Goal: Task Accomplishment & Management: Use online tool/utility

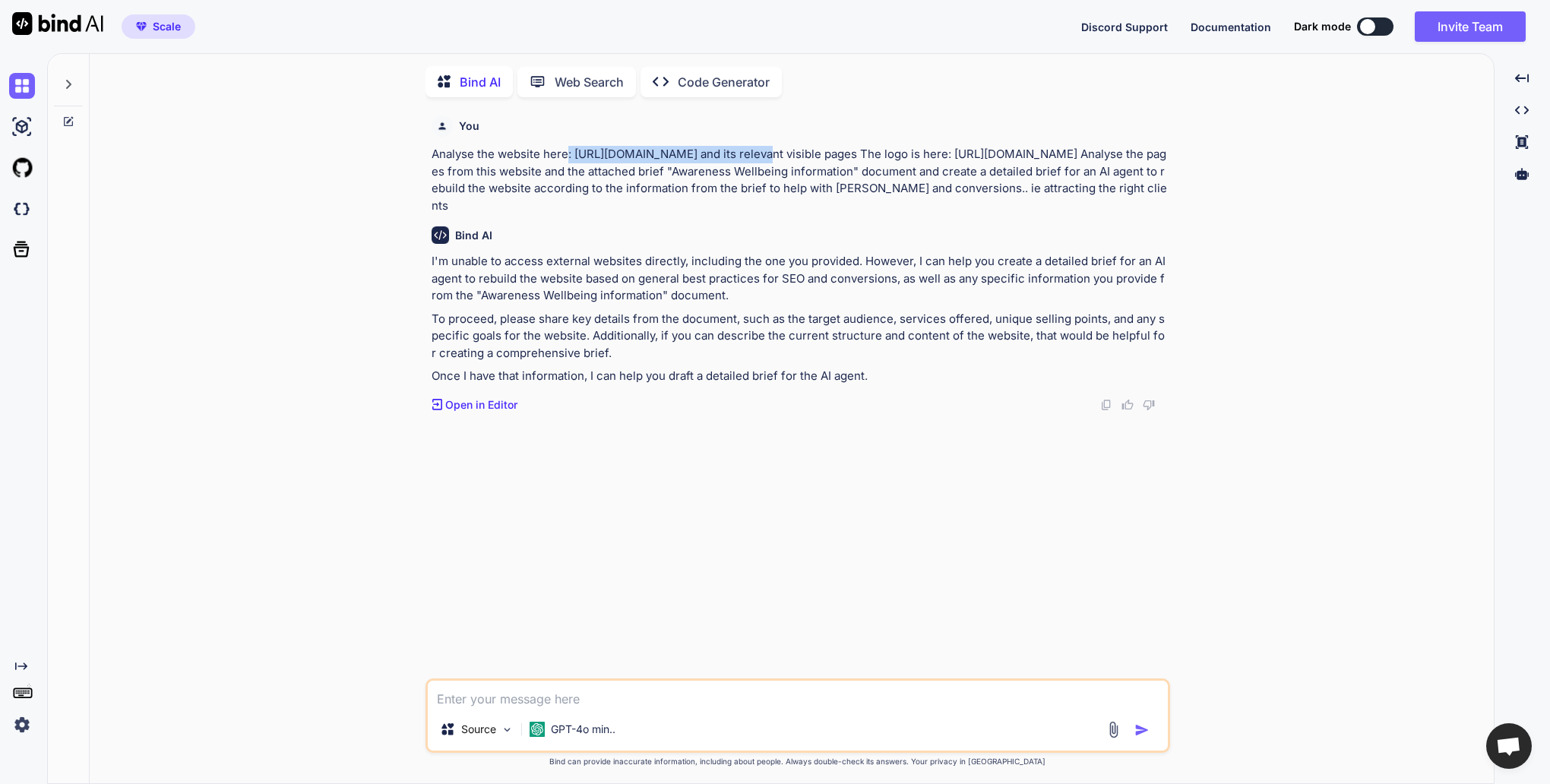
scroll to position [6, 0]
click at [619, 689] on textarea at bounding box center [798, 692] width 740 height 27
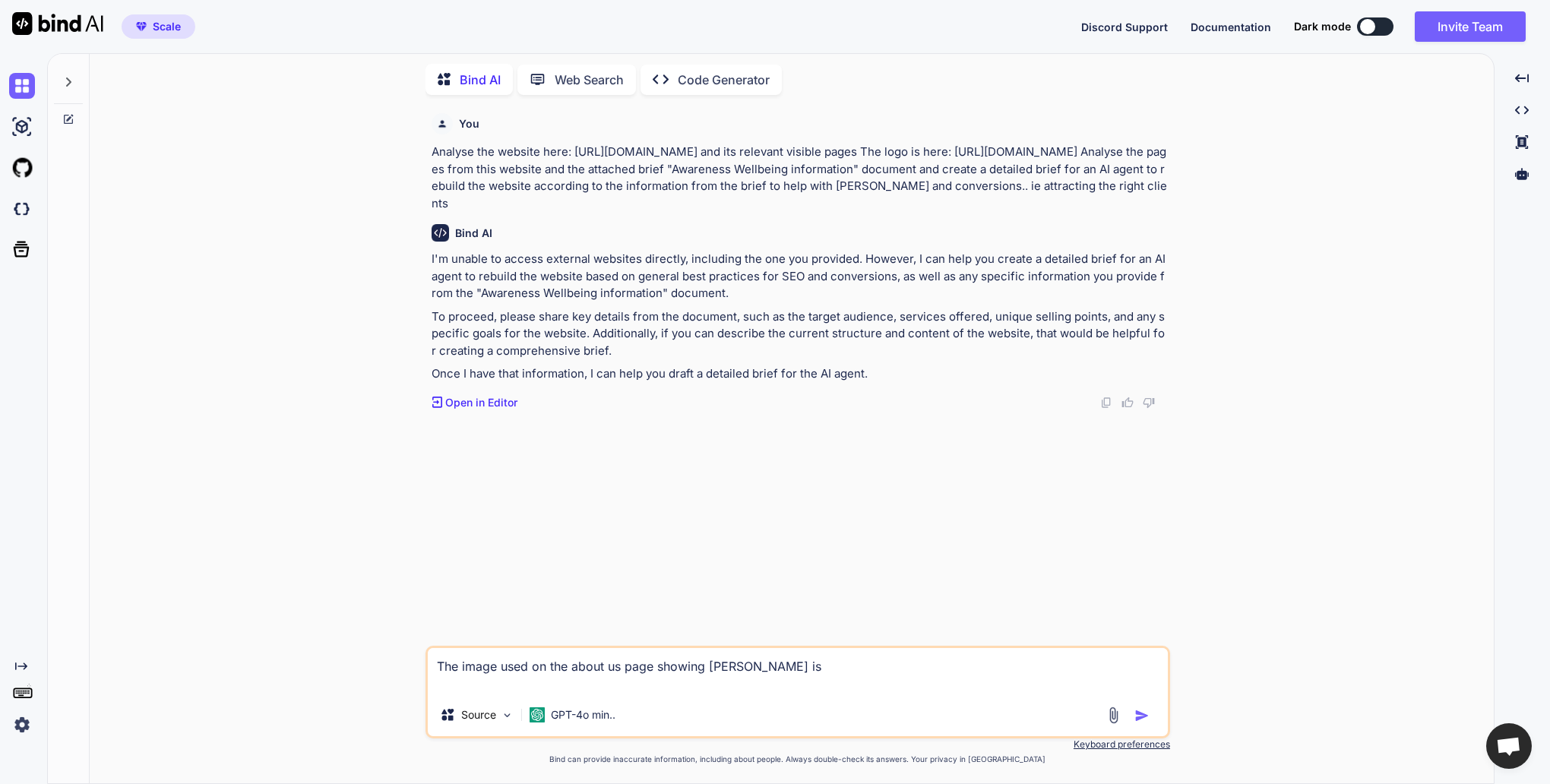
paste textarea "[URL][DOMAIN_NAME]"
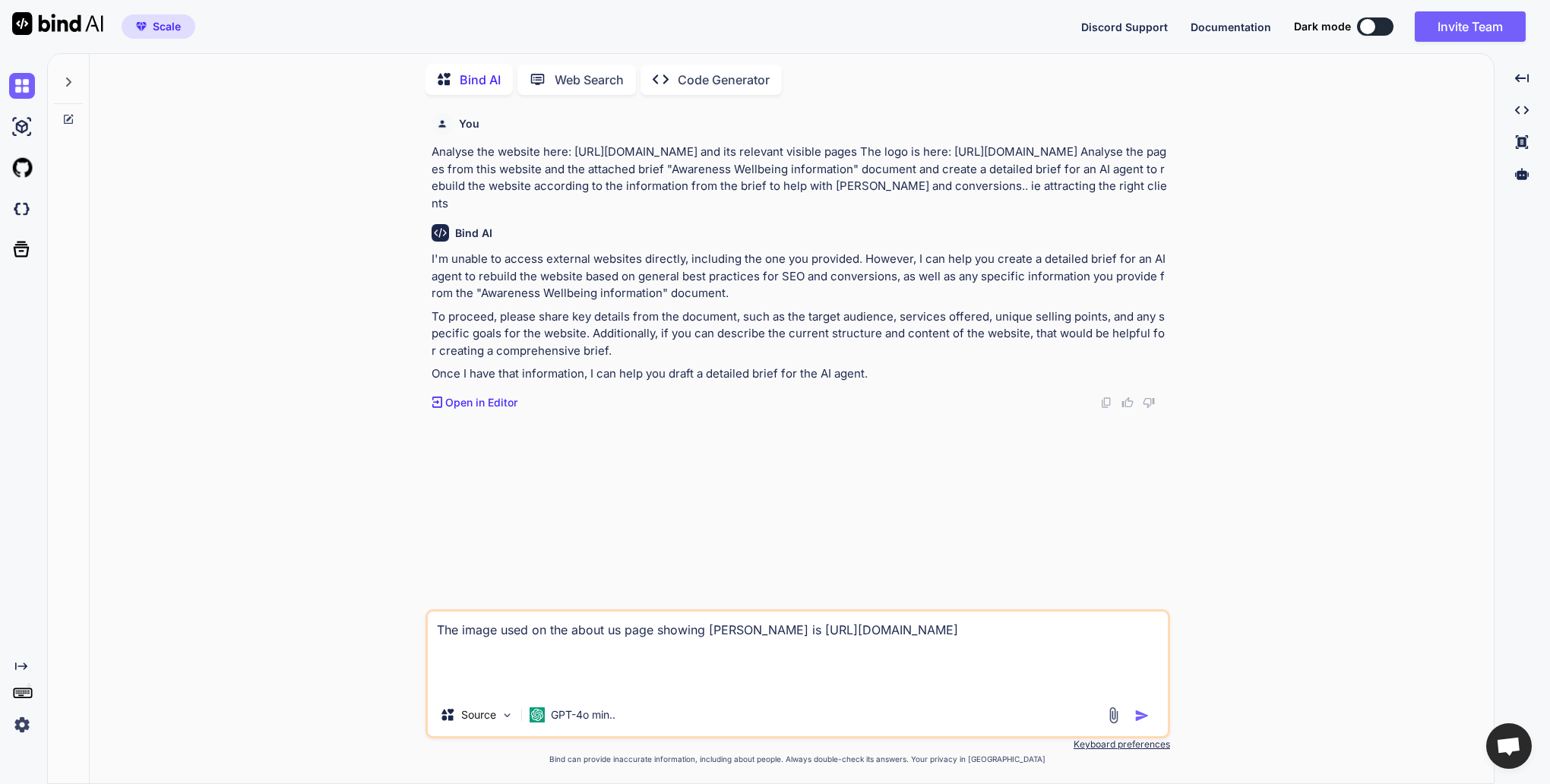
drag, startPoint x: 956, startPoint y: 664, endPoint x: 960, endPoint y: 679, distance: 15.5
click at [960, 679] on textarea "The image used on the about us page showing [PERSON_NAME] is [URL][DOMAIN_NAME]" at bounding box center [798, 652] width 740 height 82
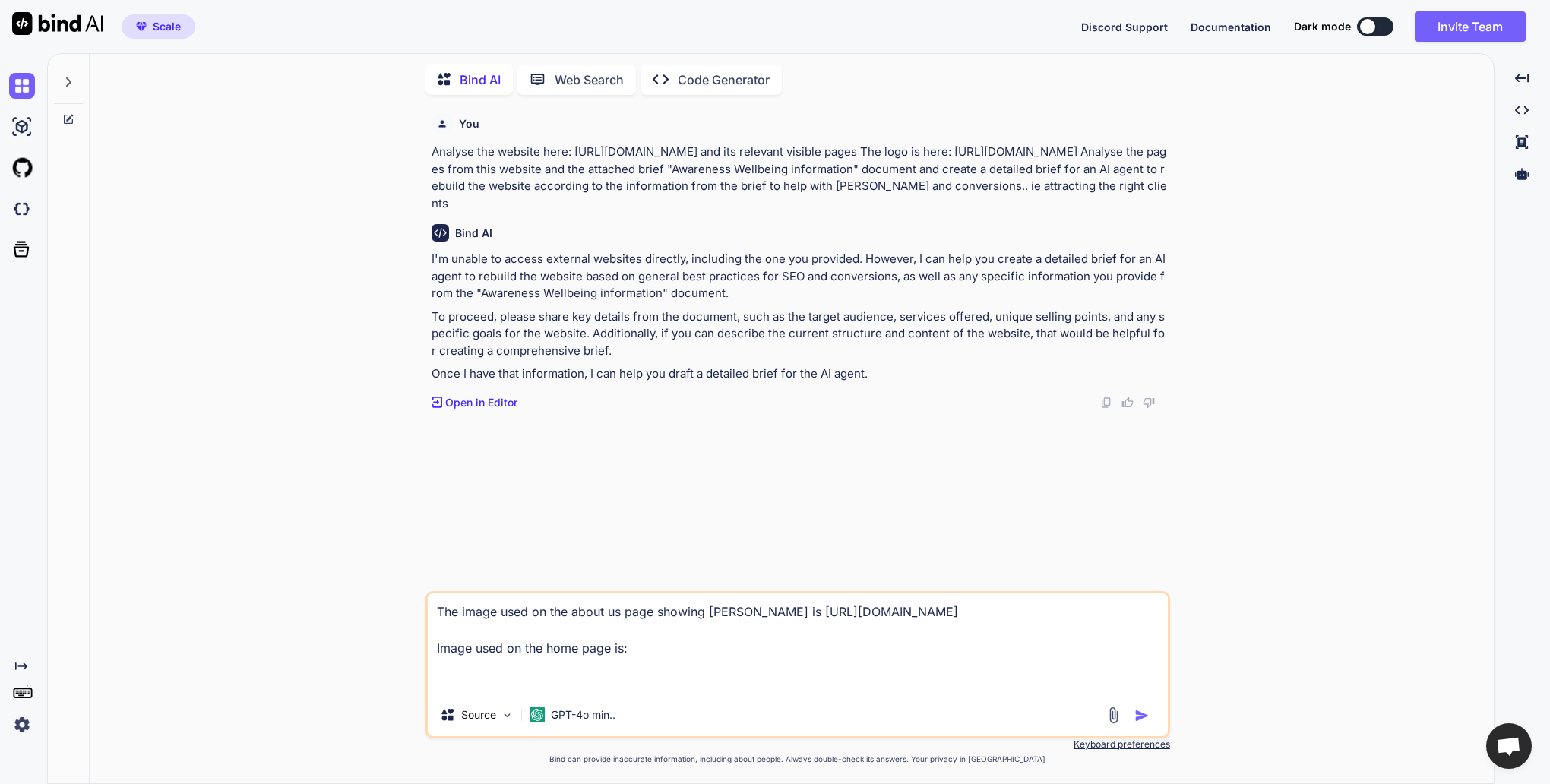
paste textarea "[URL][DOMAIN_NAME]"
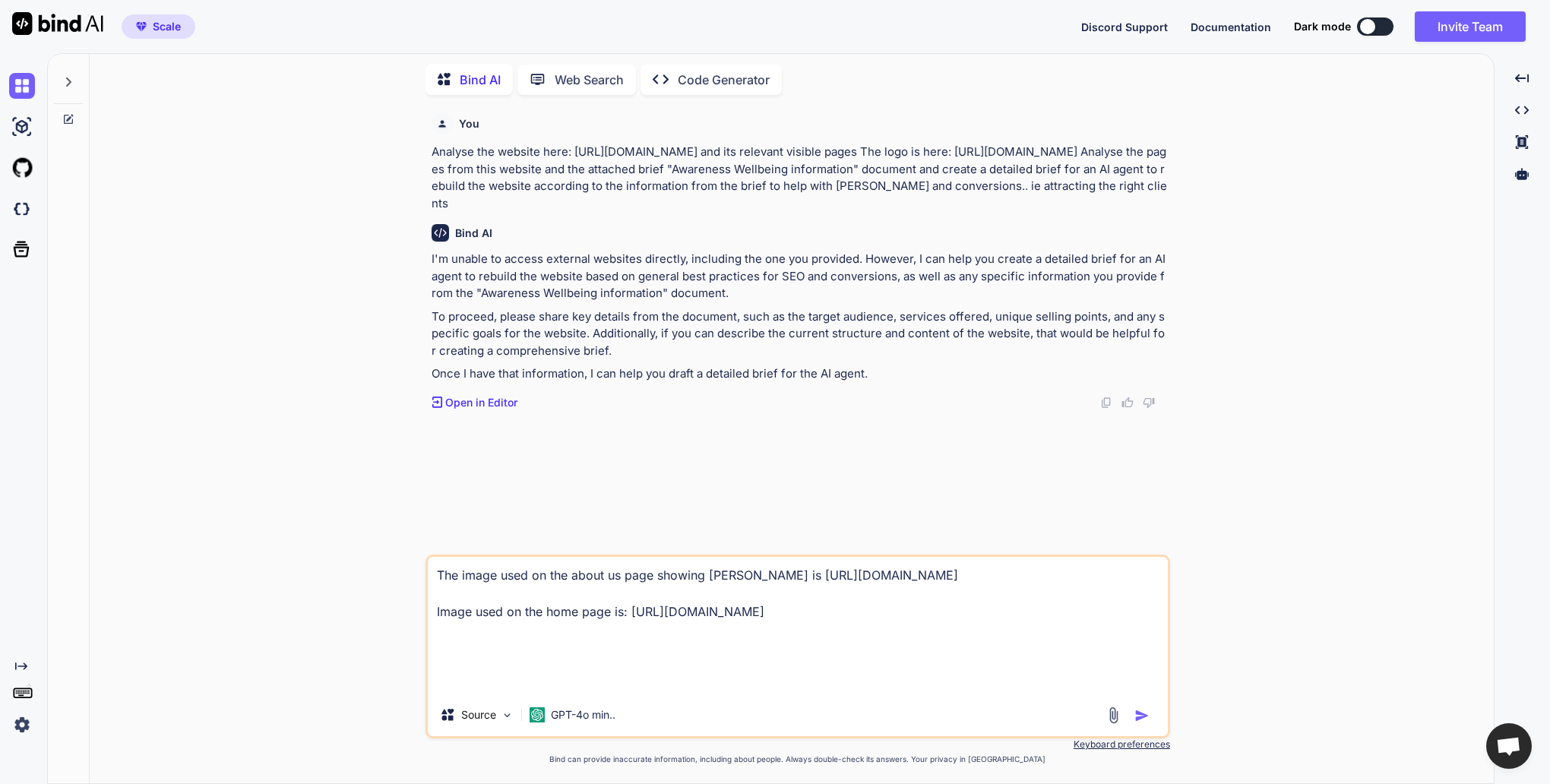
drag, startPoint x: 960, startPoint y: 664, endPoint x: 959, endPoint y: 686, distance: 22.0
click at [959, 686] on textarea "The image used on the about us page showing [PERSON_NAME] is [URL][DOMAIN_NAME]…" at bounding box center [798, 625] width 740 height 137
click at [969, 670] on textarea "The image used on the about us page showing [PERSON_NAME] is [URL][DOMAIN_NAME]…" at bounding box center [798, 625] width 740 height 137
drag, startPoint x: 437, startPoint y: 151, endPoint x: 681, endPoint y: 198, distance: 248.5
click at [681, 198] on p "Analyse the website here: [URL][DOMAIN_NAME] and its relevant visible pages The…" at bounding box center [799, 177] width 736 height 68
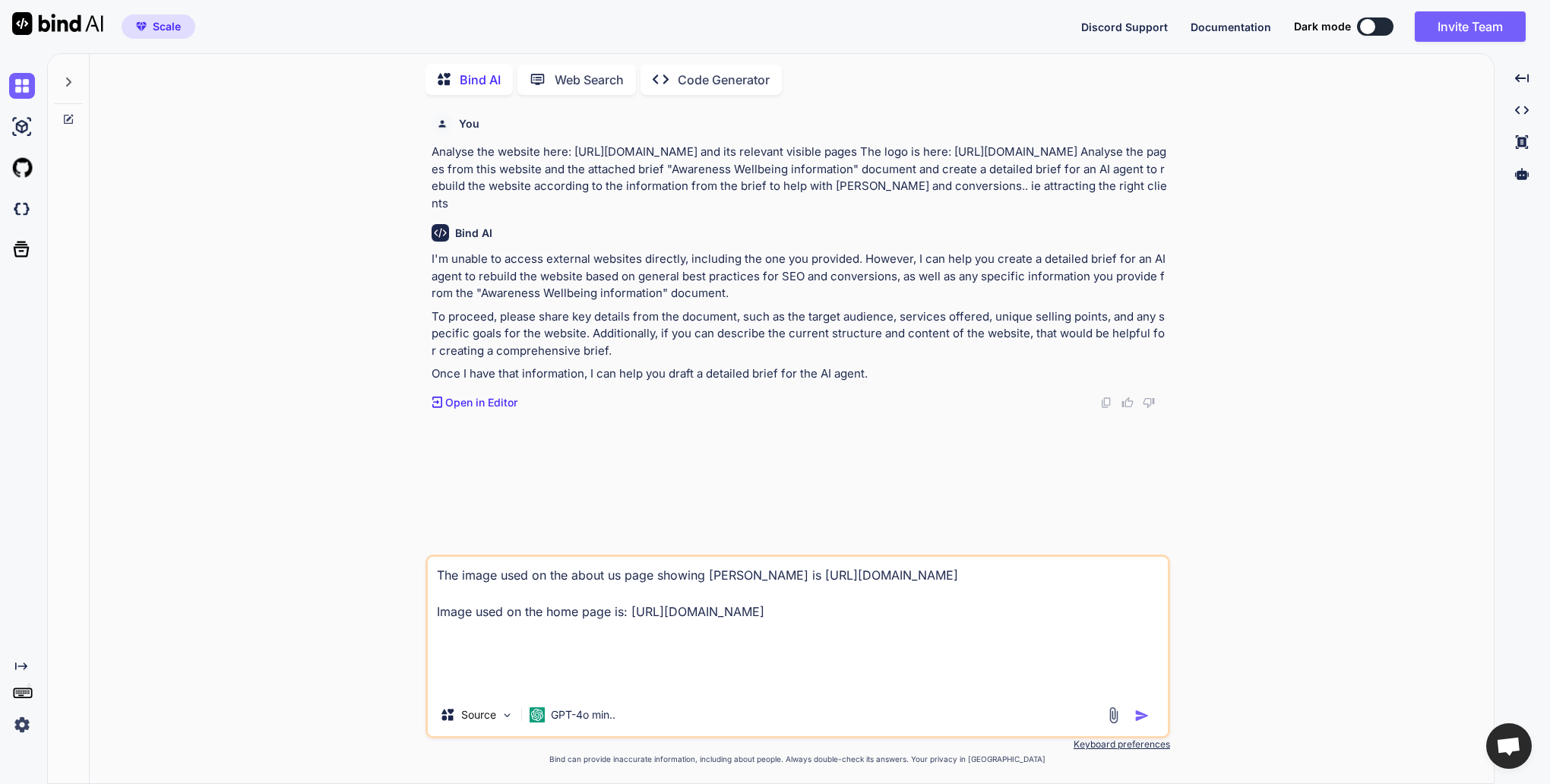
click at [823, 194] on p "Analyse the website here: https://www.awarenesswellbeing.com/ and its relevant …" at bounding box center [799, 177] width 736 height 68
drag, startPoint x: 822, startPoint y: 201, endPoint x: 431, endPoint y: 154, distance: 393.8
click at [431, 154] on div "You Analyse the website here: https://www.awarenesswellbeing.com/ and its relev…" at bounding box center [799, 331] width 742 height 447
copy p "Analyse the website here: https://www.awarenesswellbeing.com/ and its relevant …"
click at [440, 593] on textarea "The image used on the about us page showing Vanessa is https://static.wixstatic…" at bounding box center [798, 625] width 740 height 137
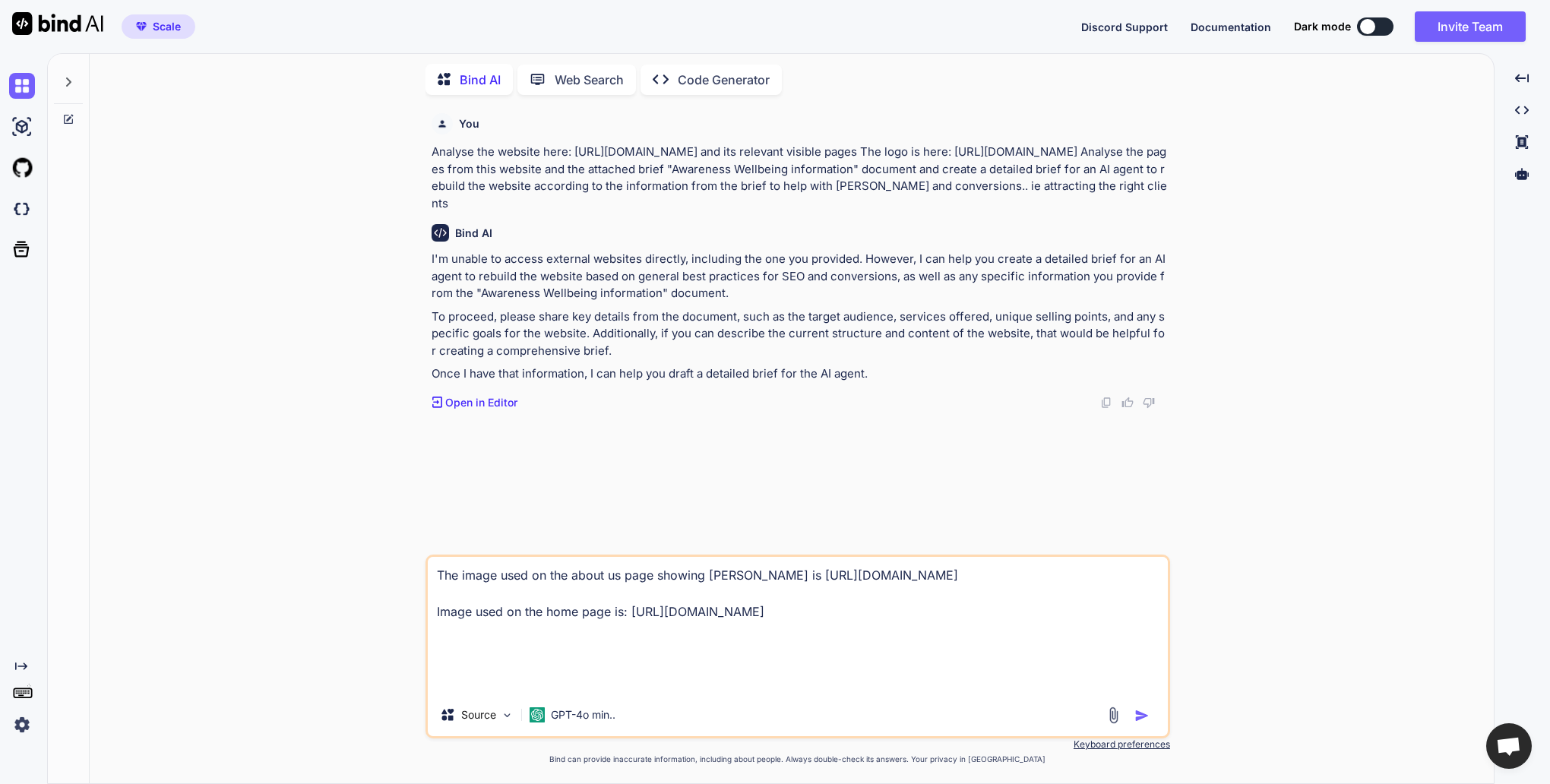
paste textarea "Analyse the website here: https://www.awarenesswellbeing.com/ and its relevant …"
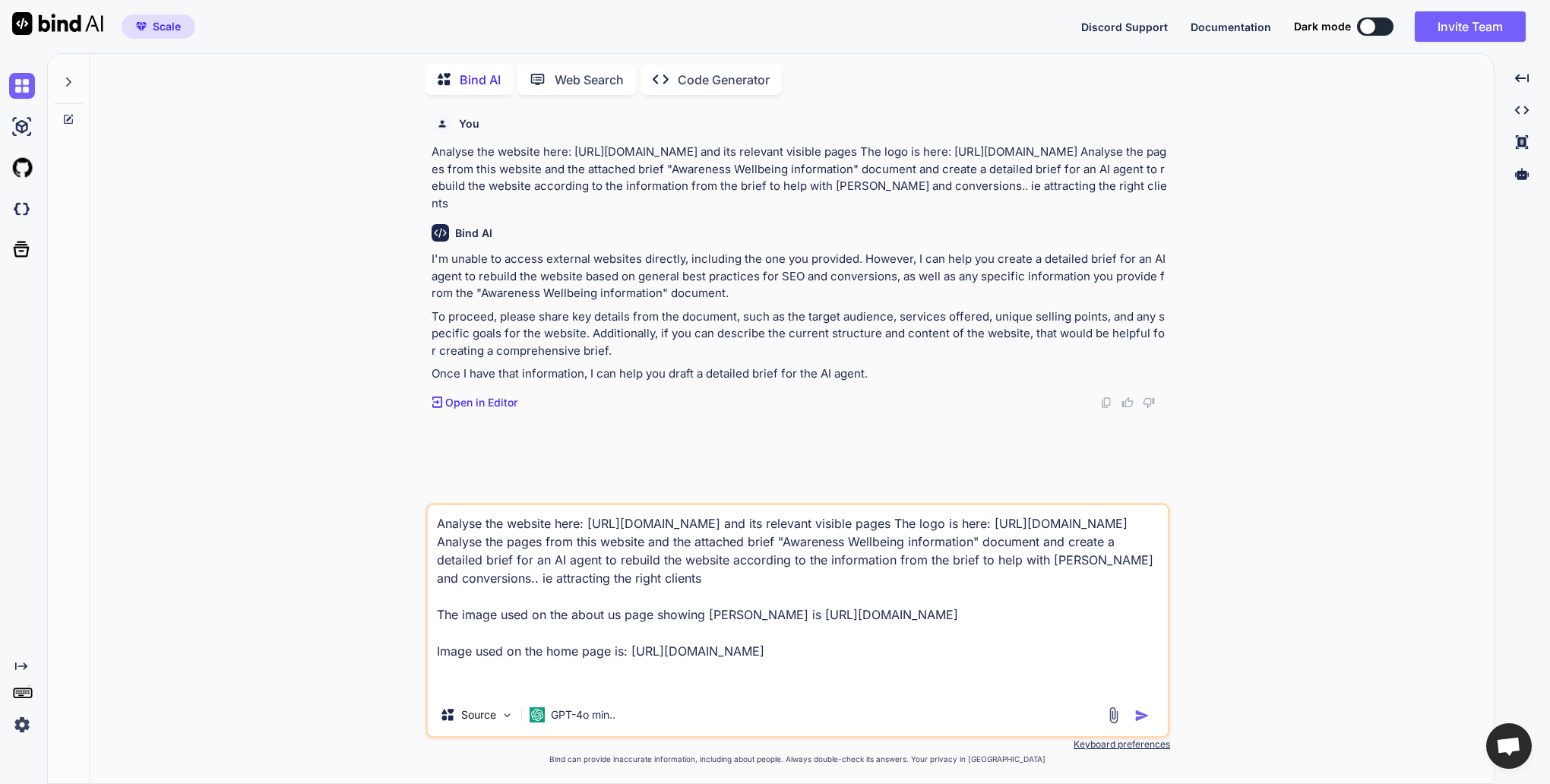
scroll to position [76, 0]
click at [614, 630] on textarea "Analyse the website here: https://www.awarenesswellbeing.com/ and its relevant …" at bounding box center [798, 600] width 740 height 188
click at [982, 542] on textarea "Analyse the website here: https://www.awarenesswellbeing.com/ and its relevant …" at bounding box center [798, 600] width 740 height 188
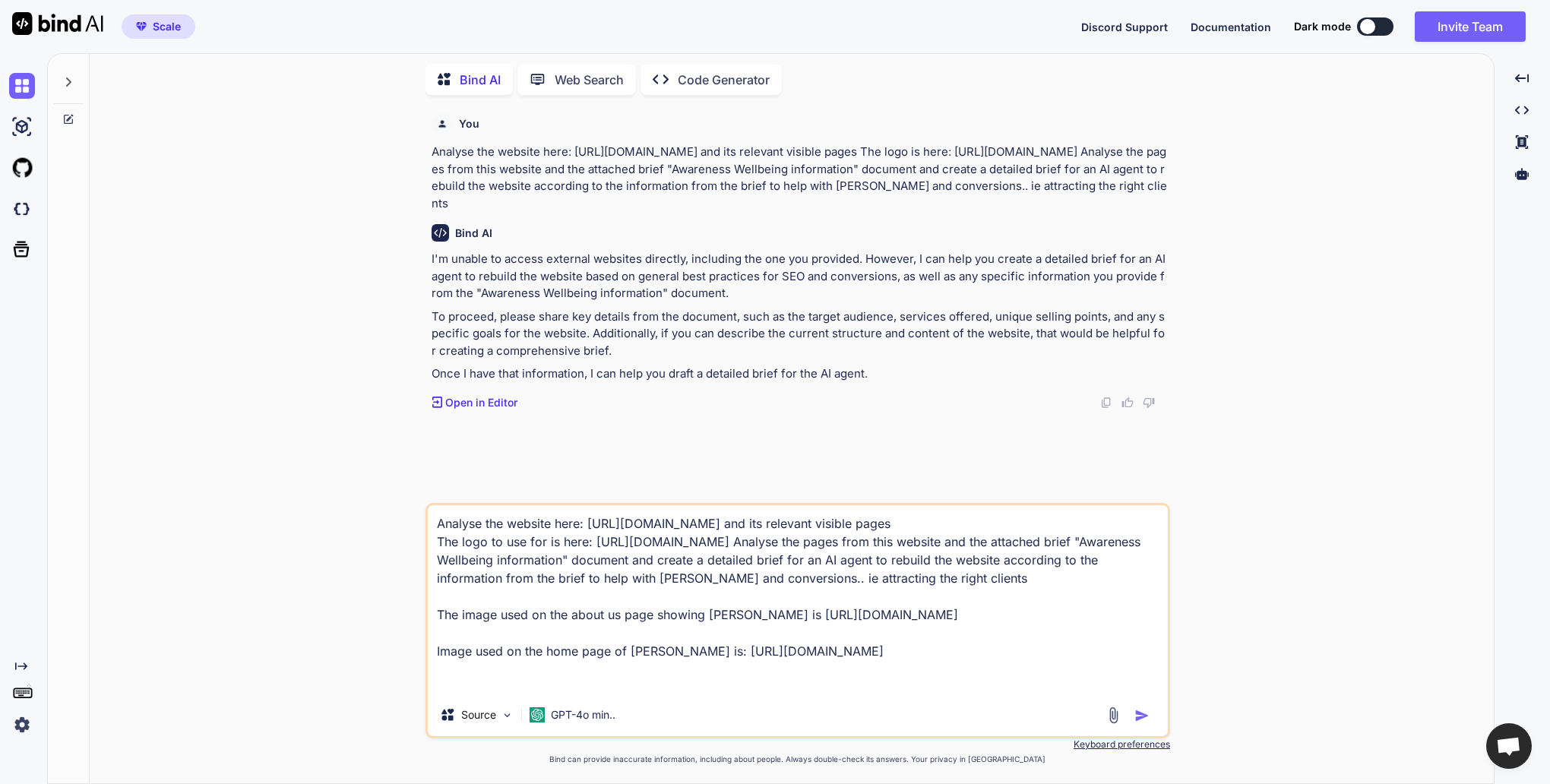
scroll to position [3, 0]
drag, startPoint x: 590, startPoint y: 538, endPoint x: 812, endPoint y: 538, distance: 222.0
click at [812, 538] on textarea "Analyse the website here: https://www.awarenesswellbeing.com/ and its relevant …" at bounding box center [798, 600] width 740 height 188
click at [563, 561] on textarea "Analyse the website here: https://www.awarenesswellbeing.com/ and its relevant …" at bounding box center [798, 600] width 740 height 188
paste textarea "ttps://www.awarenesswellbeing.com/h"
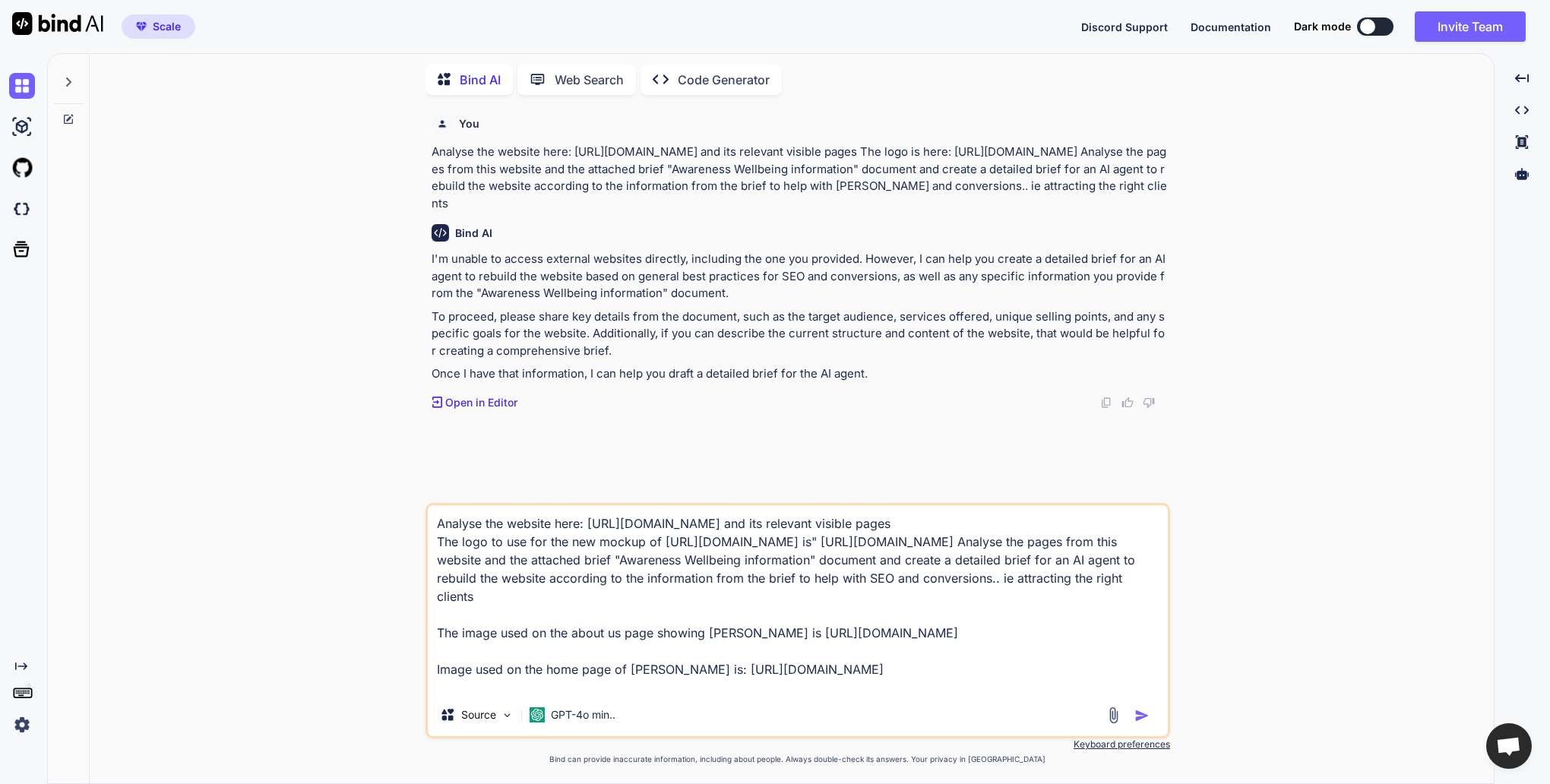
drag, startPoint x: 587, startPoint y: 539, endPoint x: 627, endPoint y: 539, distance: 40.0
click at [627, 539] on textarea "Analyse the website here: https://www.awarenesswellbeing.com/ and its relevant …" at bounding box center [798, 600] width 740 height 188
drag, startPoint x: 555, startPoint y: 538, endPoint x: 582, endPoint y: 538, distance: 27.0
click at [555, 538] on textarea "Analyse the website here: www.awarenesswellbeing.com/ and its relevant visible …" at bounding box center [798, 600] width 740 height 188
click at [796, 538] on textarea "Analyse the website content of www.awarenesswellbeing.com/ and its relevant vis…" at bounding box center [798, 600] width 740 height 188
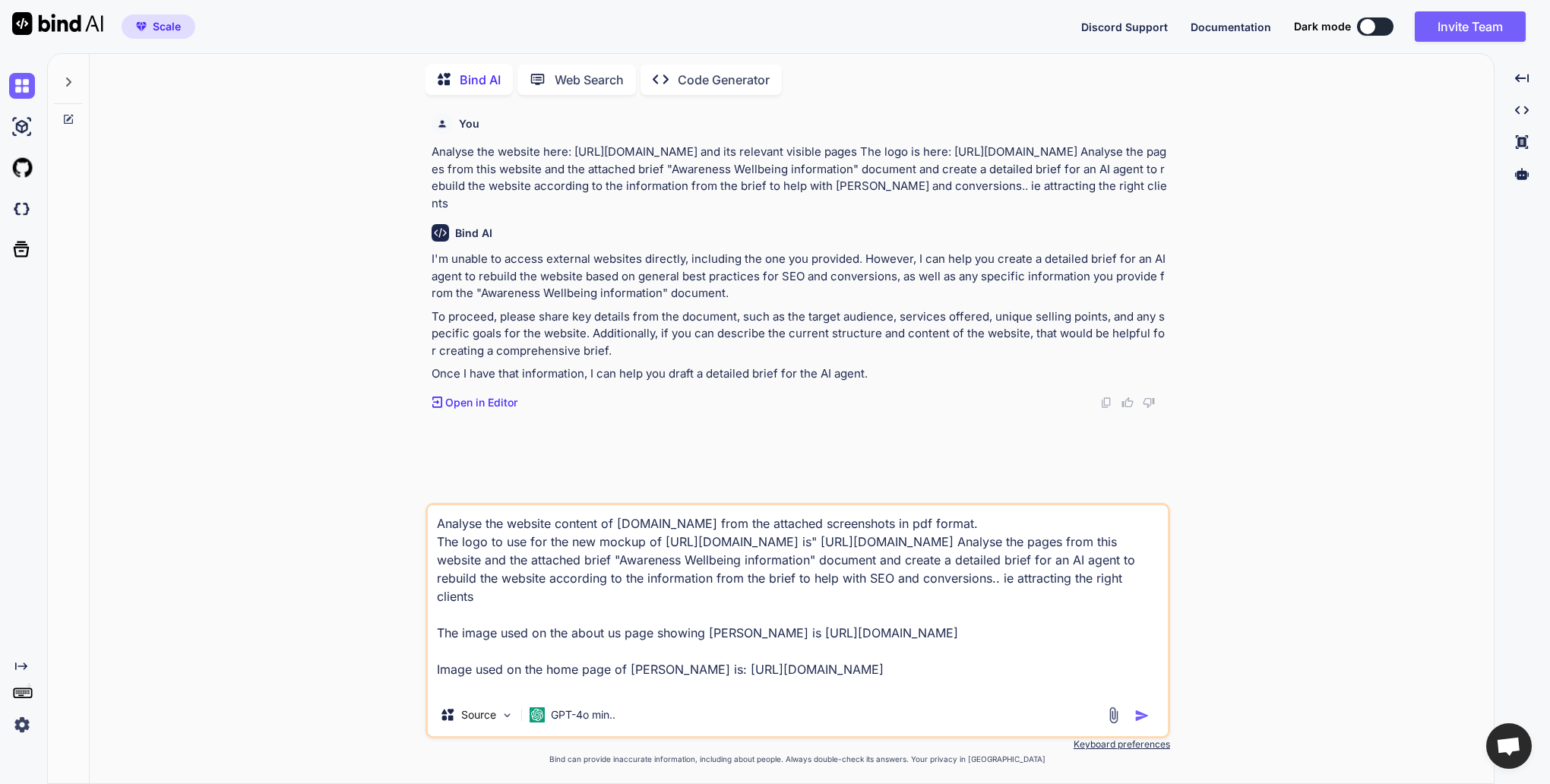
drag, startPoint x: 664, startPoint y: 558, endPoint x: 740, endPoint y: 561, distance: 76.1
click at [740, 561] on textarea "Analyse the website content of www.awarenesswellbeing.com from the attached scr…" at bounding box center [798, 600] width 740 height 188
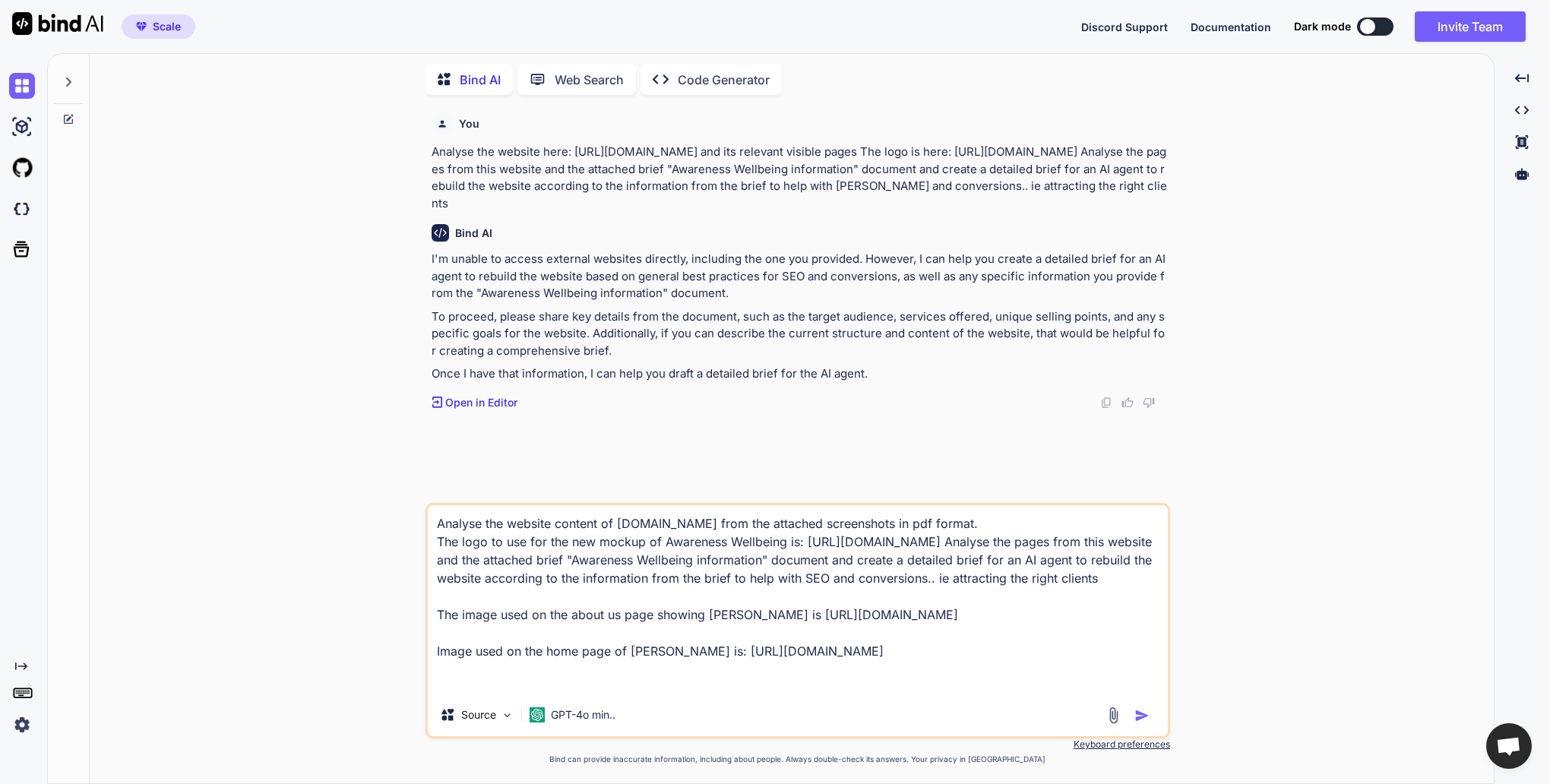
click at [954, 576] on textarea "Analyse the website content of www.awarenesswellbeing.com from the attached scr…" at bounding box center [798, 600] width 740 height 188
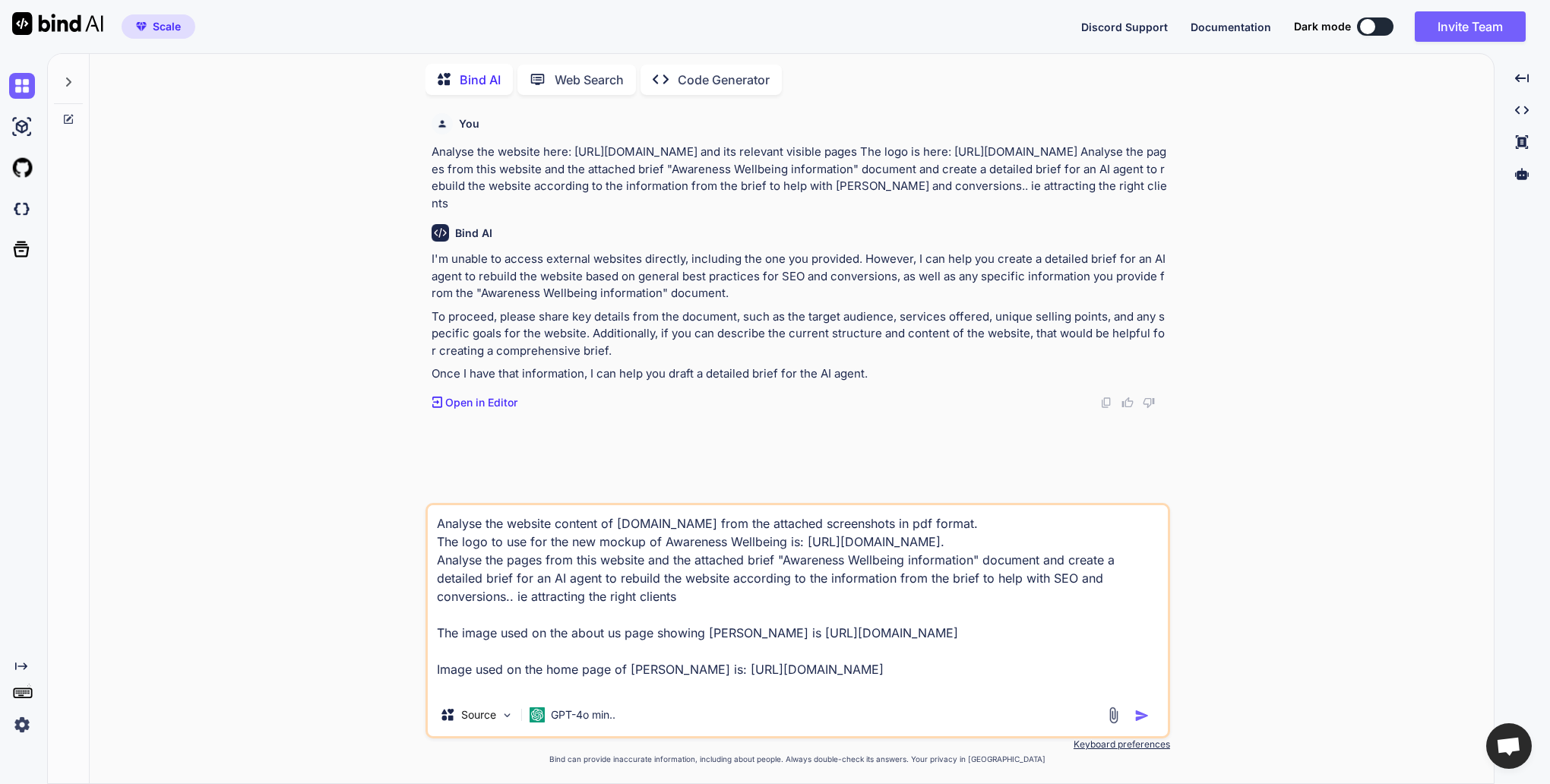
click at [976, 590] on textarea "Analyse the website content of www.awarenesswellbeing.com from the attached scr…" at bounding box center [798, 600] width 740 height 188
click at [980, 595] on textarea "Analyse the website content of www.awarenesswellbeing.com from the attached scr…" at bounding box center [798, 600] width 740 height 188
click at [978, 611] on textarea "Analyse the website content of www.awarenesswellbeing.com from the attached scr…" at bounding box center [798, 600] width 740 height 188
drag, startPoint x: 772, startPoint y: 635, endPoint x: 611, endPoint y: 632, distance: 161.0
click at [611, 632] on textarea "Analyse the website content of www.awarenesswellbeing.com from the attached scr…" at bounding box center [798, 600] width 740 height 188
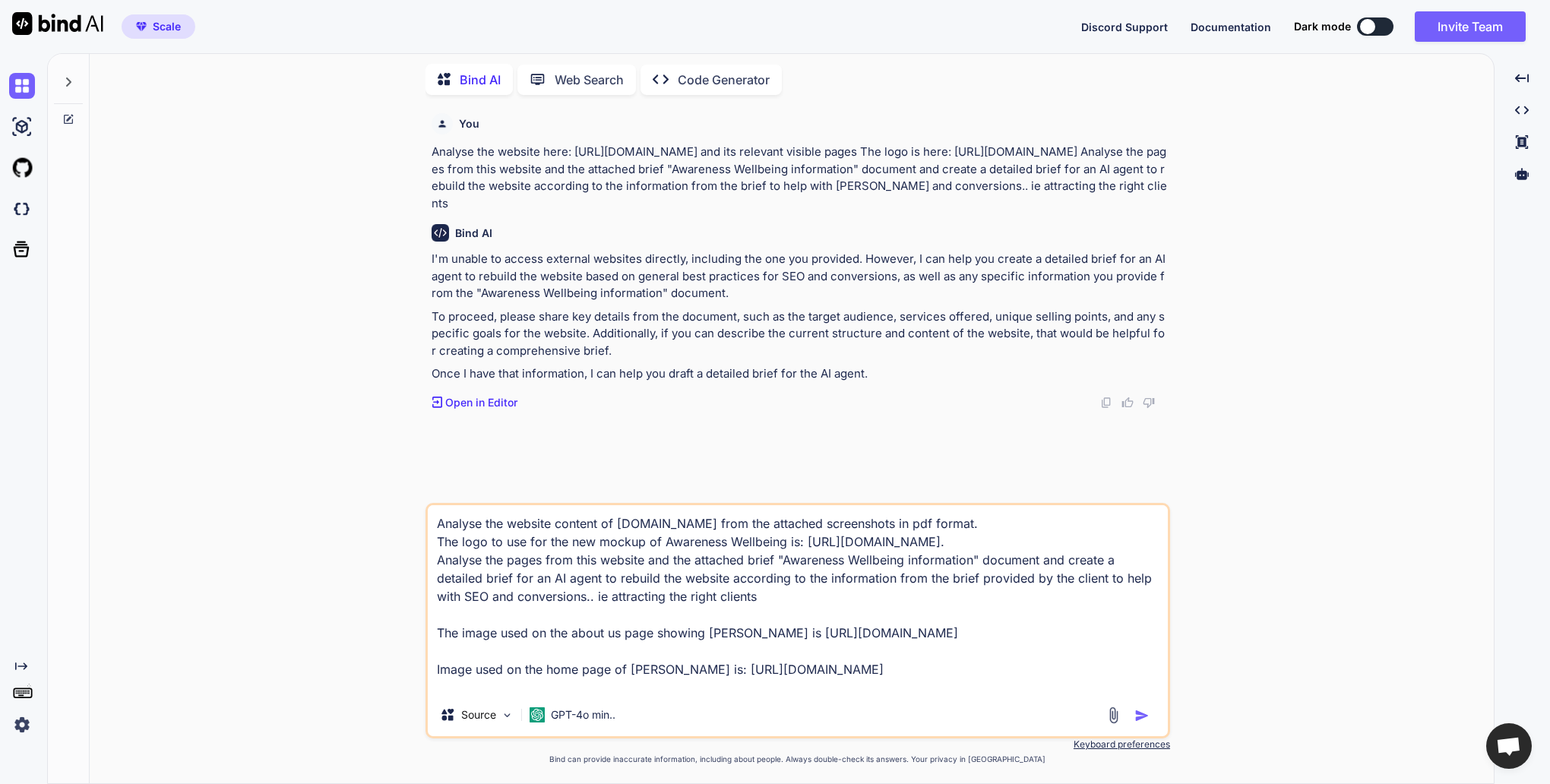
click at [1121, 611] on textarea "Analyse the website content of www.awarenesswellbeing.com from the attached scr…" at bounding box center [798, 600] width 740 height 188
click at [1146, 611] on textarea "Analyse the website content of www.awarenesswellbeing.com from the attached scr…" at bounding box center [798, 600] width 740 height 188
paste textarea "attracting the right clients"
type textarea "Analyse the website content of [DOMAIN_NAME] from the attached screenshots in p…"
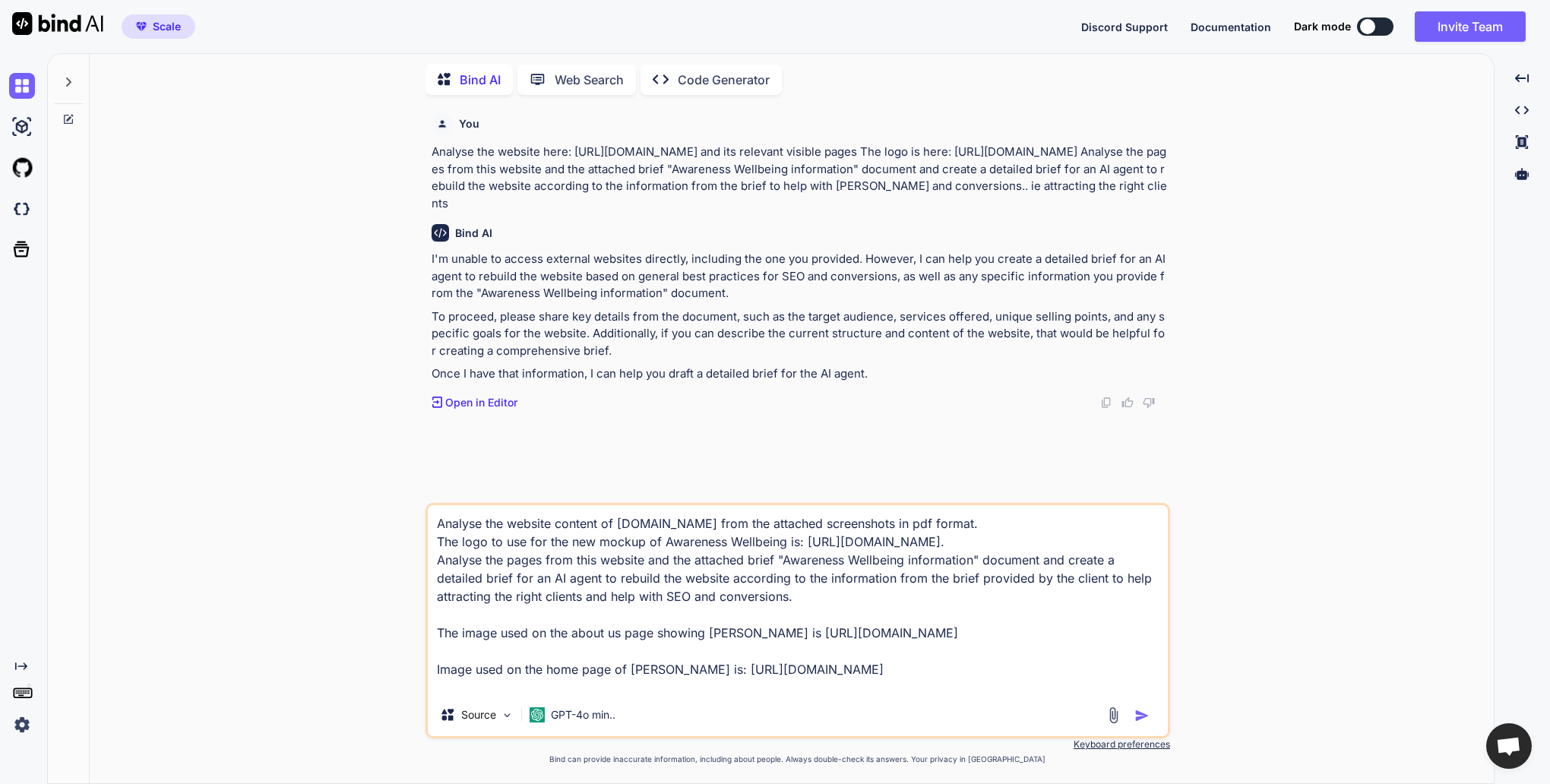
click at [66, 80] on icon at bounding box center [68, 82] width 12 height 12
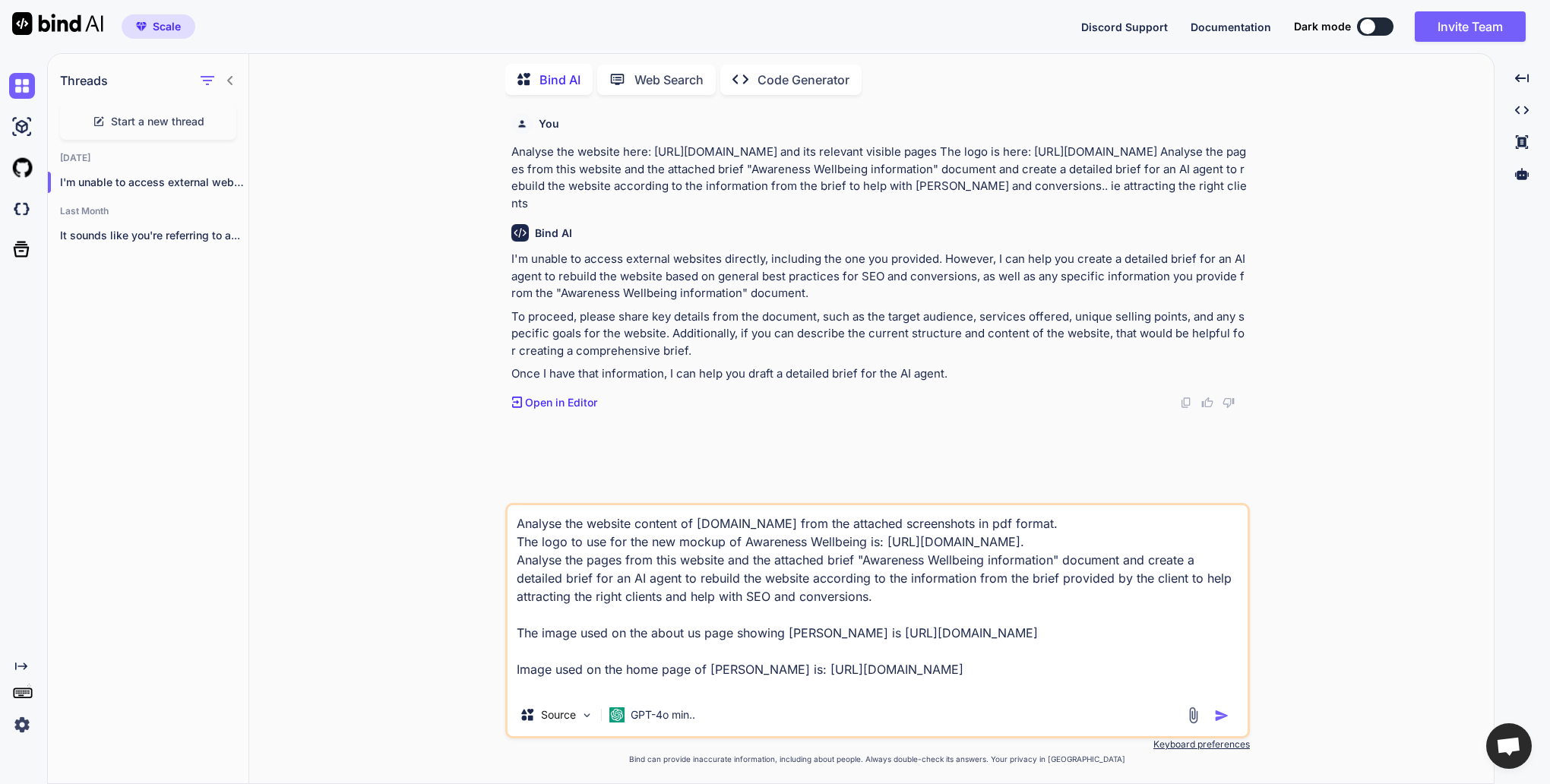
click at [226, 74] on icon at bounding box center [231, 81] width 12 height 12
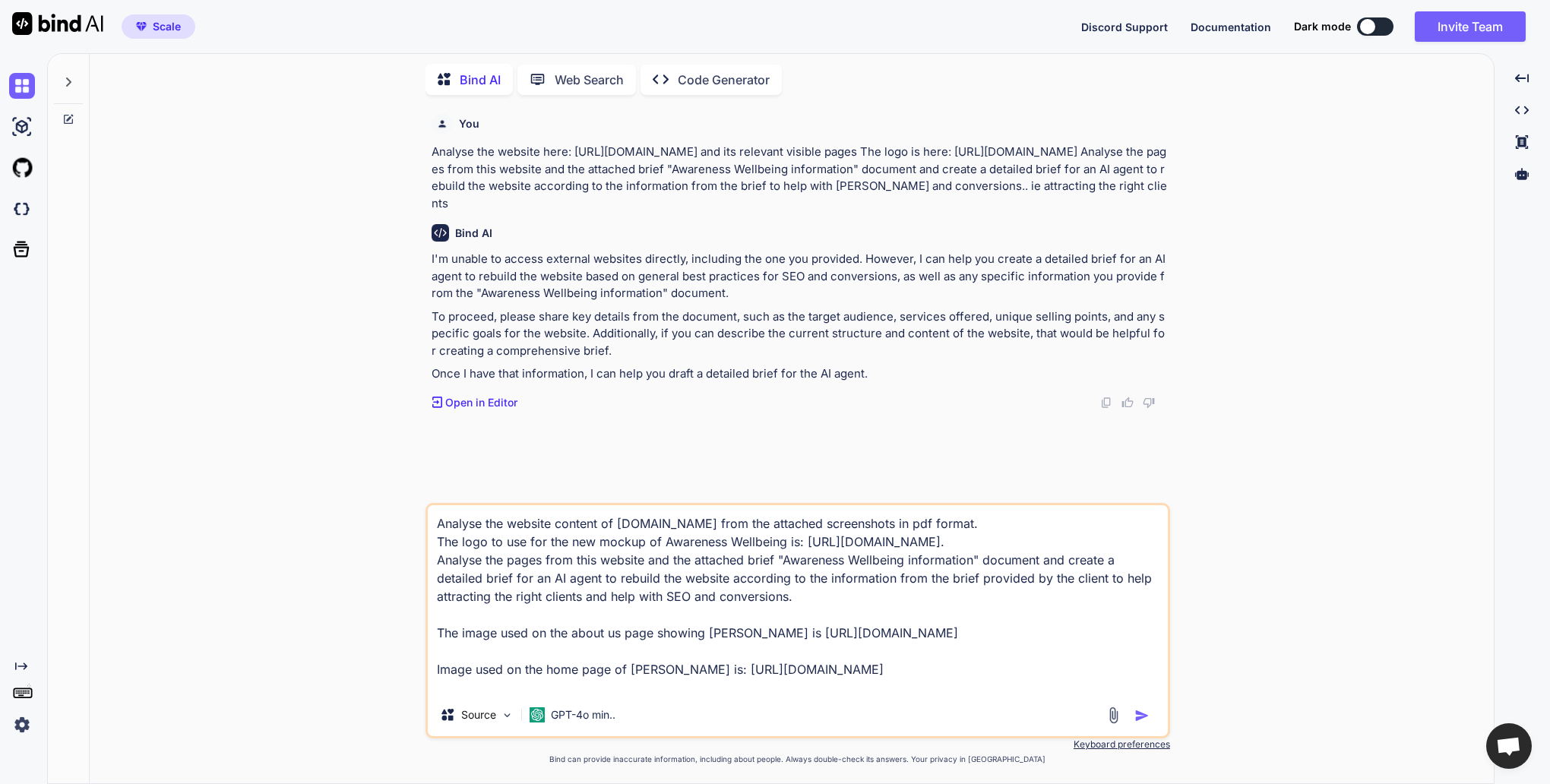
scroll to position [0, 0]
drag, startPoint x: 969, startPoint y: 652, endPoint x: 387, endPoint y: 434, distance: 621.5
click at [387, 434] on div "You Analyse the website here: https://www.awarenesswellbeing.com/ and its relev…" at bounding box center [798, 445] width 1392 height 676
click at [28, 253] on icon at bounding box center [21, 249] width 16 height 16
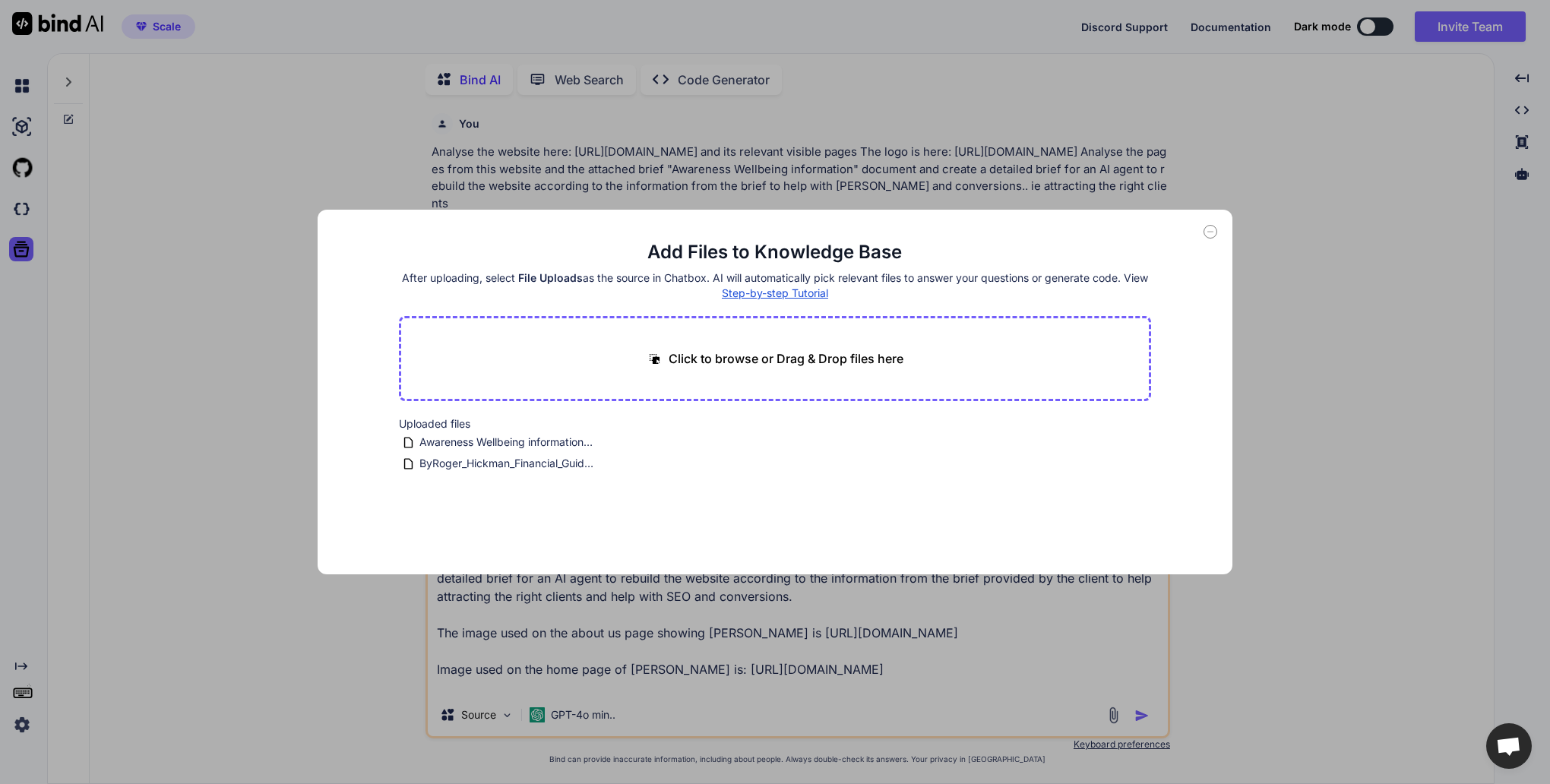
click at [1208, 234] on icon at bounding box center [1210, 231] width 13 height 13
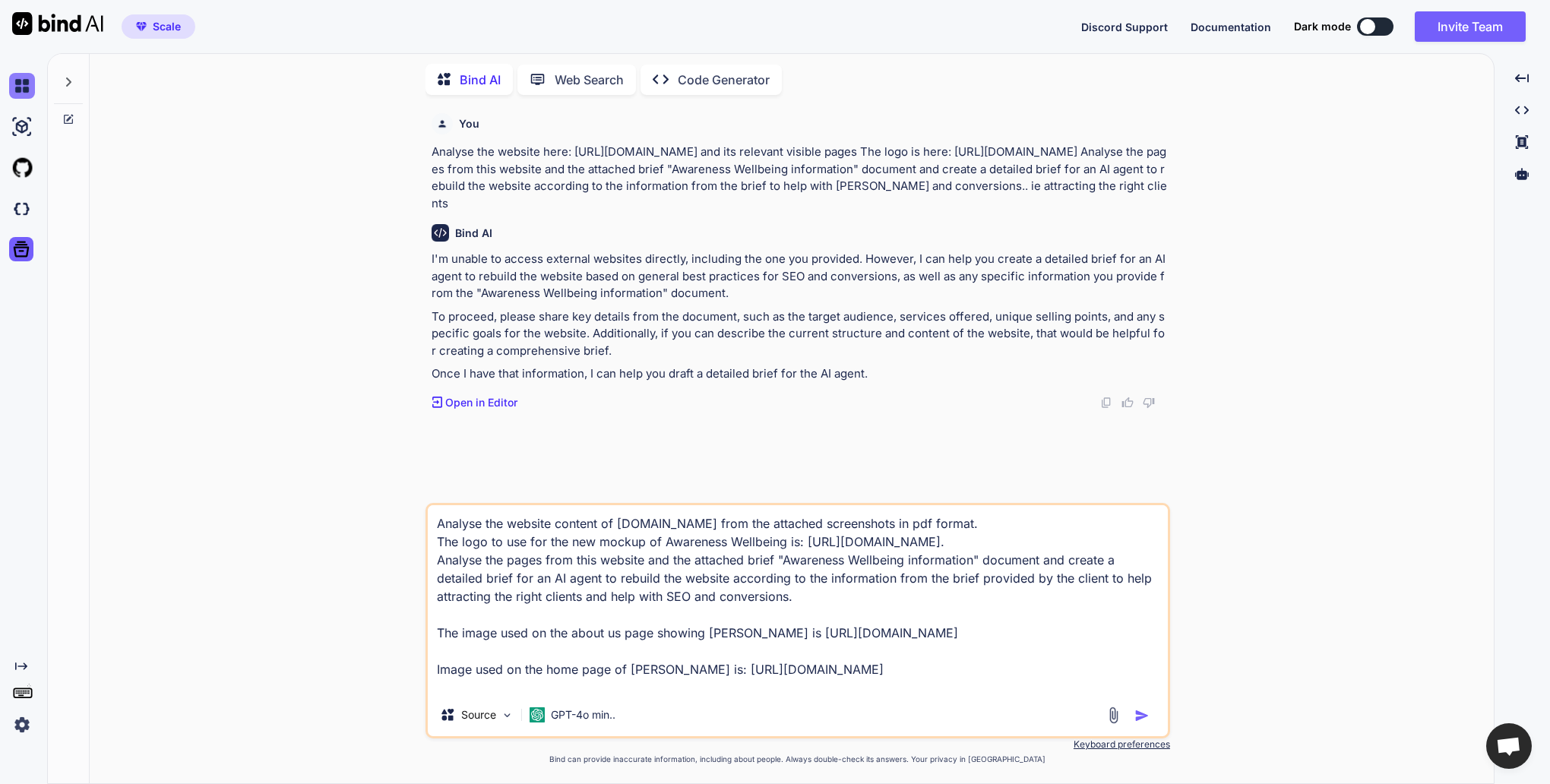
click at [26, 90] on img at bounding box center [21, 85] width 26 height 26
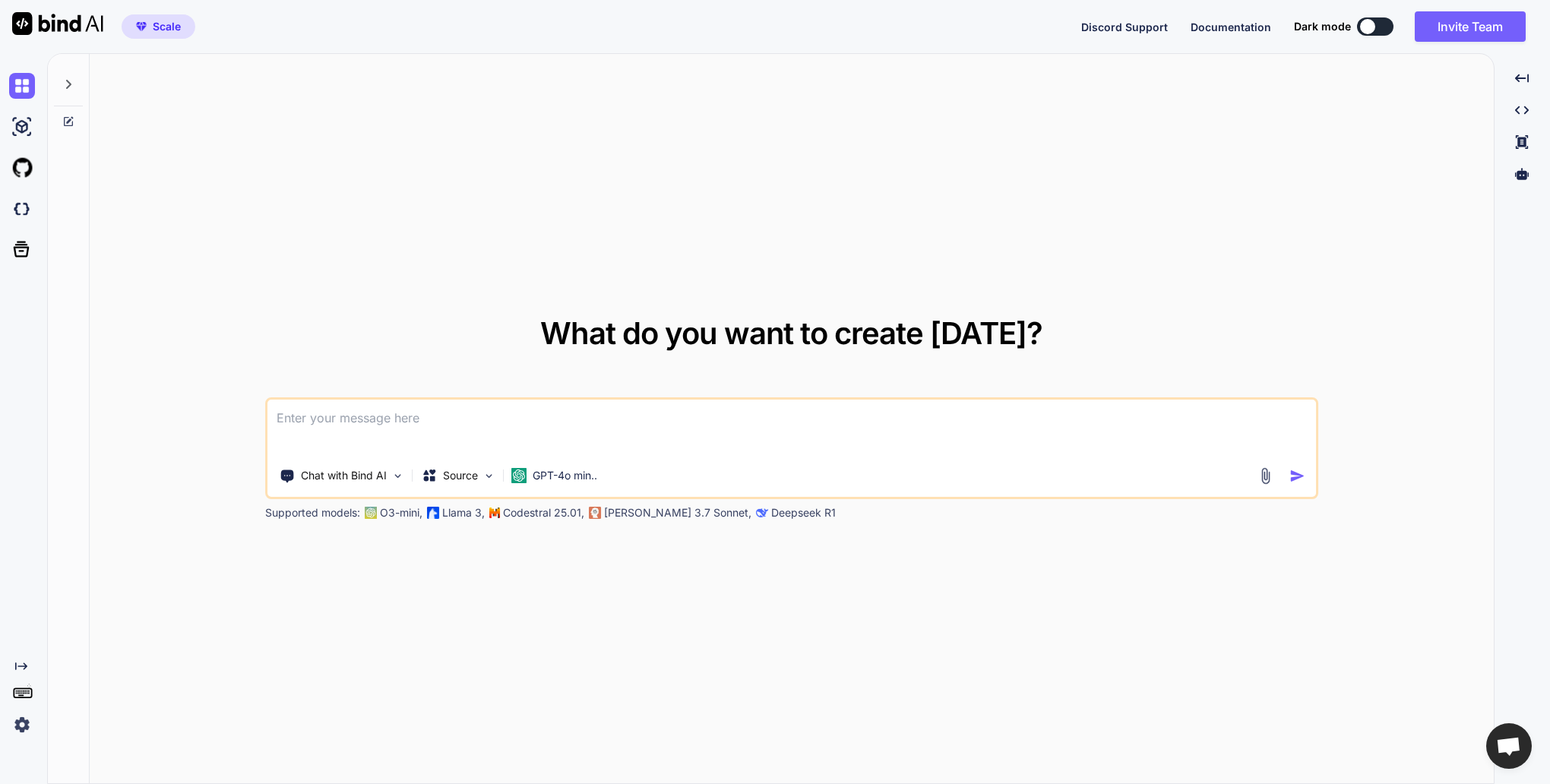
click at [73, 123] on icon at bounding box center [68, 122] width 12 height 12
click at [28, 128] on img at bounding box center [21, 126] width 26 height 26
type textarea "x"
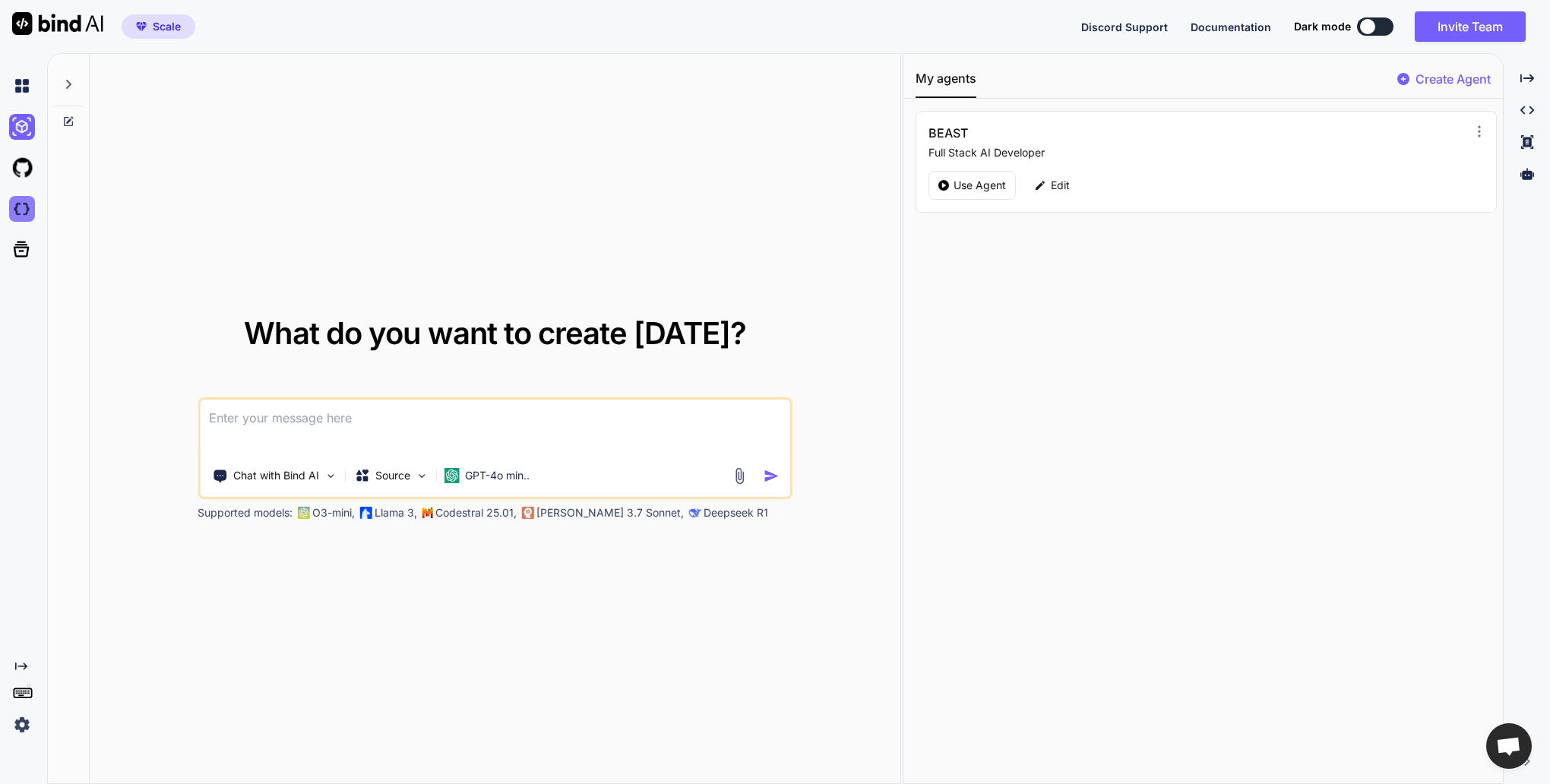
click at [18, 208] on img at bounding box center [21, 208] width 26 height 26
click at [22, 89] on img at bounding box center [21, 85] width 26 height 26
click at [19, 246] on icon at bounding box center [21, 249] width 21 height 21
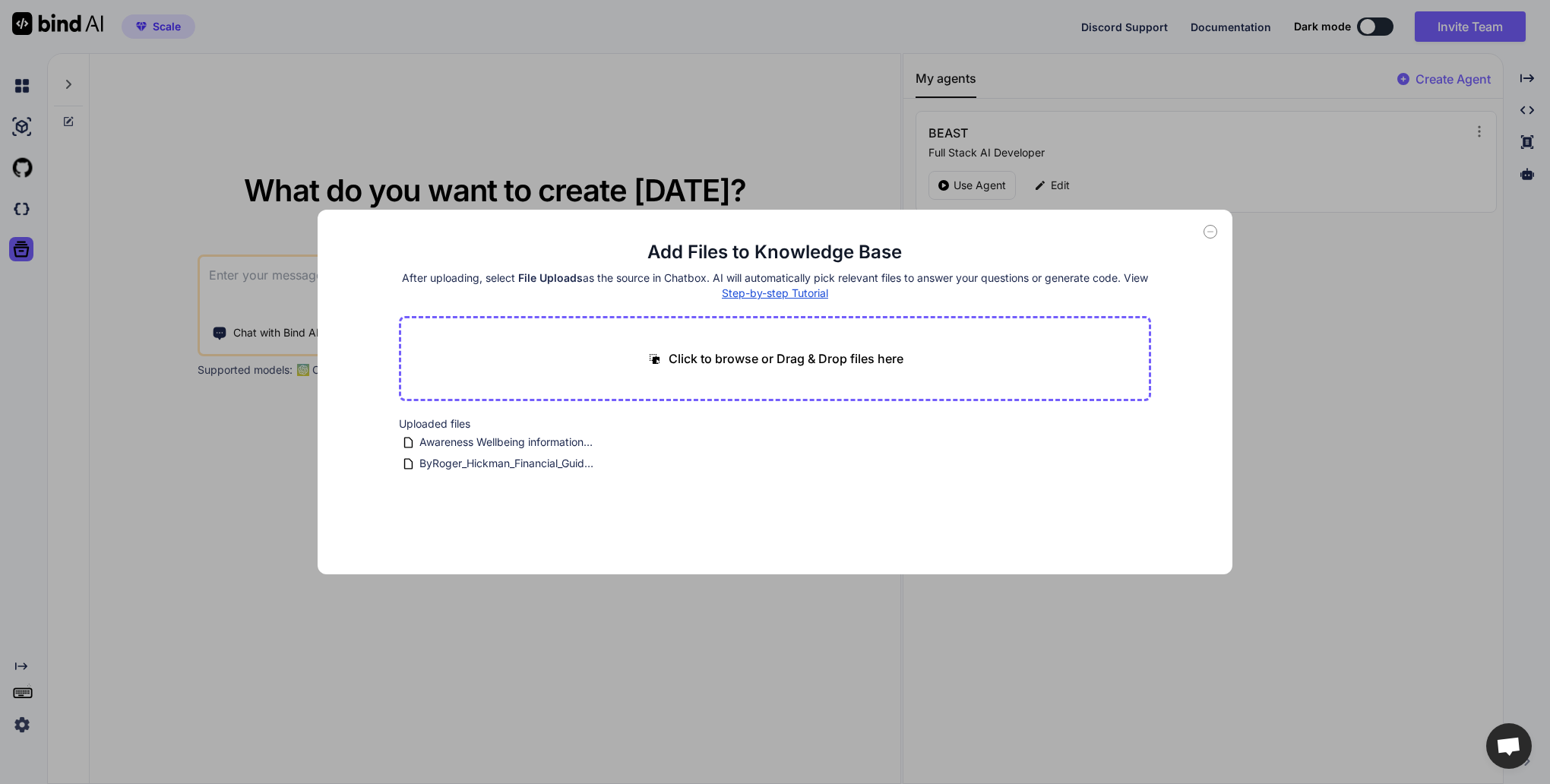
click at [1209, 235] on icon at bounding box center [1210, 231] width 13 height 13
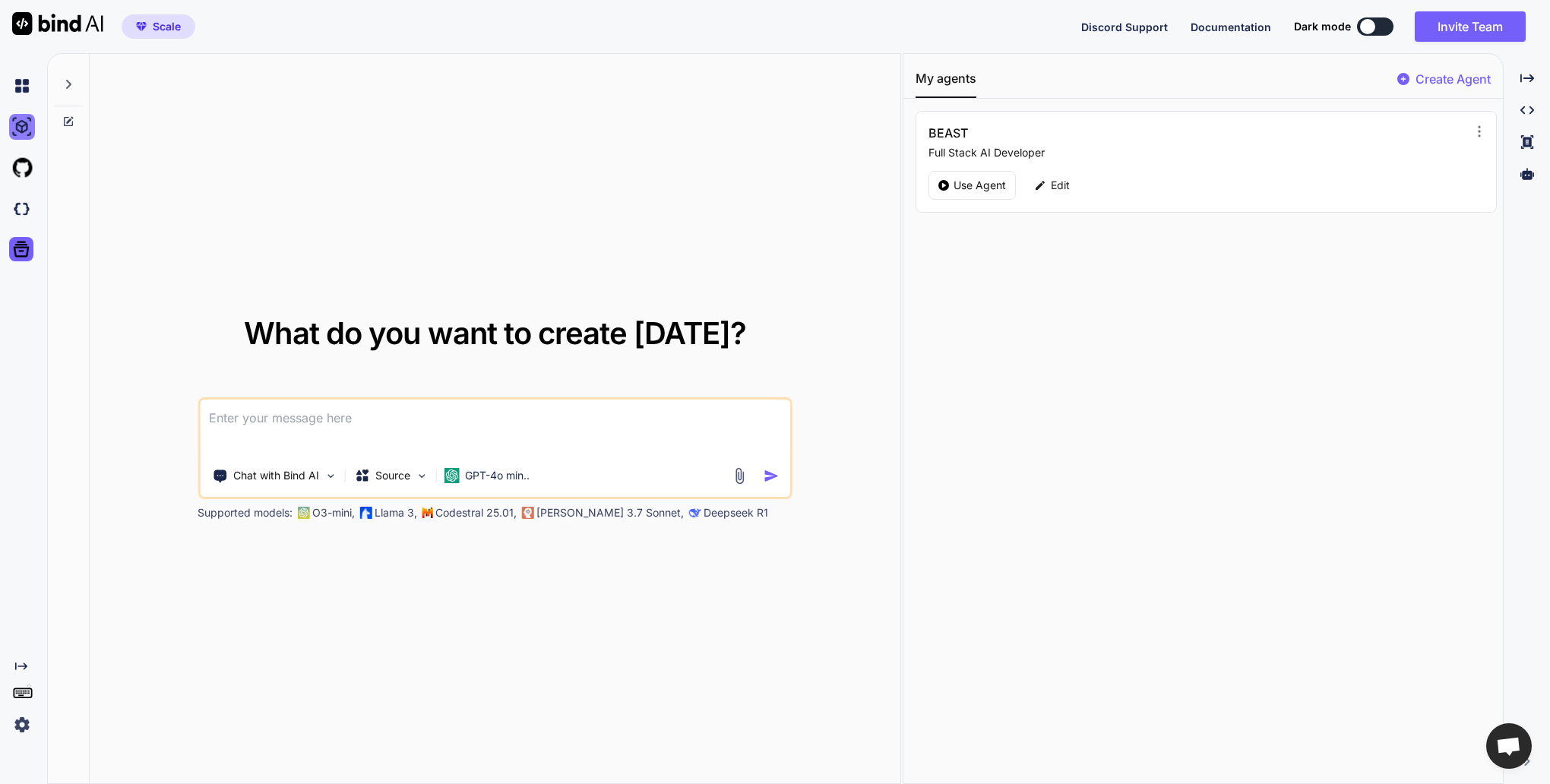
click at [29, 131] on img at bounding box center [21, 126] width 26 height 26
click at [19, 84] on img at bounding box center [21, 85] width 26 height 26
click at [59, 21] on img at bounding box center [58, 24] width 91 height 23
click at [1389, 29] on button at bounding box center [1375, 27] width 36 height 19
click at [1385, 28] on button at bounding box center [1375, 27] width 36 height 19
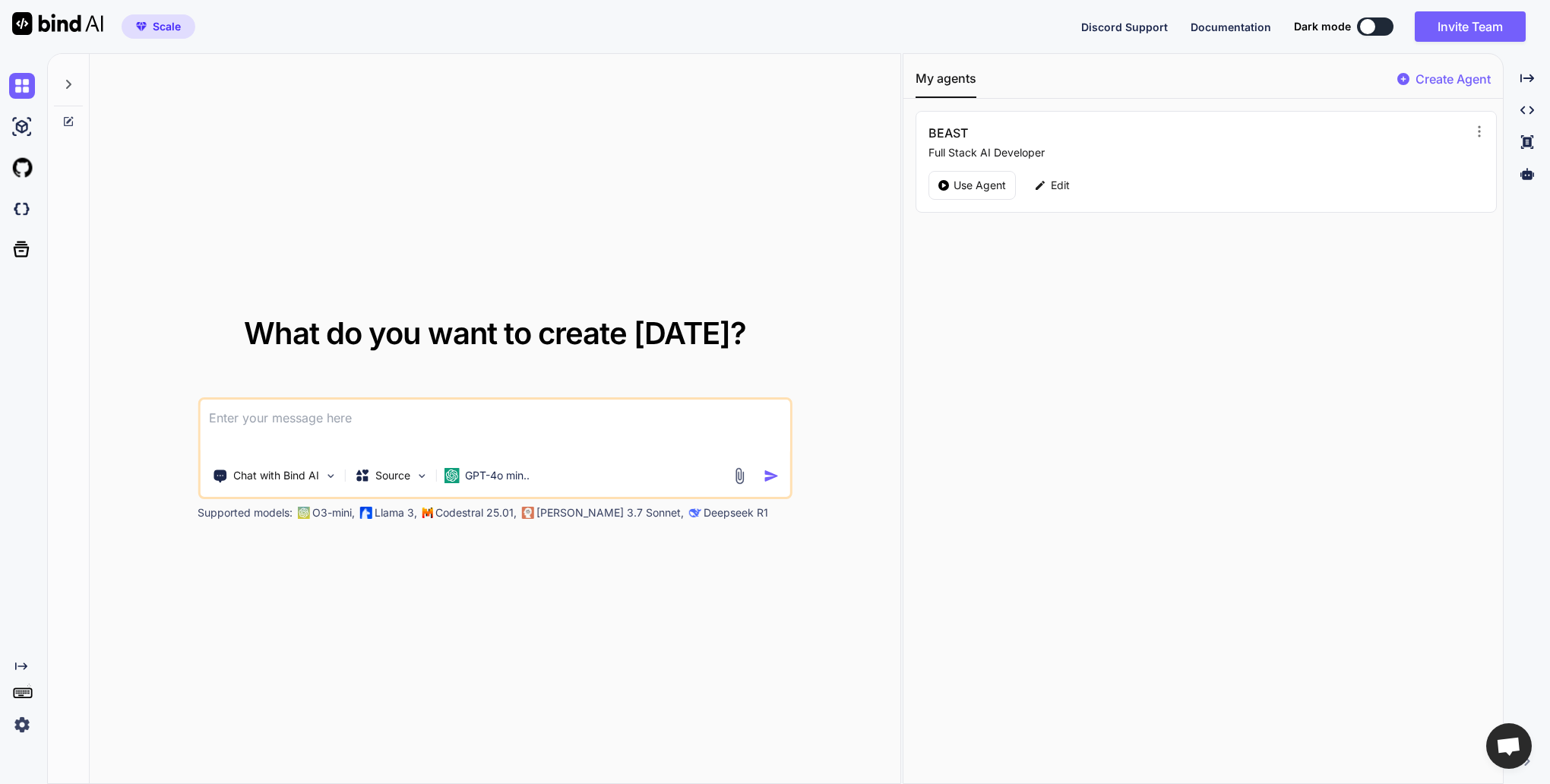
click at [1385, 27] on button at bounding box center [1375, 27] width 36 height 19
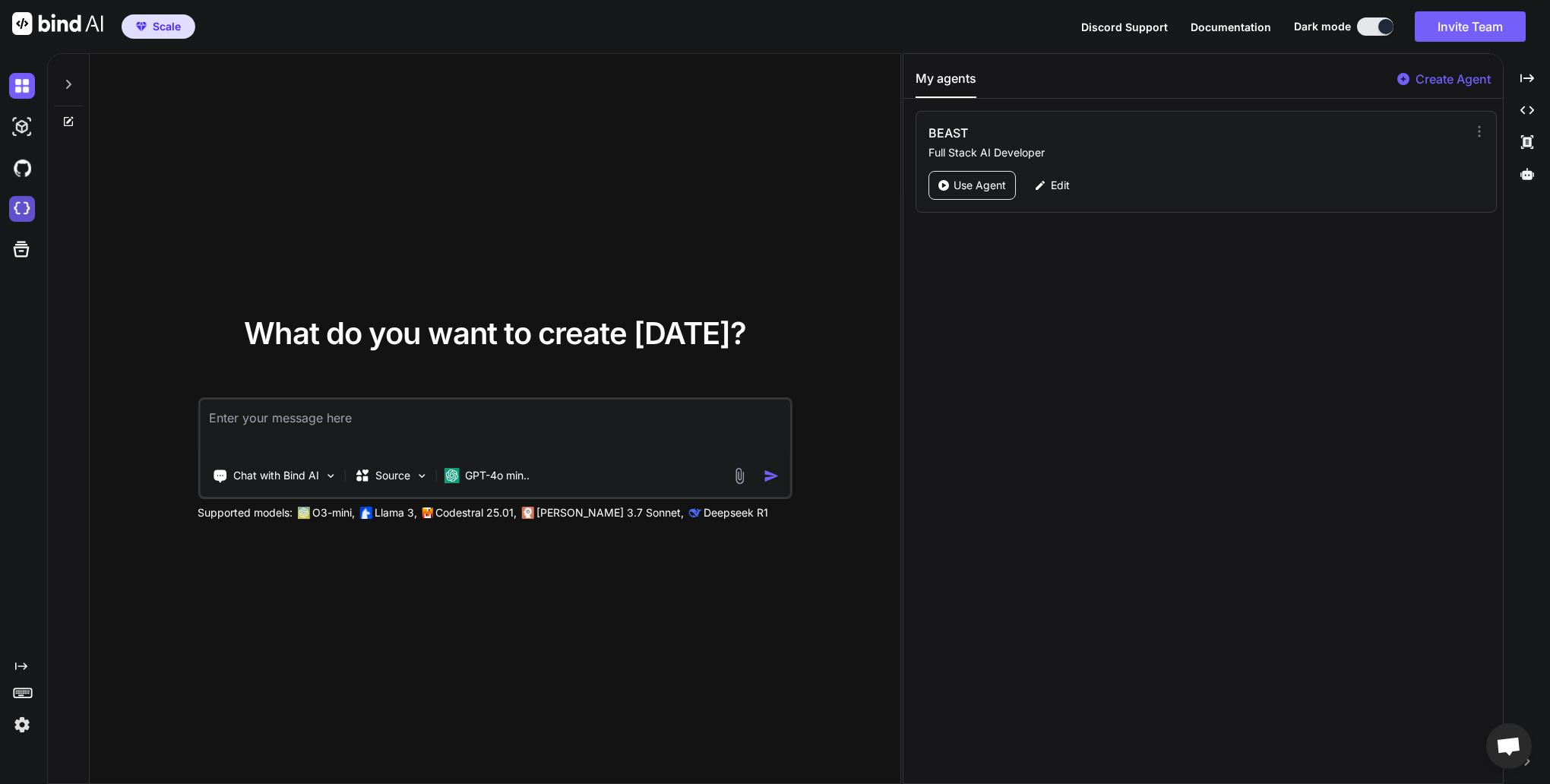
click at [24, 215] on img at bounding box center [21, 208] width 26 height 26
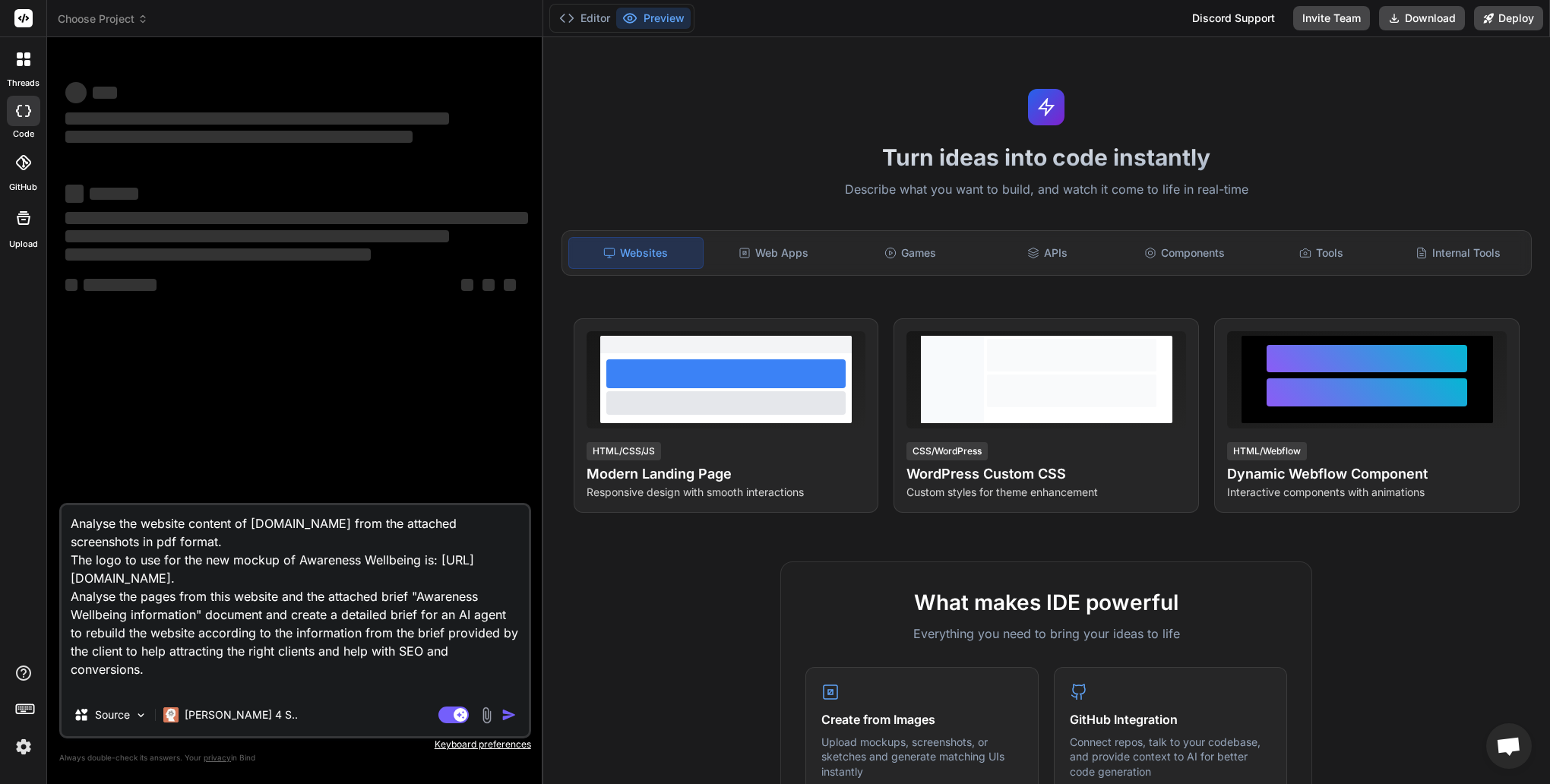
type textarea "x"
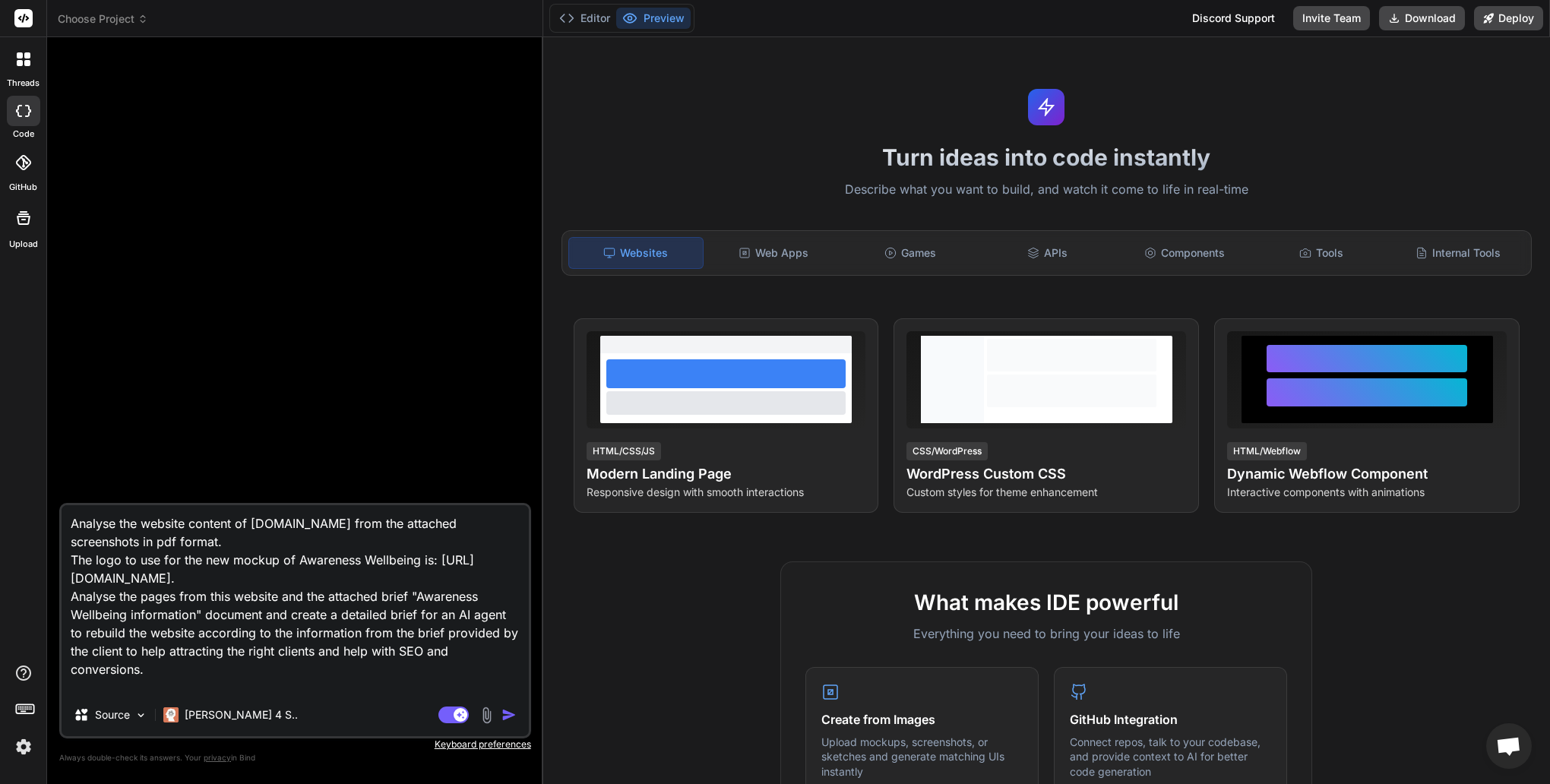
click at [146, 27] on header "Choose Project Created with Pixso." at bounding box center [295, 19] width 496 height 37
click at [145, 23] on icon at bounding box center [143, 19] width 11 height 11
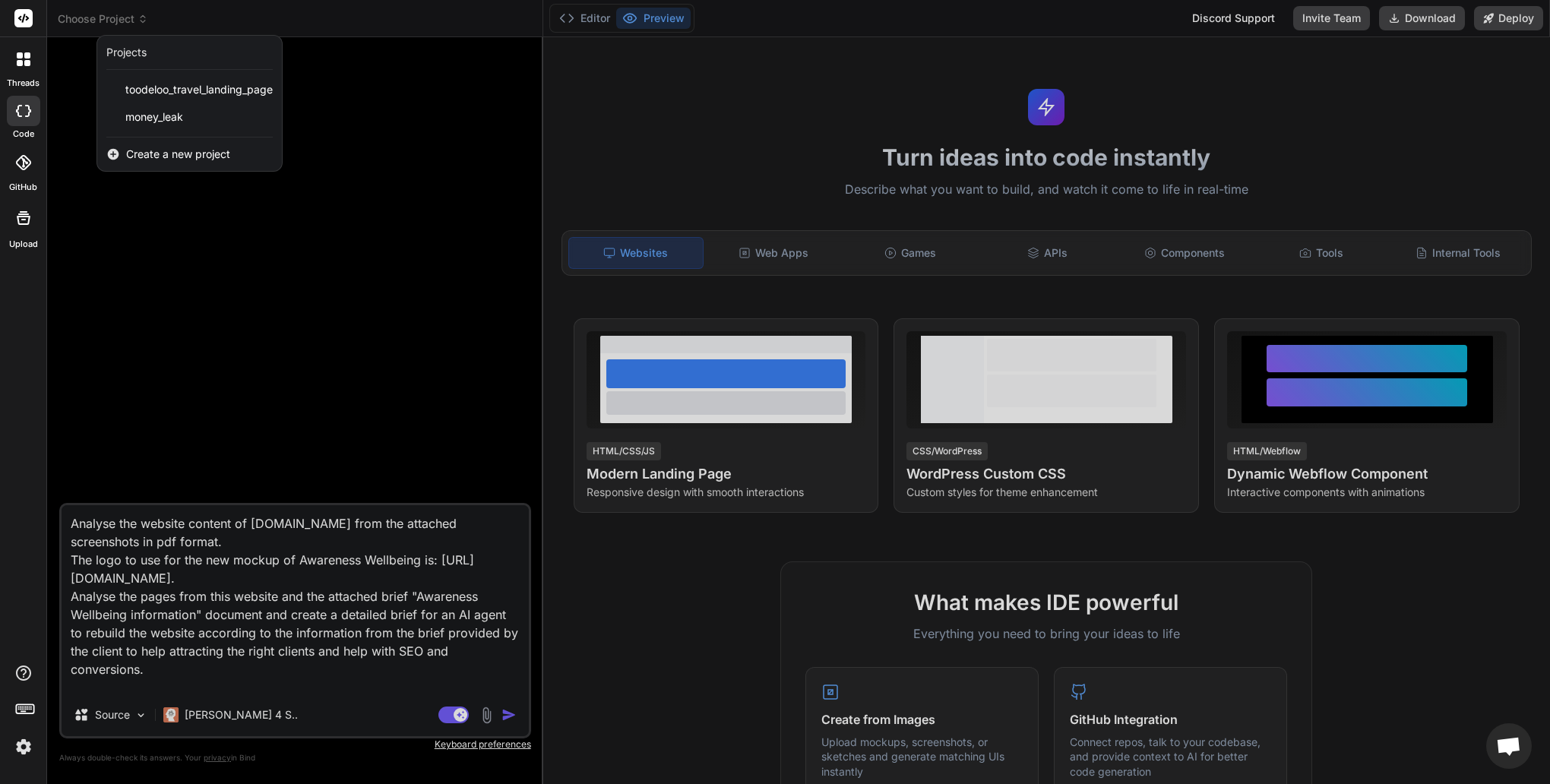
click at [151, 149] on span "Create a new project" at bounding box center [177, 153] width 104 height 15
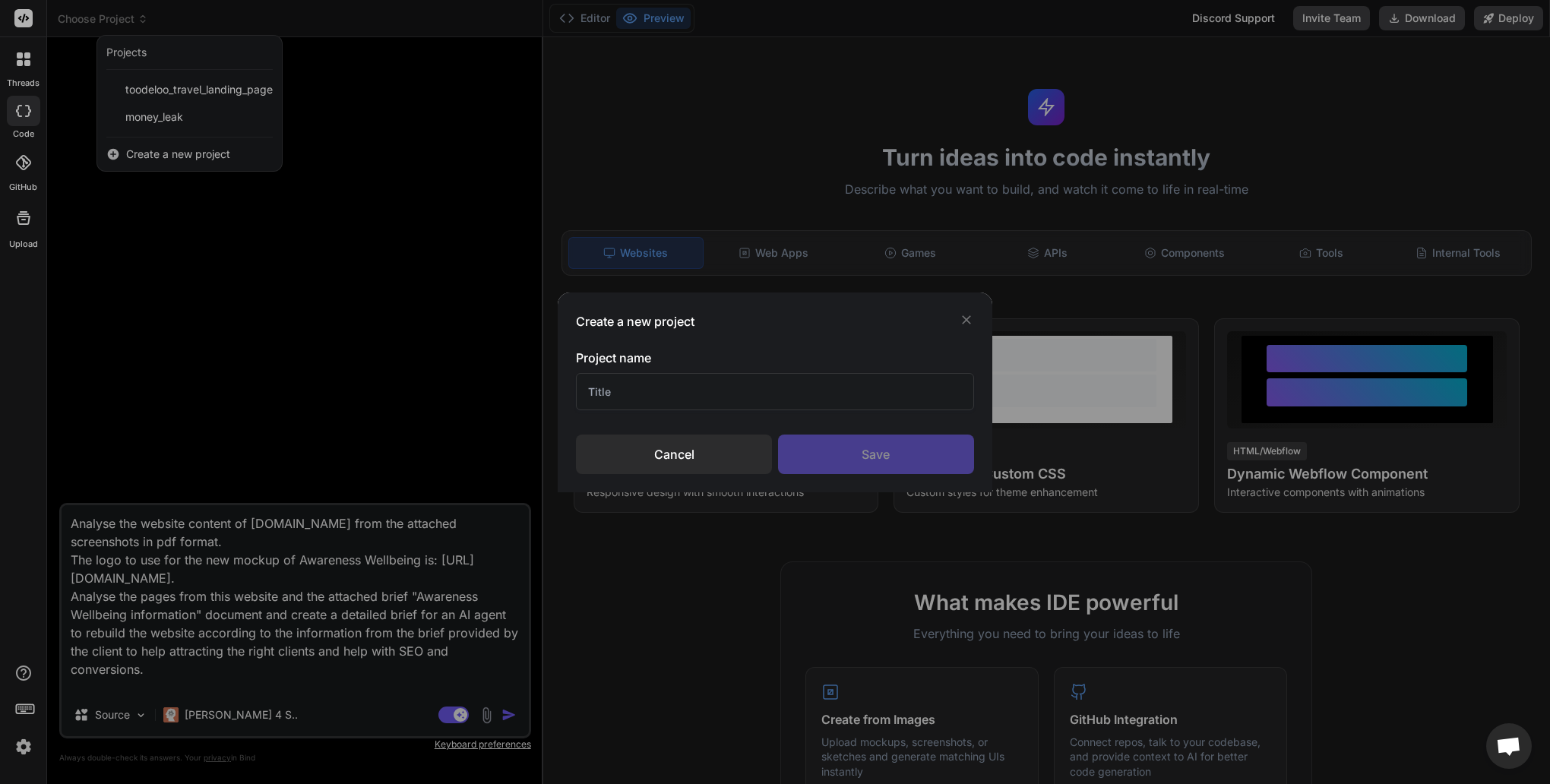
click at [705, 388] on input "text" at bounding box center [775, 391] width 397 height 37
type input "Awareness Wellbeing"
click at [911, 461] on div "Save" at bounding box center [876, 454] width 196 height 40
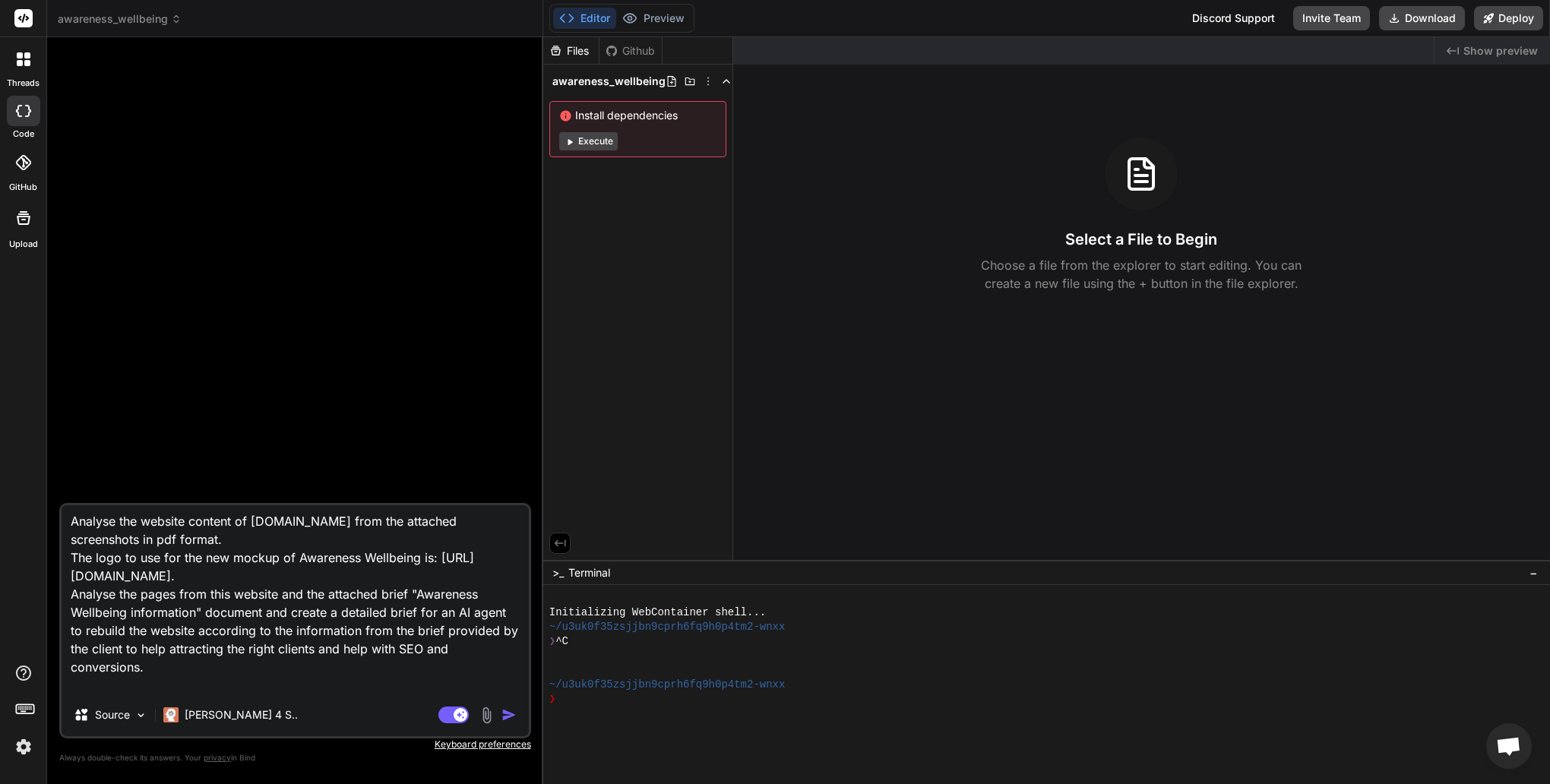
scroll to position [3, 0]
drag, startPoint x: 333, startPoint y: 650, endPoint x: 148, endPoint y: 668, distance: 185.9
click at [148, 668] on textarea "Analyse the website content of [DOMAIN_NAME] from the attached screenshots in p…" at bounding box center [295, 600] width 468 height 188
click at [358, 645] on textarea "Analyse the website content of [DOMAIN_NAME] from the attached screenshots in p…" at bounding box center [295, 600] width 468 height 188
drag, startPoint x: 342, startPoint y: 647, endPoint x: 149, endPoint y: 669, distance: 194.2
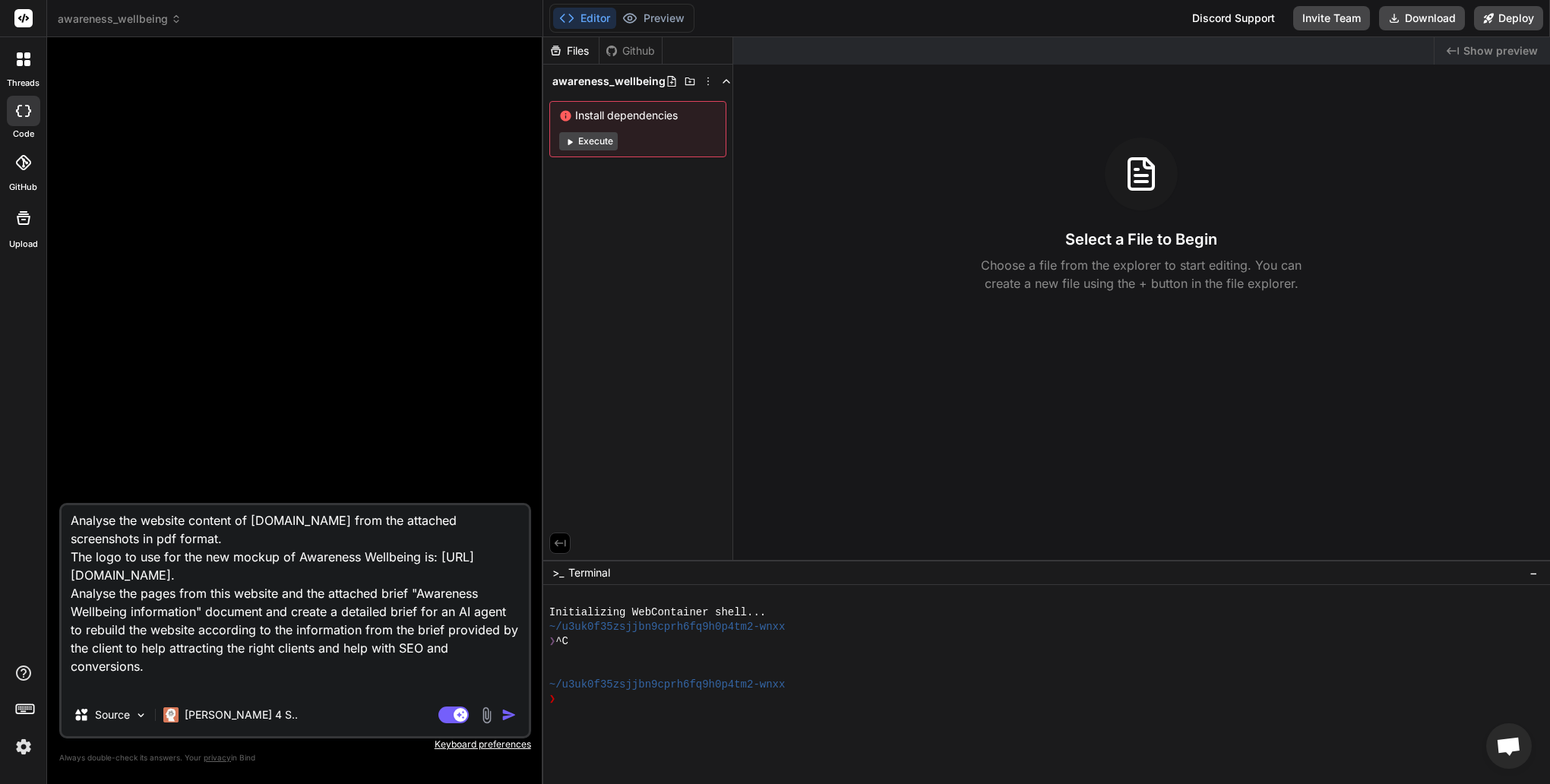
click at [149, 669] on textarea "Analyse the website content of [DOMAIN_NAME] from the attached screenshots in p…" at bounding box center [295, 600] width 468 height 188
type textarea "x"
type textarea "Analyse the website content of [DOMAIN_NAME] from the attached screenshots in p…"
type textarea "x"
type textarea "Analyse the website content of [DOMAIN_NAME] from the attached screenshots in p…"
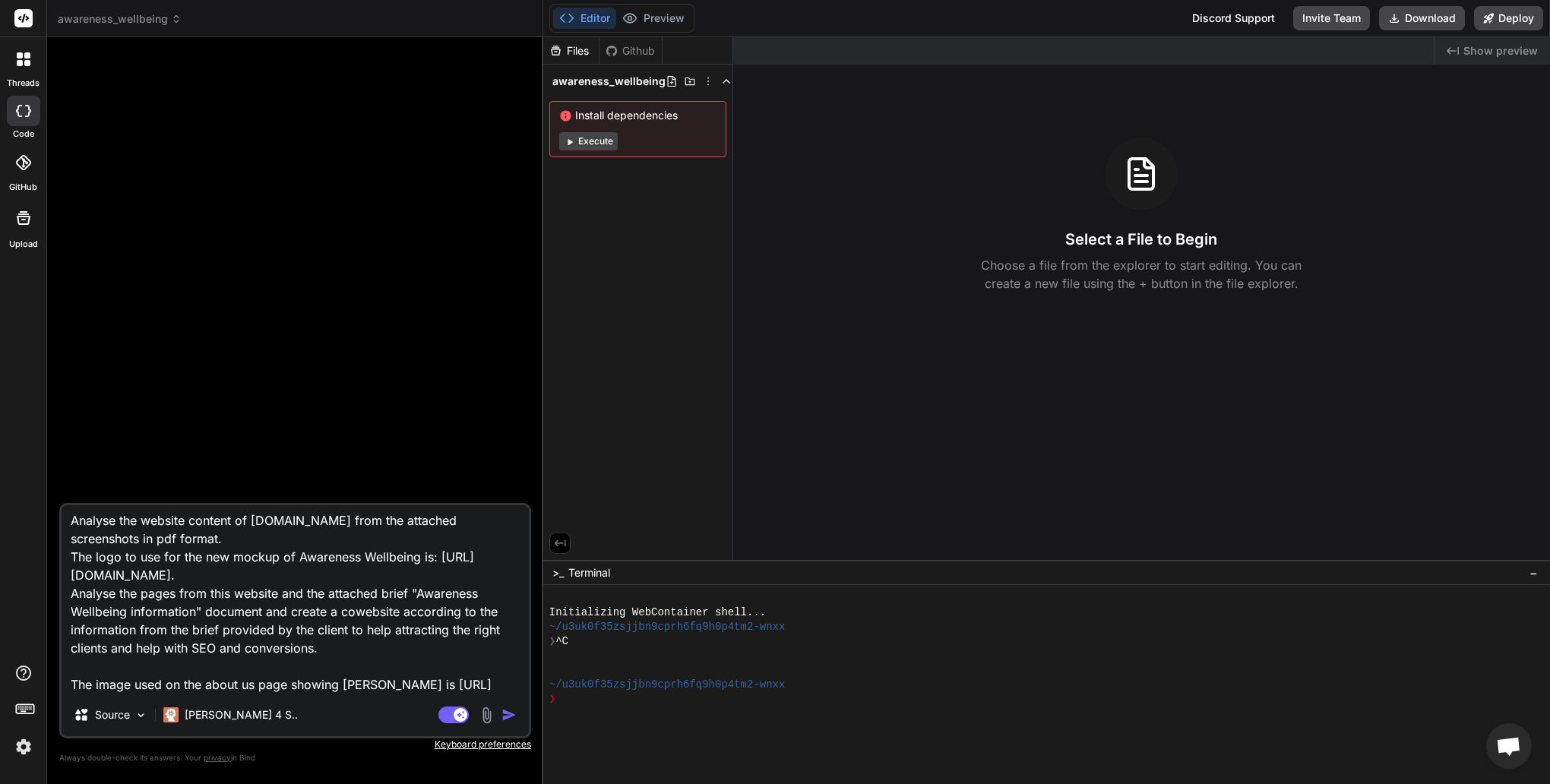
type textarea "x"
type textarea "Analyse the website content of [DOMAIN_NAME] from the attached screenshots in p…"
type textarea "x"
type textarea "Analyse the website content of [DOMAIN_NAME] from the attached screenshots in p…"
type textarea "x"
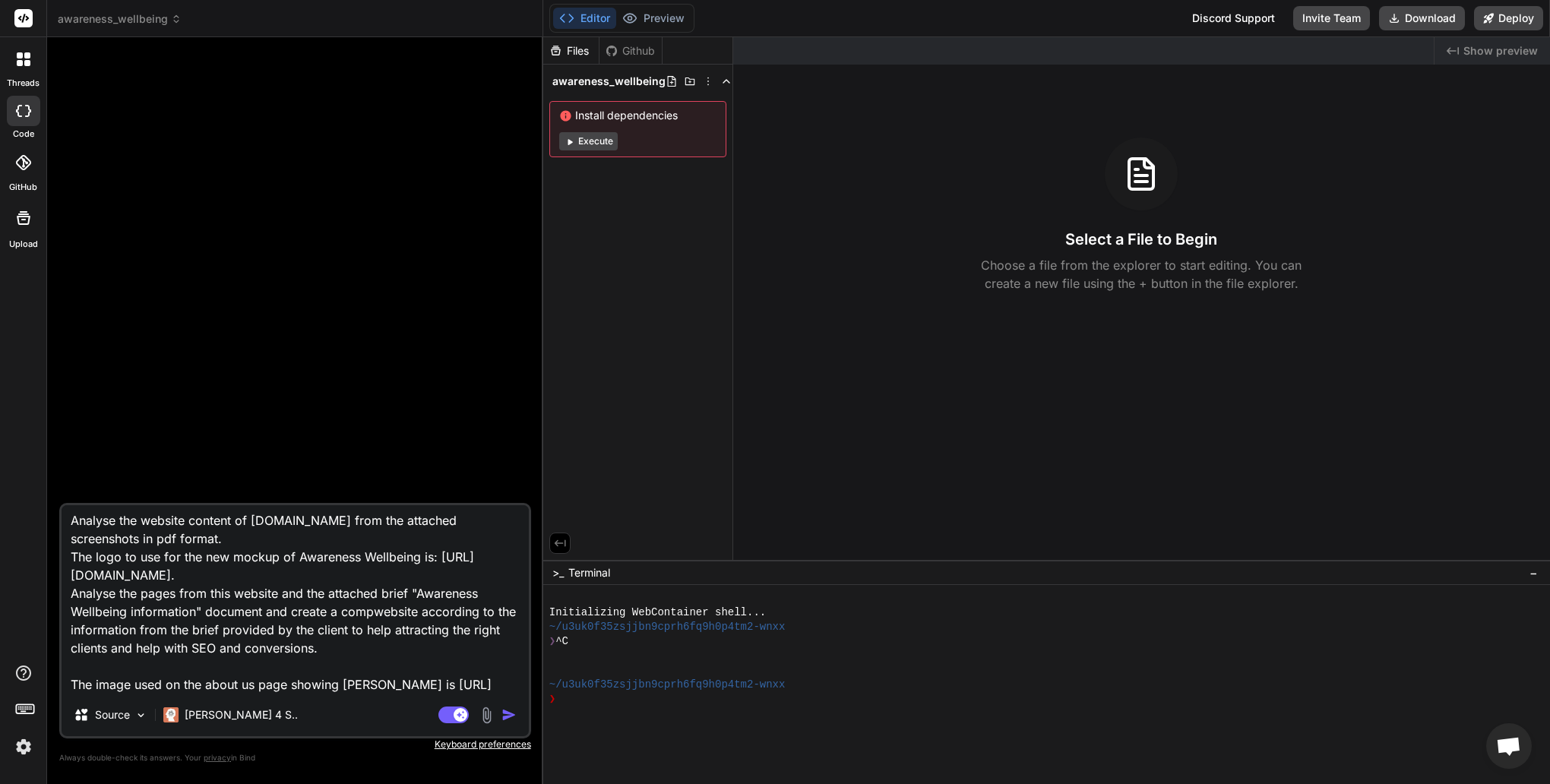
type textarea "Analyse the website content of [DOMAIN_NAME] from the attached screenshots in p…"
type textarea "x"
type textarea "Analyse the website content of [DOMAIN_NAME] from the attached screenshots in p…"
type textarea "x"
type textarea "Analyse the website content of [DOMAIN_NAME] from the attached screenshots in p…"
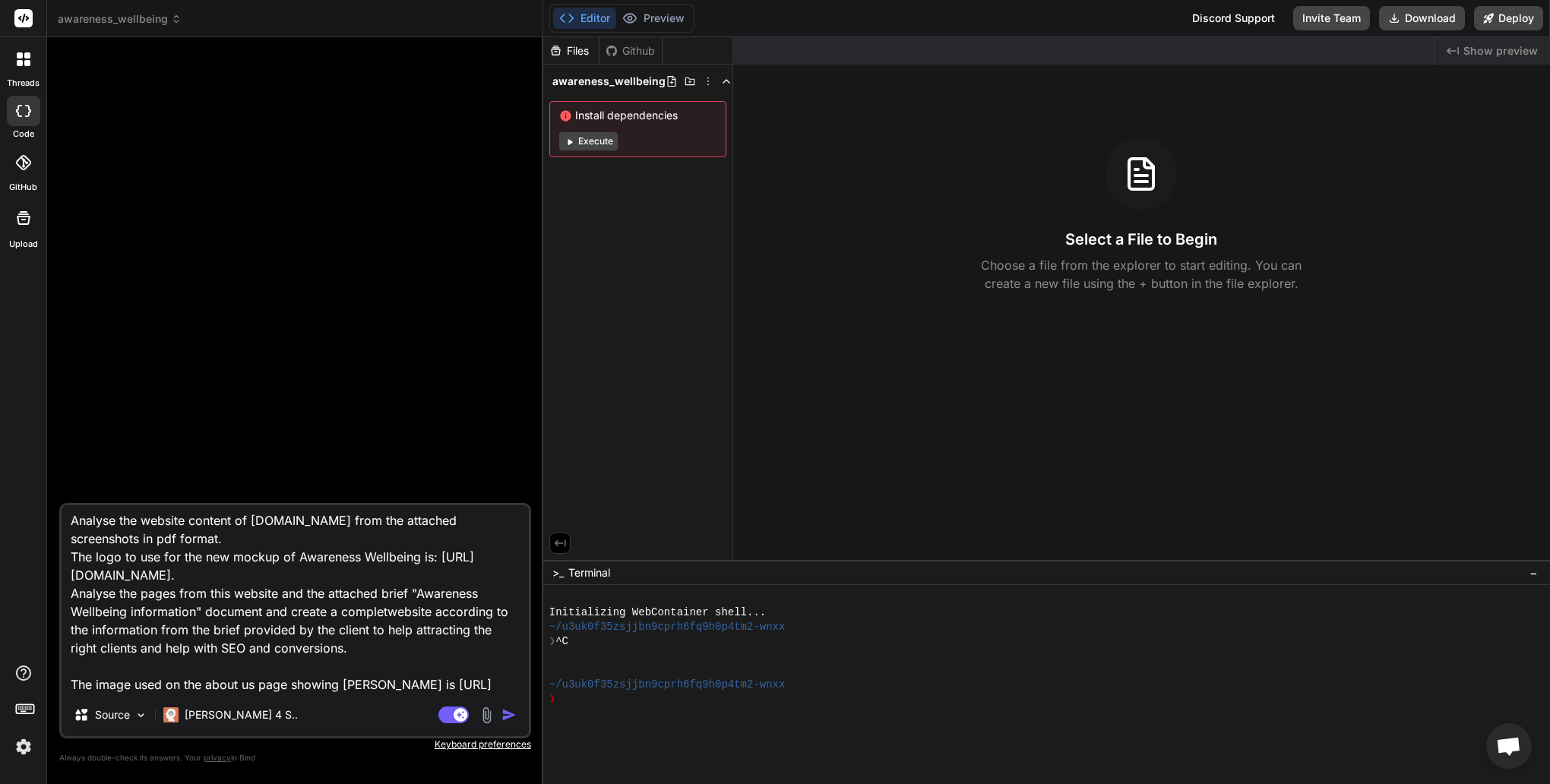
type textarea "x"
type textarea "Analyse the website content of [DOMAIN_NAME] from the attached screenshots in p…"
type textarea "x"
type textarea "Analyse the website content of [DOMAIN_NAME] from the attached screenshots in p…"
type textarea "x"
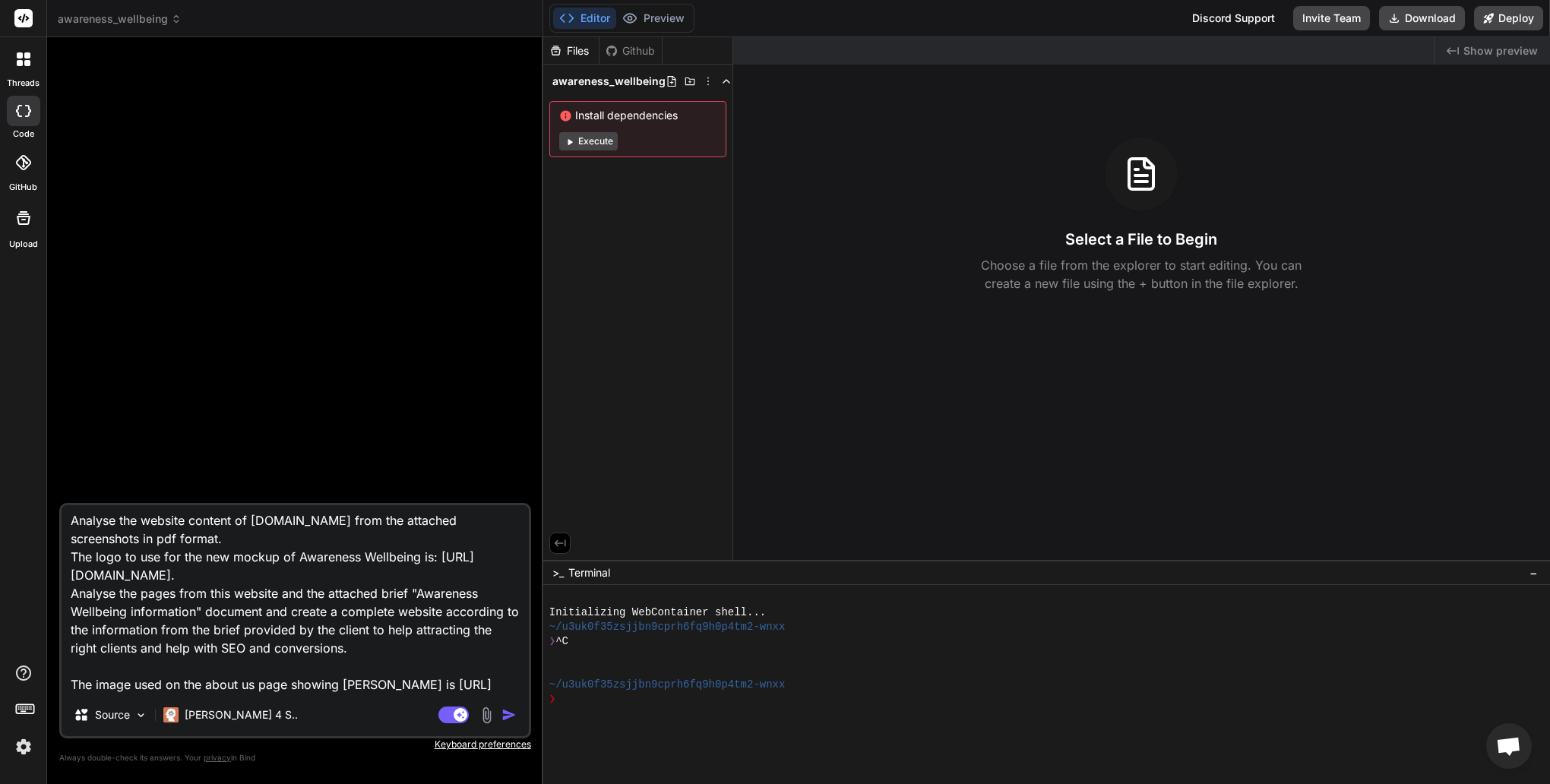
type textarea "Analyse the website content of [DOMAIN_NAME] from the attached screenshots in p…"
type textarea "x"
type textarea "Analyse the website content of [DOMAIN_NAME] from the attached screenshots in p…"
type textarea "x"
type textarea "Analyse the website content of [DOMAIN_NAME] from the attached screenshots in p…"
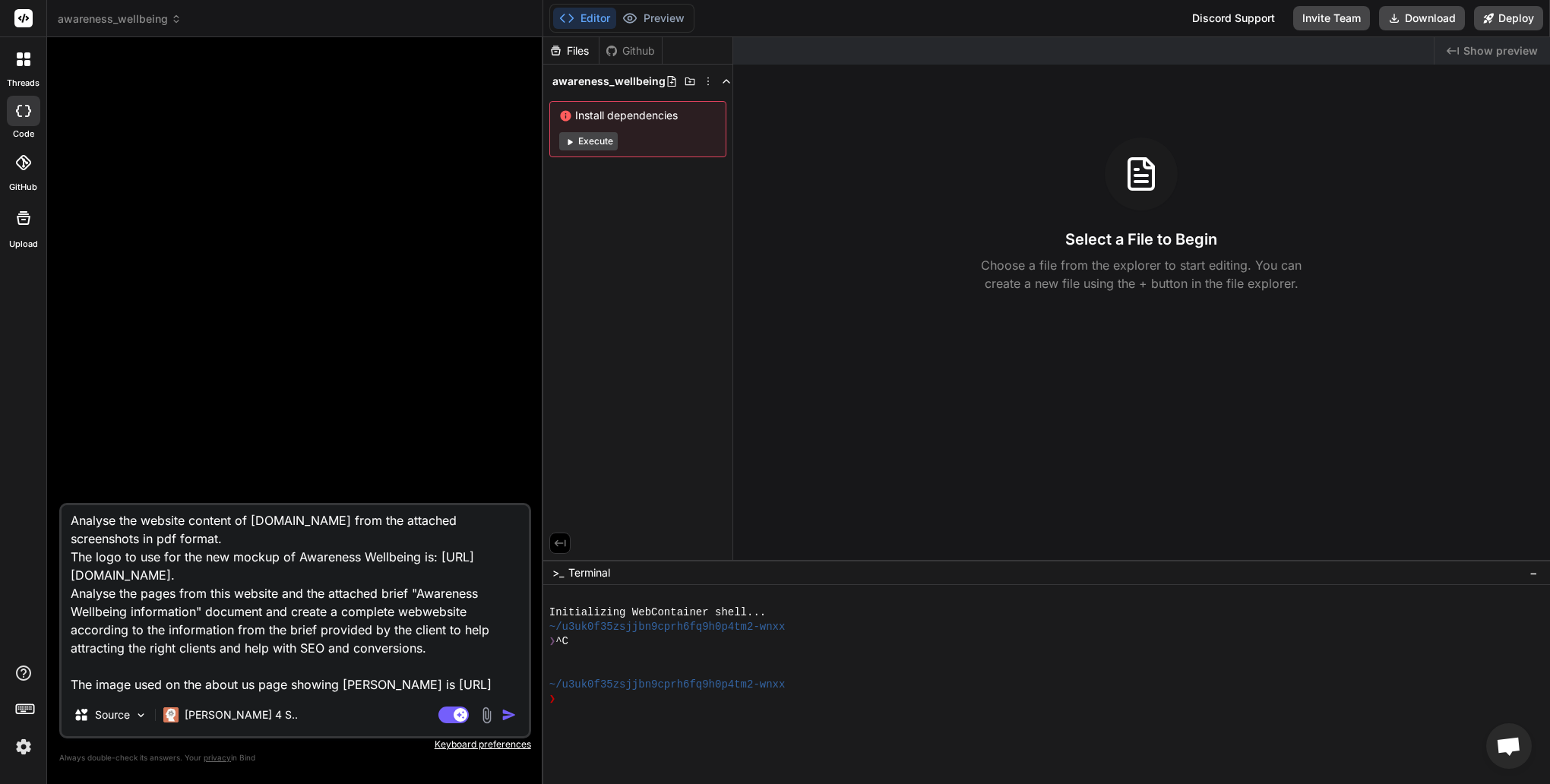
type textarea "x"
type textarea "Analyse the website content of [DOMAIN_NAME] from the attached screenshots in p…"
type textarea "x"
type textarea "Analyse the website content of [DOMAIN_NAME] from the attached screenshots in p…"
type textarea "x"
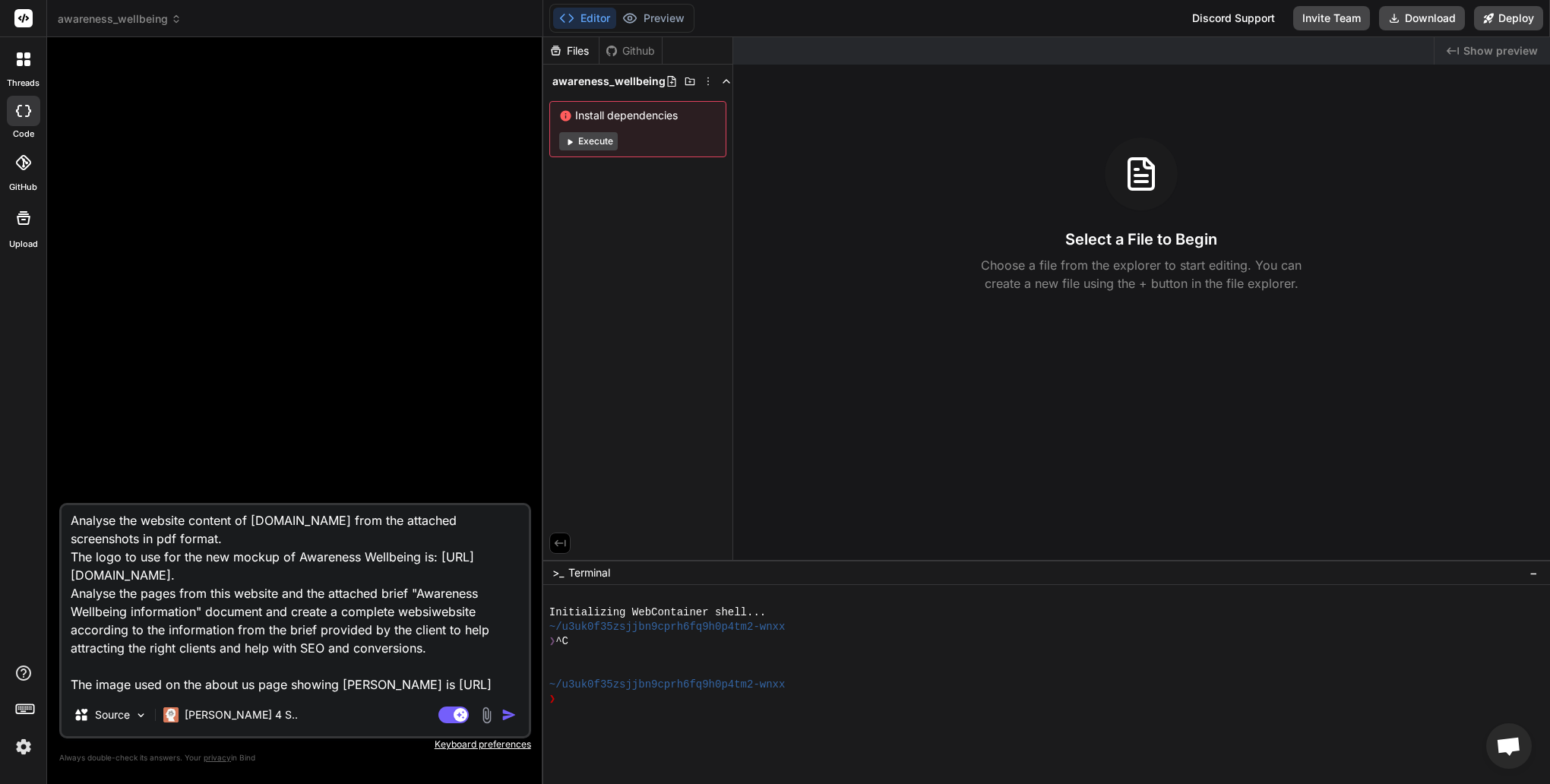
type textarea "Analyse the website content of [DOMAIN_NAME] from the attached screenshots in p…"
type textarea "x"
type textarea "Analyse the website content of [DOMAIN_NAME] from the attached screenshots in p…"
type textarea "x"
type textarea "Analyse the website content of [DOMAIN_NAME] from the attached screenshots in p…"
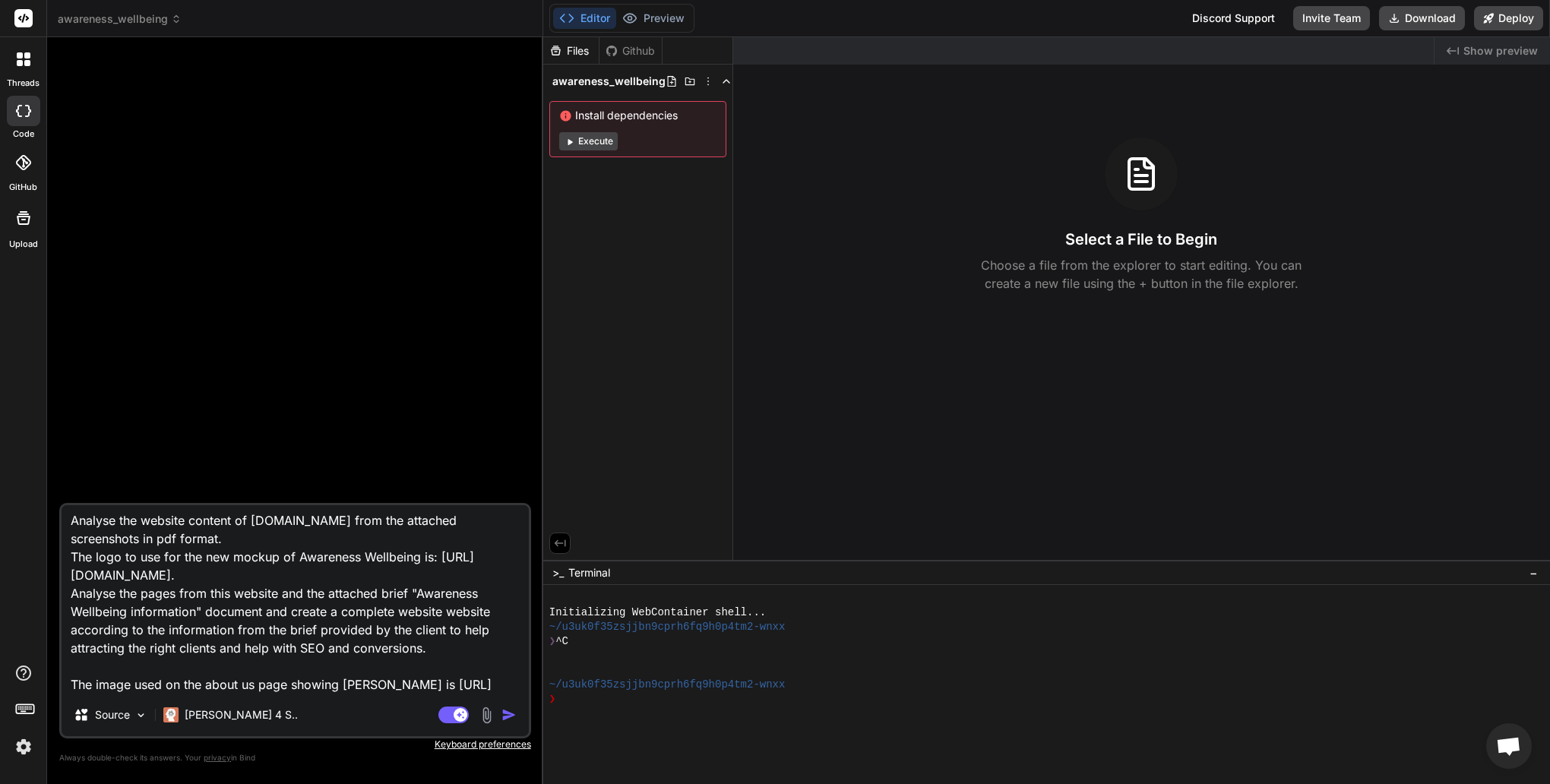
type textarea "x"
type textarea "Analyse the website content of [DOMAIN_NAME] from the attached screenshots in p…"
type textarea "x"
type textarea "Analyse the website content of [DOMAIN_NAME] from the attached screenshots in p…"
type textarea "x"
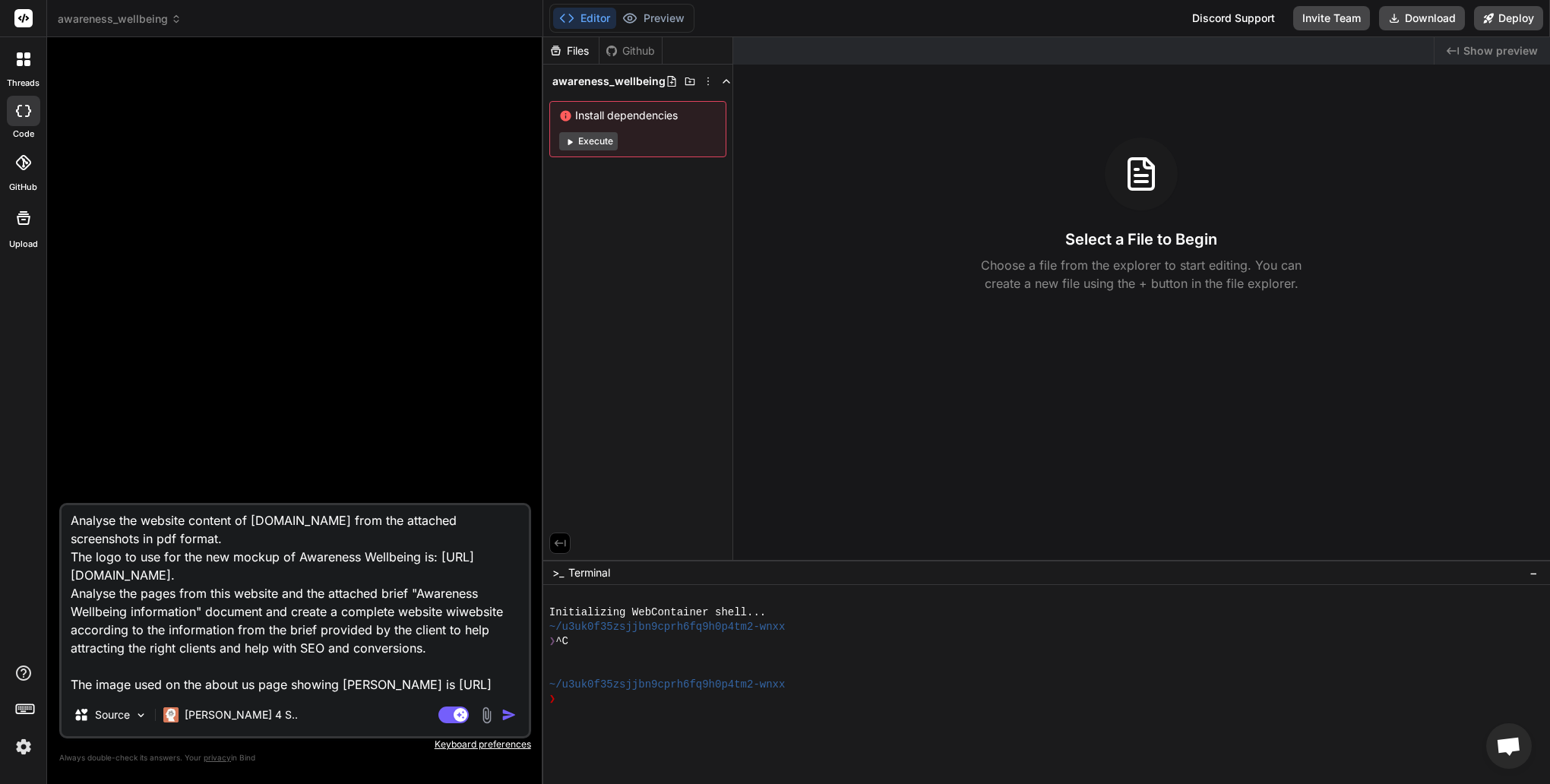
type textarea "Analyse the website content of [DOMAIN_NAME] from the attached screenshots in p…"
type textarea "x"
type textarea "Analyse the website content of [DOMAIN_NAME] from the attached screenshots in p…"
type textarea "x"
type textarea "Analyse the website content of [DOMAIN_NAME] from the attached screenshots in p…"
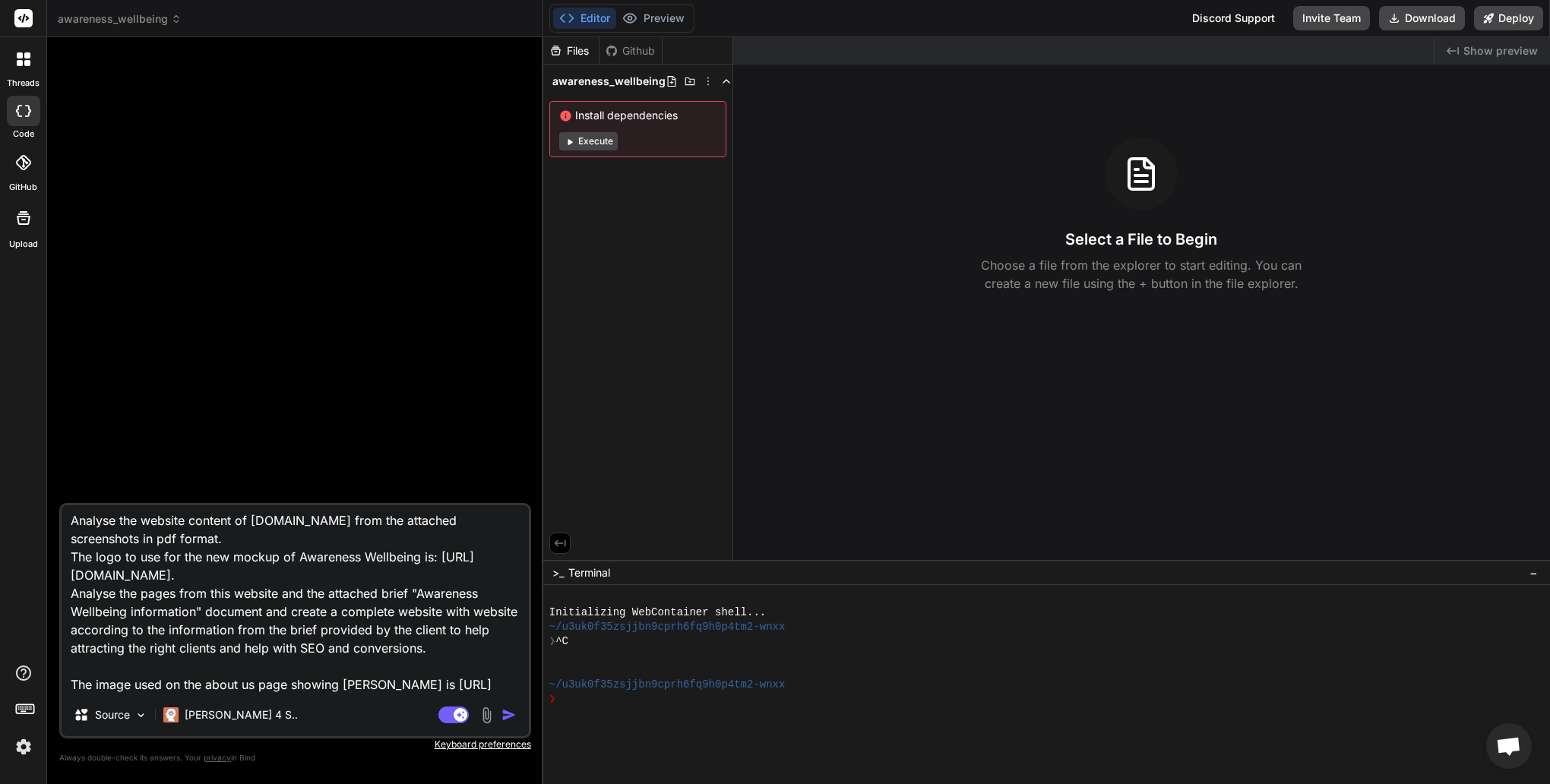
type textarea "x"
type textarea "Analyse the website content of [DOMAIN_NAME] from the attached screenshots in p…"
type textarea "x"
type textarea "Analyse the website content of [DOMAIN_NAME] from the attached screenshots in p…"
type textarea "x"
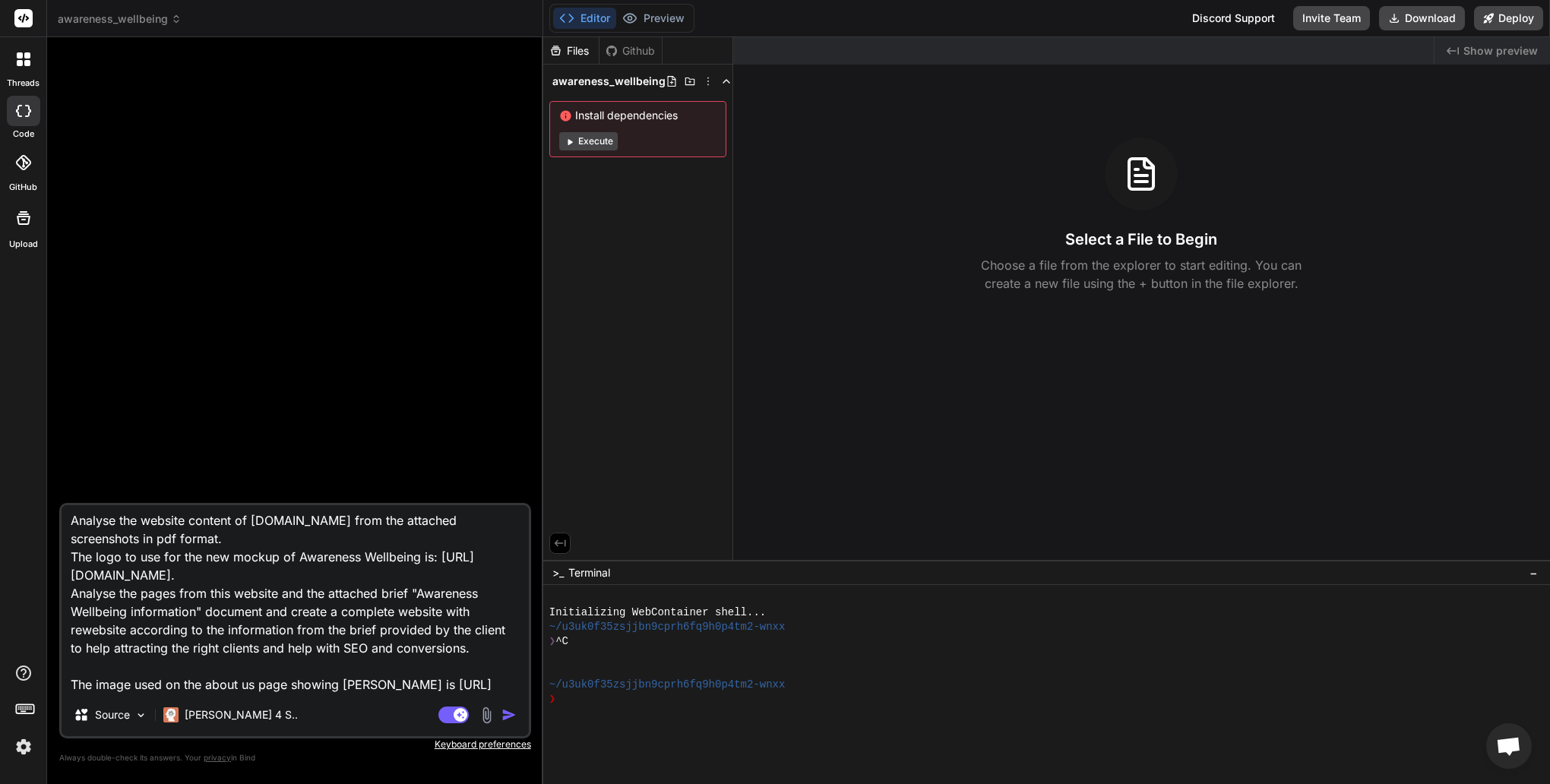
type textarea "Analyse the website content of [DOMAIN_NAME] from the attached screenshots in p…"
type textarea "x"
type textarea "Analyse the website content of [DOMAIN_NAME] from the attached screenshots in p…"
type textarea "x"
type textarea "Analyse the website content of [DOMAIN_NAME] from the attached screenshots in p…"
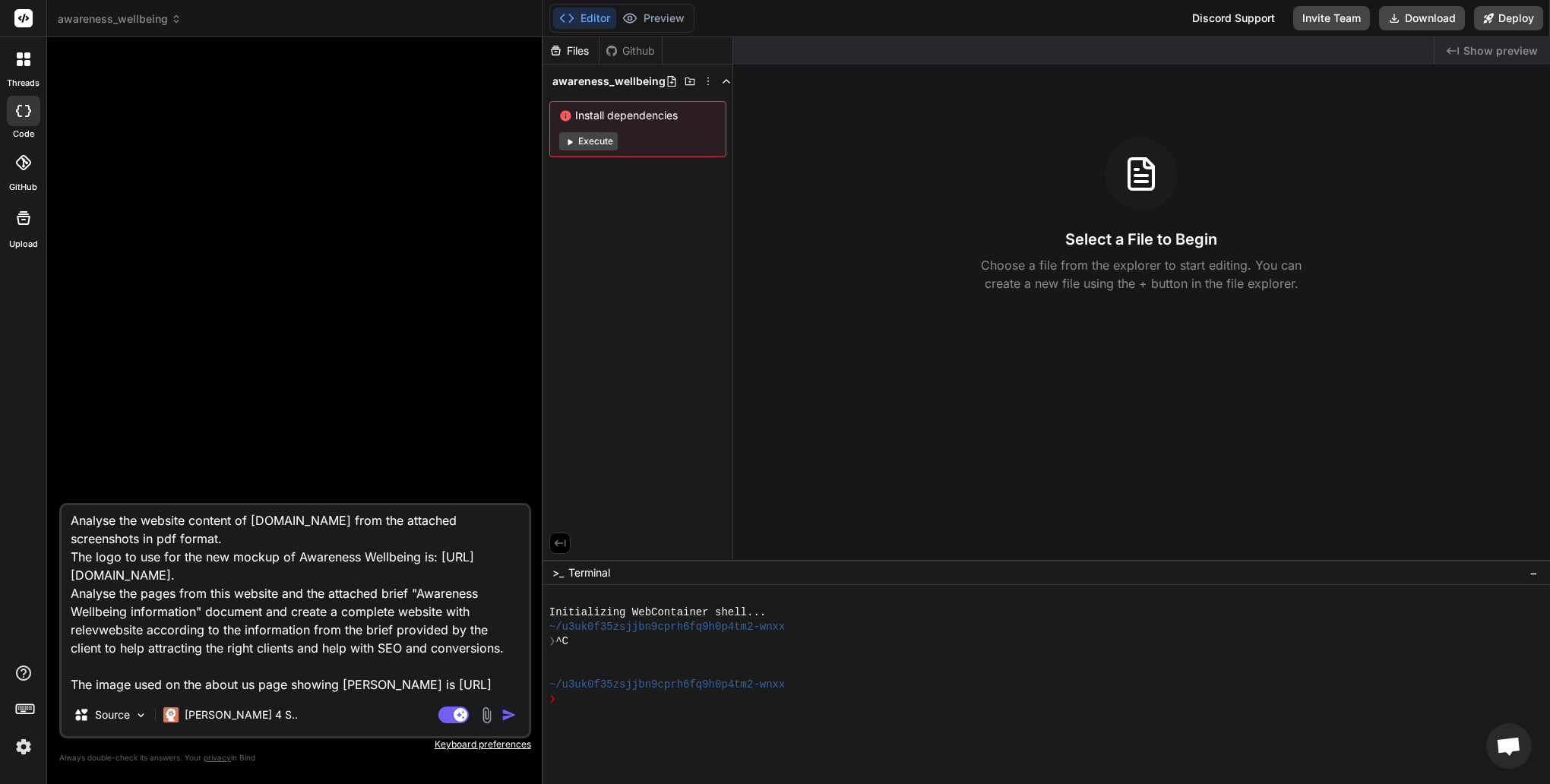
type textarea "x"
type textarea "Analyse the website content of [DOMAIN_NAME] from the attached screenshots in p…"
type textarea "x"
type textarea "Analyse the website content of [DOMAIN_NAME] from the attached screenshots in p…"
type textarea "x"
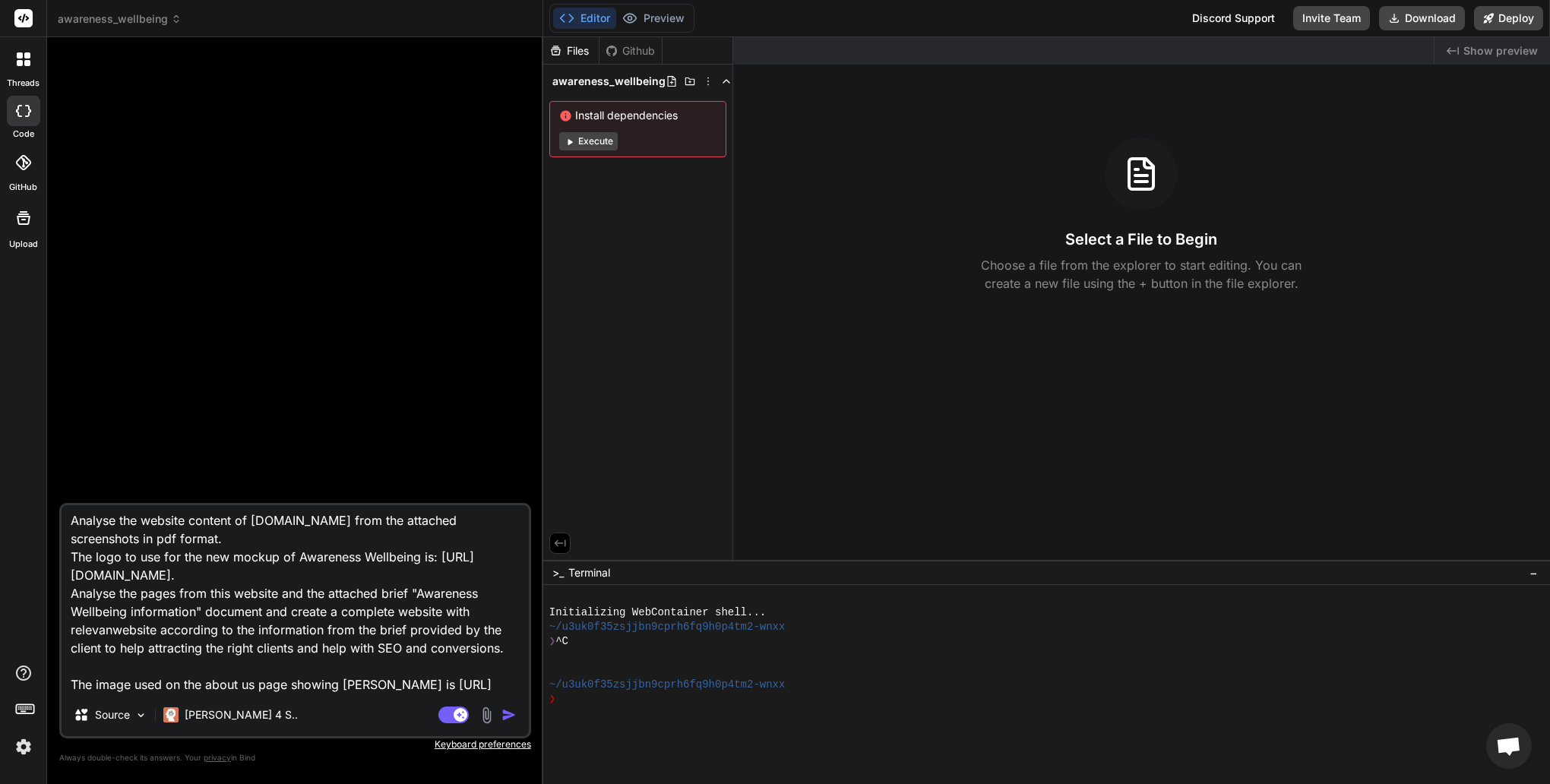
type textarea "Analyse the website content of [DOMAIN_NAME] from the attached screenshots in p…"
type textarea "x"
type textarea "Analyse the website content of [DOMAIN_NAME] from the attached screenshots in p…"
type textarea "x"
type textarea "Analyse the website content of [DOMAIN_NAME] from the attached screenshots in p…"
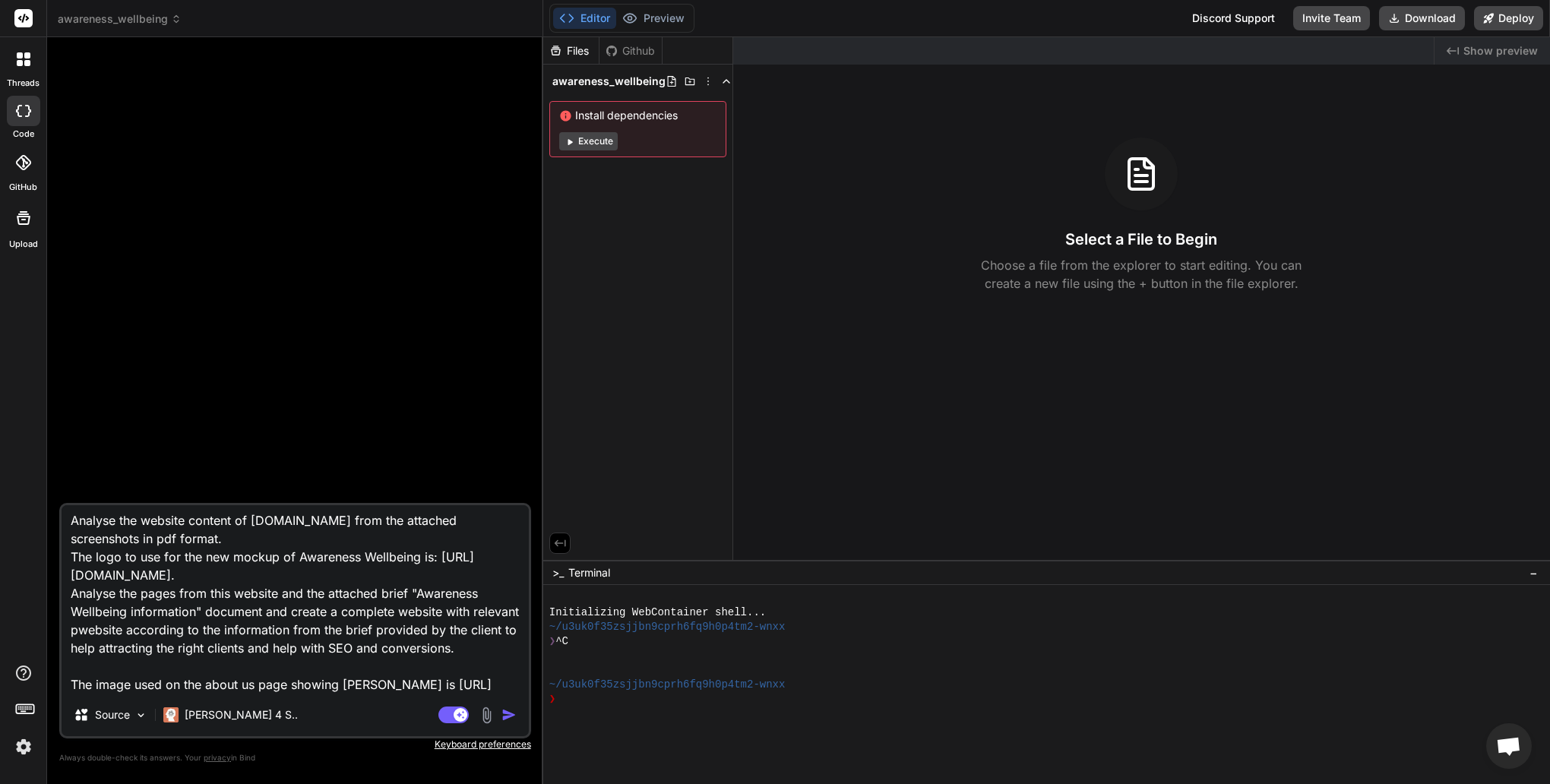
type textarea "x"
type textarea "Analyse the website content of [DOMAIN_NAME] from the attached screenshots in p…"
type textarea "x"
type textarea "Analyse the website content of [DOMAIN_NAME] from the attached screenshots in p…"
type textarea "x"
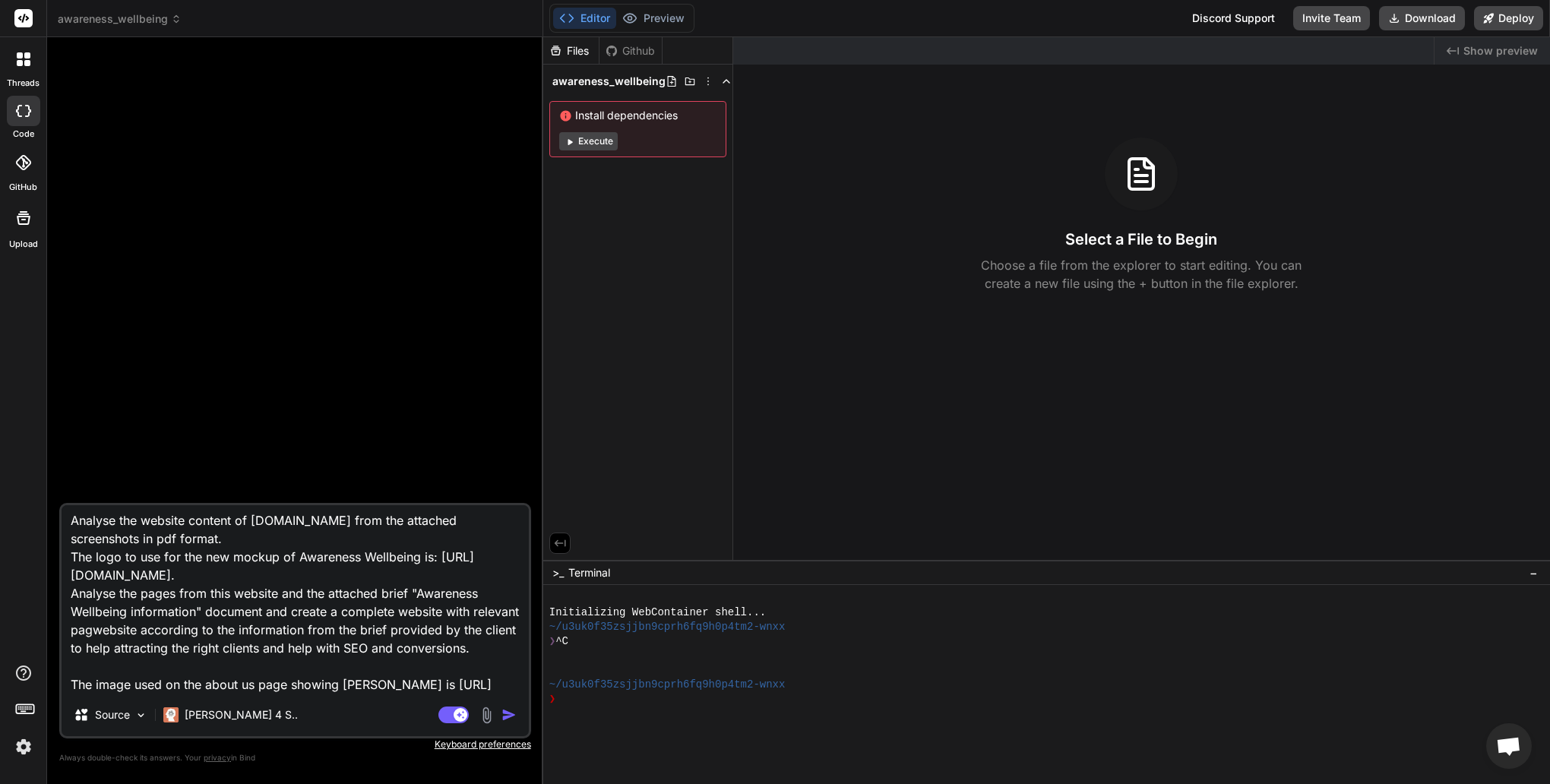
type textarea "Analyse the website content of [DOMAIN_NAME] from the attached screenshots in p…"
type textarea "x"
type textarea "Analyse the website content of [DOMAIN_NAME] from the attached screenshots in p…"
type textarea "x"
type textarea "Analyse the website content of [DOMAIN_NAME] from the attached screenshots in p…"
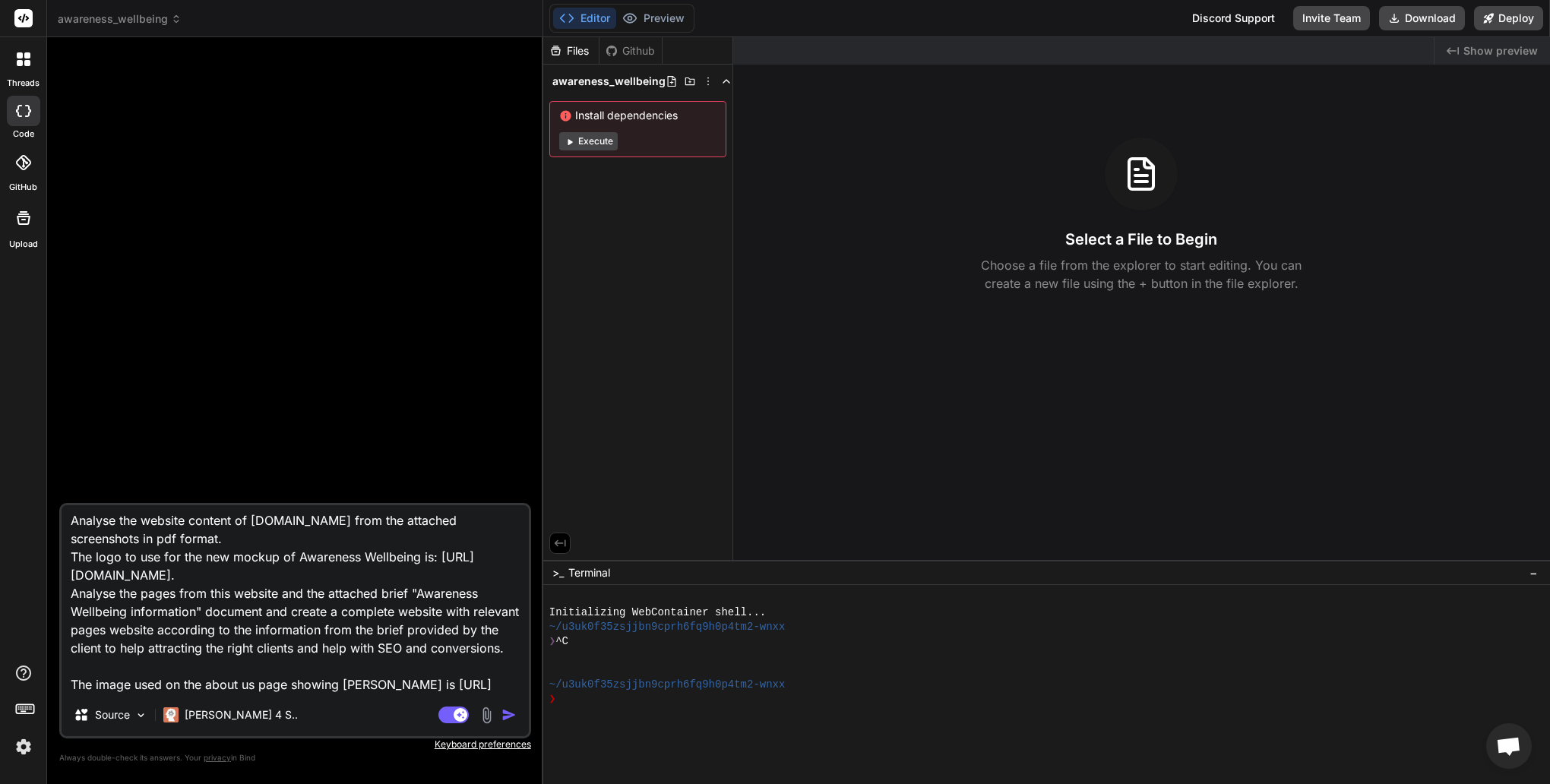
type textarea "x"
type textarea "Analyse the website content of [DOMAIN_NAME] from the attached screenshots in p…"
type textarea "x"
type textarea "Analyse the website content of [DOMAIN_NAME] from the attached screenshots in p…"
type textarea "x"
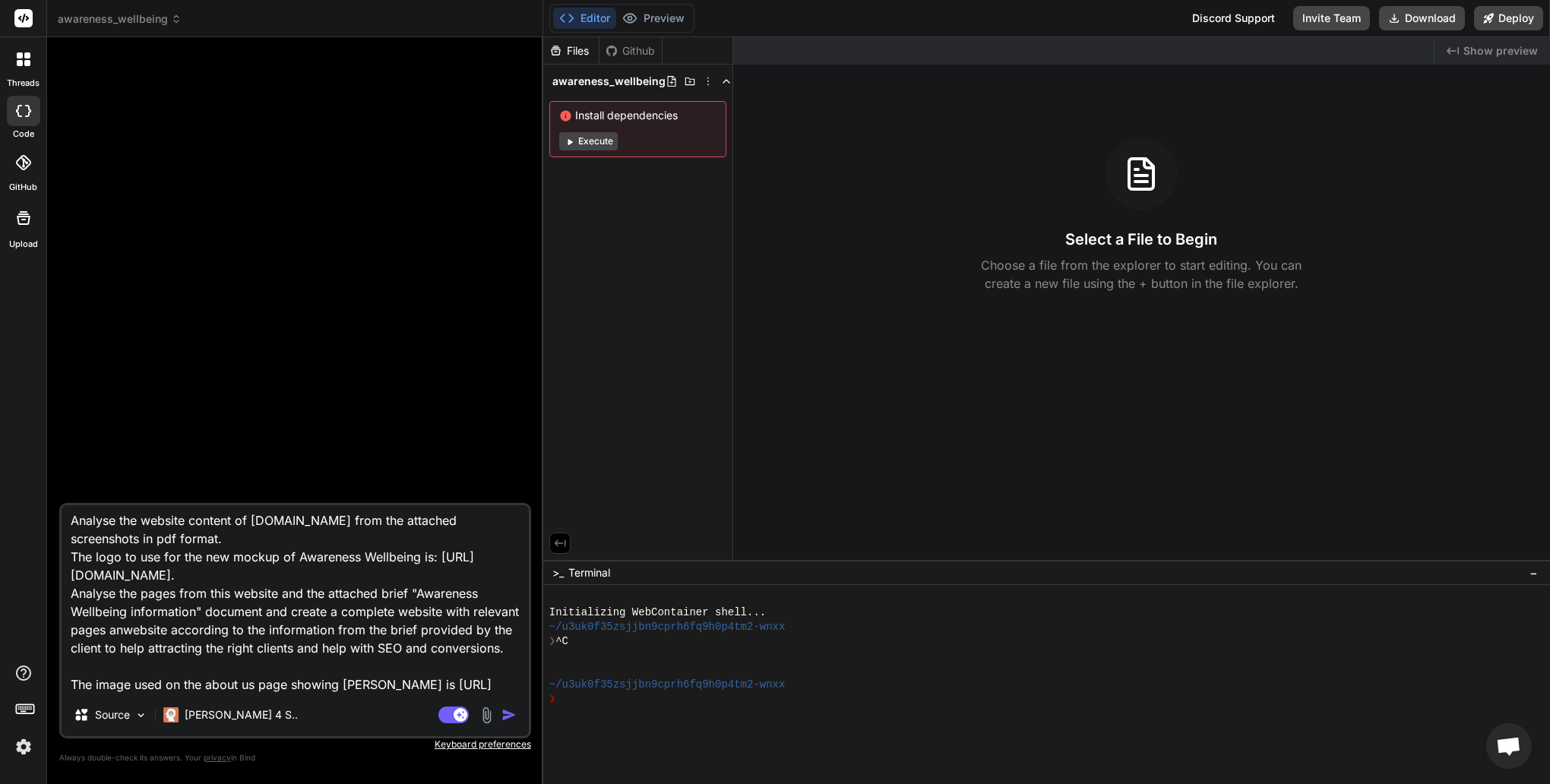
type textarea "Analyse the website content of [DOMAIN_NAME] from the attached screenshots in p…"
type textarea "x"
type textarea "Analyse the website content of [DOMAIN_NAME] from the attached screenshots in p…"
type textarea "x"
type textarea "Analyse the website content of [DOMAIN_NAME] from the attached screenshots in p…"
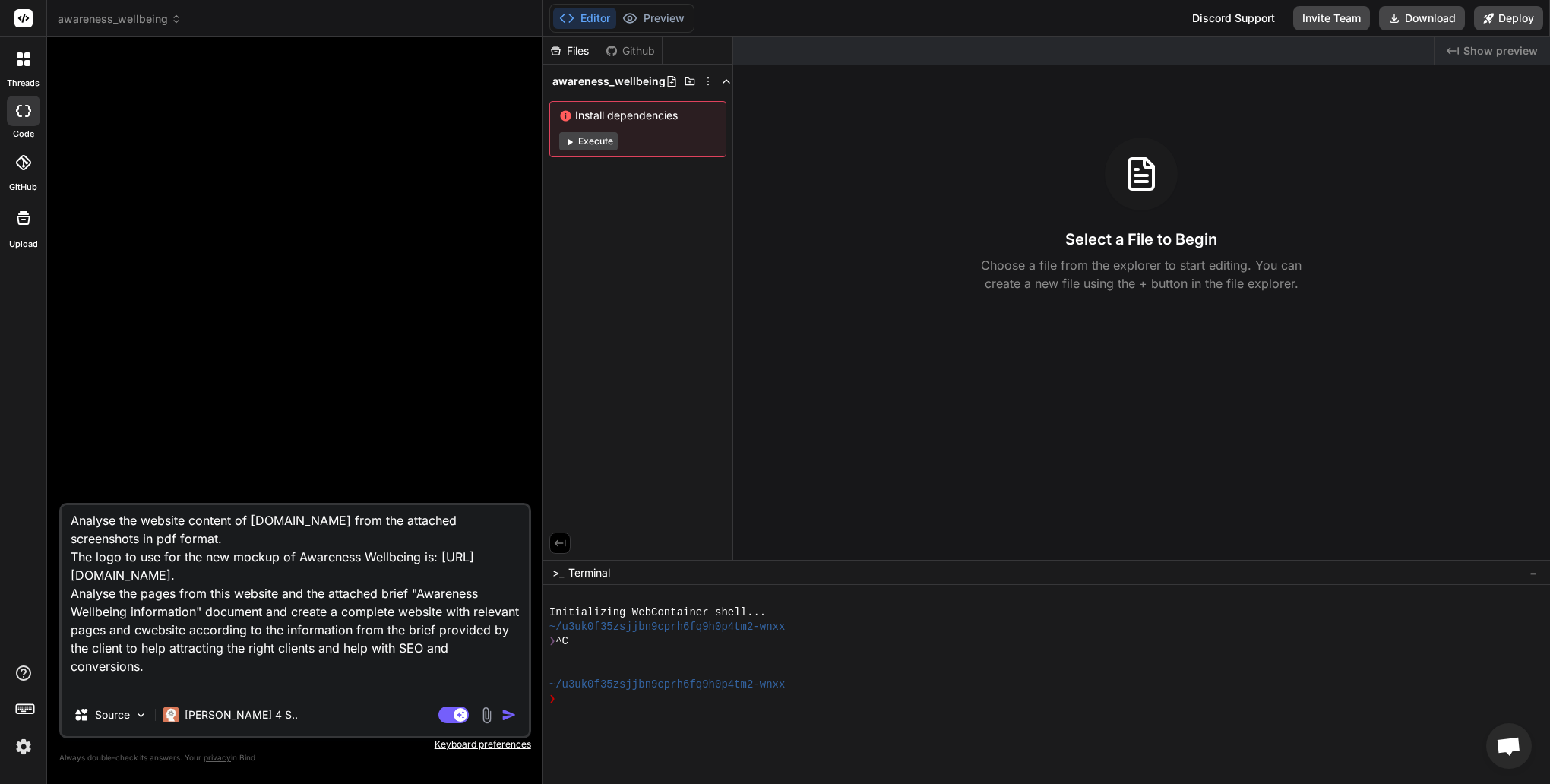
type textarea "x"
type textarea "Analyse the website content of [DOMAIN_NAME] from the attached screenshots in p…"
type textarea "x"
type textarea "Analyse the website content of [DOMAIN_NAME] from the attached screenshots in p…"
type textarea "x"
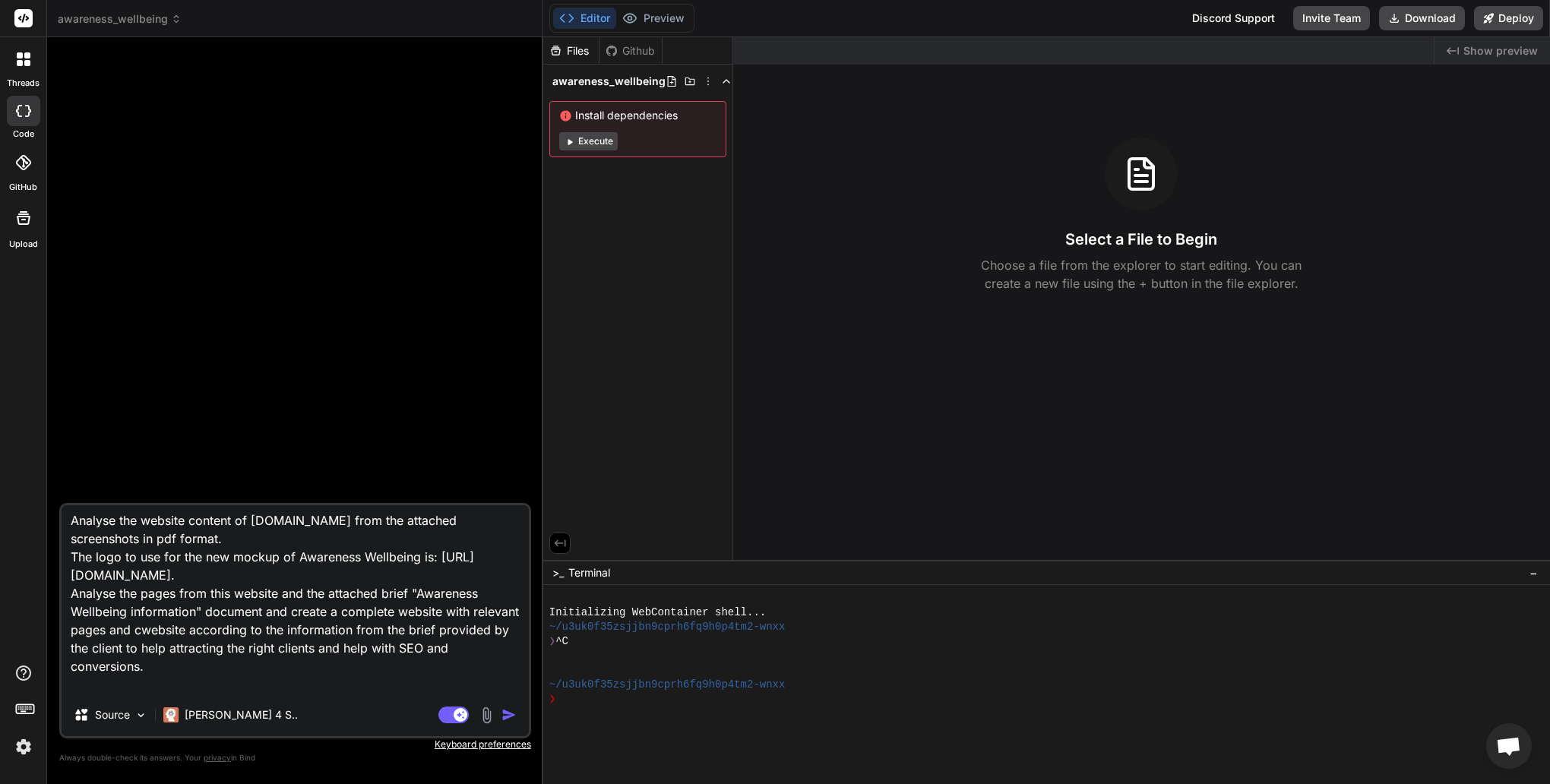
type textarea "Analyse the website content of [DOMAIN_NAME] from the attached screenshots in p…"
type textarea "x"
type textarea "Analyse the website content of [DOMAIN_NAME] from the attached screenshots in p…"
type textarea "x"
type textarea "Analyse the website content of [DOMAIN_NAME] from the attached screenshots in p…"
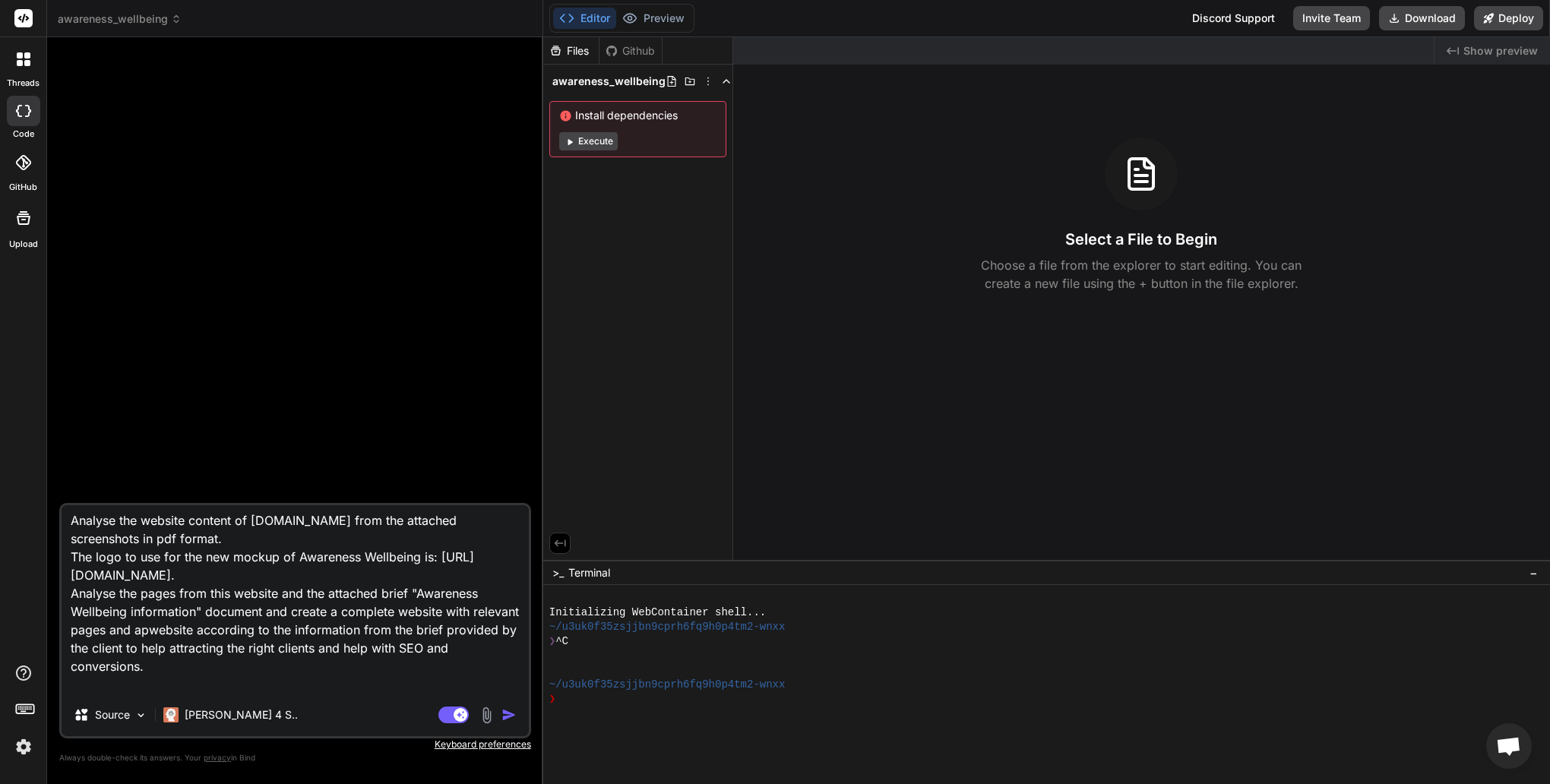
type textarea "x"
type textarea "Analyse the website content of [DOMAIN_NAME] from the attached screenshots in p…"
type textarea "x"
type textarea "Analyse the website content of [DOMAIN_NAME] from the attached screenshots in p…"
type textarea "x"
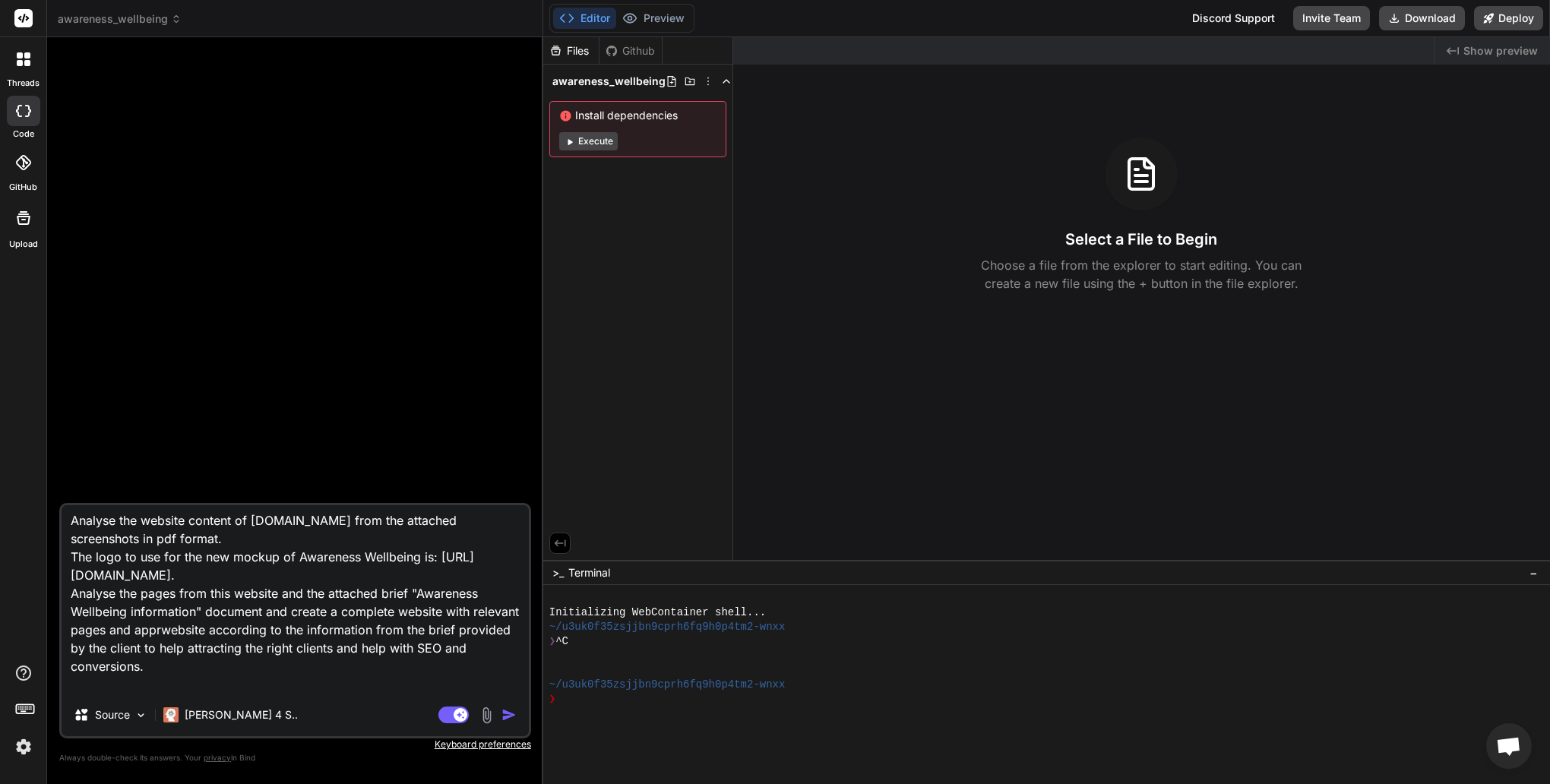
type textarea "Analyse the website content of [DOMAIN_NAME] from the attached screenshots in p…"
type textarea "x"
type textarea "Analyse the website content of [DOMAIN_NAME] from the attached screenshots in p…"
type textarea "x"
type textarea "Analyse the website content of [DOMAIN_NAME] from the attached screenshots in p…"
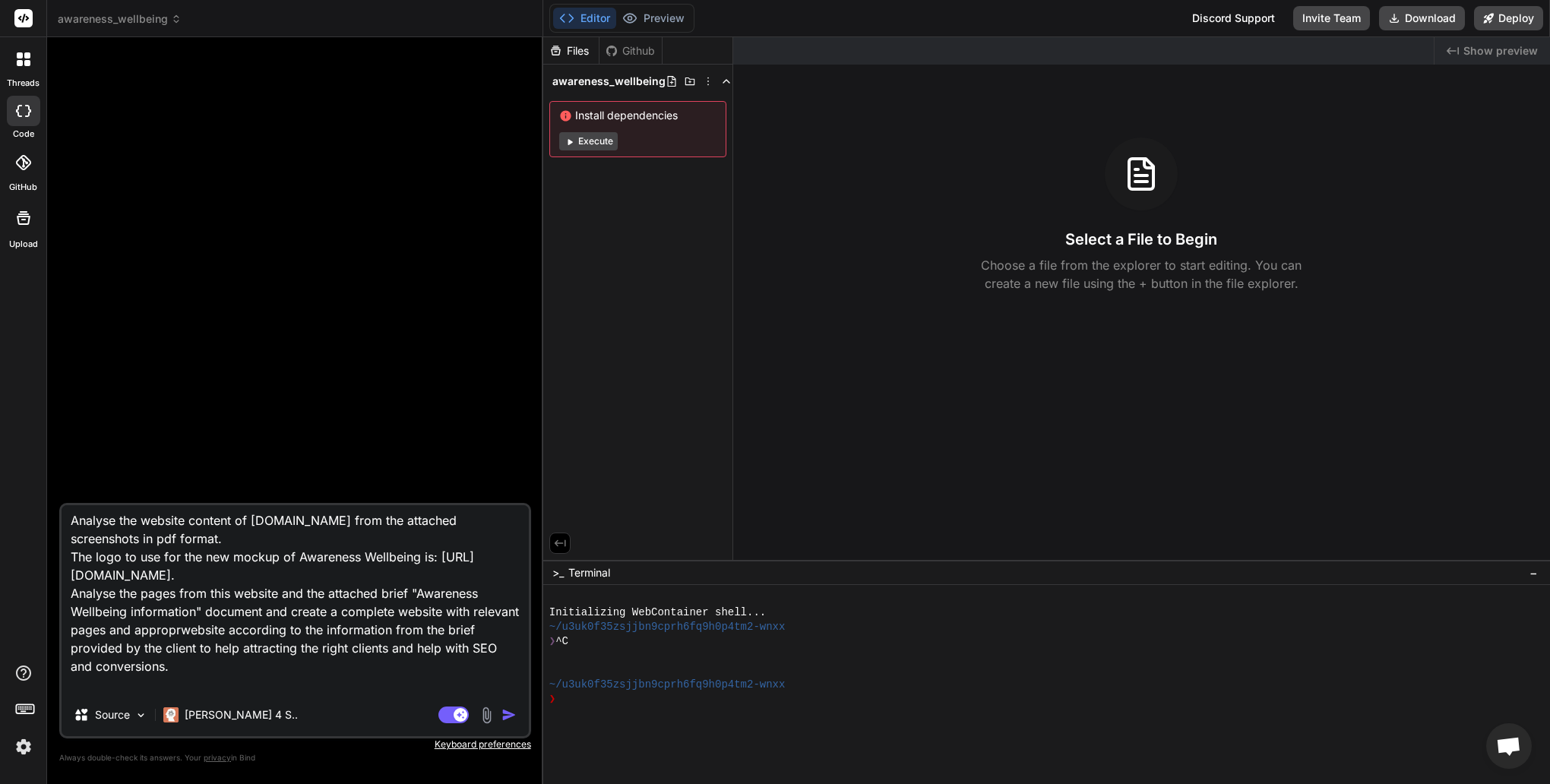
type textarea "x"
type textarea "Analyse the website content of [DOMAIN_NAME] from the attached screenshots in p…"
type textarea "x"
type textarea "Analyse the website content of [DOMAIN_NAME] from the attached screenshots in p…"
type textarea "x"
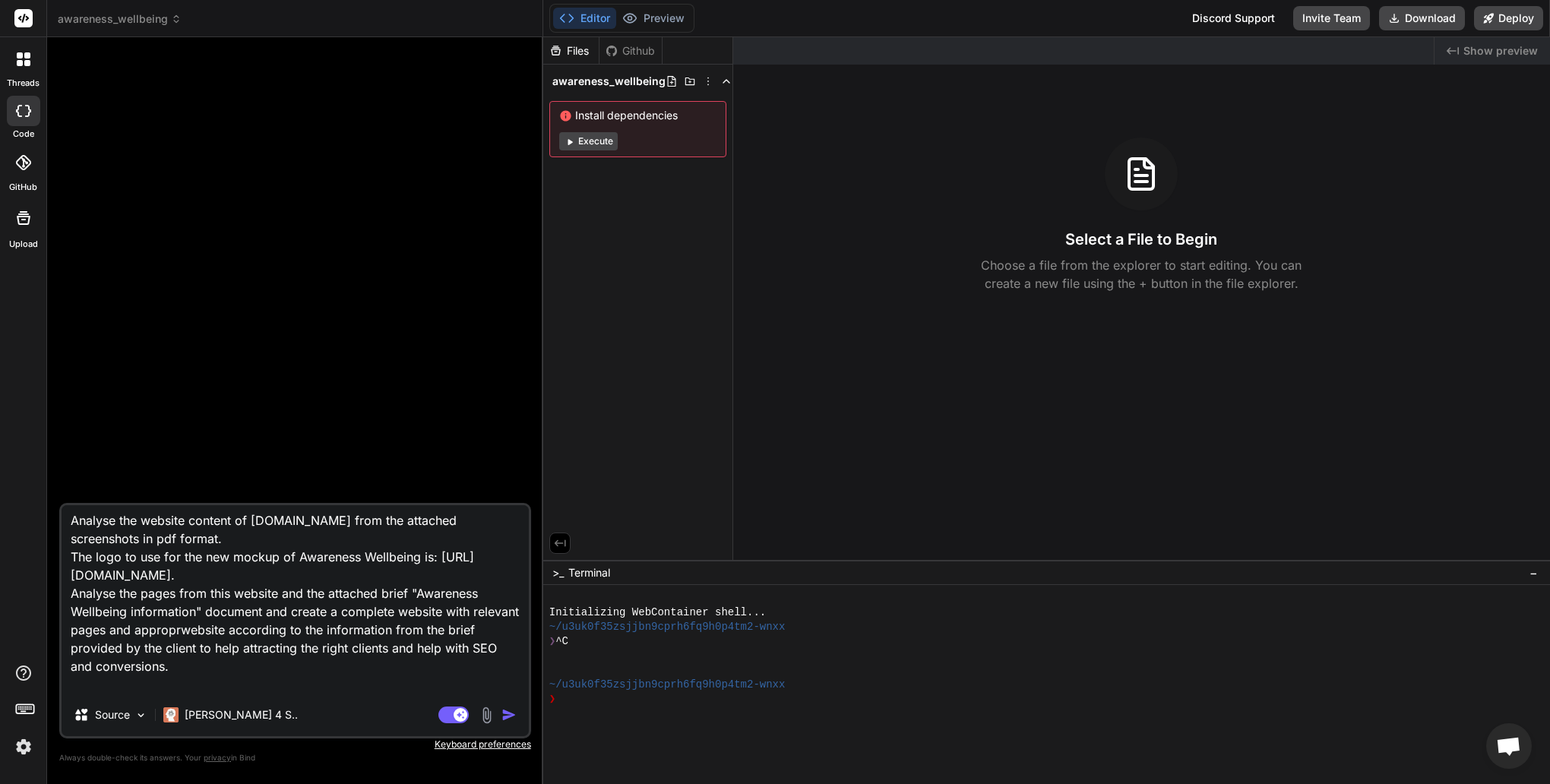
type textarea "Analyse the website content of [DOMAIN_NAME] from the attached screenshots in p…"
type textarea "x"
type textarea "Analyse the website content of [DOMAIN_NAME] from the attached screenshots in p…"
type textarea "x"
type textarea "Analyse the website content of [DOMAIN_NAME] from the attached screenshots in p…"
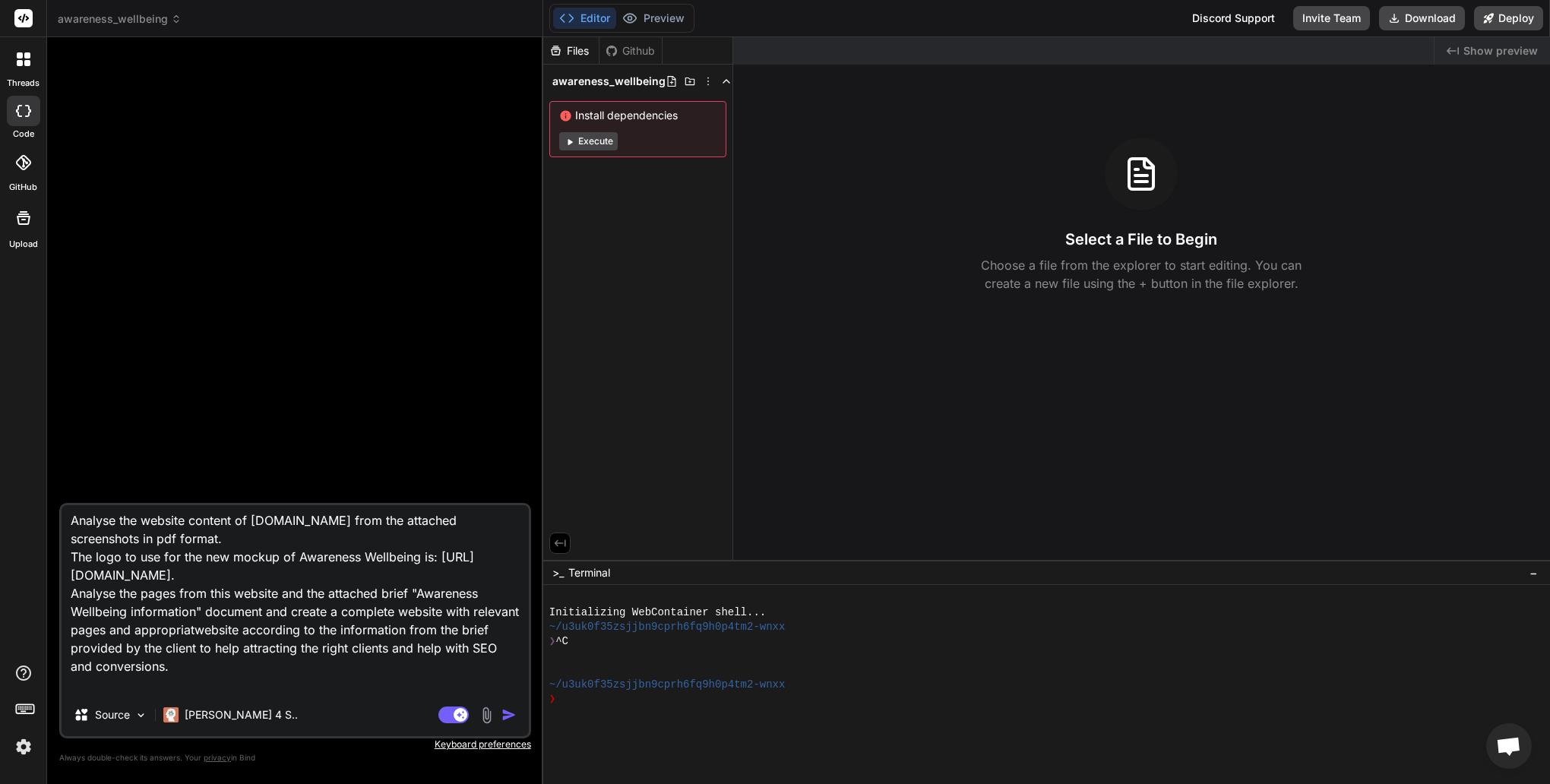
type textarea "x"
type textarea "Analyse the website content of [DOMAIN_NAME] from the attached screenshots in p…"
type textarea "x"
type textarea "Analyse the website content of [DOMAIN_NAME] from the attached screenshots in p…"
type textarea "x"
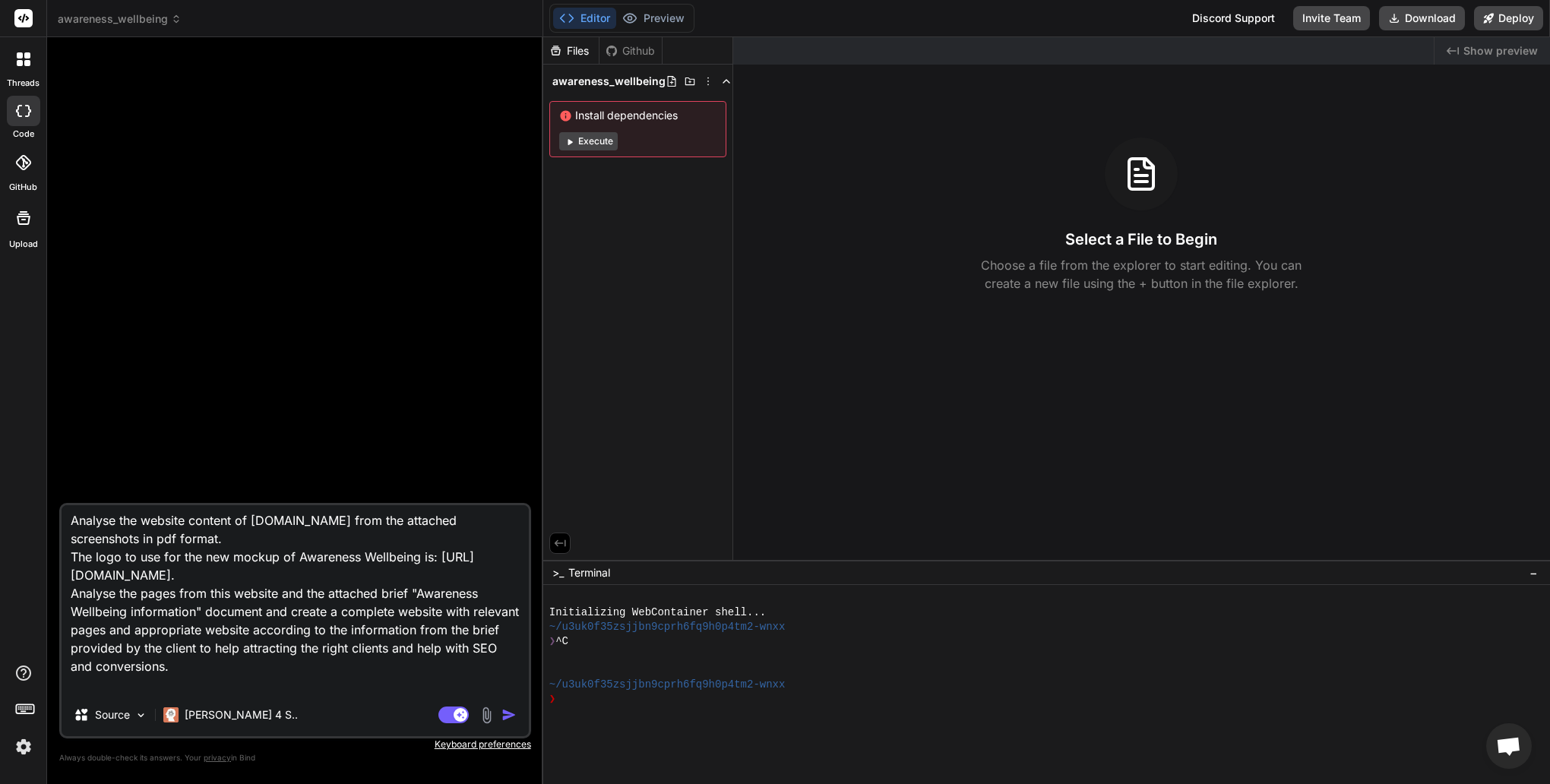
type textarea "Analyse the website content of [DOMAIN_NAME] from the attached screenshots in p…"
type textarea "x"
type textarea "Analyse the website content of [DOMAIN_NAME] from the attached screenshots in p…"
type textarea "x"
type textarea "Analyse the website content of [DOMAIN_NAME] from the attached screenshots in p…"
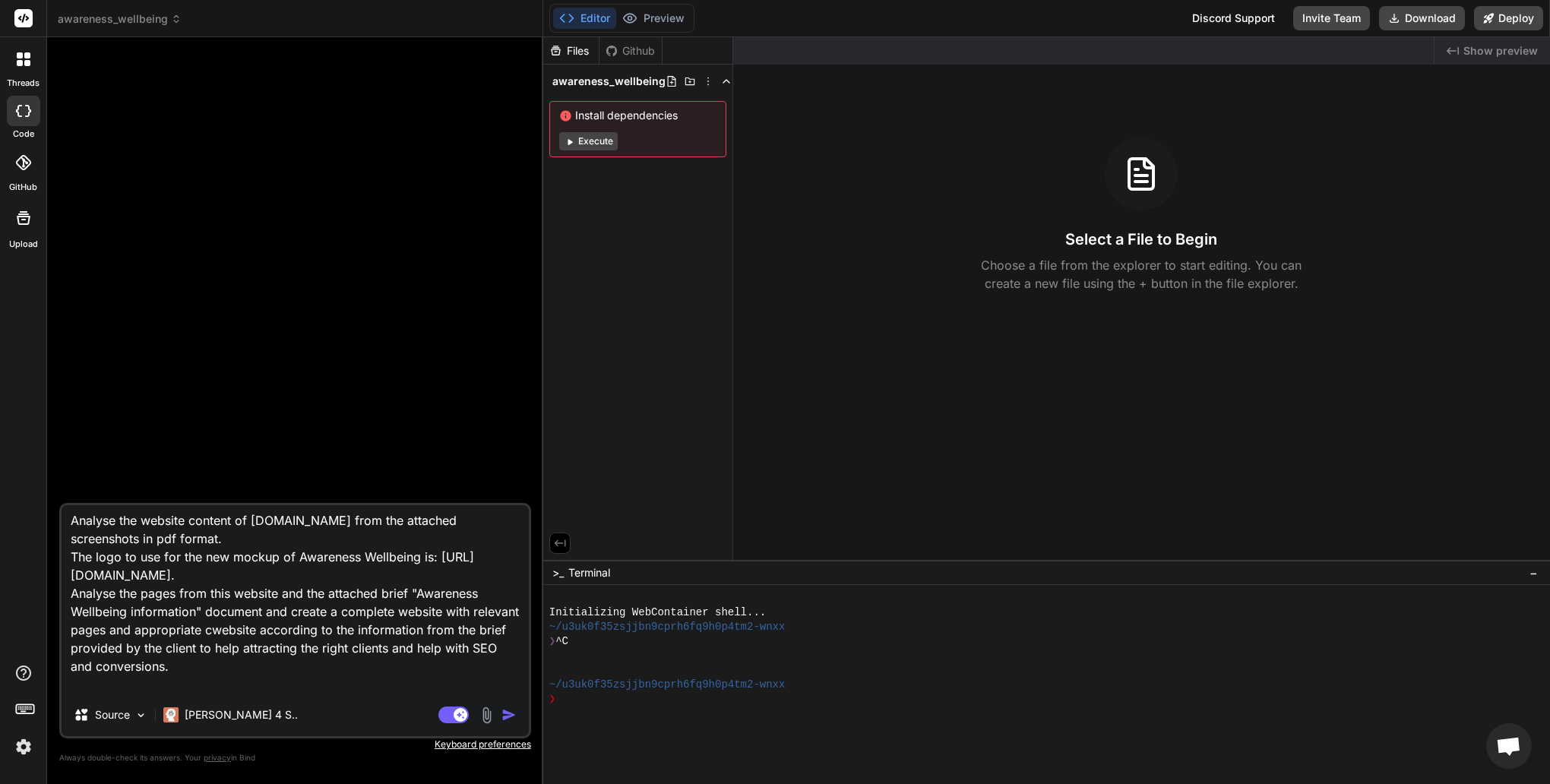
type textarea "x"
type textarea "Analyse the website content of [DOMAIN_NAME] from the attached screenshots in p…"
type textarea "x"
type textarea "Analyse the website content of [DOMAIN_NAME] from the attached screenshots in p…"
type textarea "x"
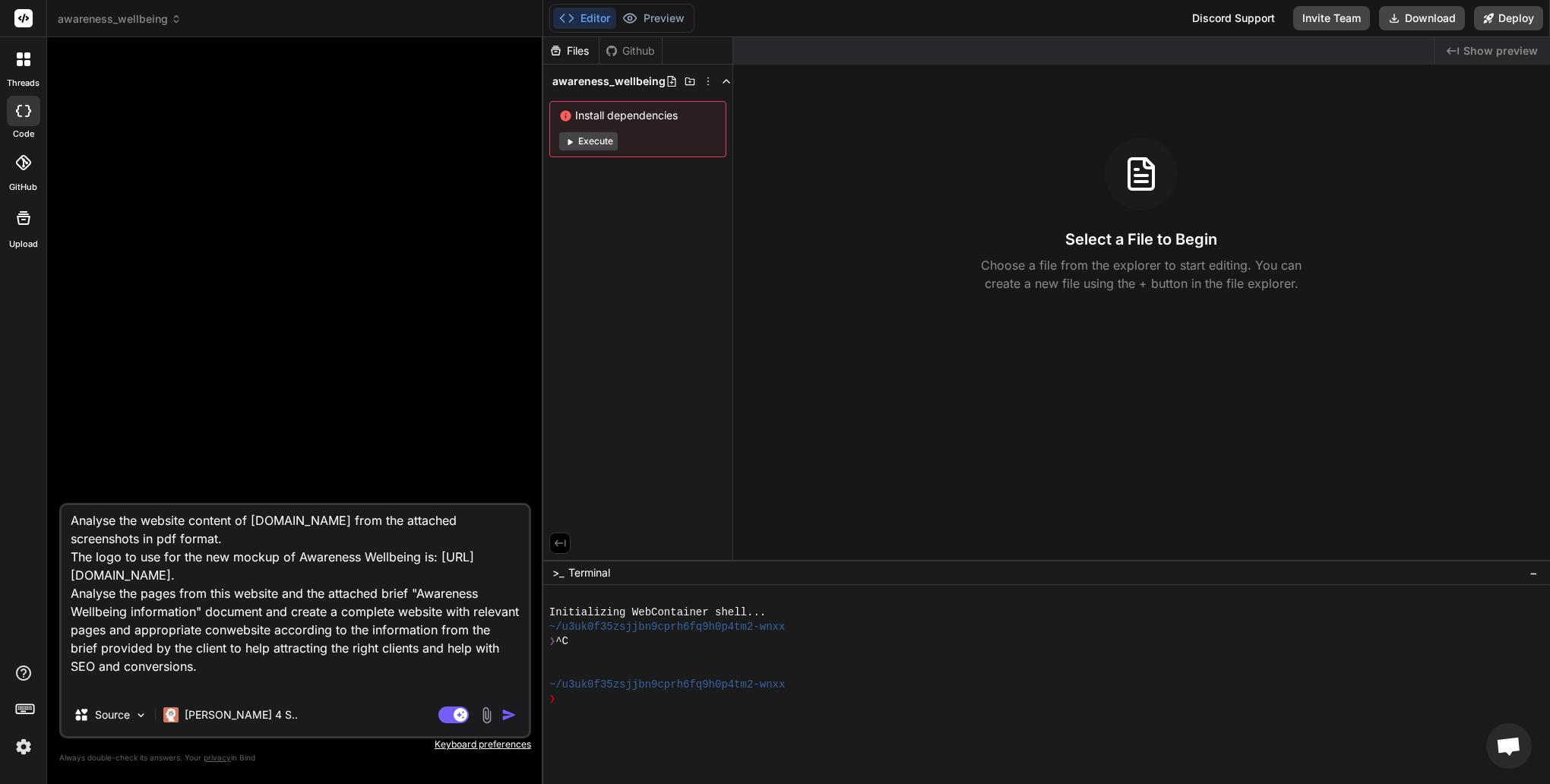
type textarea "Analyse the website content of [DOMAIN_NAME] from the attached screenshots in p…"
type textarea "x"
type textarea "Analyse the website content of [DOMAIN_NAME] from the attached screenshots in p…"
type textarea "x"
type textarea "Analyse the website content of [DOMAIN_NAME] from the attached screenshots in p…"
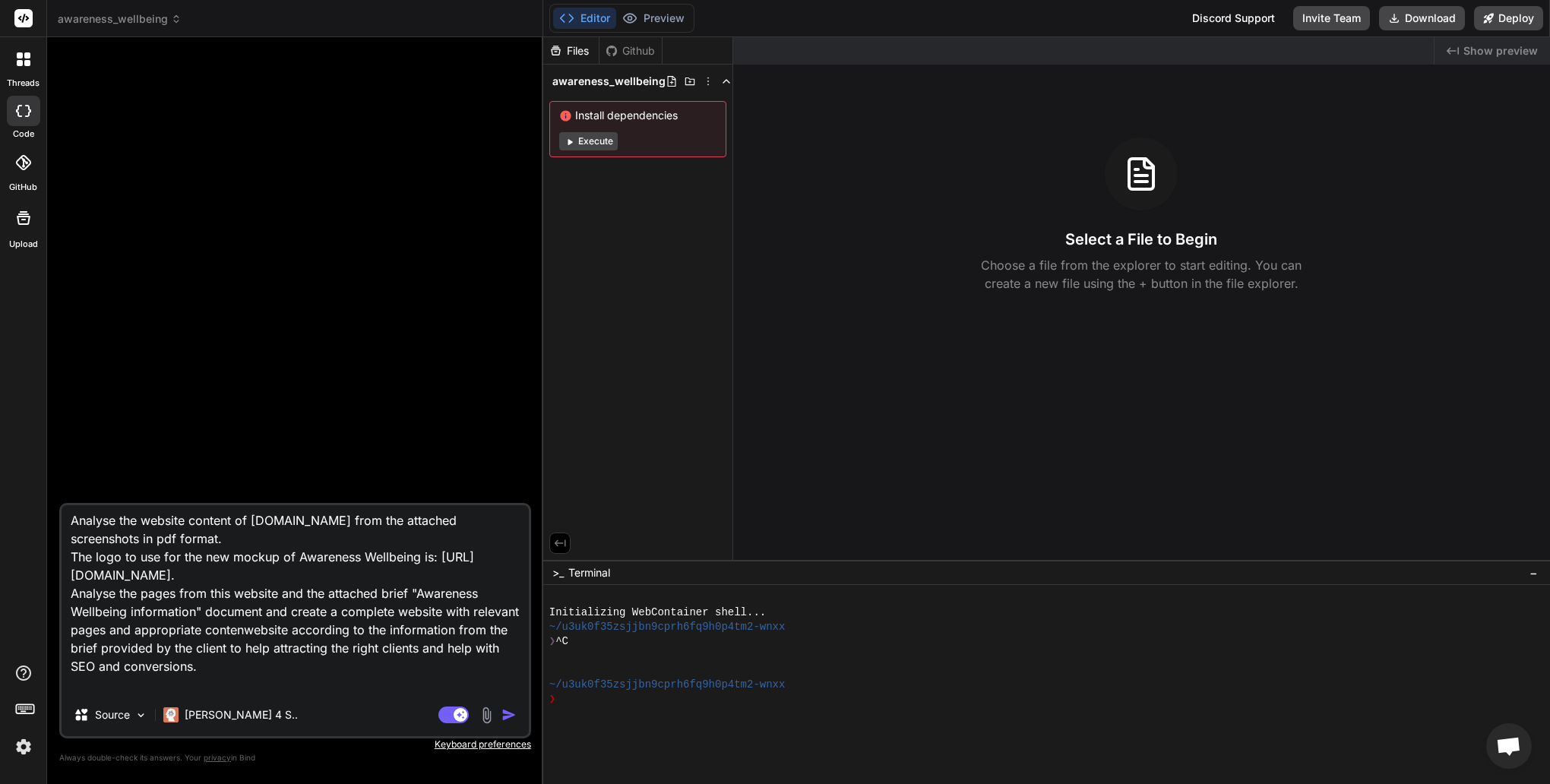
type textarea "x"
type textarea "Analyse the website content of [DOMAIN_NAME] from the attached screenshots in p…"
type textarea "x"
type textarea "Analyse the website content of [DOMAIN_NAME] from the attached screenshots in p…"
type textarea "x"
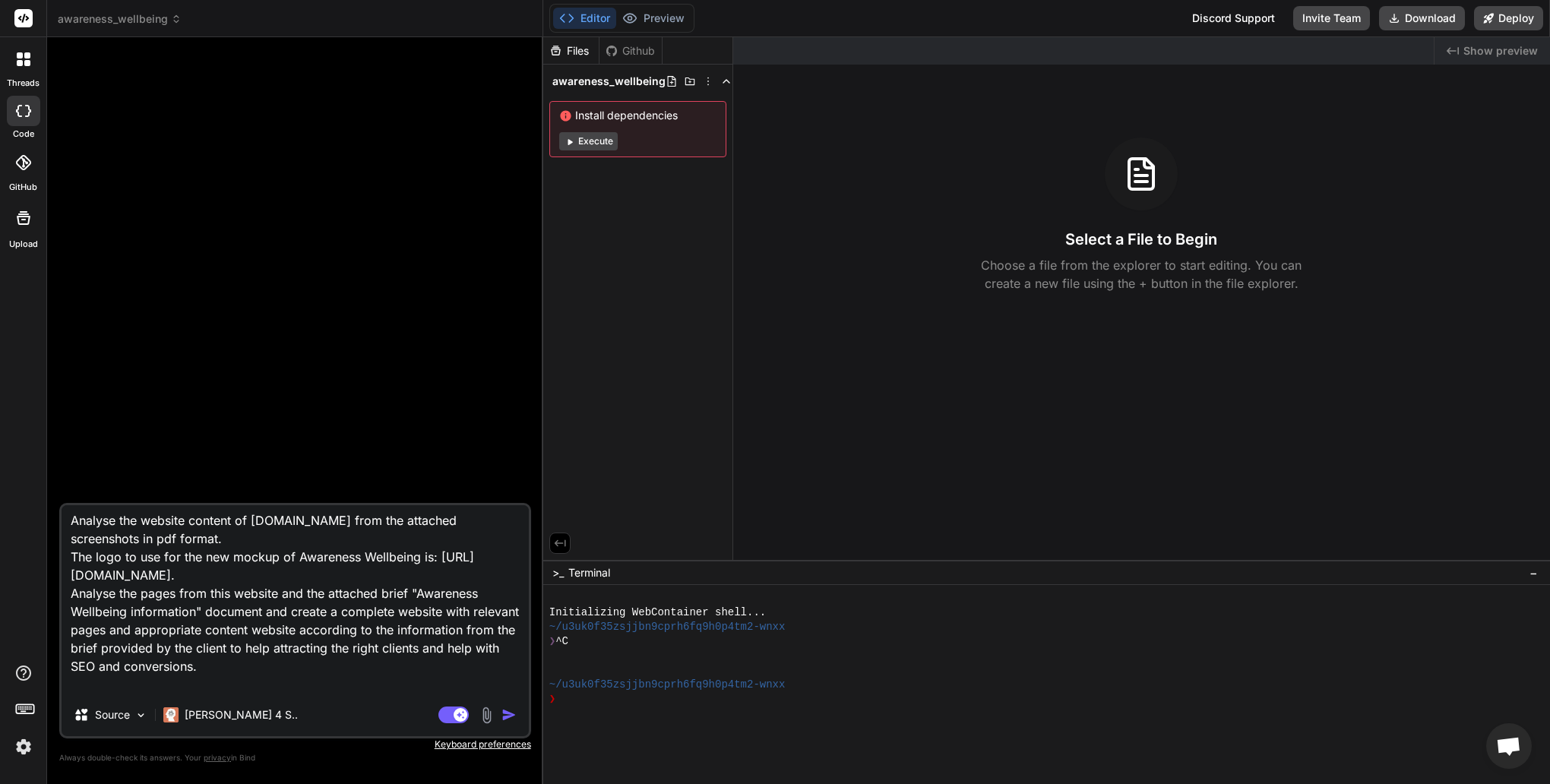
type textarea "Analyse the website content of [DOMAIN_NAME] from the attached screenshots in p…"
type textarea "x"
type textarea "Analyse the website content of [DOMAIN_NAME] from the attached screenshots in p…"
type textarea "x"
type textarea "Analyse the website content of [DOMAIN_NAME] from the attached screenshots in p…"
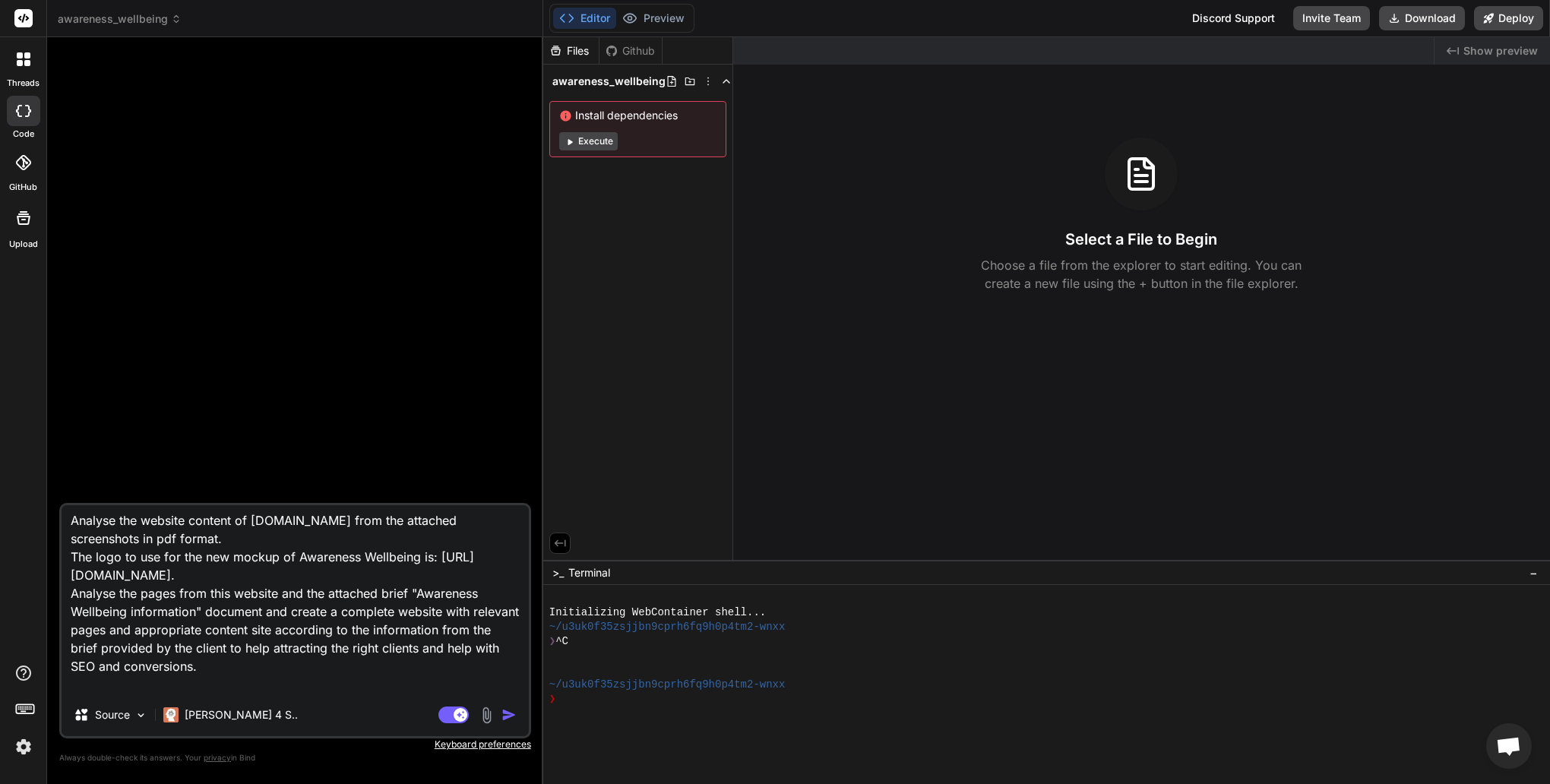
type textarea "x"
type textarea "Analyse the website content of [DOMAIN_NAME] from the attached screenshots in p…"
type textarea "x"
type textarea "Analyse the website content of [DOMAIN_NAME] from the attached screenshots in p…"
type textarea "x"
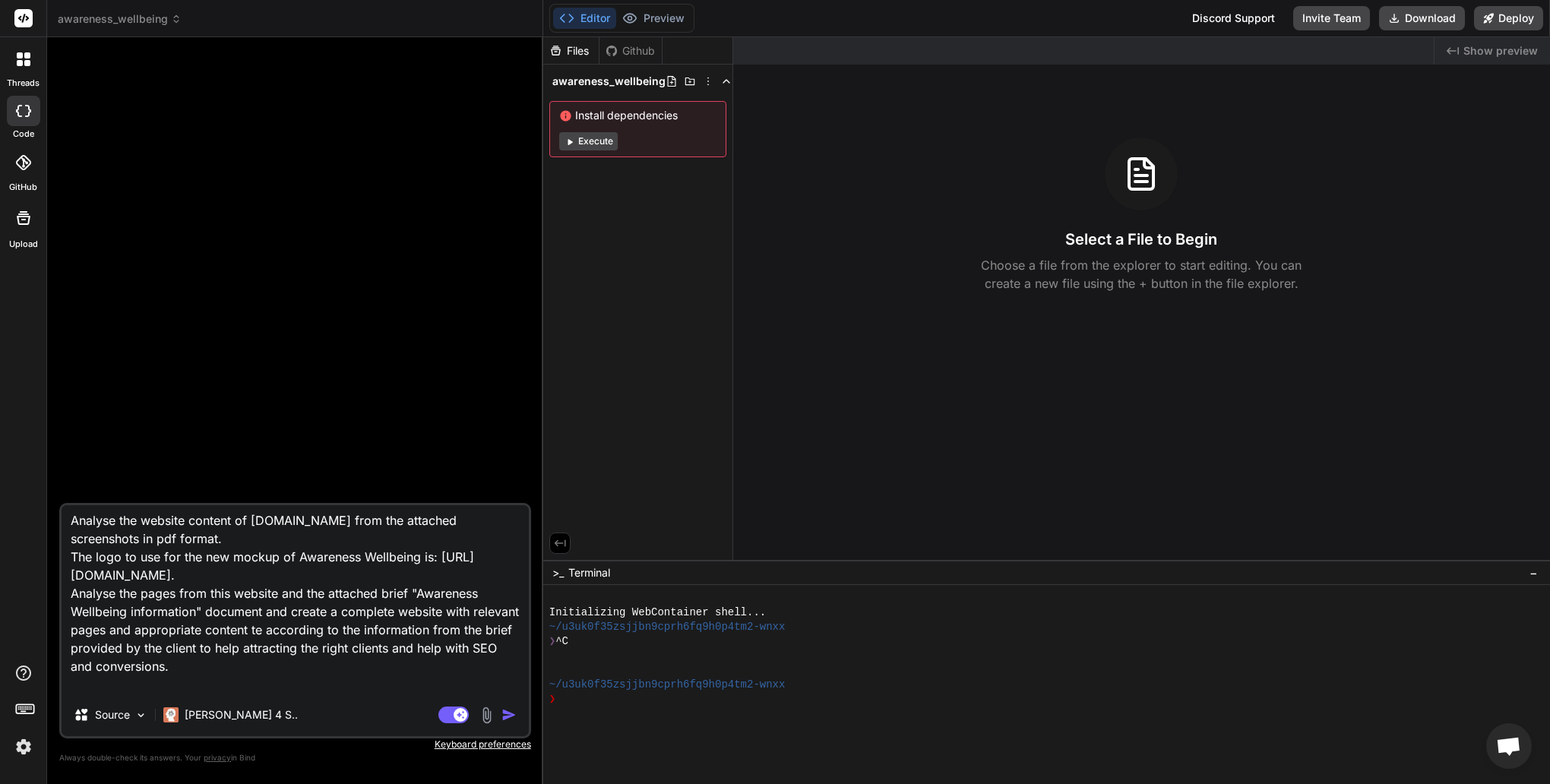
type textarea "Analyse the website content of [DOMAIN_NAME] from the attached screenshots in p…"
type textarea "x"
type textarea "Analyse the website content of [DOMAIN_NAME] from the attached screenshots in p…"
type textarea "x"
type textarea "Analyse the website content of [DOMAIN_NAME] from the attached screenshots in p…"
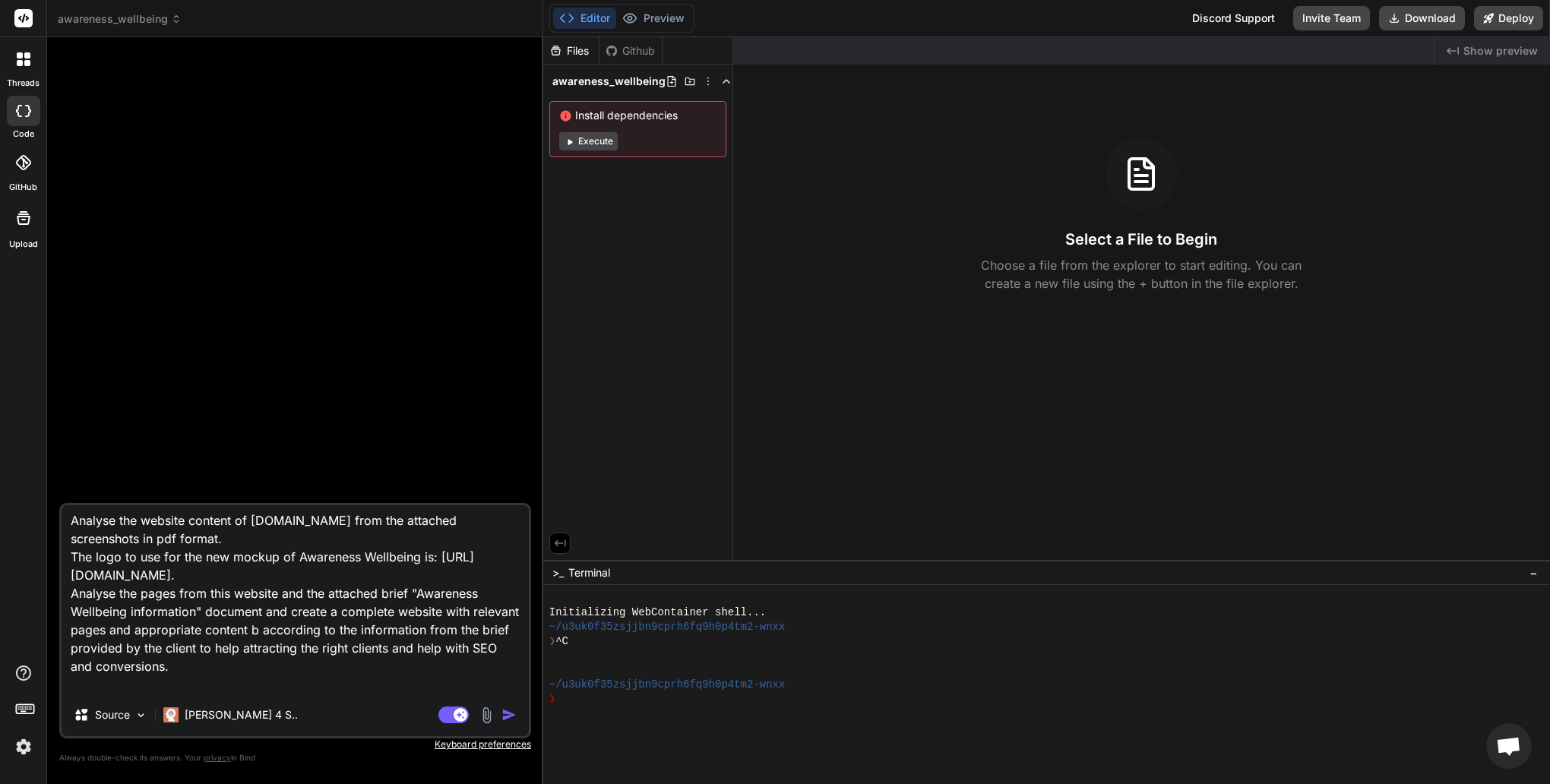
type textarea "x"
type textarea "Analyse the website content of [DOMAIN_NAME] from the attached screenshots in p…"
type textarea "x"
type textarea "Analyse the website content of [DOMAIN_NAME] from the attached screenshots in p…"
type textarea "x"
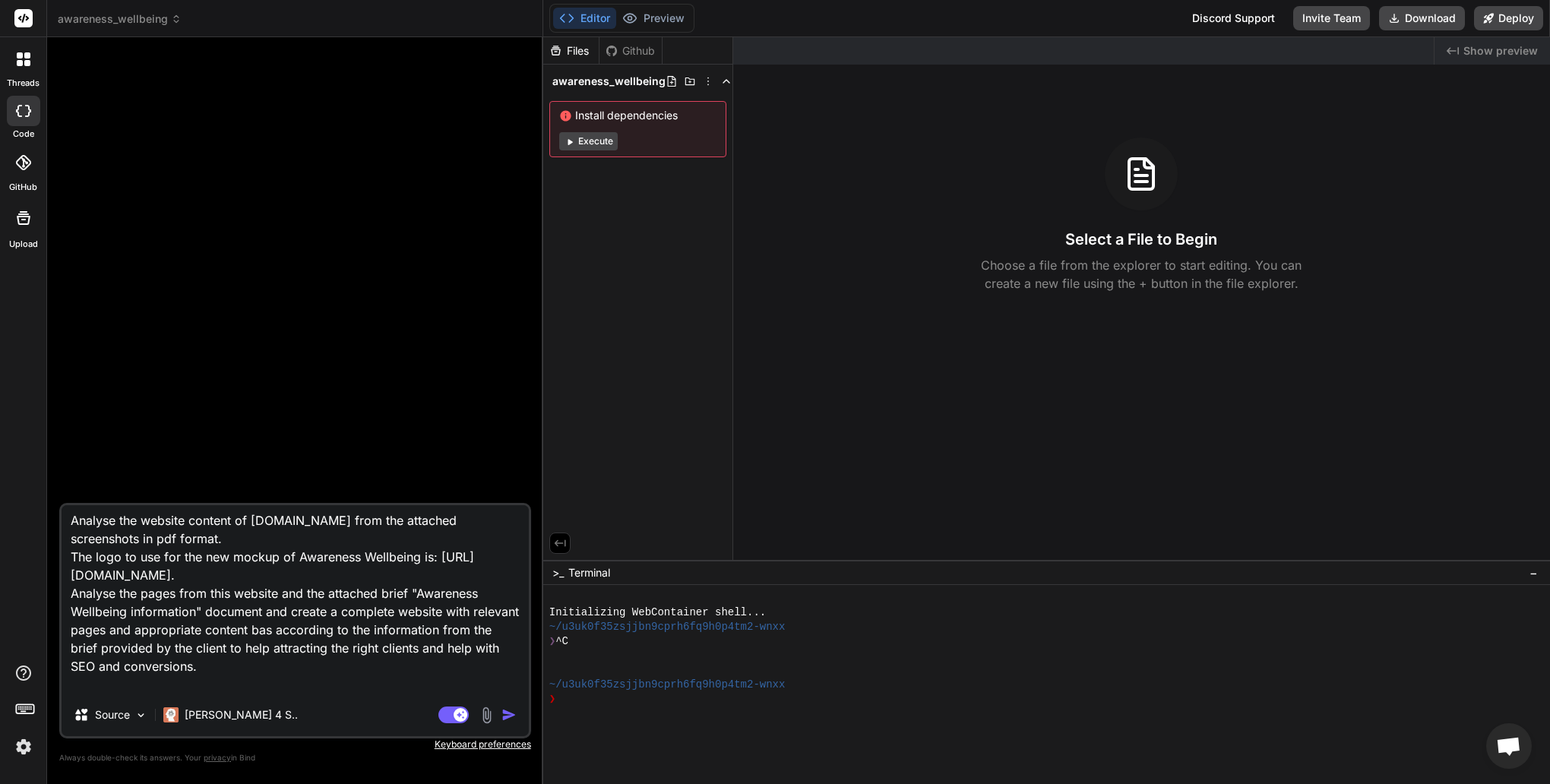
type textarea "Analyse the website content of [DOMAIN_NAME] from the attached screenshots in p…"
type textarea "x"
type textarea "Analyse the website content of [DOMAIN_NAME] from the attached screenshots in p…"
type textarea "x"
type textarea "Analyse the website content of [DOMAIN_NAME] from the attached screenshots in p…"
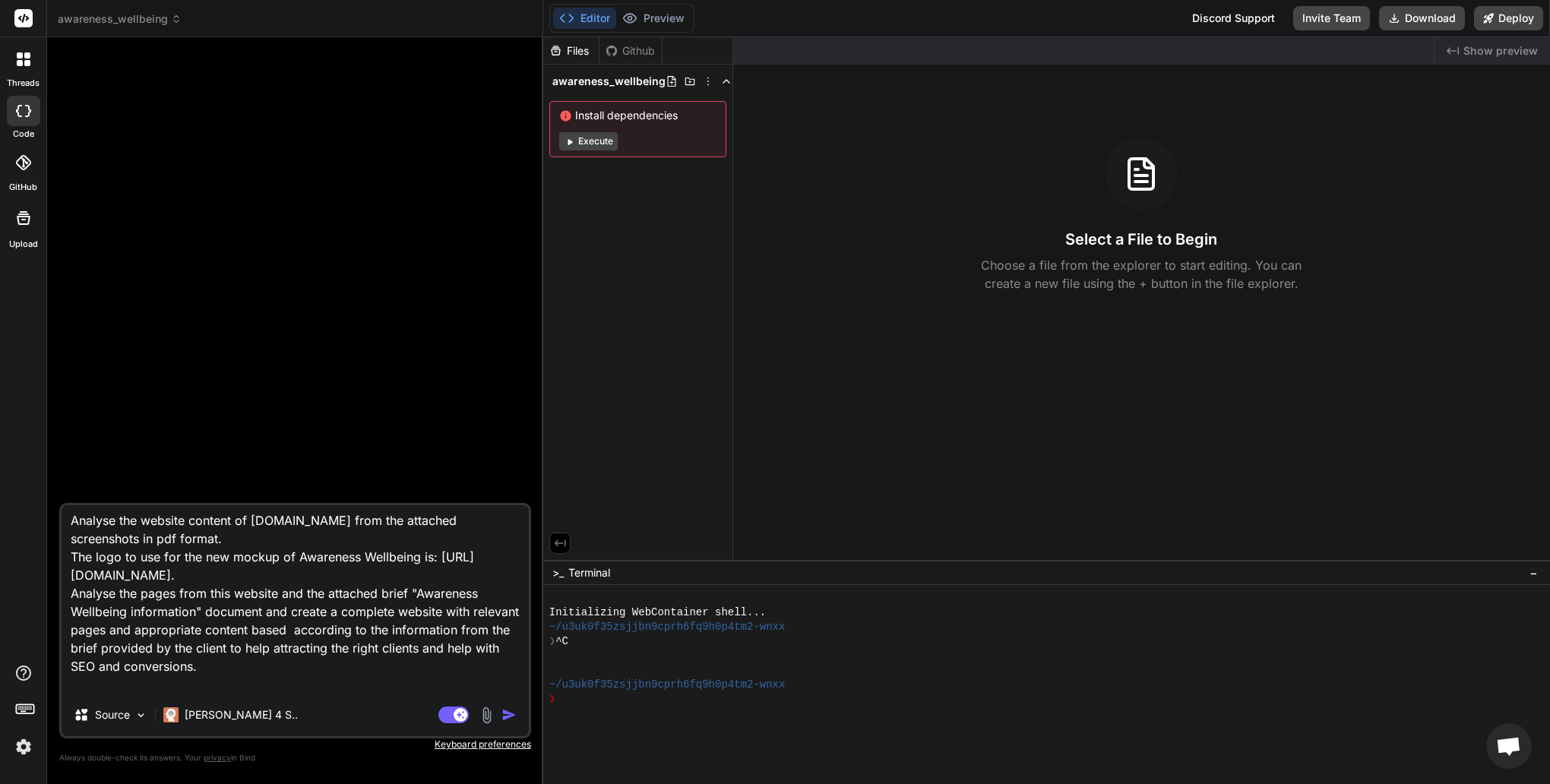
type textarea "x"
type textarea "Analyse the website content of [DOMAIN_NAME] from the attached screenshots in p…"
type textarea "x"
type textarea "Analyse the website content of [DOMAIN_NAME] from the attached screenshots in p…"
type textarea "x"
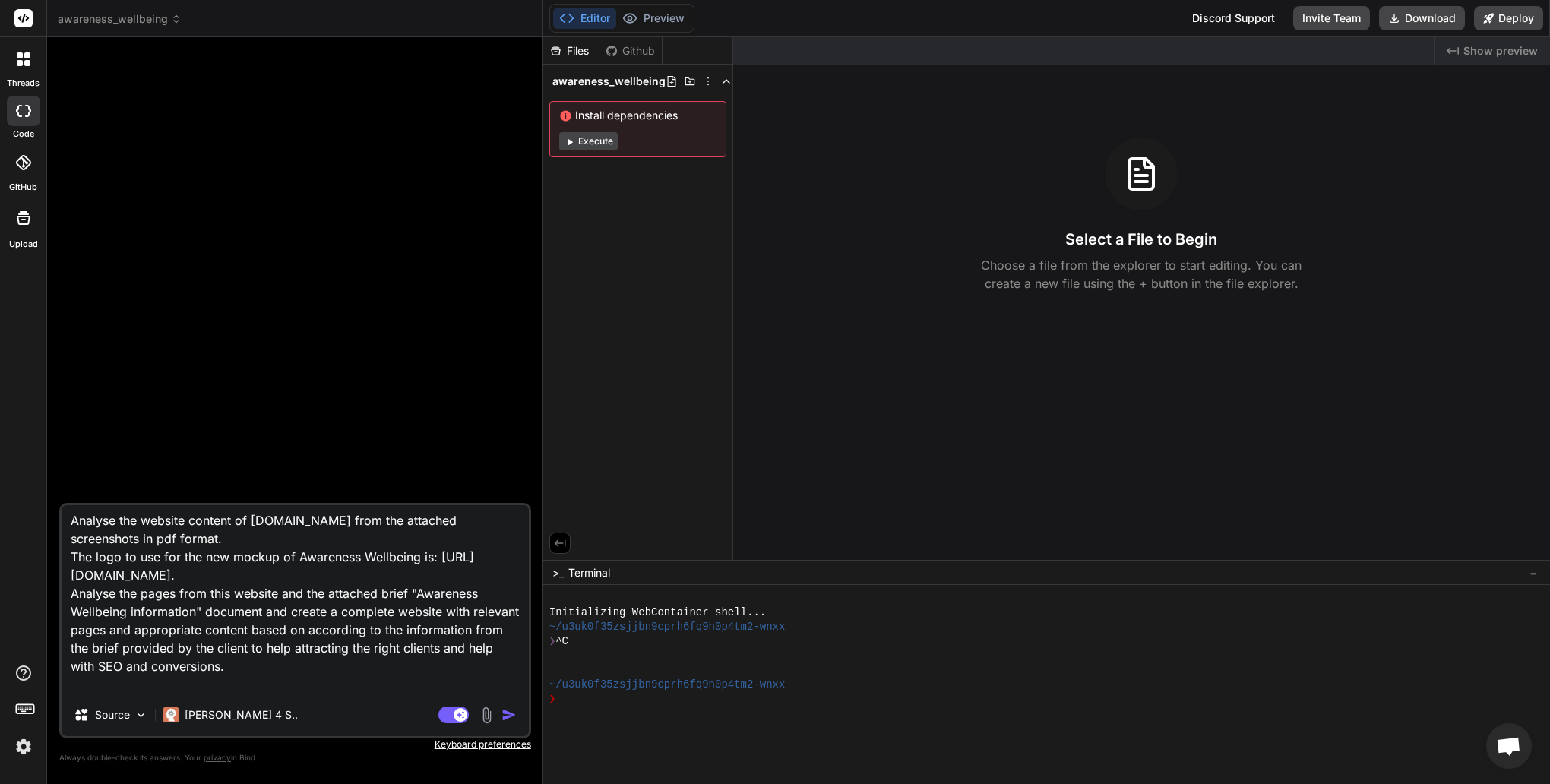
type textarea "Analyse the website content of [DOMAIN_NAME] from the attached screenshots in p…"
type textarea "x"
type textarea "Analyse the website content of [DOMAIN_NAME] from the attached screenshots in p…"
type textarea "x"
type textarea "Analyse the website content of [DOMAIN_NAME] from the attached screenshots in p…"
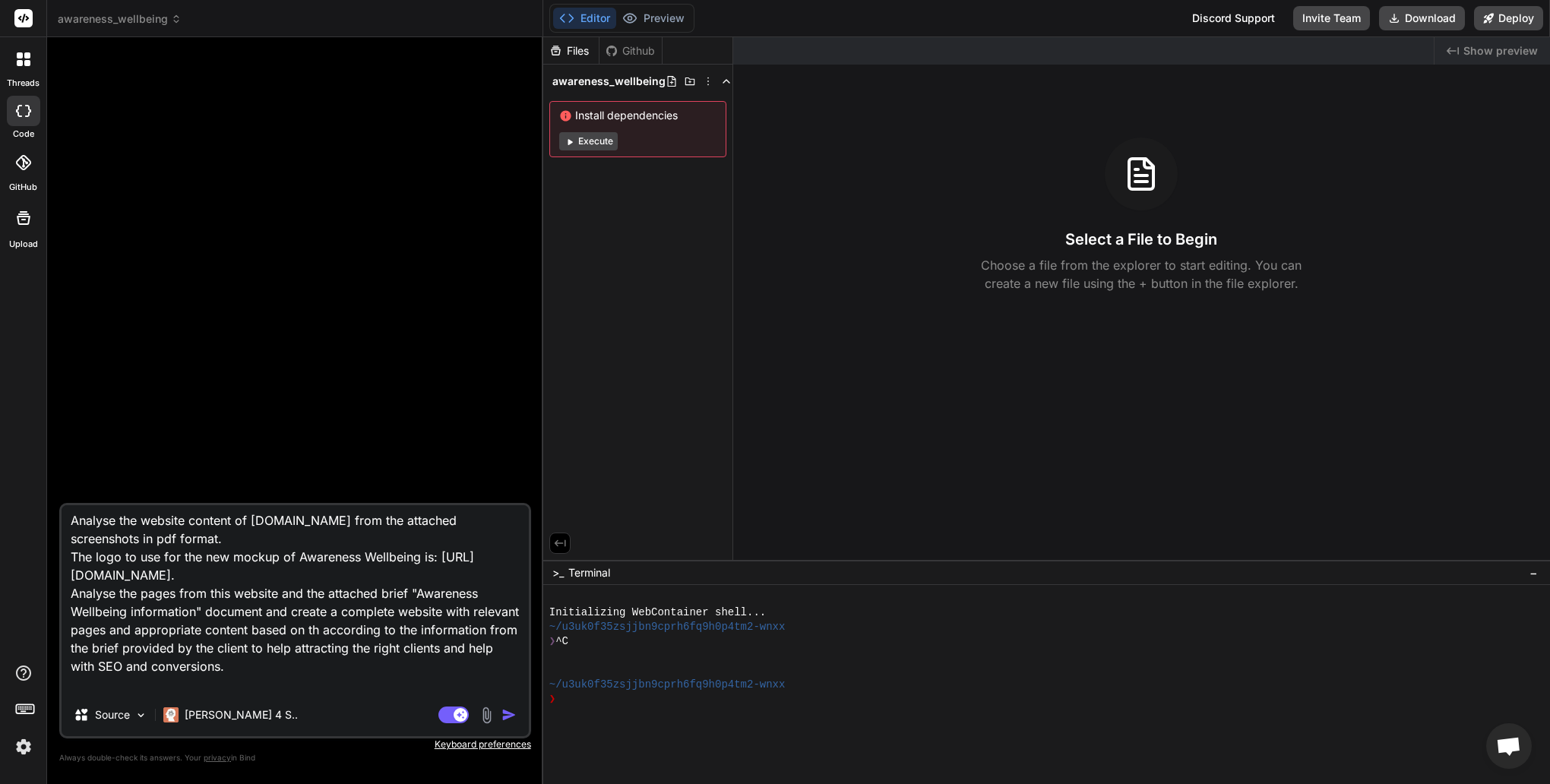
type textarea "x"
type textarea "Analyse the website content of [DOMAIN_NAME] from the attached screenshots in p…"
type textarea "x"
type textarea "Analyse the website content of [DOMAIN_NAME] from the attached screenshots in p…"
type textarea "x"
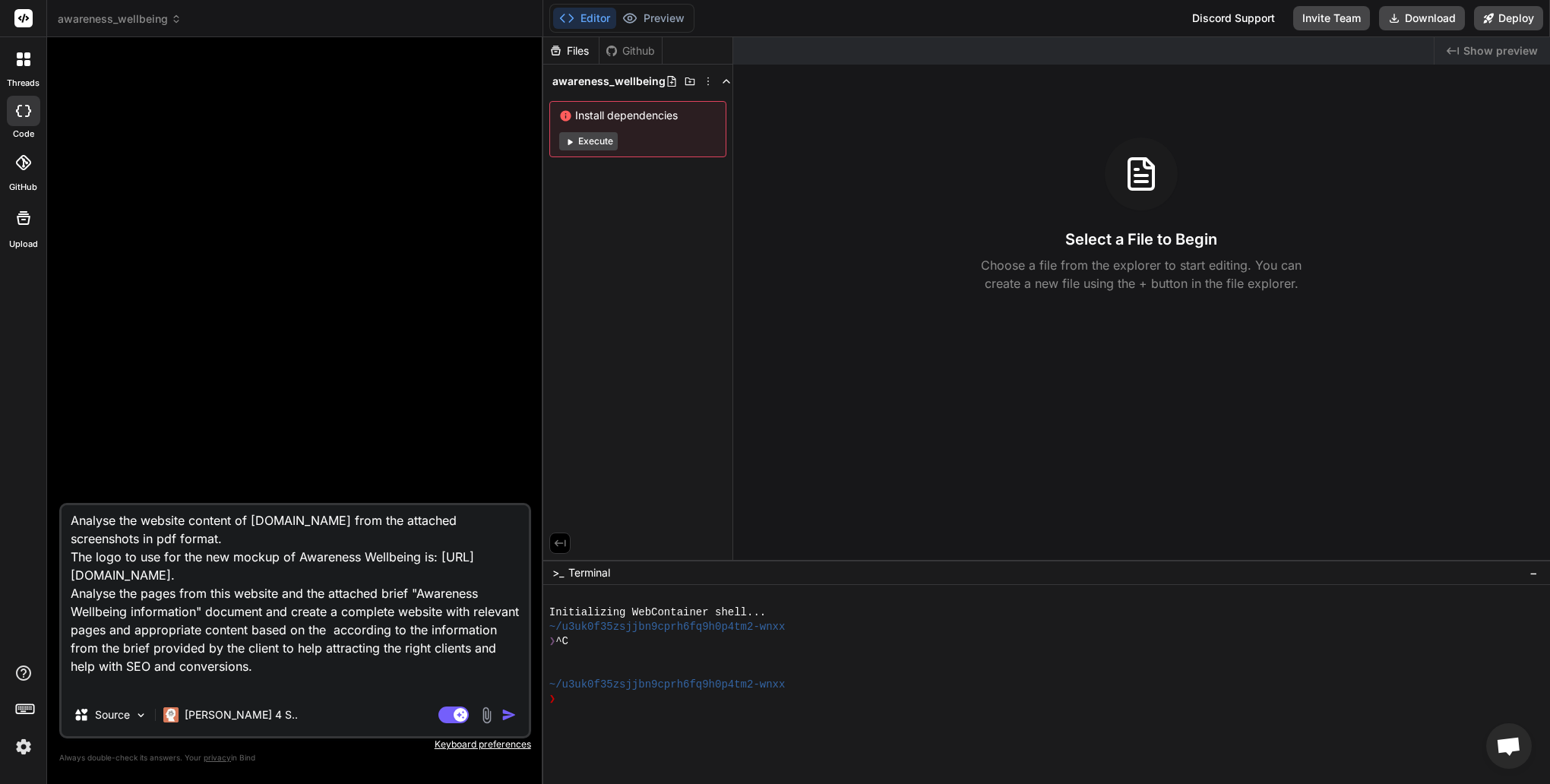
type textarea "Analyse the website content of [DOMAIN_NAME] from the attached screenshots in p…"
type textarea "x"
type textarea "Analyse the website content of [DOMAIN_NAME] from the attached screenshots in p…"
type textarea "x"
type textarea "Analyse the website content of [DOMAIN_NAME] from the attached screenshots in p…"
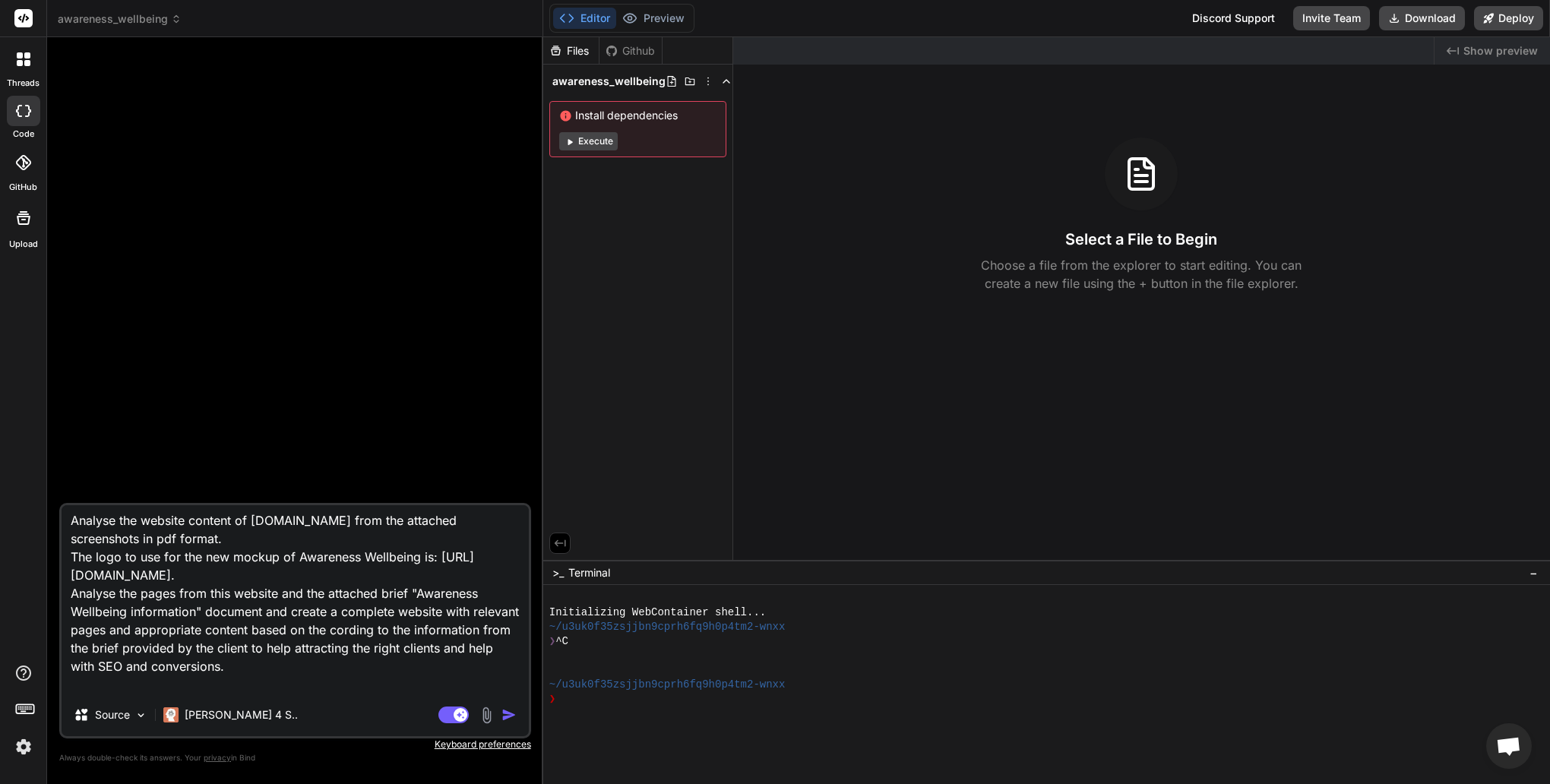
type textarea "x"
type textarea "Analyse the website content of [DOMAIN_NAME] from the attached screenshots in p…"
type textarea "x"
type textarea "Analyse the website content of [DOMAIN_NAME] from the attached screenshots in p…"
type textarea "x"
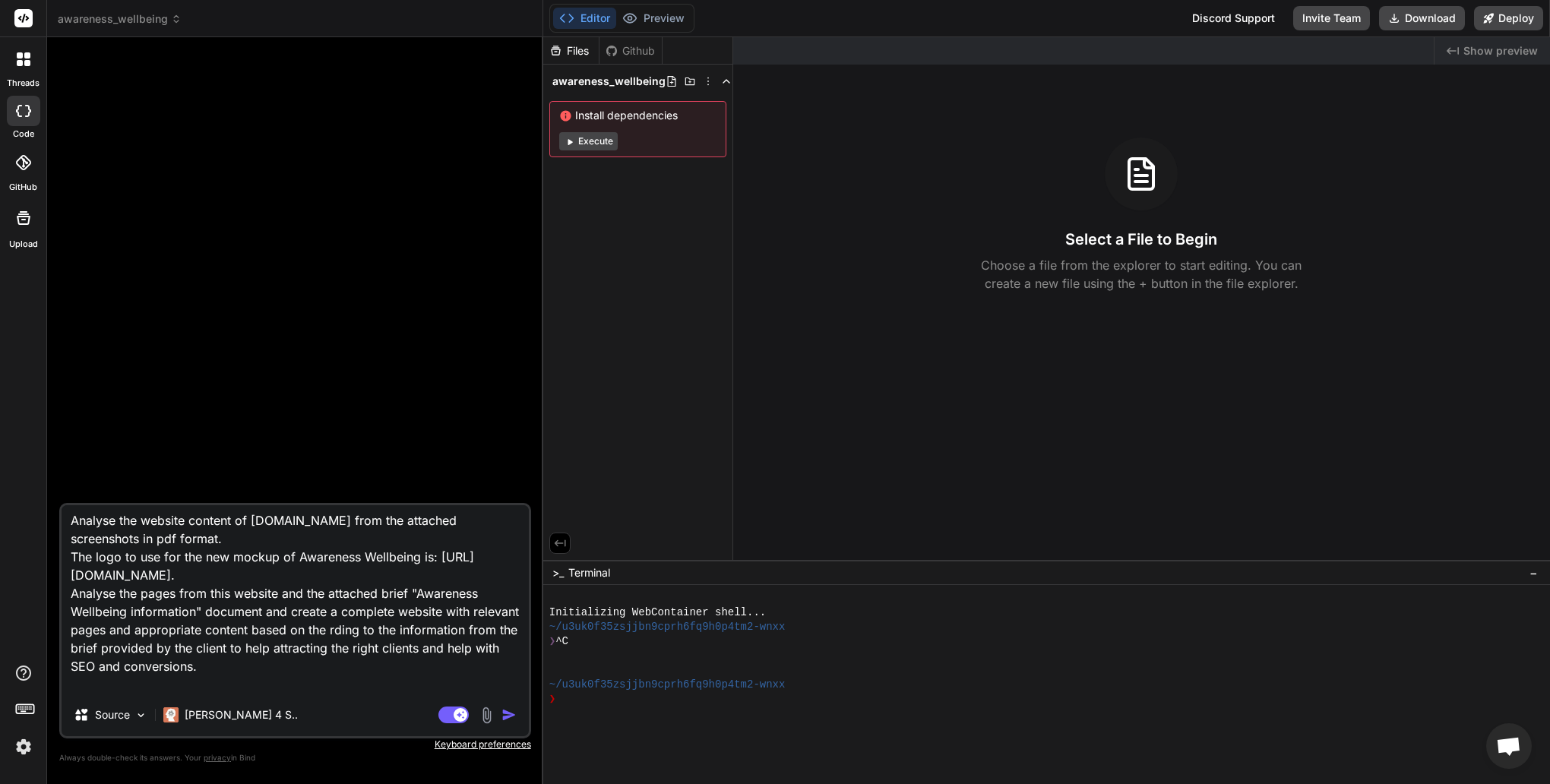
type textarea "Analyse the website content of [DOMAIN_NAME] from the attached screenshots in p…"
type textarea "x"
type textarea "Analyse the website content of [DOMAIN_NAME] from the attached screenshots in p…"
type textarea "x"
type textarea "Analyse the website content of [DOMAIN_NAME] from the attached screenshots in p…"
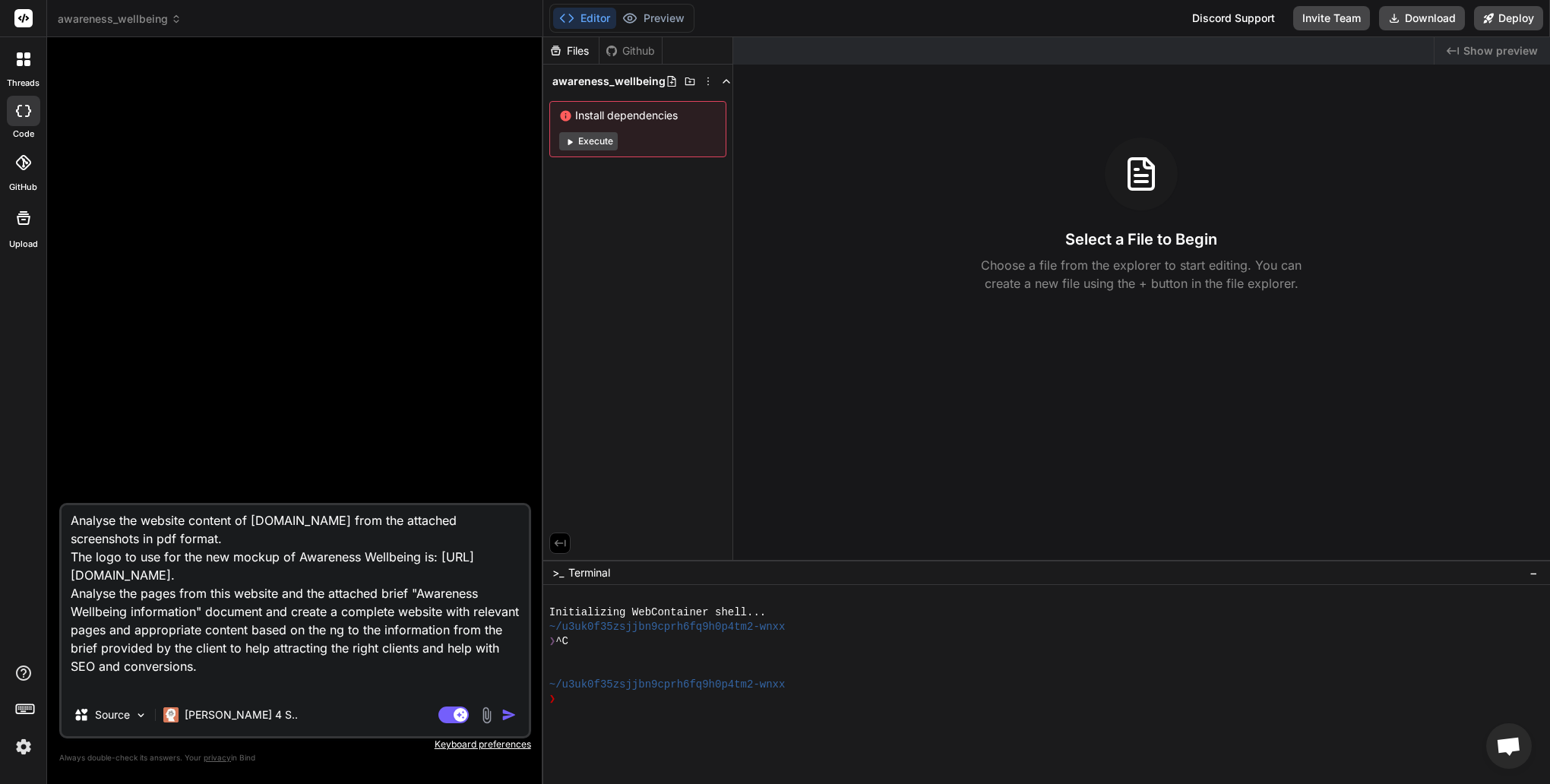
type textarea "x"
type textarea "Analyse the website content of [DOMAIN_NAME] from the attached screenshots in p…"
type textarea "x"
type textarea "Analyse the website content of [DOMAIN_NAME] from the attached screenshots in p…"
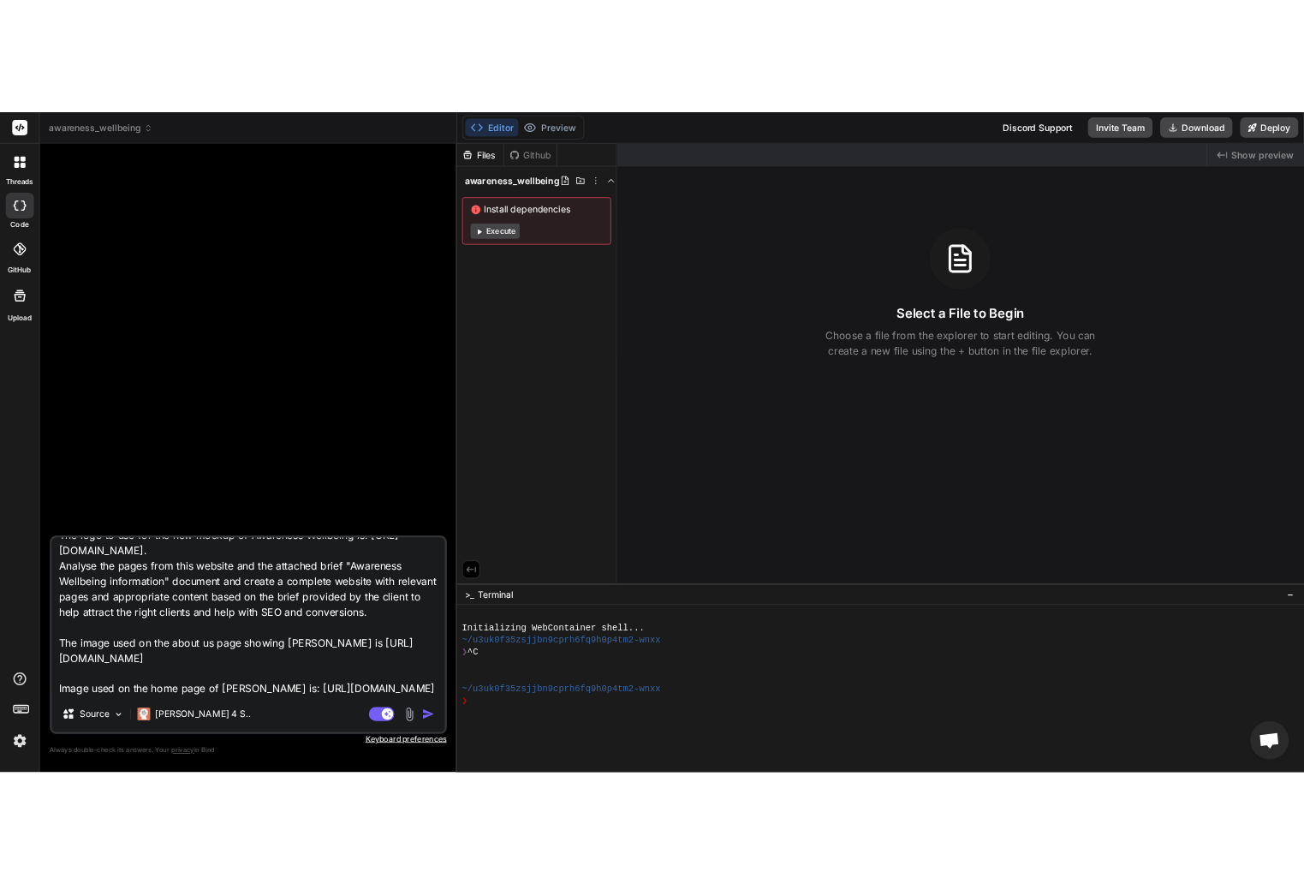
scroll to position [209, 0]
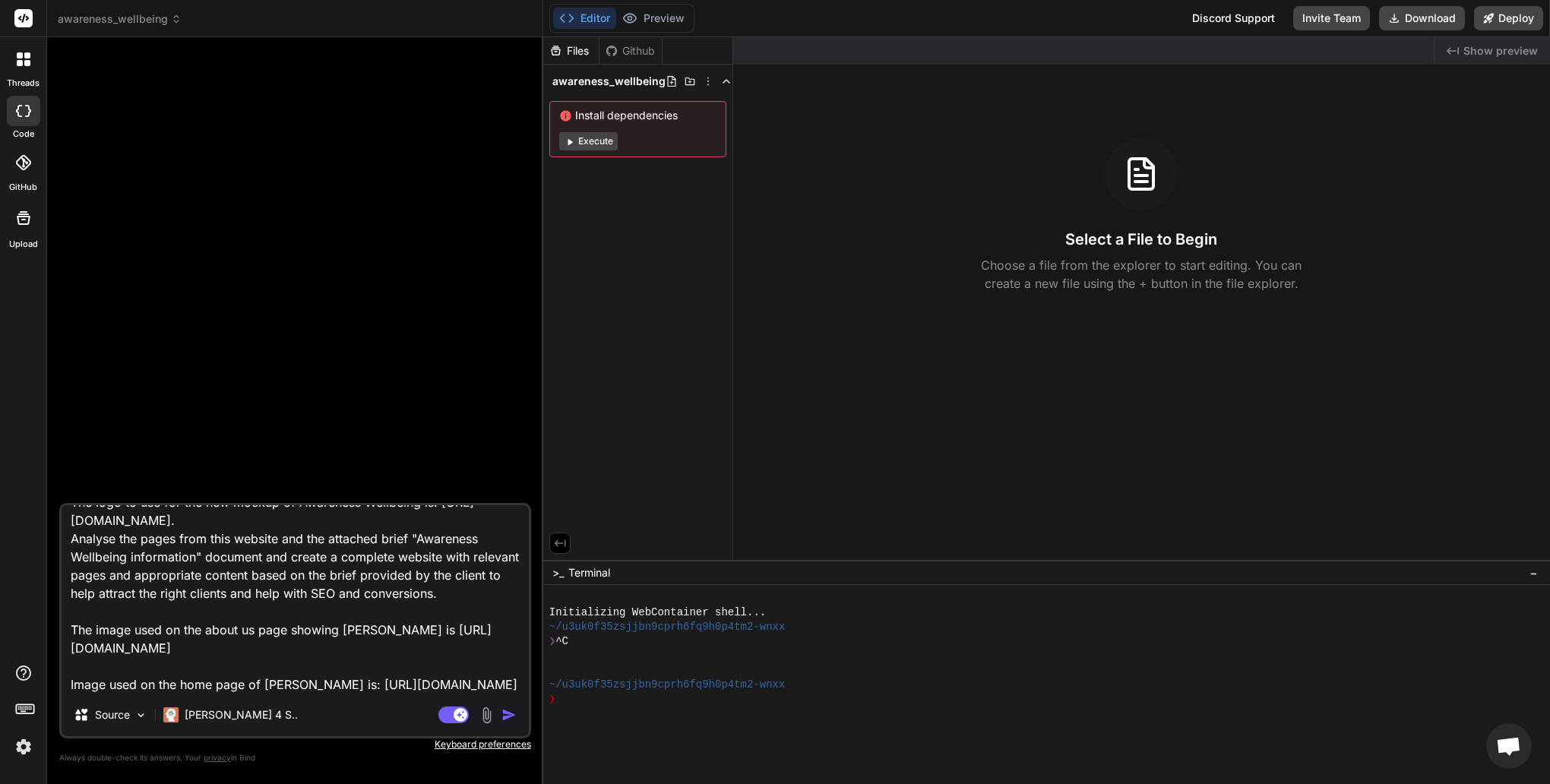
click at [331, 662] on textarea "Analyse the website content of [DOMAIN_NAME] from the attached screenshots in p…" at bounding box center [295, 600] width 468 height 188
click at [363, 279] on div at bounding box center [296, 276] width 468 height 453
click at [145, 714] on img at bounding box center [141, 715] width 13 height 13
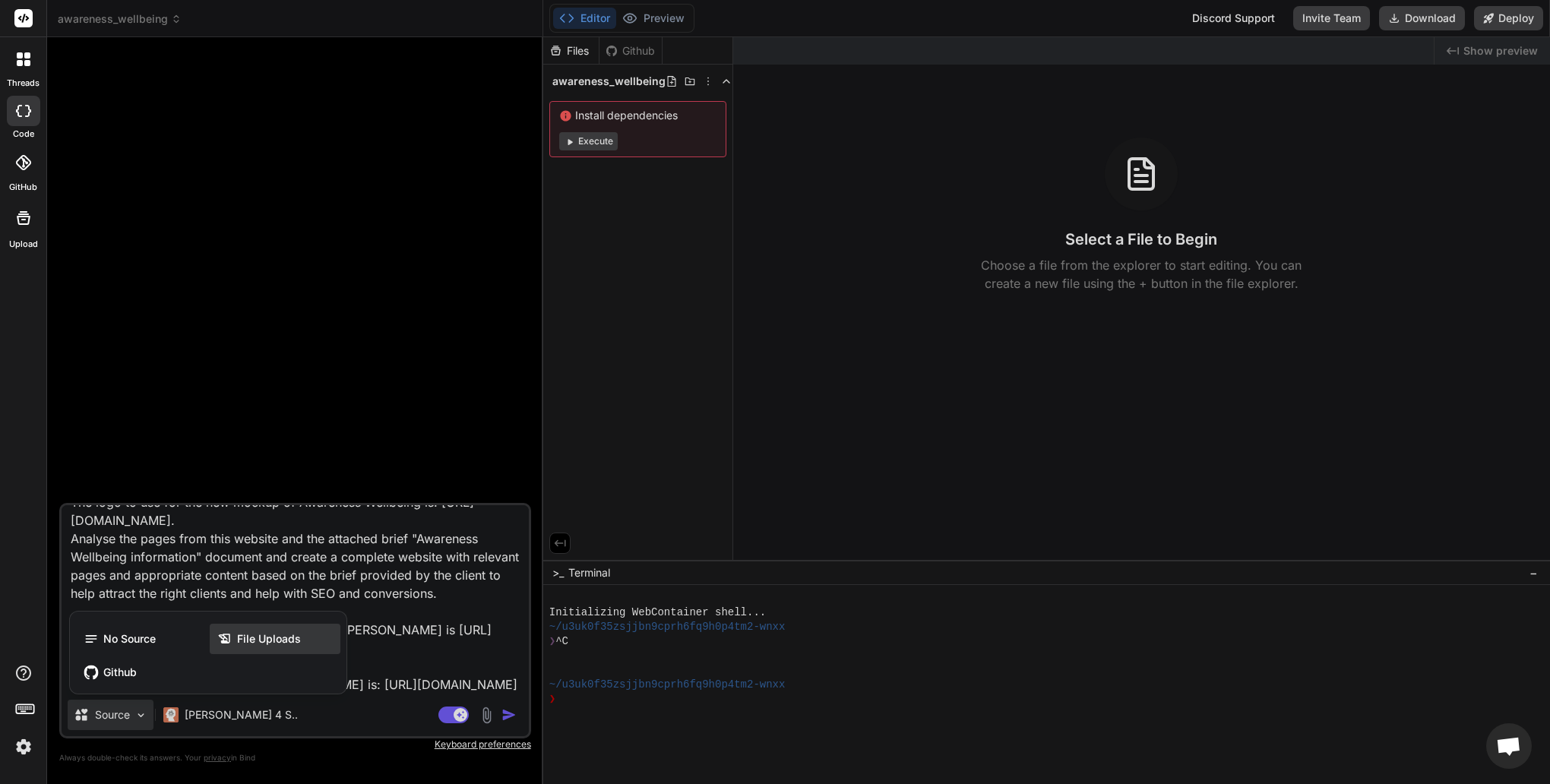
click at [273, 642] on span "File Uploads" at bounding box center [269, 639] width 64 height 15
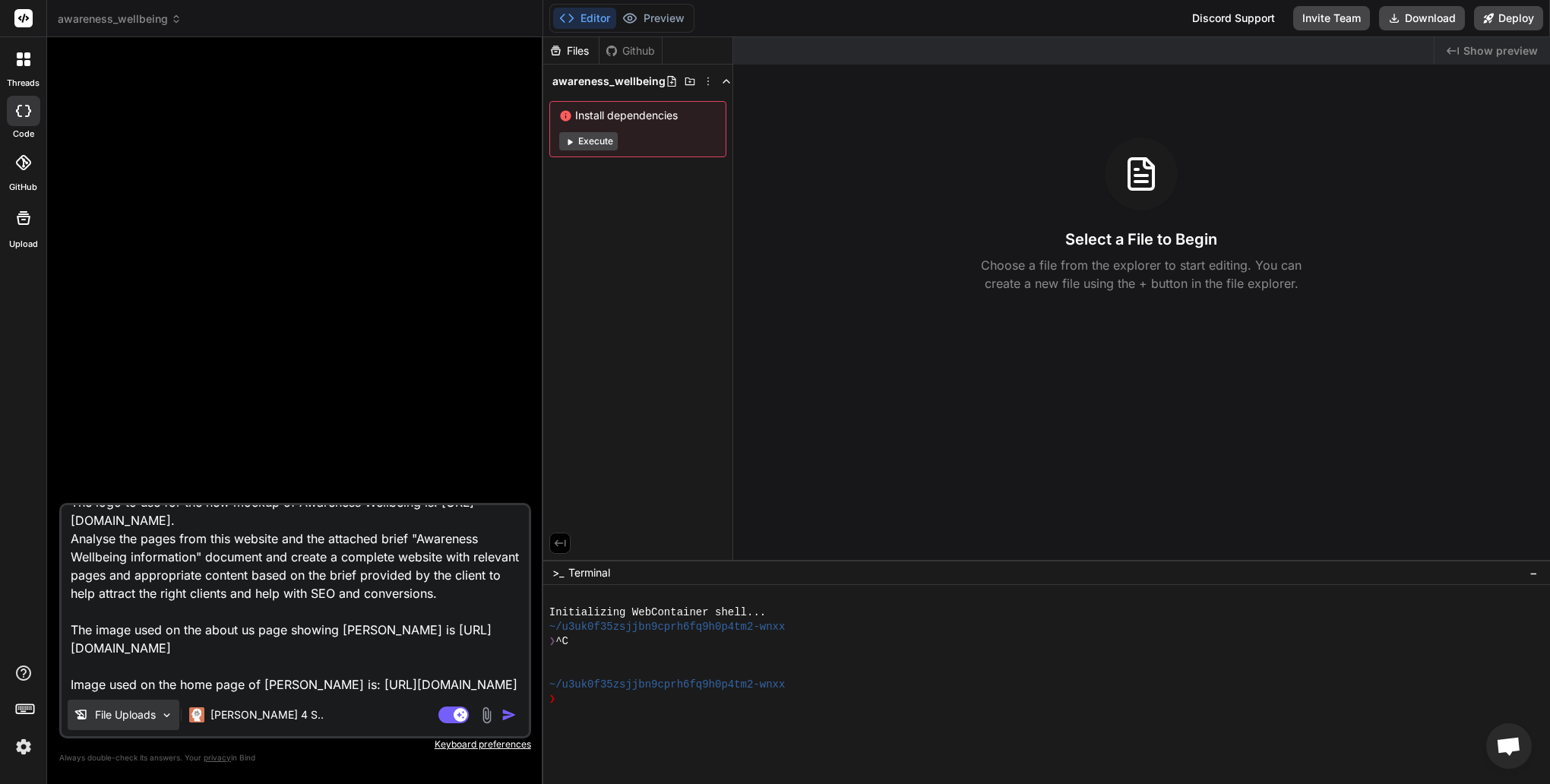
click at [167, 717] on img at bounding box center [167, 715] width 13 height 13
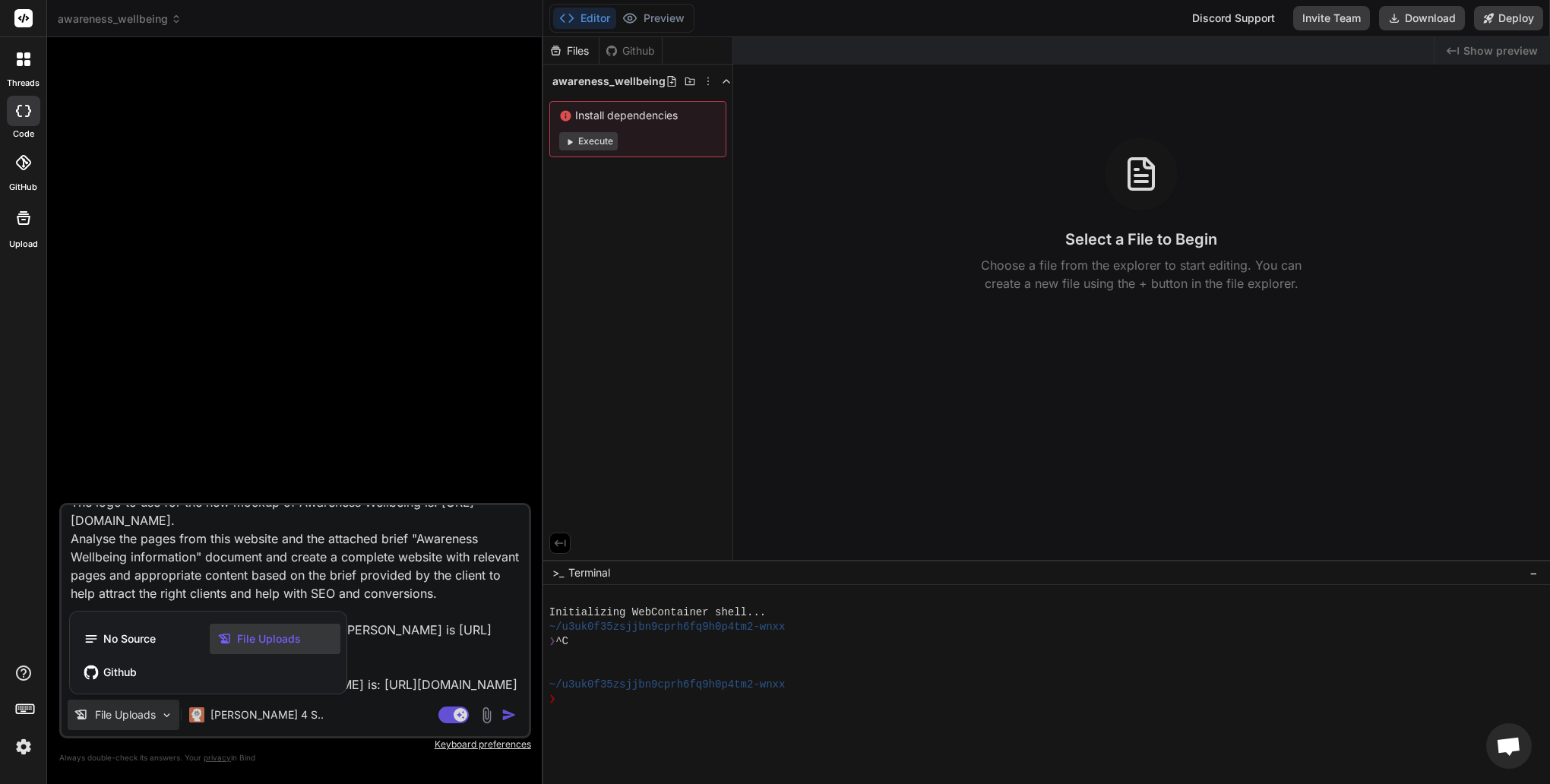
click at [460, 596] on div at bounding box center [775, 392] width 1550 height 784
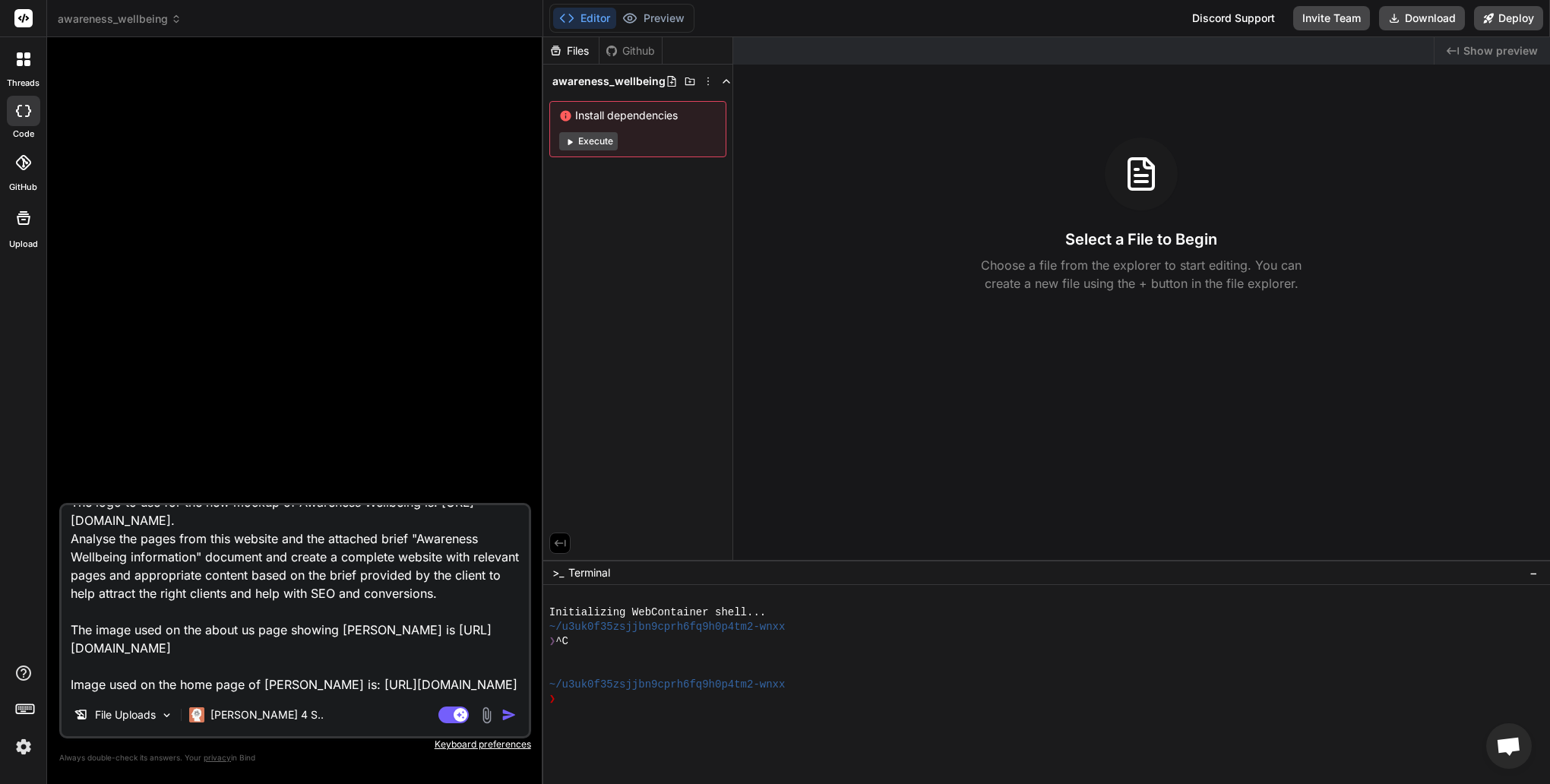
click at [485, 717] on img at bounding box center [487, 715] width 18 height 18
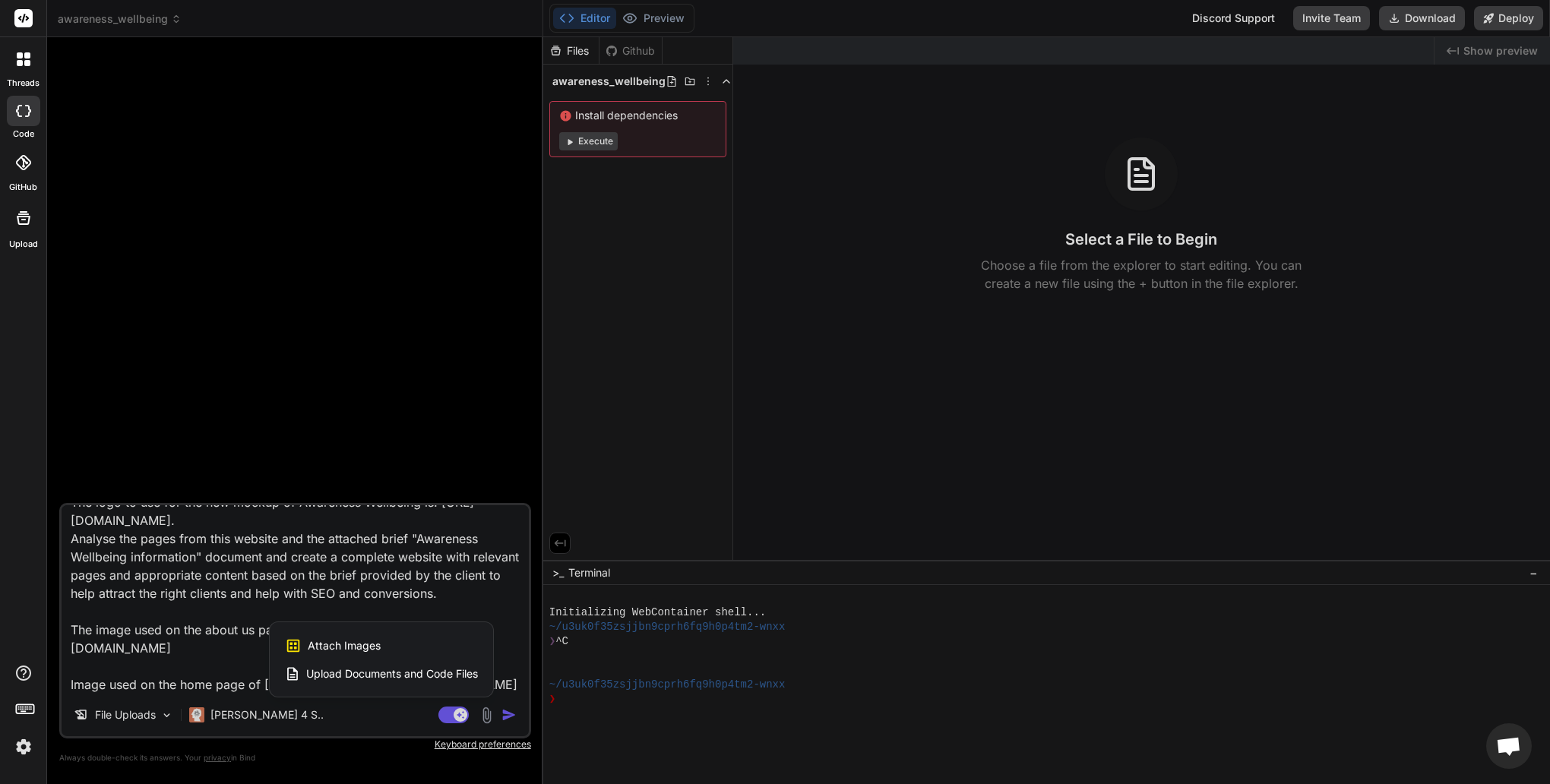
click at [467, 678] on span "Upload Documents and Code Files" at bounding box center [392, 673] width 172 height 15
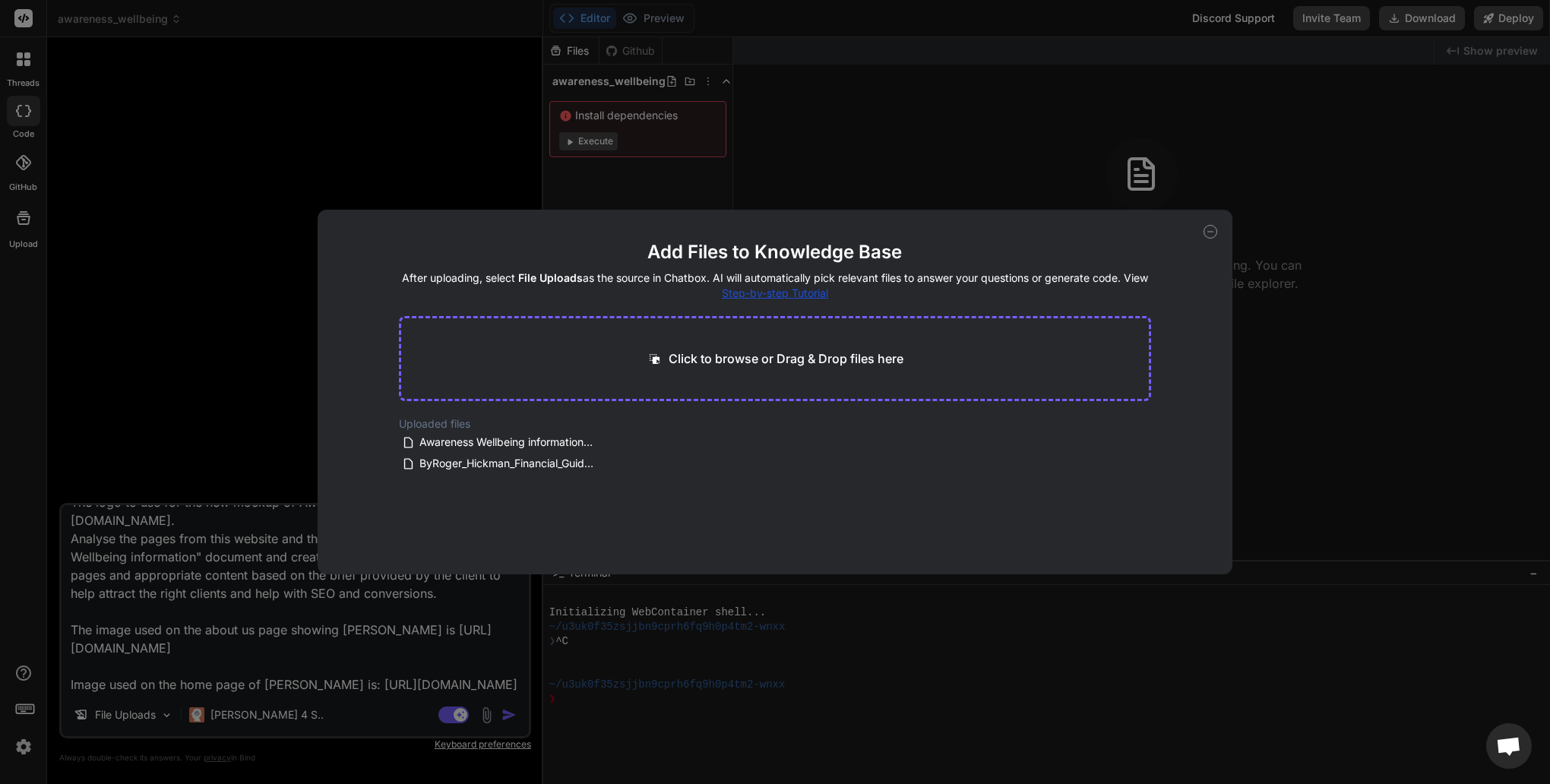
click at [697, 365] on p "Click to browse or Drag & Drop files here" at bounding box center [786, 358] width 235 height 19
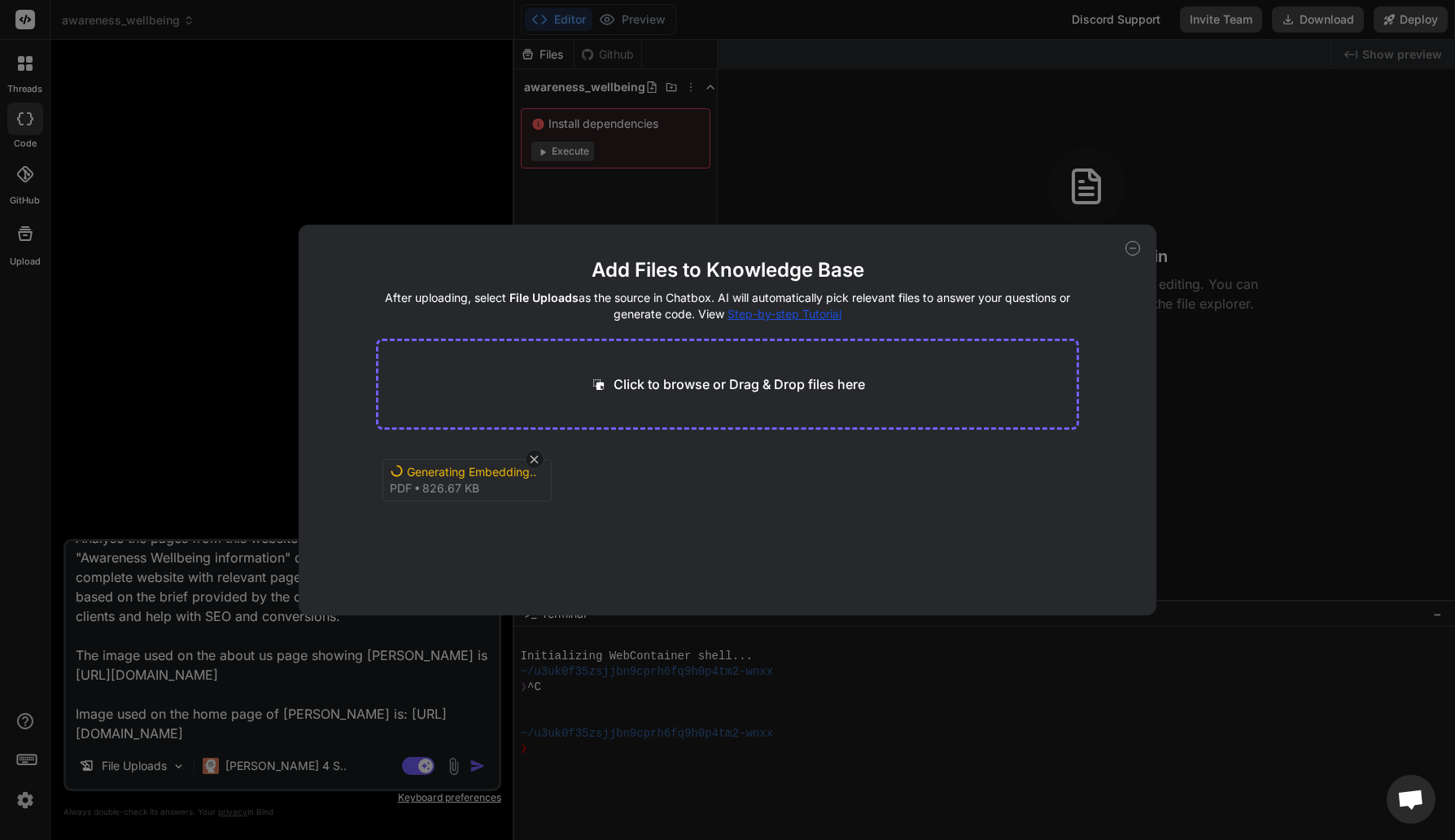
click at [497, 485] on div "Generating Embedding... pdf 826.67 KB" at bounding box center [468, 480] width 169 height 43
click at [1415, 793] on span "Open chat" at bounding box center [1410, 801] width 27 height 23
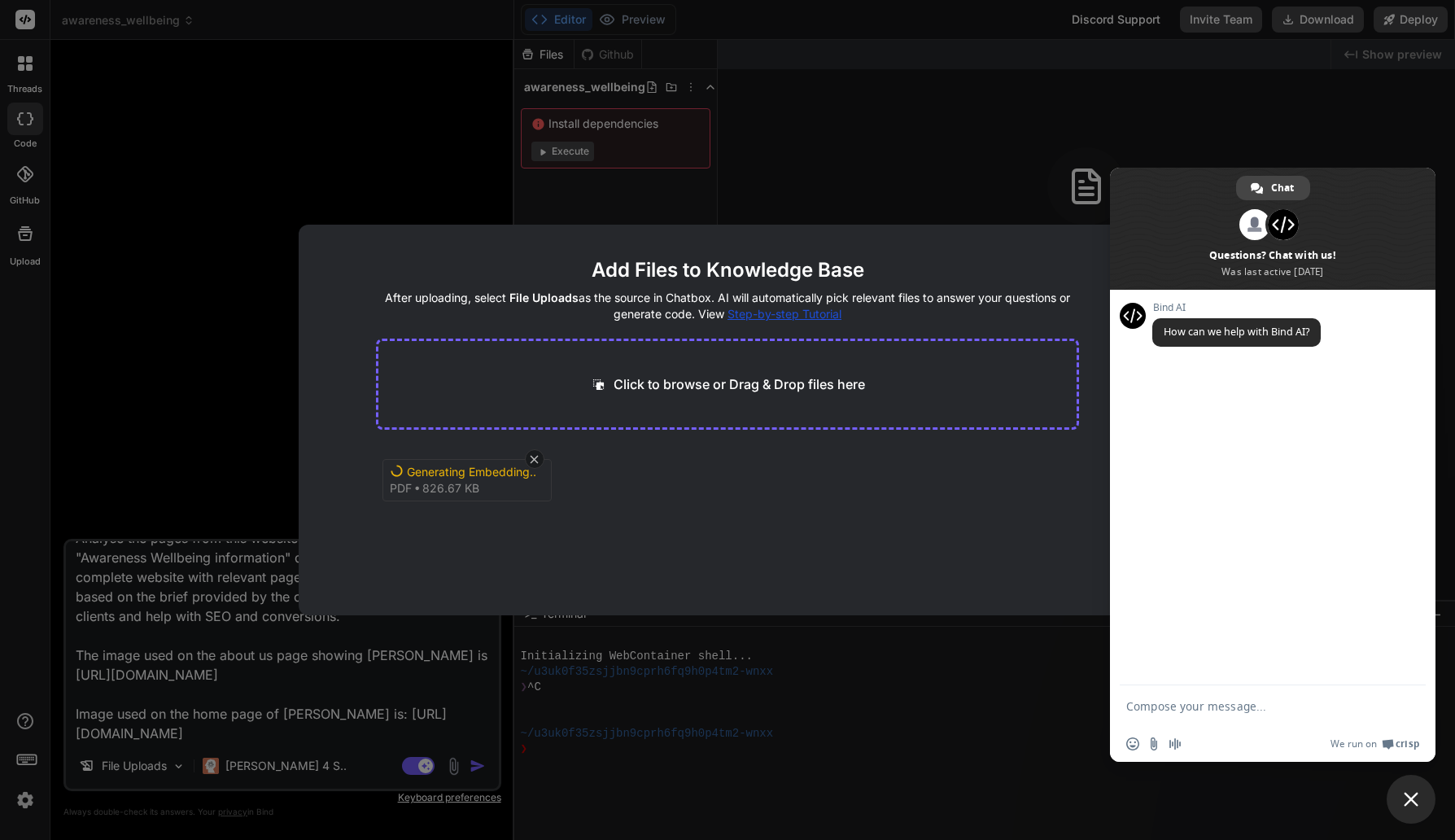
click at [1187, 713] on textarea "Compose your message..." at bounding box center [1254, 706] width 258 height 14
click at [1232, 710] on textarea "Compose your message..." at bounding box center [1254, 706] width 258 height 14
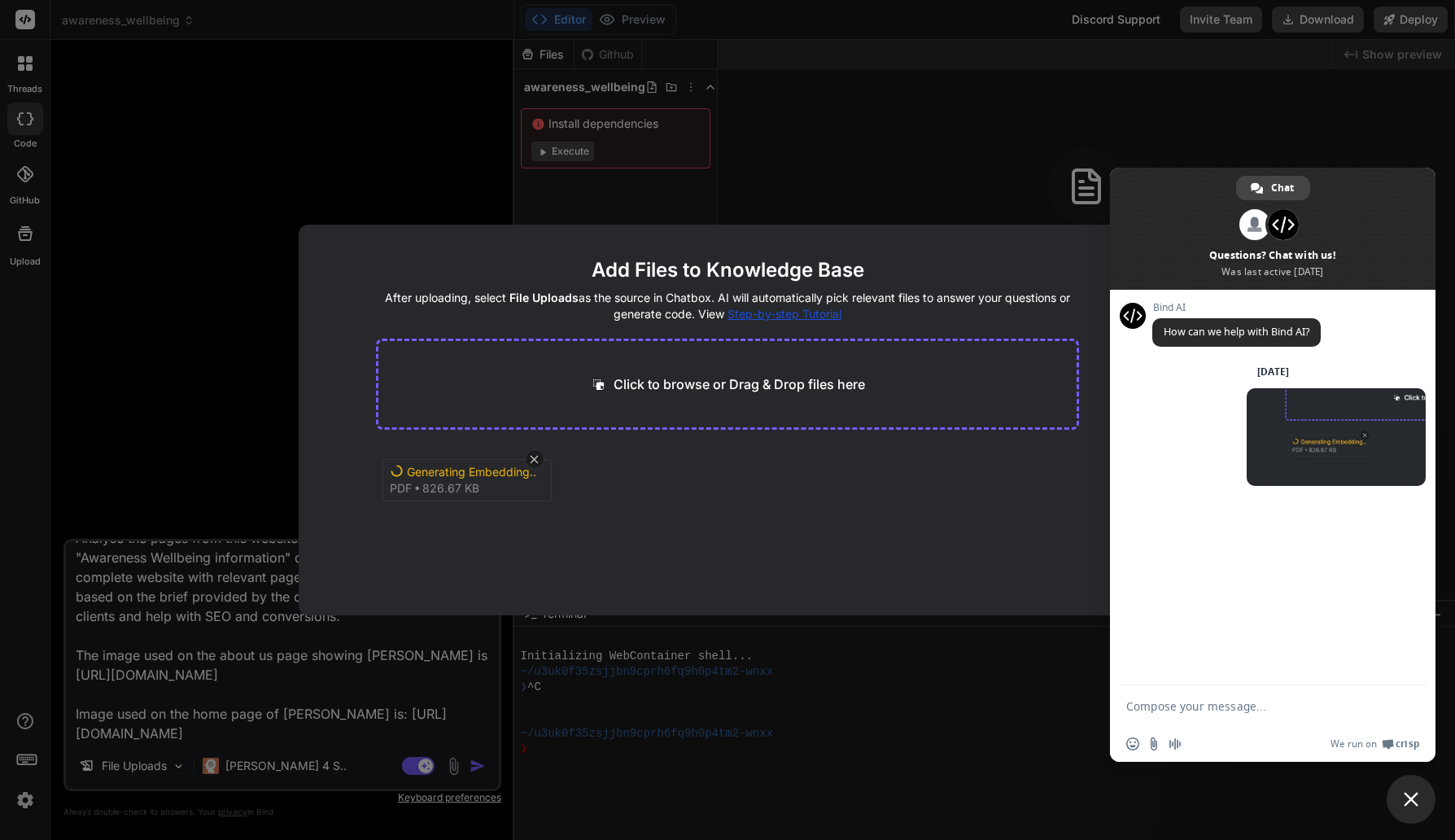
click at [1232, 710] on textarea "Compose your message..." at bounding box center [1254, 706] width 258 height 14
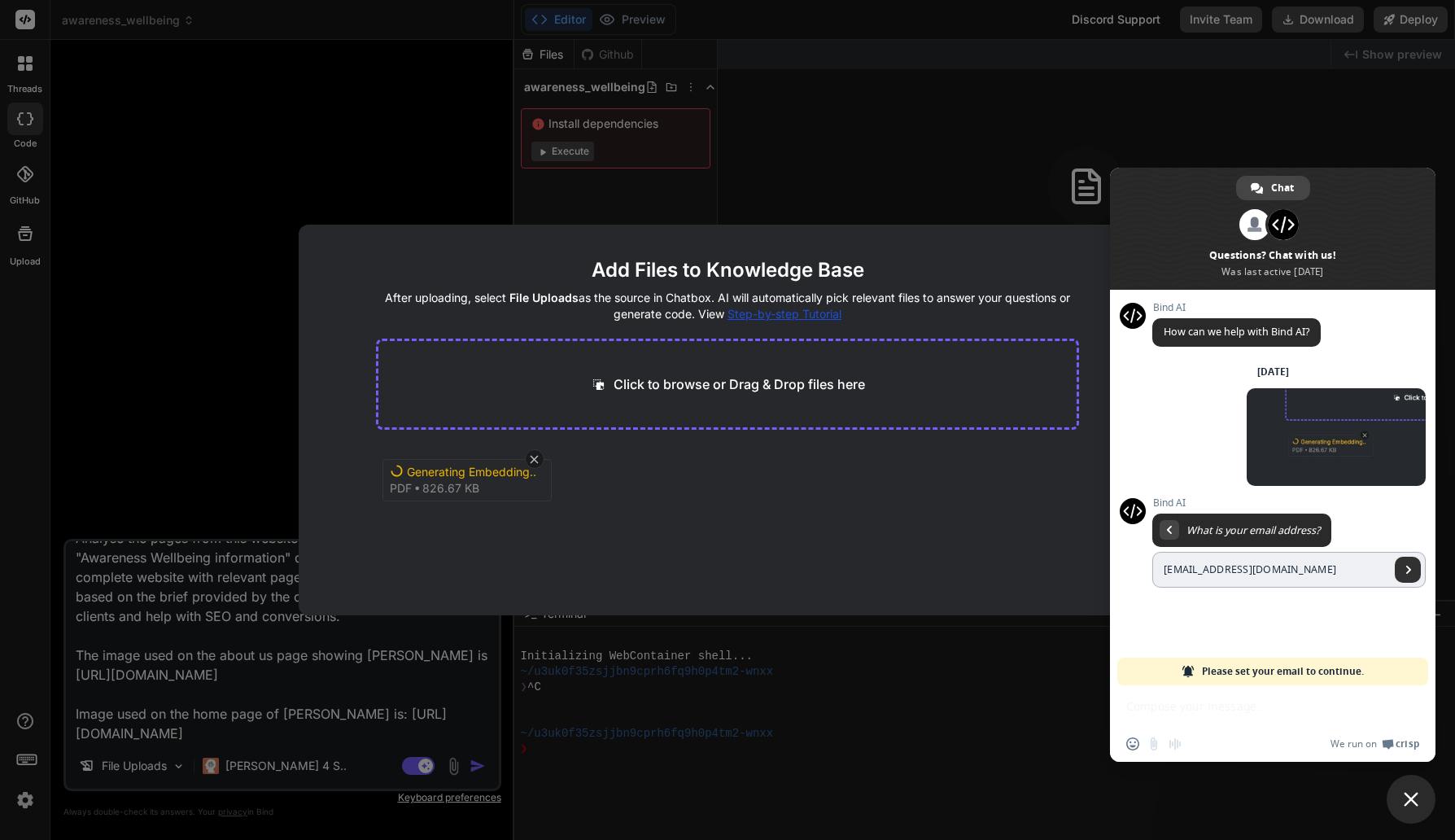
click at [1407, 565] on span "Send" at bounding box center [1408, 569] width 9 height 9
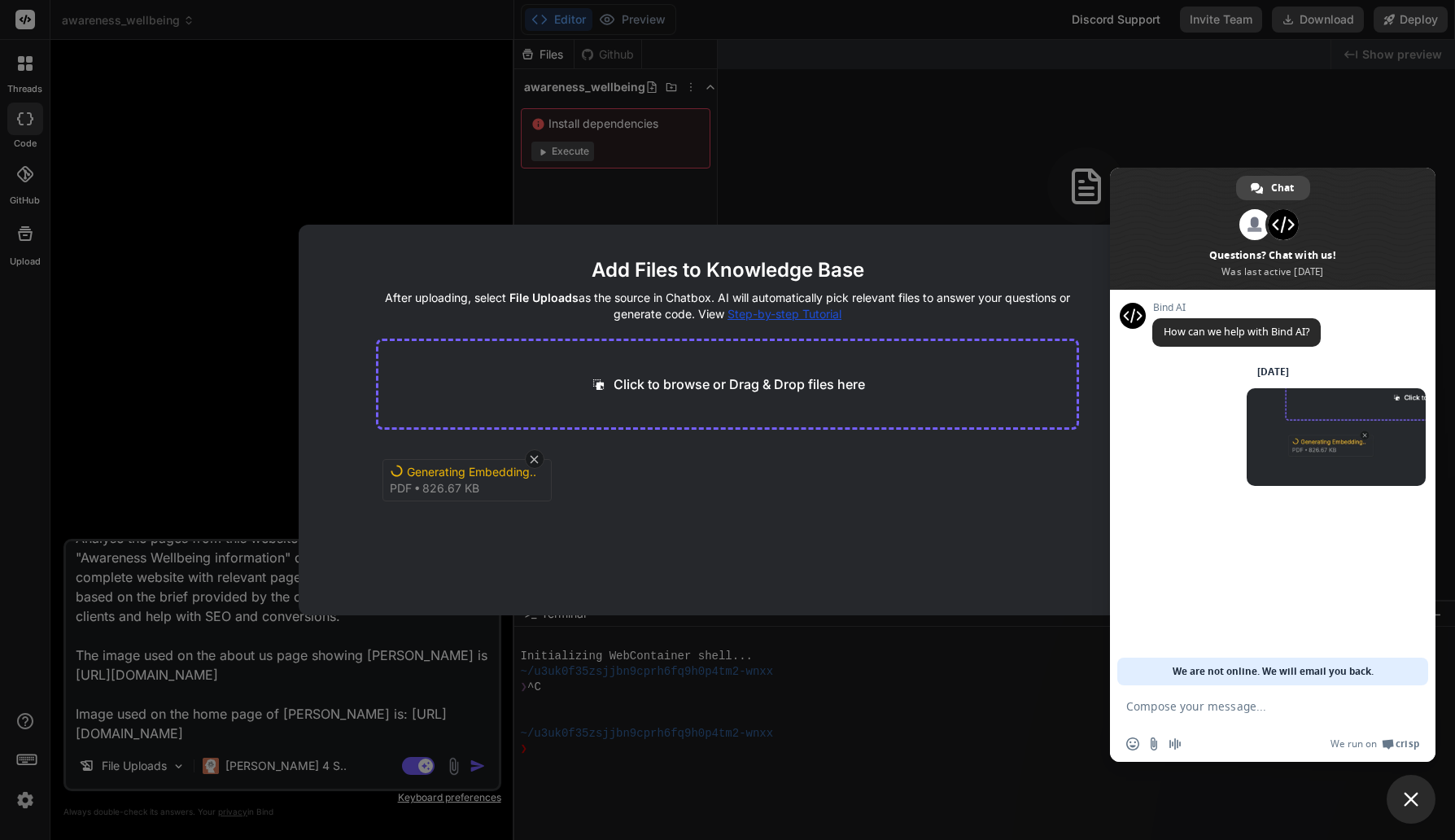
click at [1154, 703] on textarea "Compose your message..." at bounding box center [1254, 706] width 258 height 14
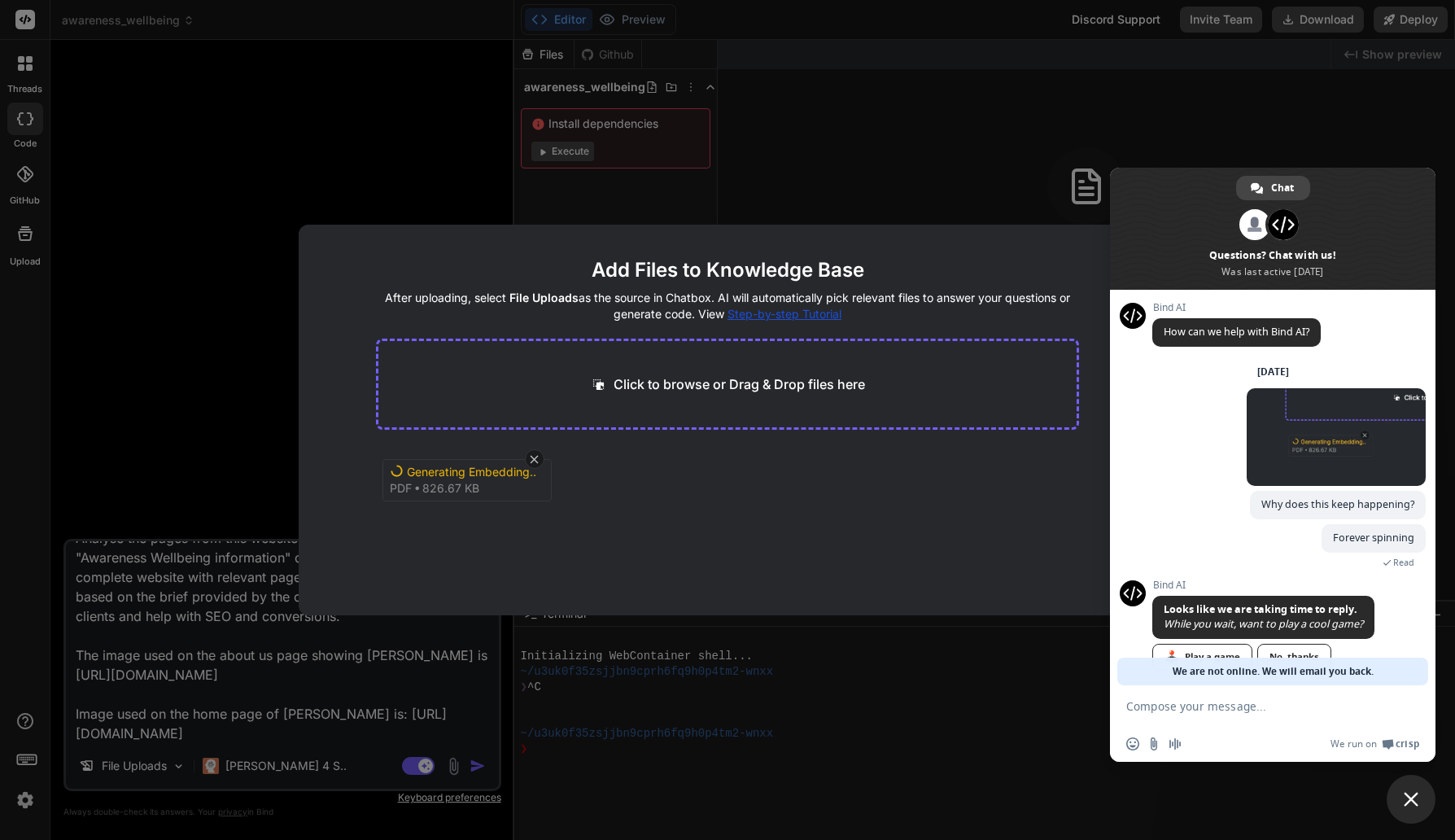
scroll to position [21, 0]
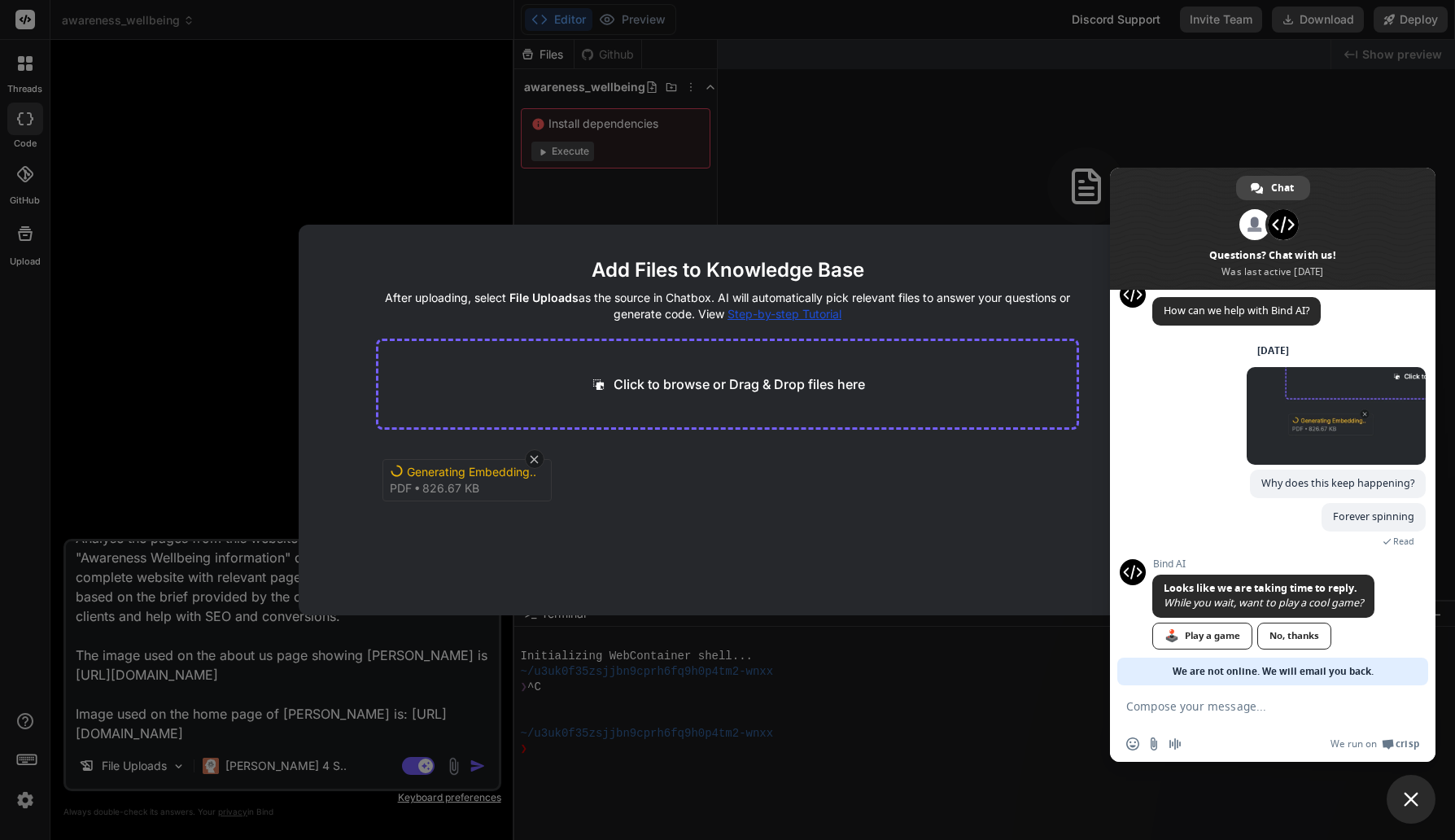
click at [525, 469] on div "Generating Embedding..." at bounding box center [471, 471] width 130 height 16
click at [529, 463] on icon at bounding box center [534, 459] width 14 height 14
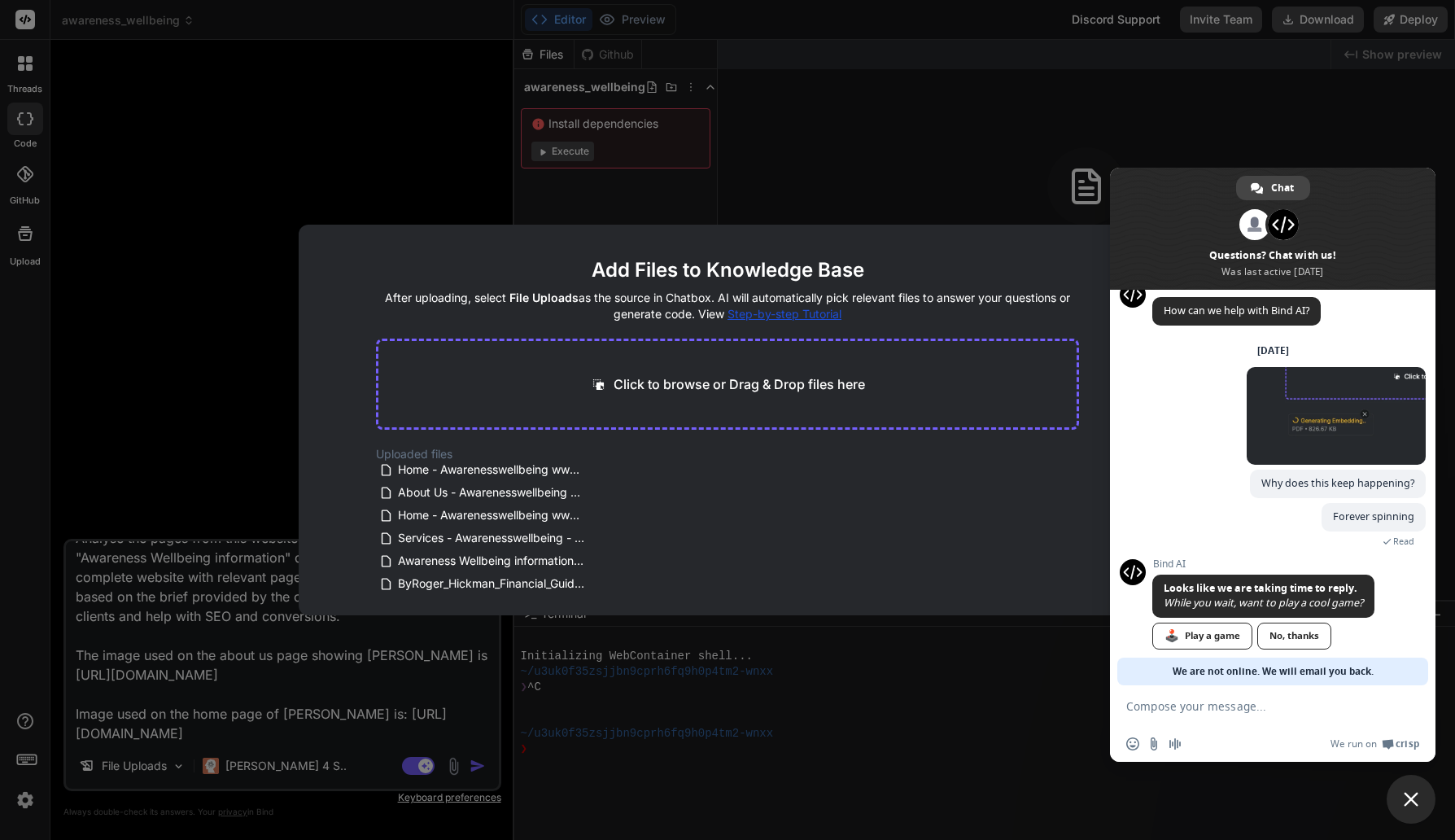
scroll to position [7, 0]
click at [745, 527] on div "Uploaded files Home - Awarenesswellbeing www_1.awarenesswellbeing.com.pdf About…" at bounding box center [728, 519] width 704 height 146
click at [296, 276] on div "Add Files to Knowledge Base After uploading, select File Uploads as the source …" at bounding box center [727, 420] width 1455 height 840
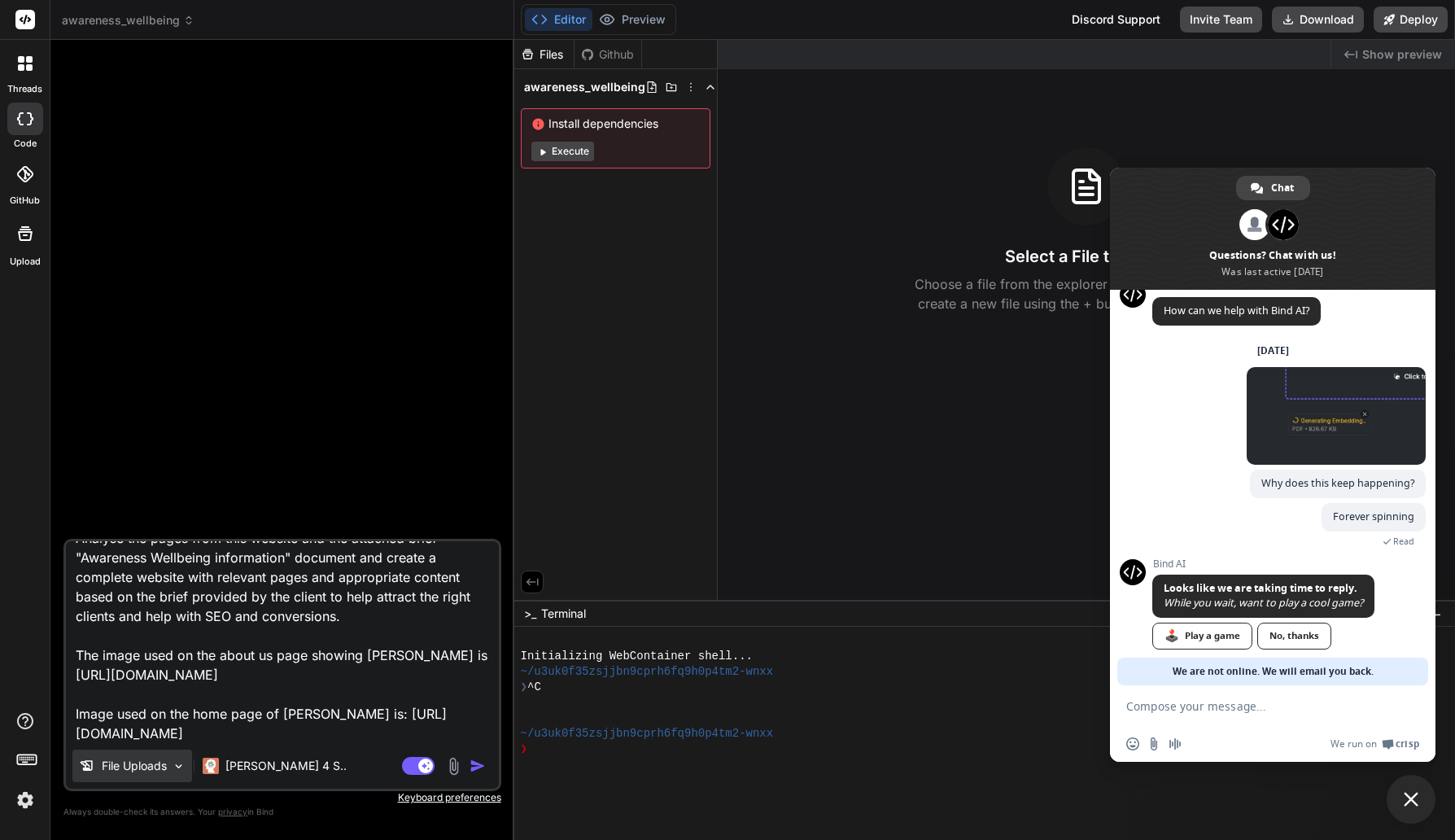
click at [172, 766] on div "File Uploads" at bounding box center [132, 766] width 120 height 32
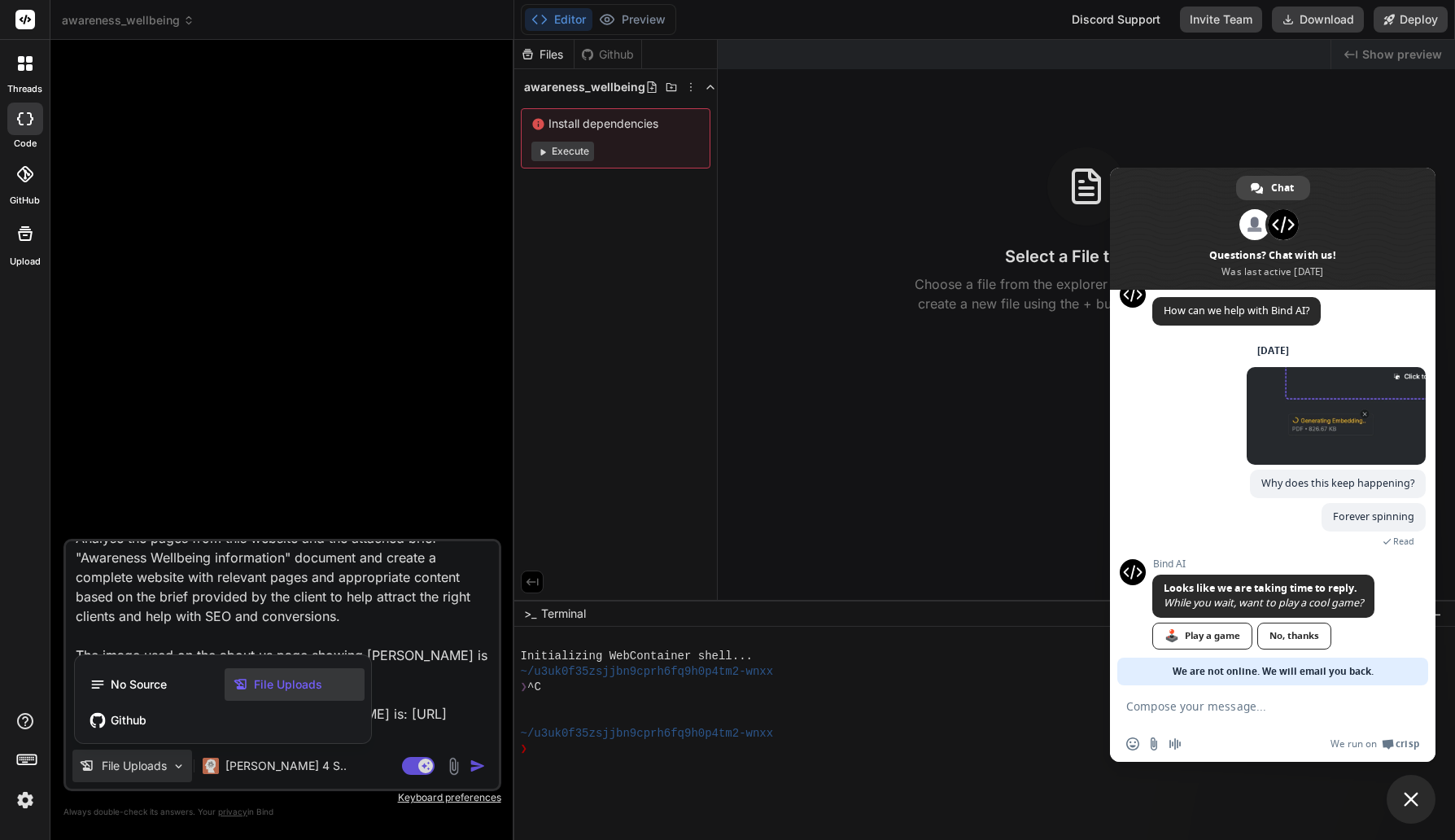
click at [306, 686] on span "File Uploads" at bounding box center [288, 684] width 68 height 16
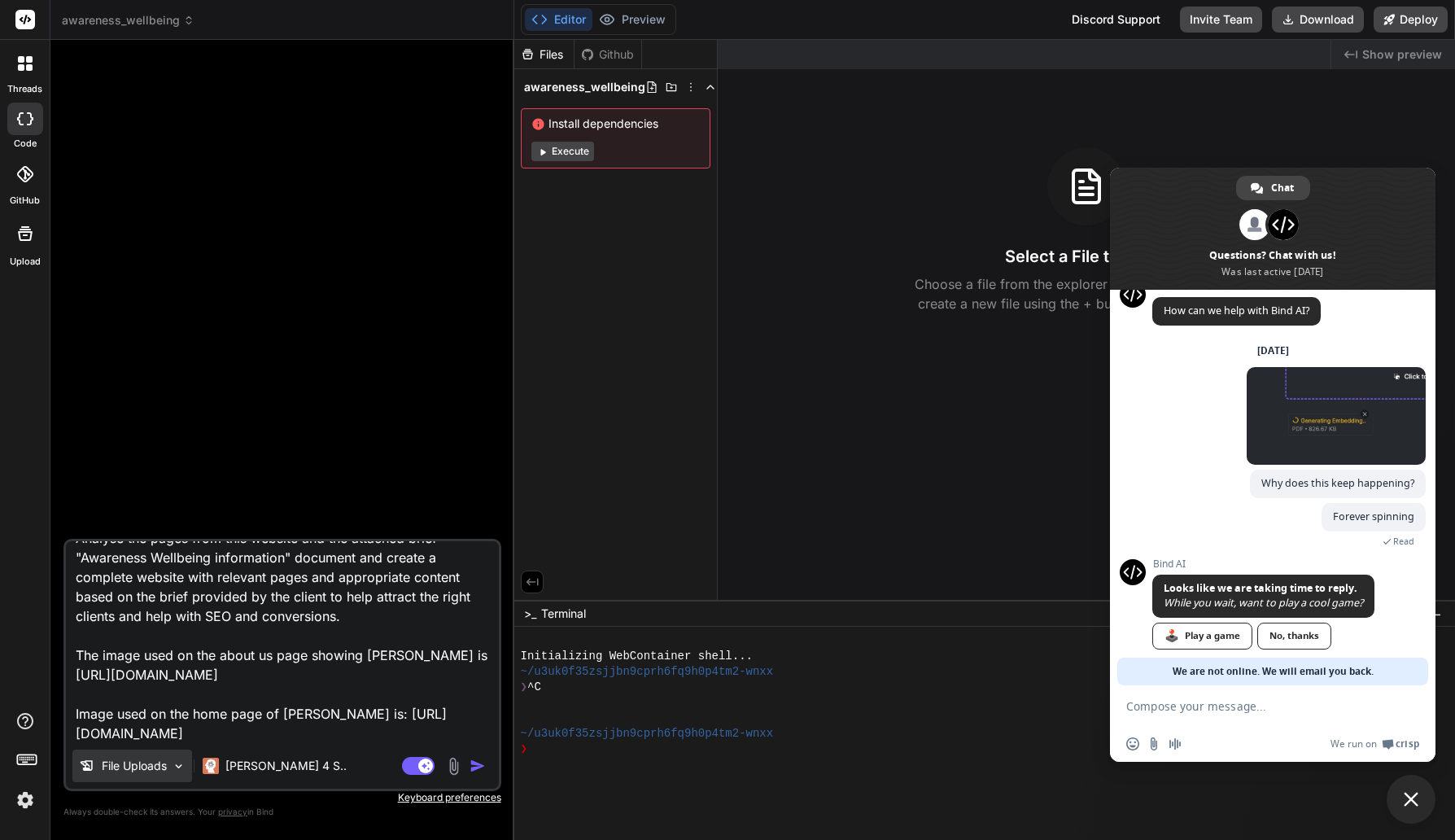
click at [179, 769] on img at bounding box center [179, 766] width 14 height 14
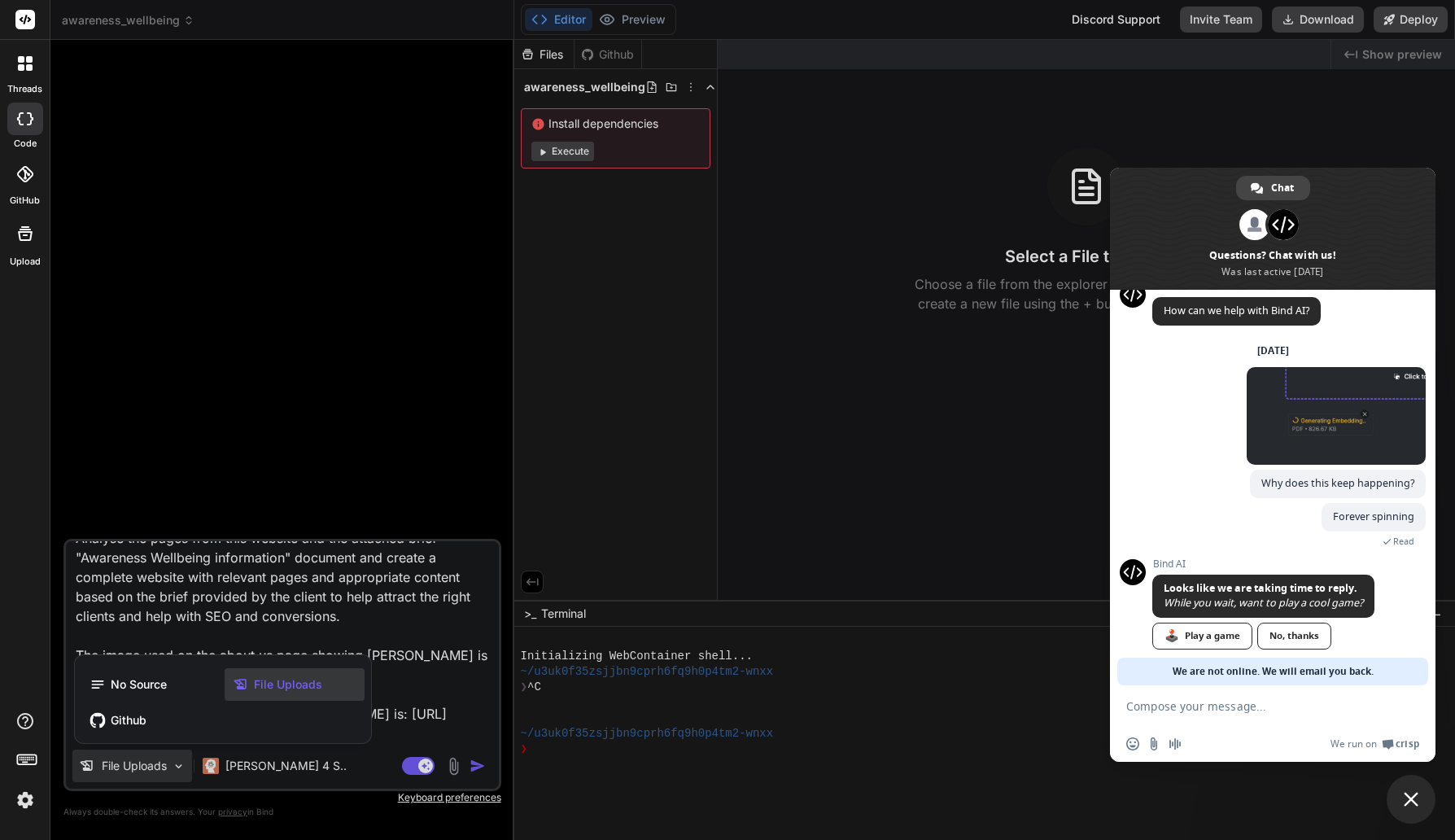
click at [411, 734] on div at bounding box center [727, 420] width 1455 height 840
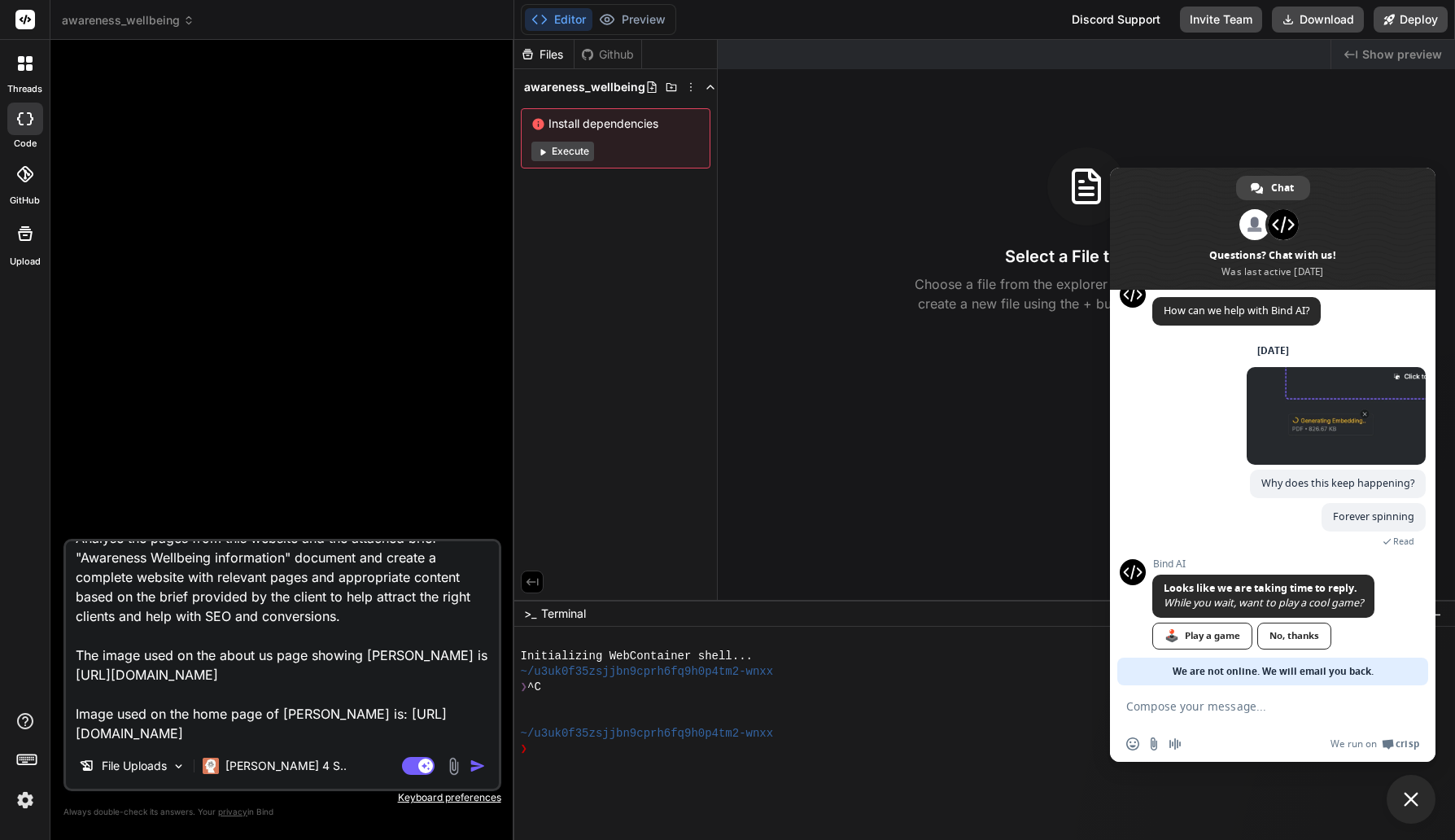
scroll to position [219, 0]
click at [109, 775] on div "File Uploads" at bounding box center [132, 766] width 120 height 32
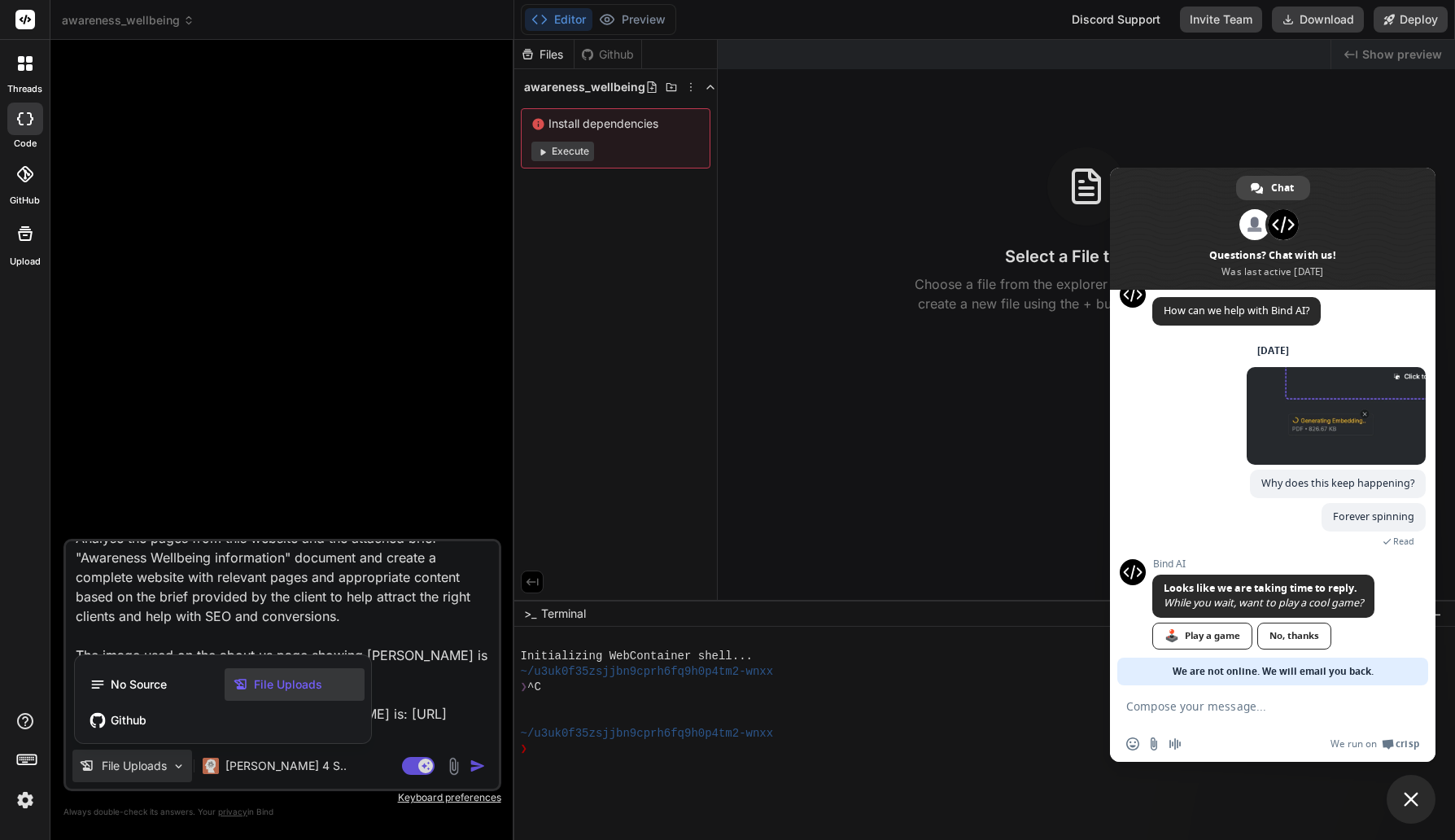
click at [320, 683] on span "File Uploads" at bounding box center [288, 684] width 68 height 16
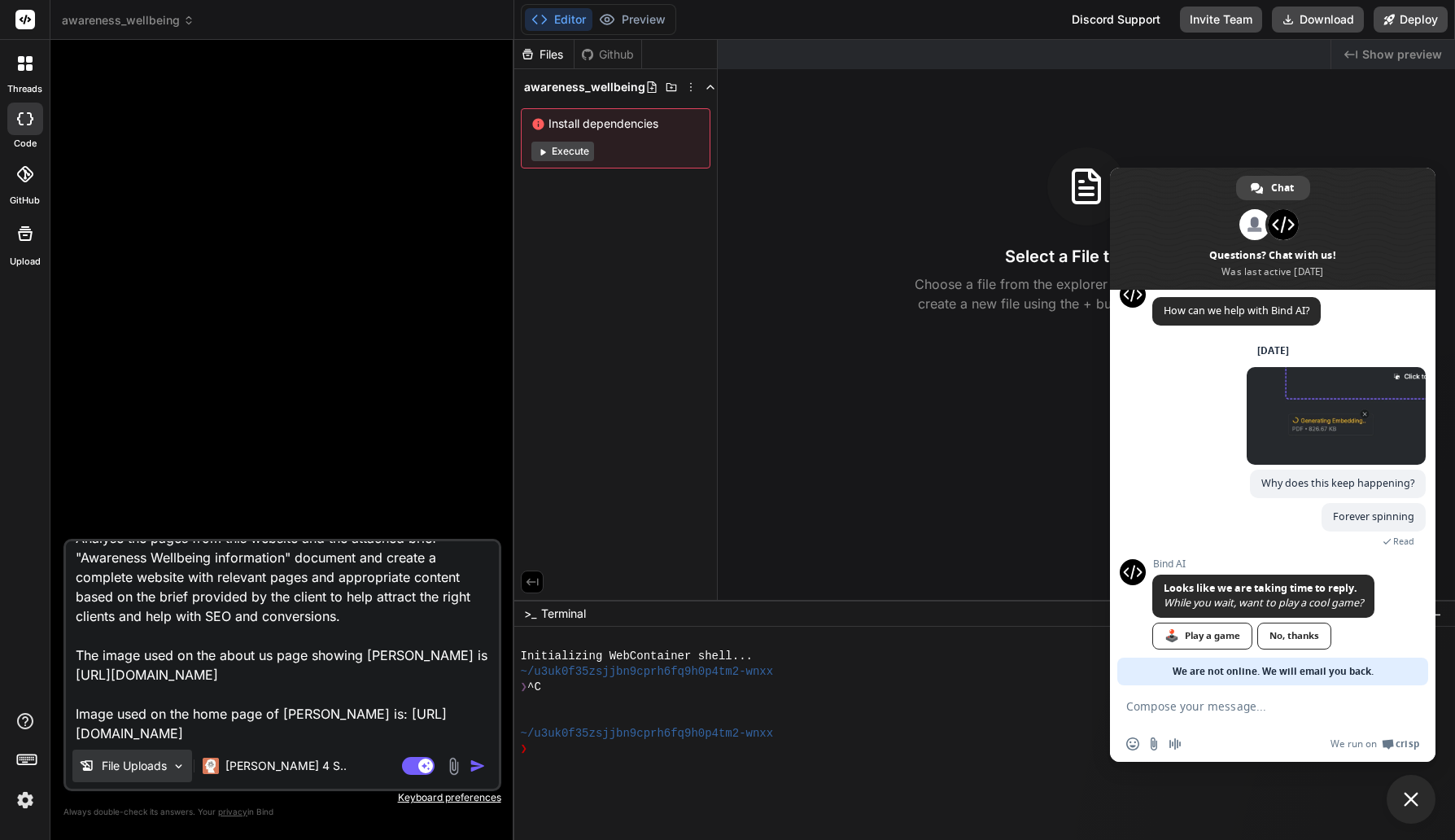
click at [162, 768] on p "File Uploads" at bounding box center [134, 765] width 66 height 16
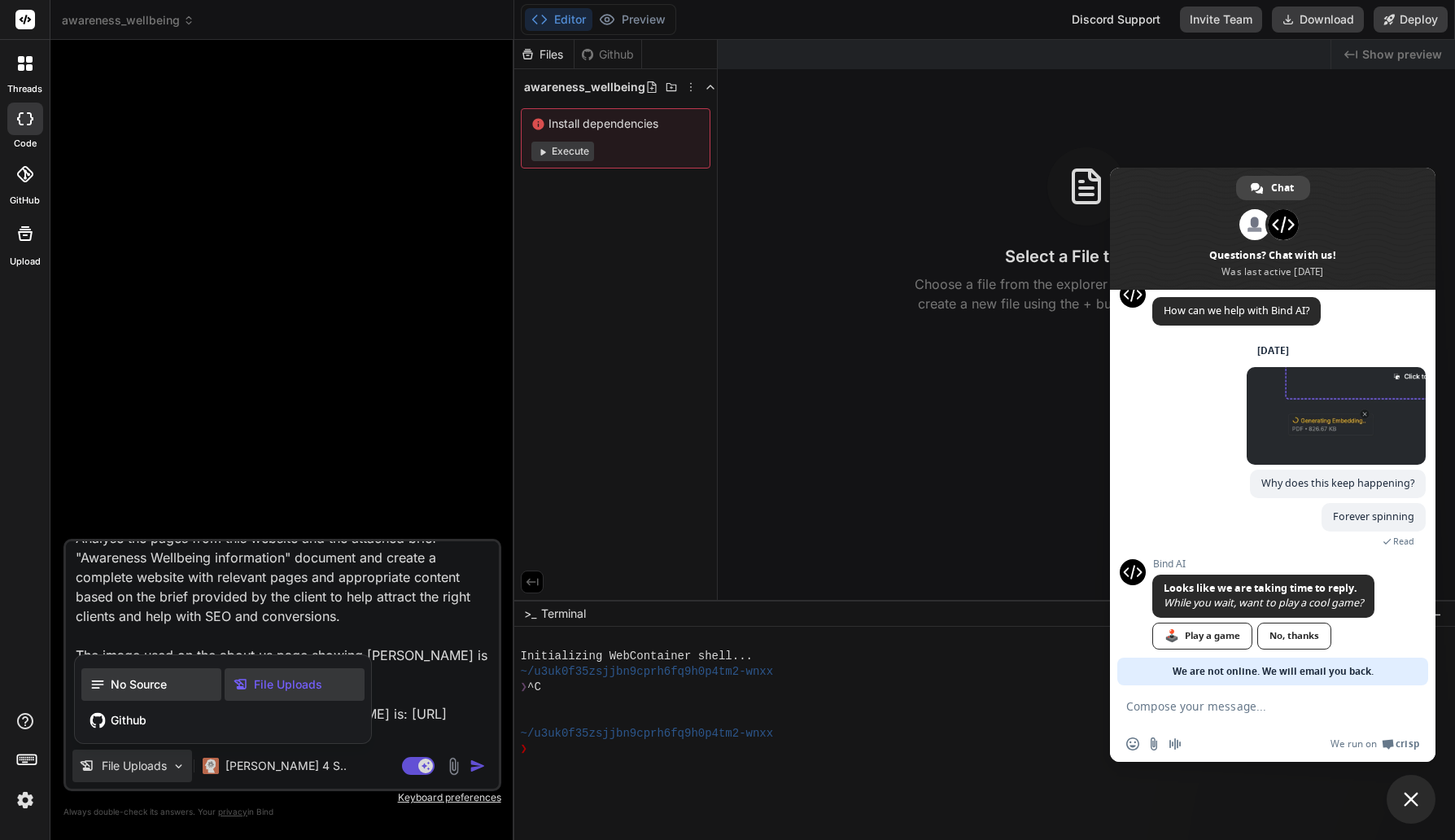
click at [157, 685] on span "No Source" at bounding box center [138, 684] width 56 height 16
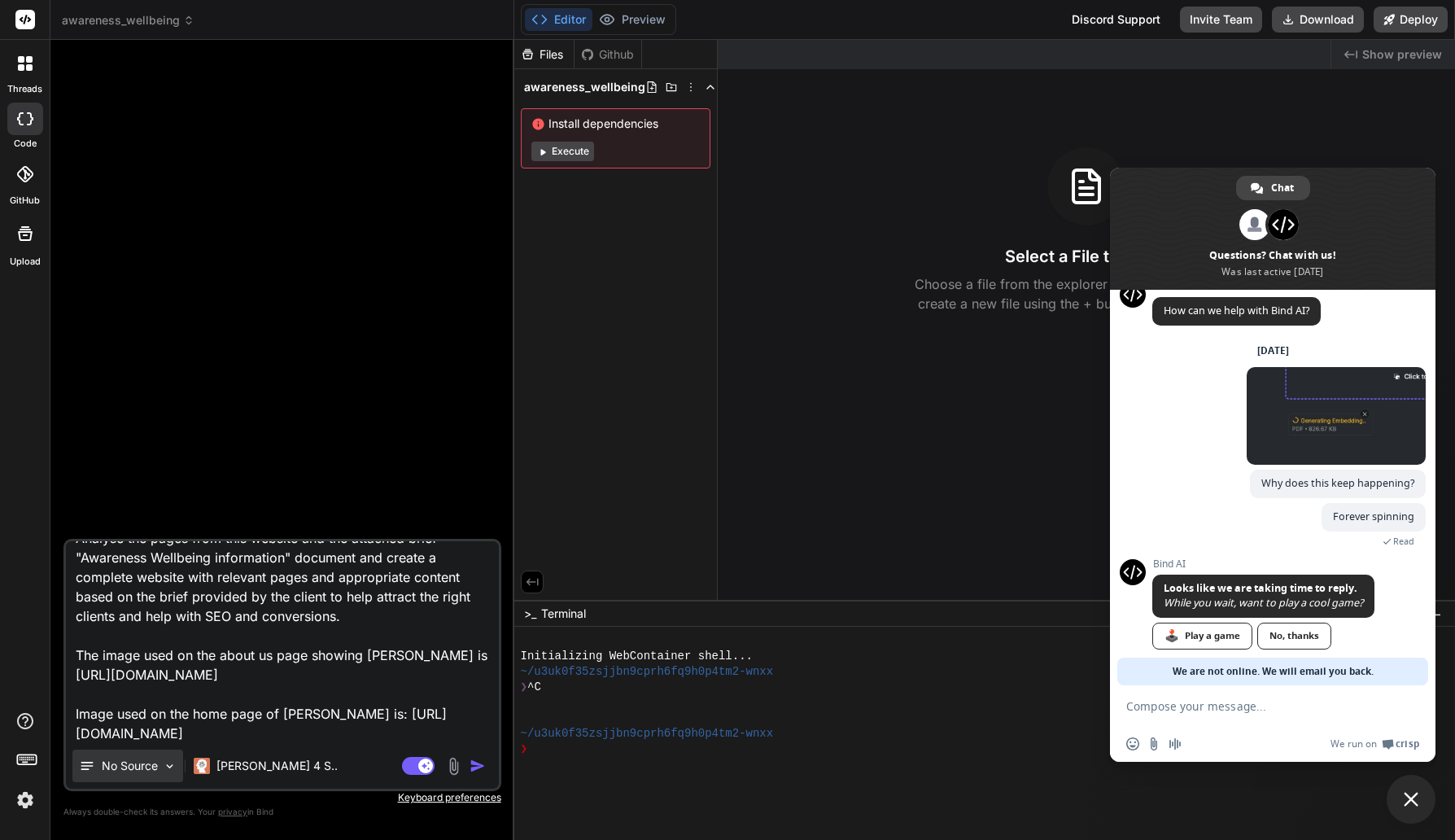
click at [152, 772] on p "No Source" at bounding box center [129, 765] width 56 height 16
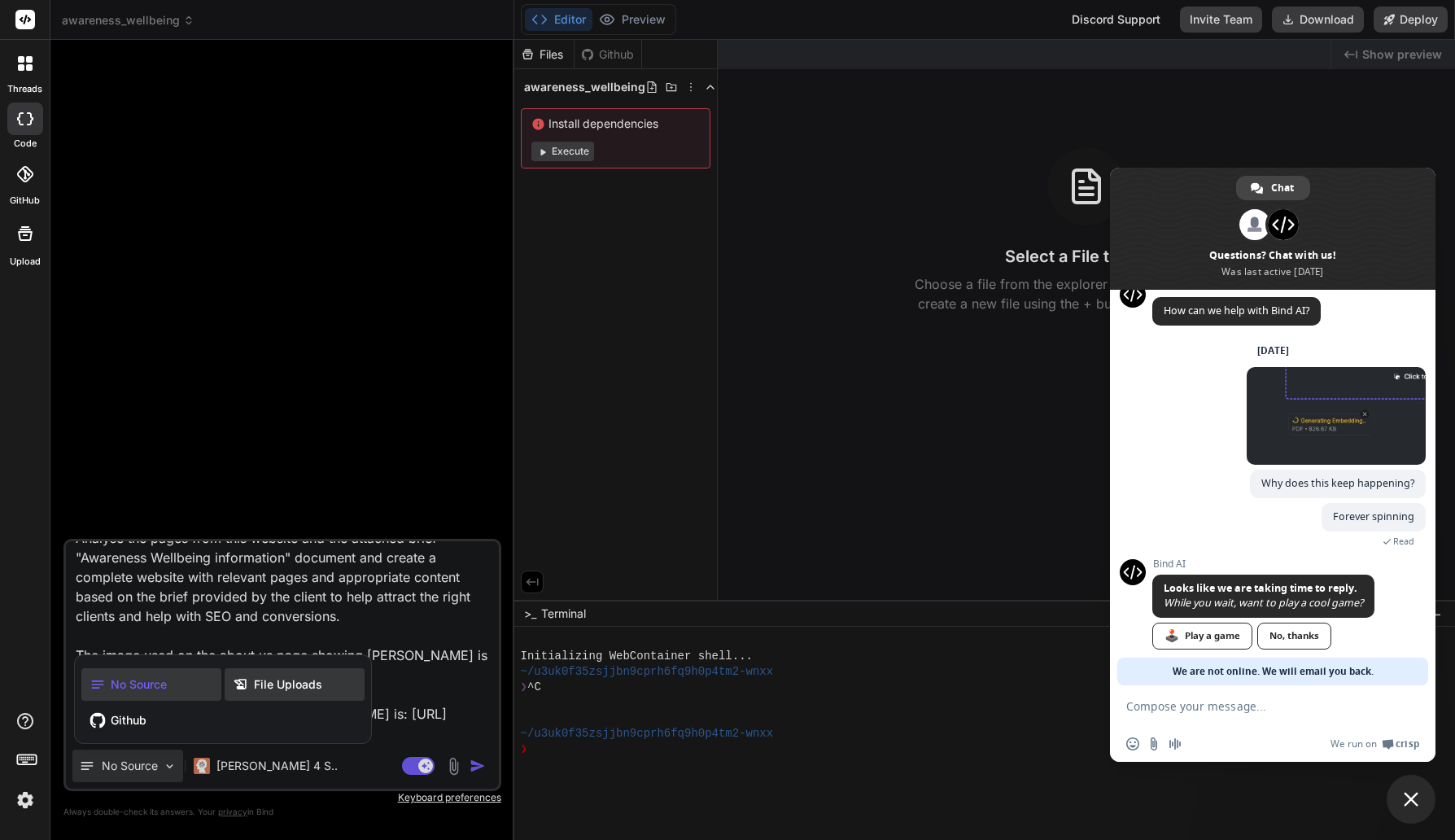
click at [291, 685] on span "File Uploads" at bounding box center [288, 684] width 68 height 16
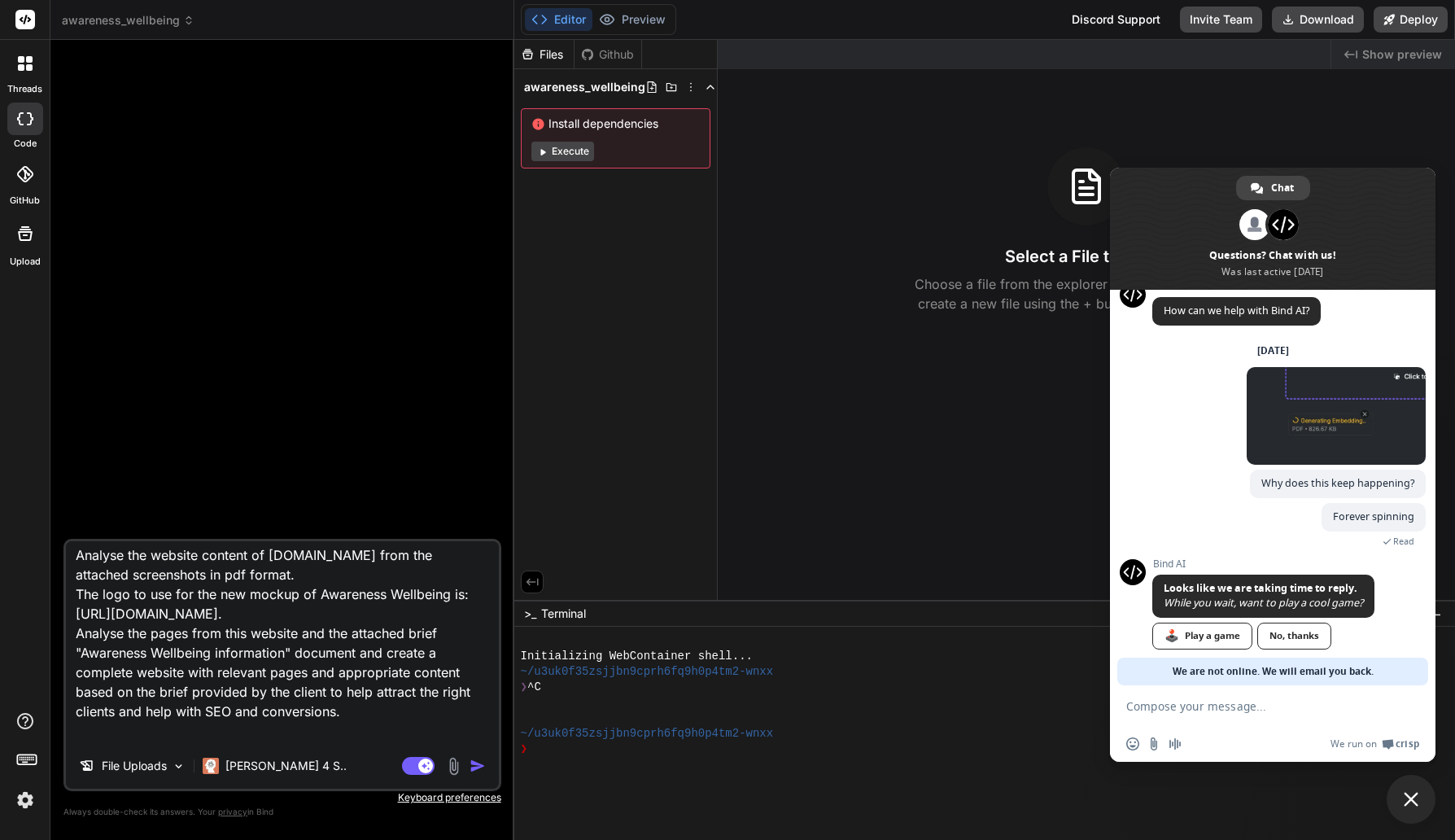
scroll to position [7, 0]
drag, startPoint x: 267, startPoint y: 594, endPoint x: 351, endPoint y: 595, distance: 84.0
click at [351, 595] on textarea "Analyse the website content of [DOMAIN_NAME] from the attached screenshots in p…" at bounding box center [282, 642] width 433 height 201
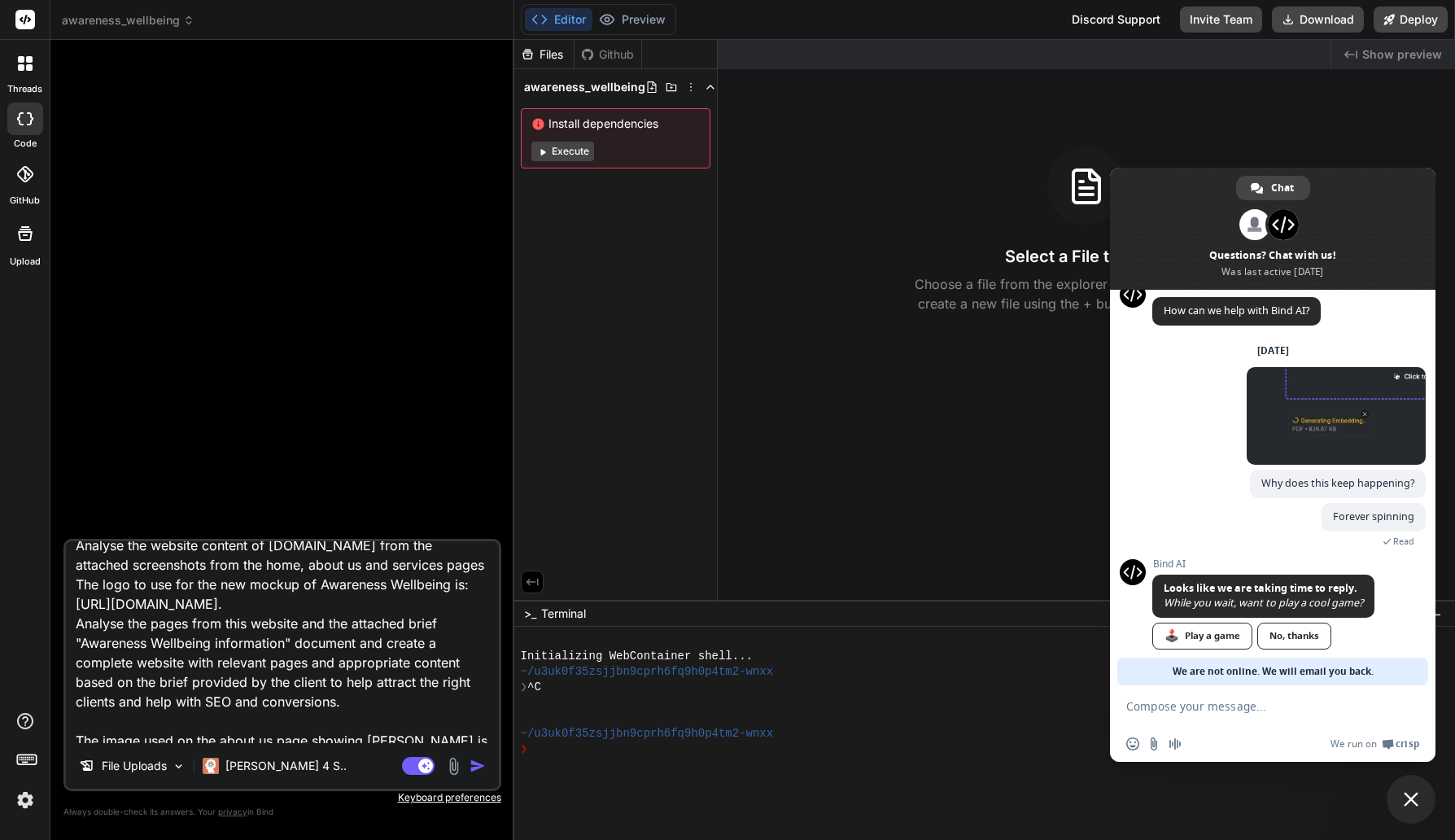
scroll to position [16, 0]
drag, startPoint x: 77, startPoint y: 623, endPoint x: 258, endPoint y: 653, distance: 183.5
click at [258, 653] on textarea "Analyse the website content of [DOMAIN_NAME] from the attached screenshots from…" at bounding box center [282, 642] width 433 height 201
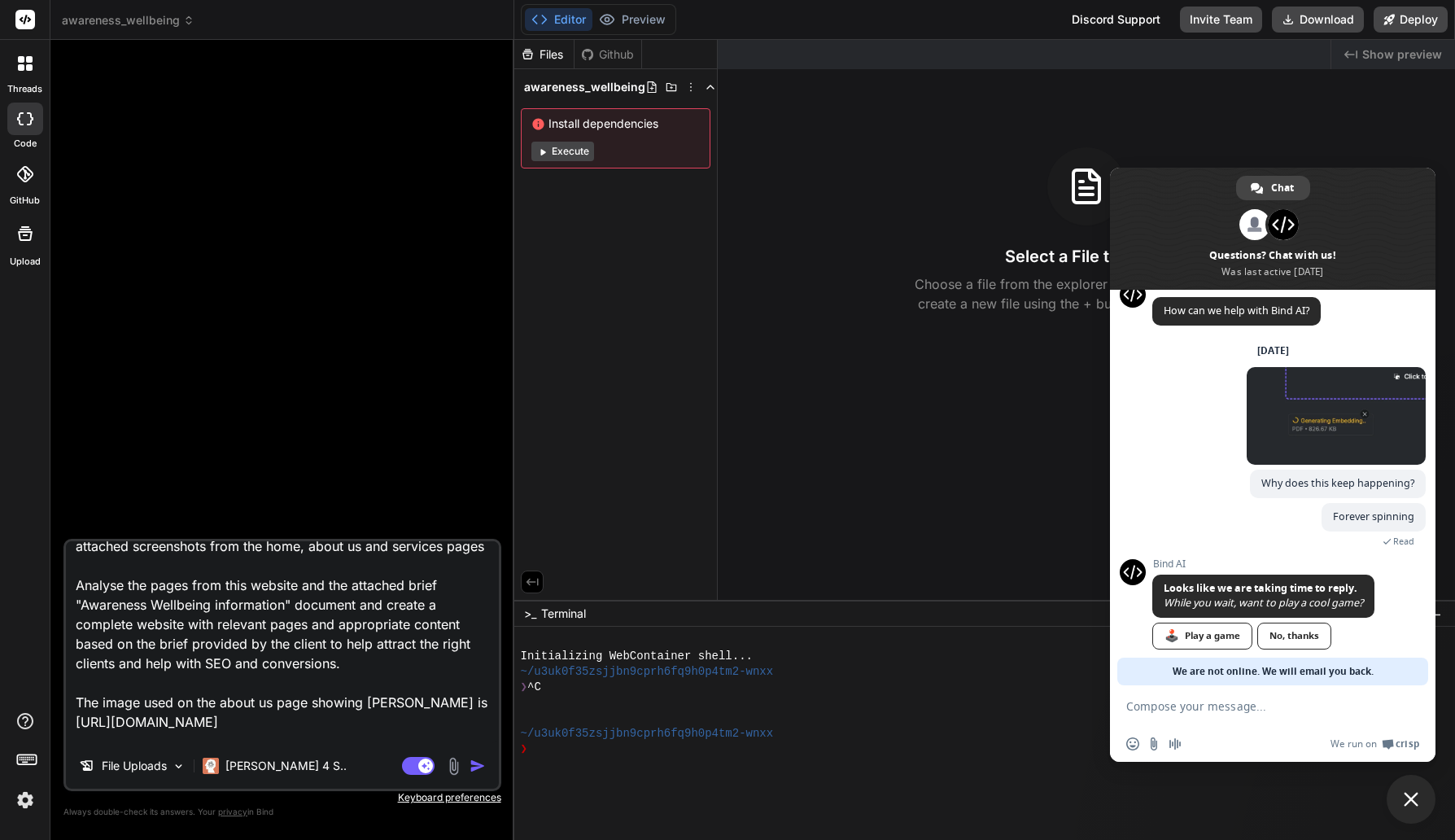
scroll to position [48, 0]
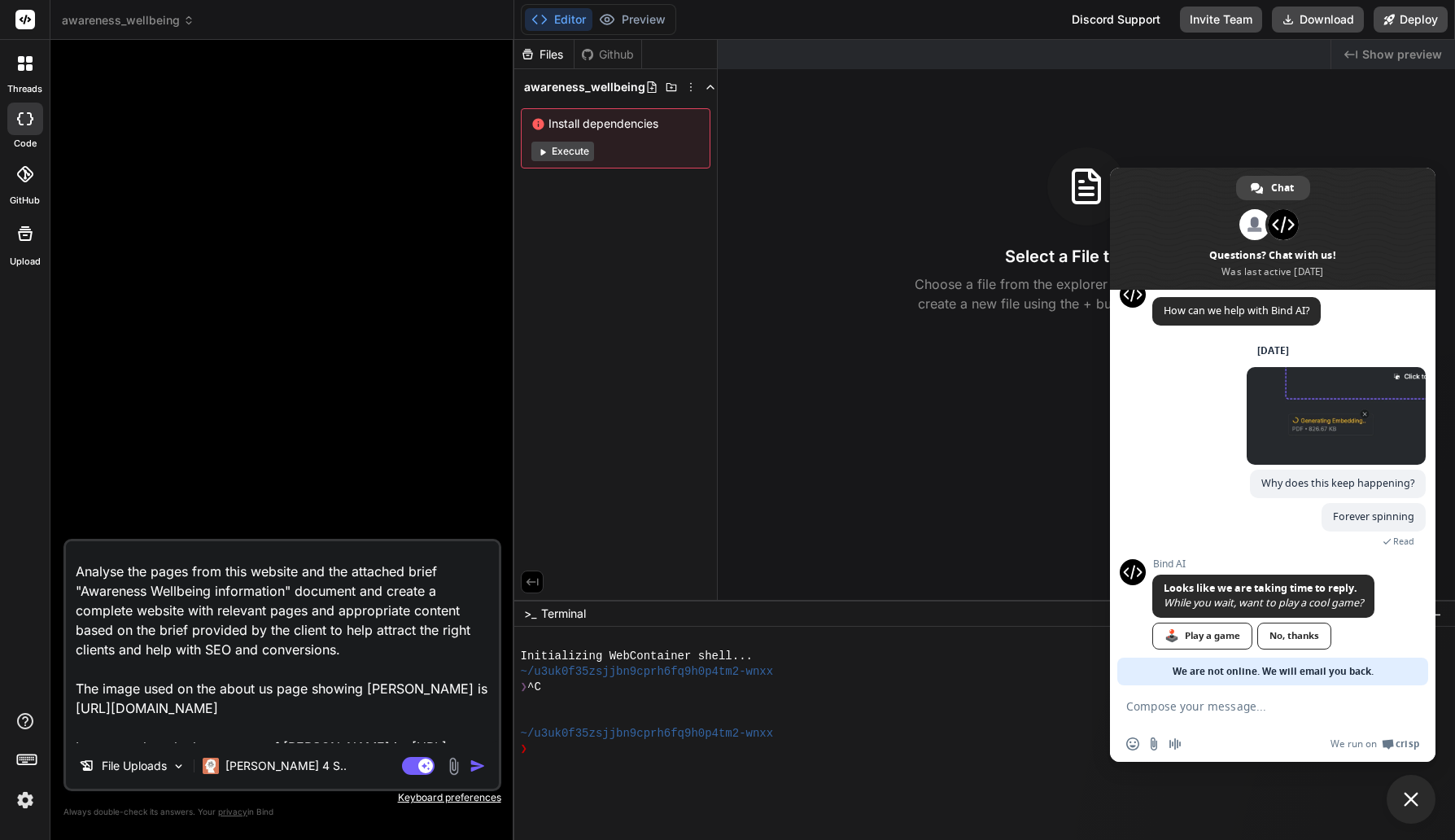
click at [384, 632] on textarea "Analyse the website content of [DOMAIN_NAME] from the attached screenshots from…" at bounding box center [282, 642] width 433 height 201
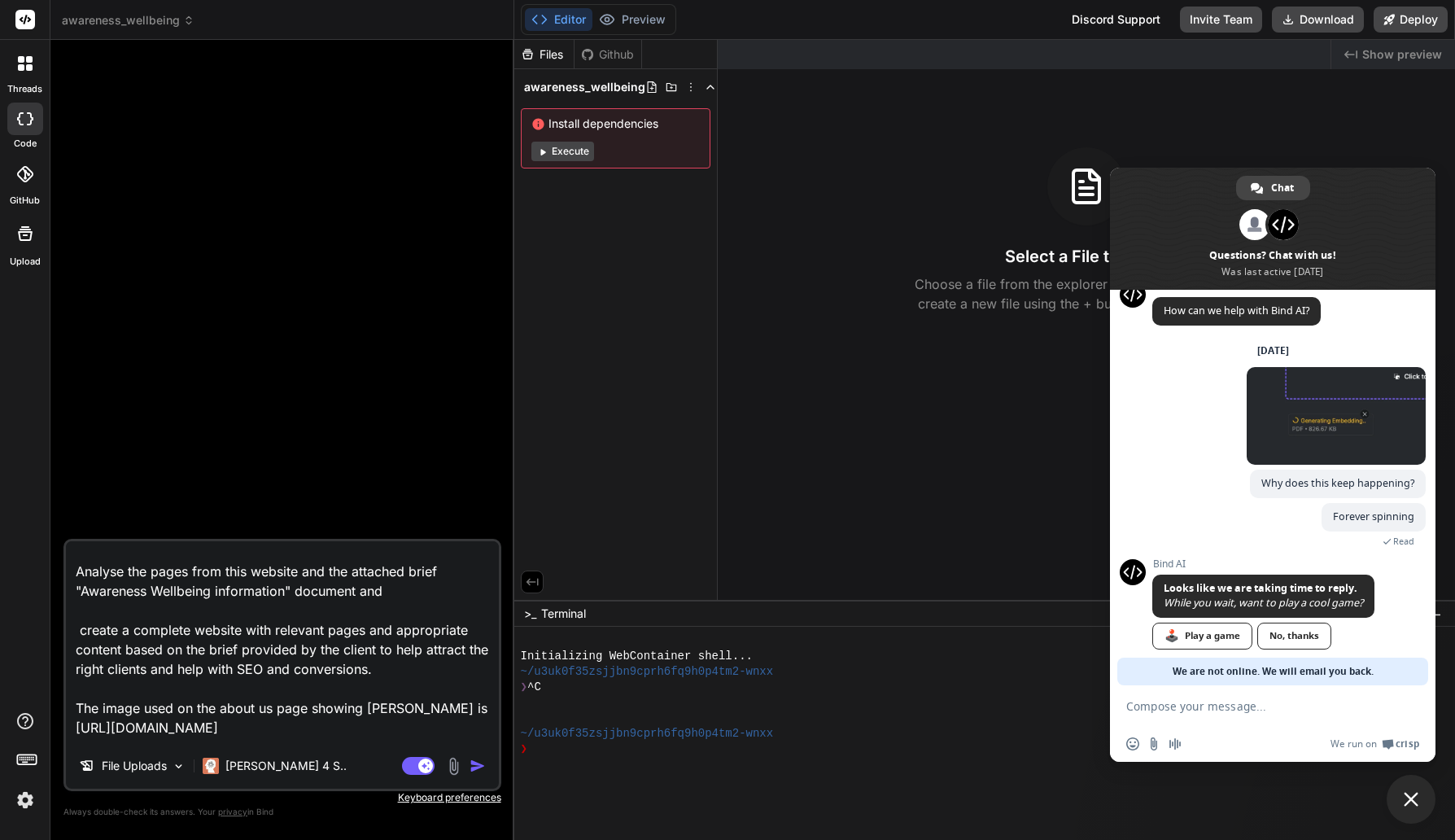
paste textarea "The logo to use for the new mockup of Awareness Wellbeing is: [URL][DOMAIN_NAME…"
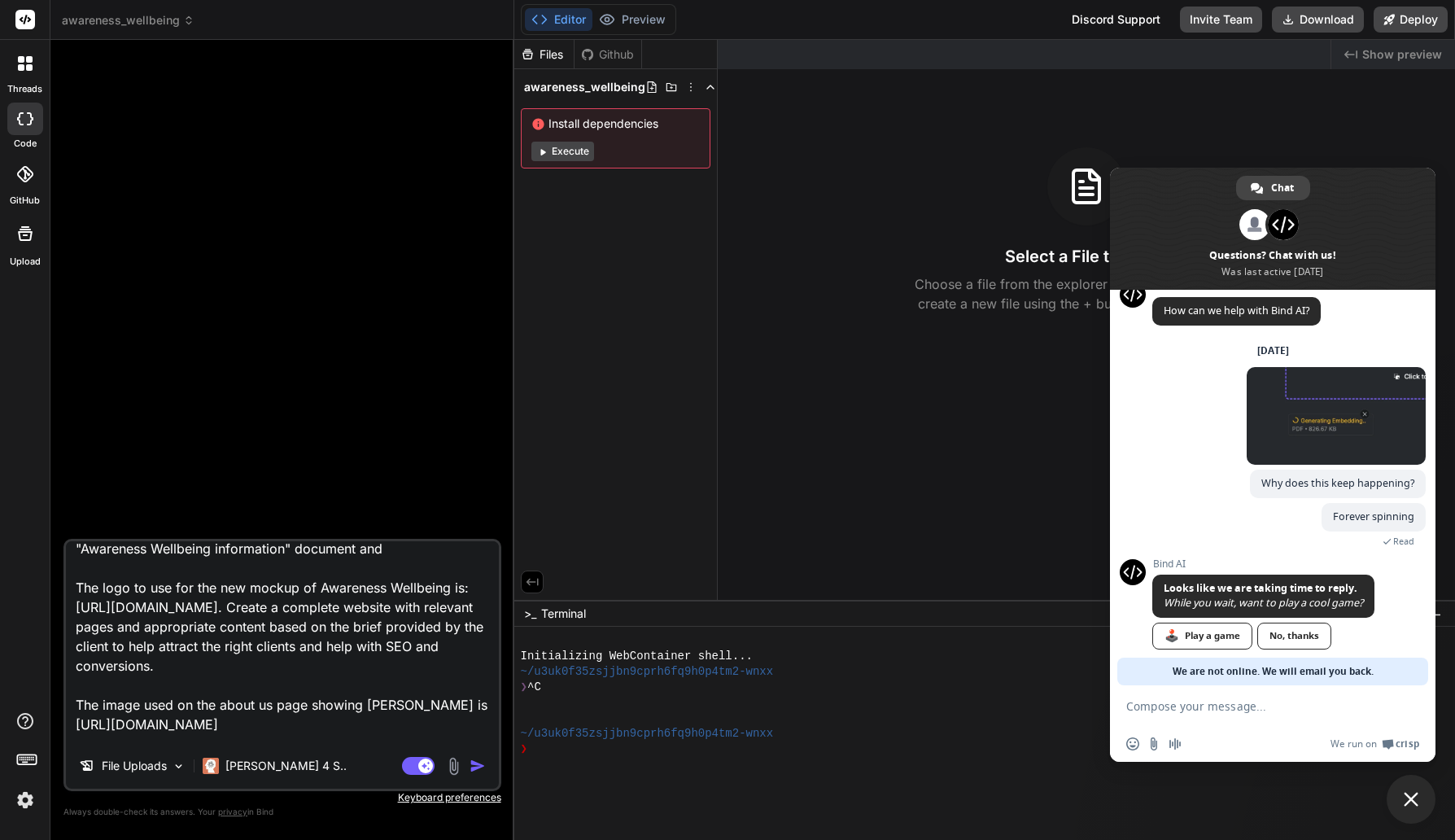
scroll to position [92, 0]
drag, startPoint x: 238, startPoint y: 724, endPoint x: 275, endPoint y: 735, distance: 38.6
click at [238, 724] on textarea "Analyse the website content of [DOMAIN_NAME] from the attached screenshots from…" at bounding box center [282, 642] width 433 height 201
click at [237, 664] on textarea "Analyse the website content of [DOMAIN_NAME] from the attached screenshots from…" at bounding box center [282, 642] width 433 height 201
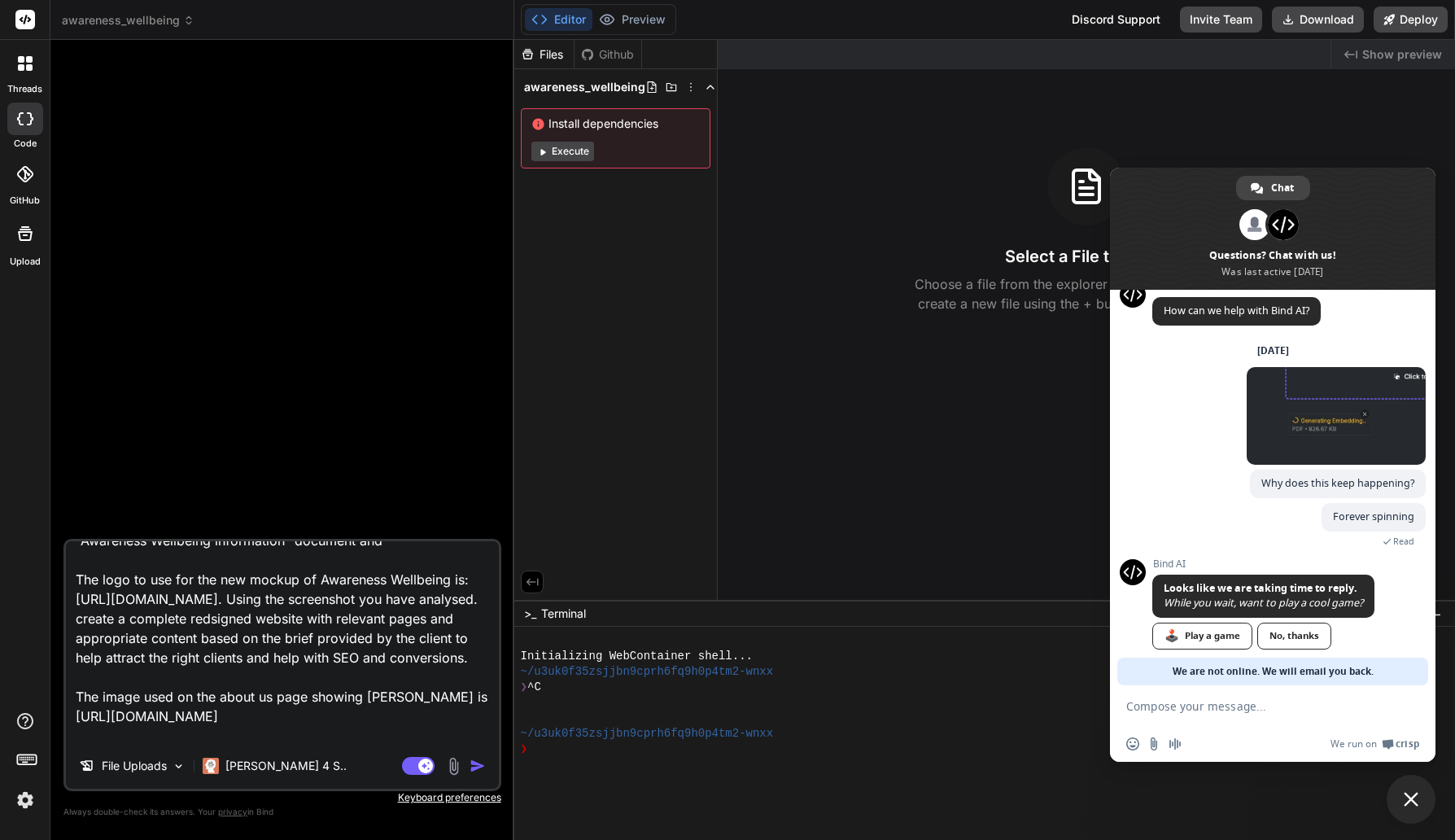
click at [128, 678] on textarea "Analyse the website content of [DOMAIN_NAME] from the attached screenshots from…" at bounding box center [282, 642] width 433 height 201
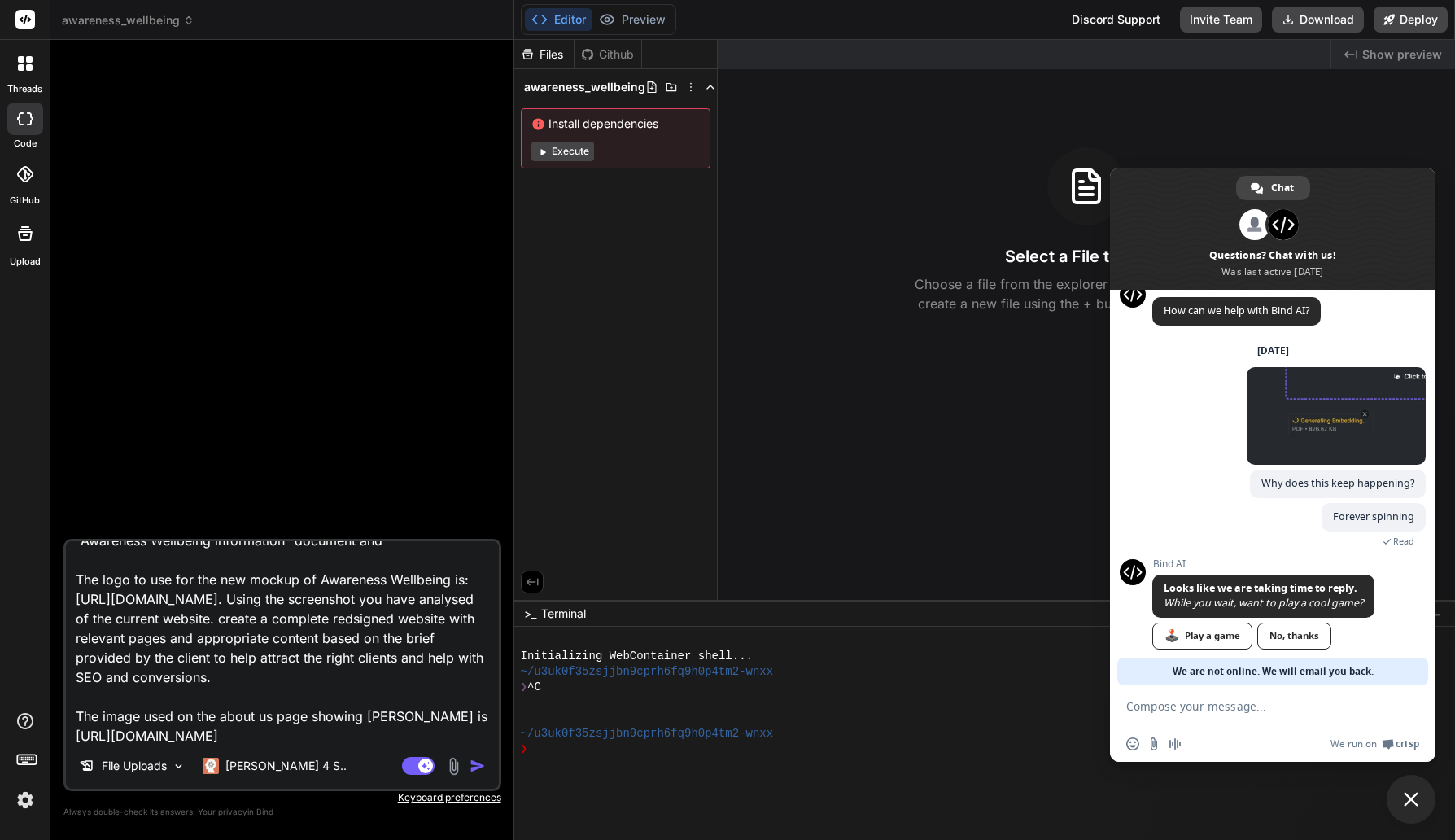
click at [408, 677] on textarea "Analyse the website content of [DOMAIN_NAME] from the attached screenshots from…" at bounding box center [282, 642] width 433 height 201
click at [441, 678] on textarea "Analyse the website content of [DOMAIN_NAME] from the attached screenshots from…" at bounding box center [282, 642] width 433 height 201
click at [269, 682] on textarea "Analyse the website content of [DOMAIN_NAME] from the attached screenshots from…" at bounding box center [282, 642] width 433 height 201
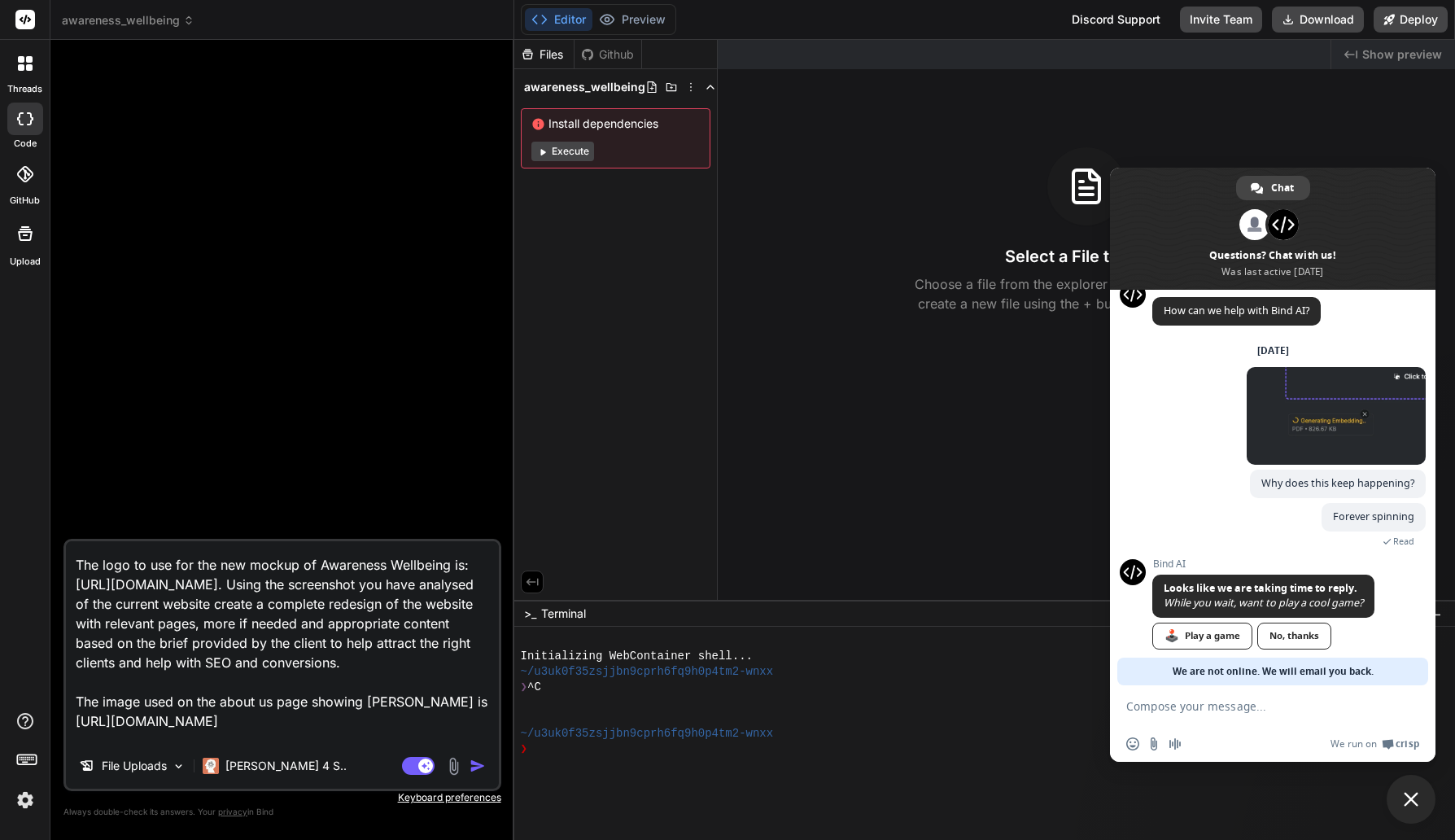
drag, startPoint x: 234, startPoint y: 642, endPoint x: 73, endPoint y: 603, distance: 165.7
click at [73, 603] on textarea "Analyse the website content of [DOMAIN_NAME] from the attached screenshots from…" at bounding box center [282, 642] width 433 height 201
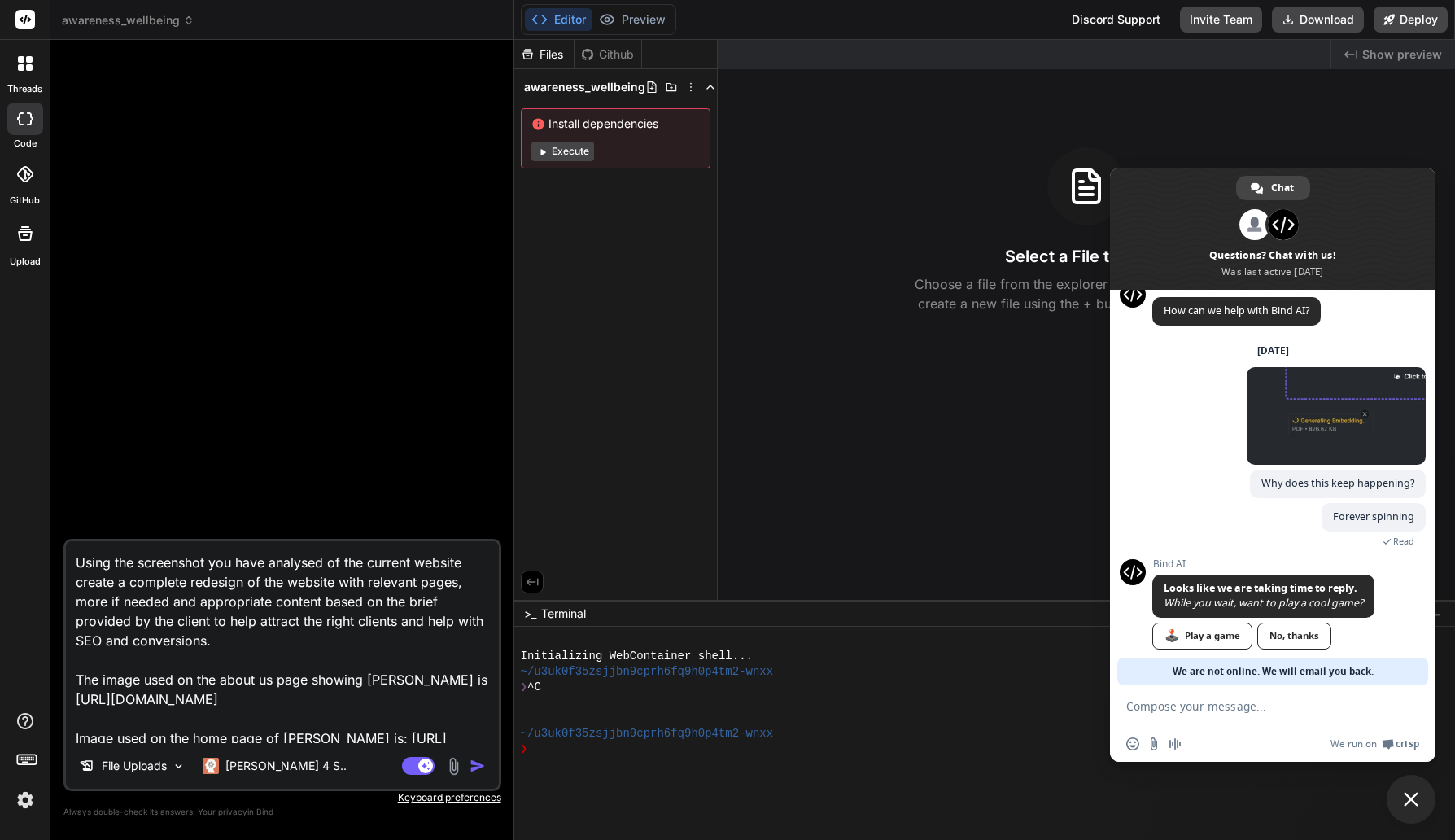
scroll to position [128, 0]
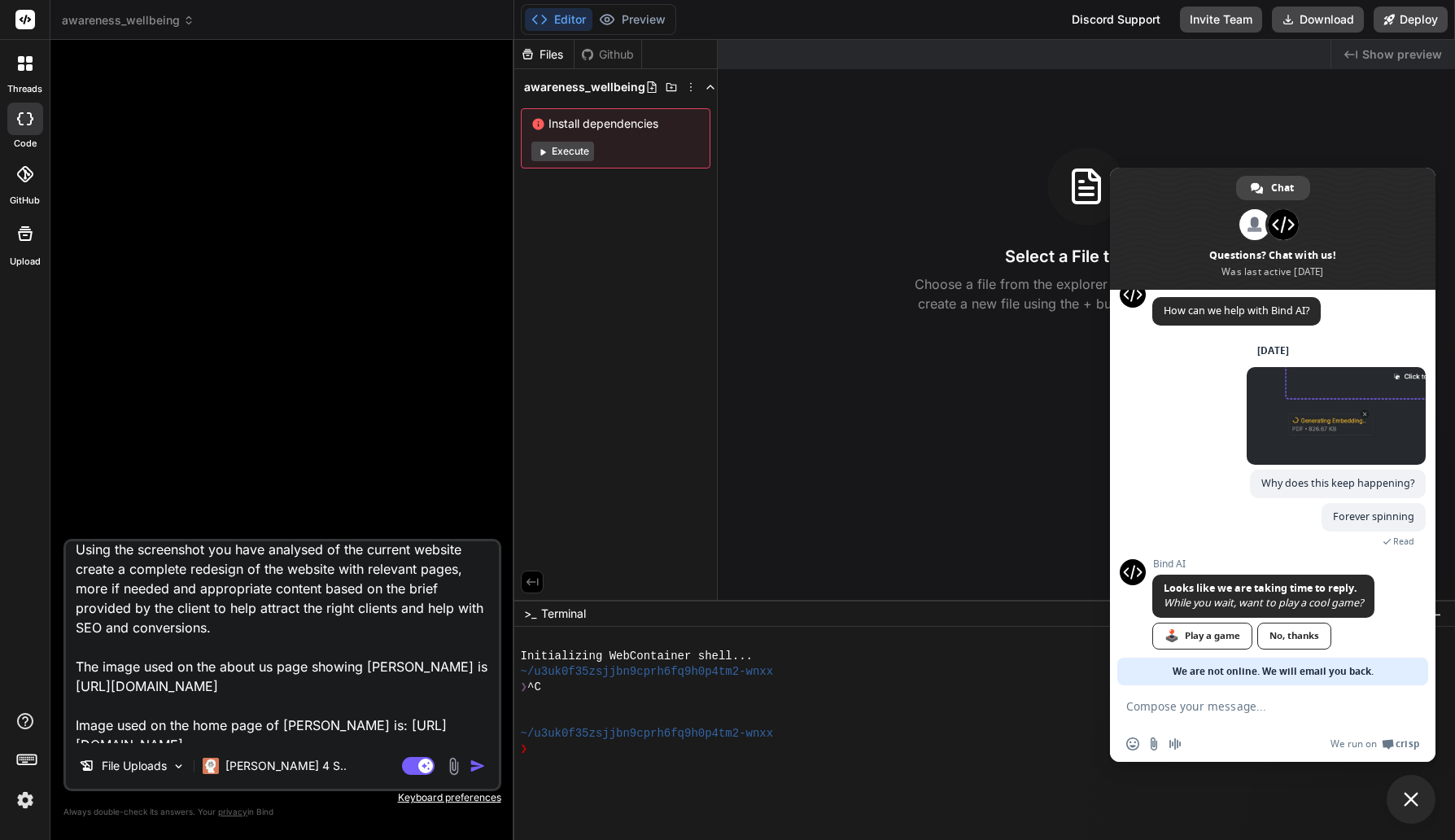
click at [140, 683] on textarea "Analyse the website content of [DOMAIN_NAME] from the attached screenshots from…" at bounding box center [282, 642] width 433 height 201
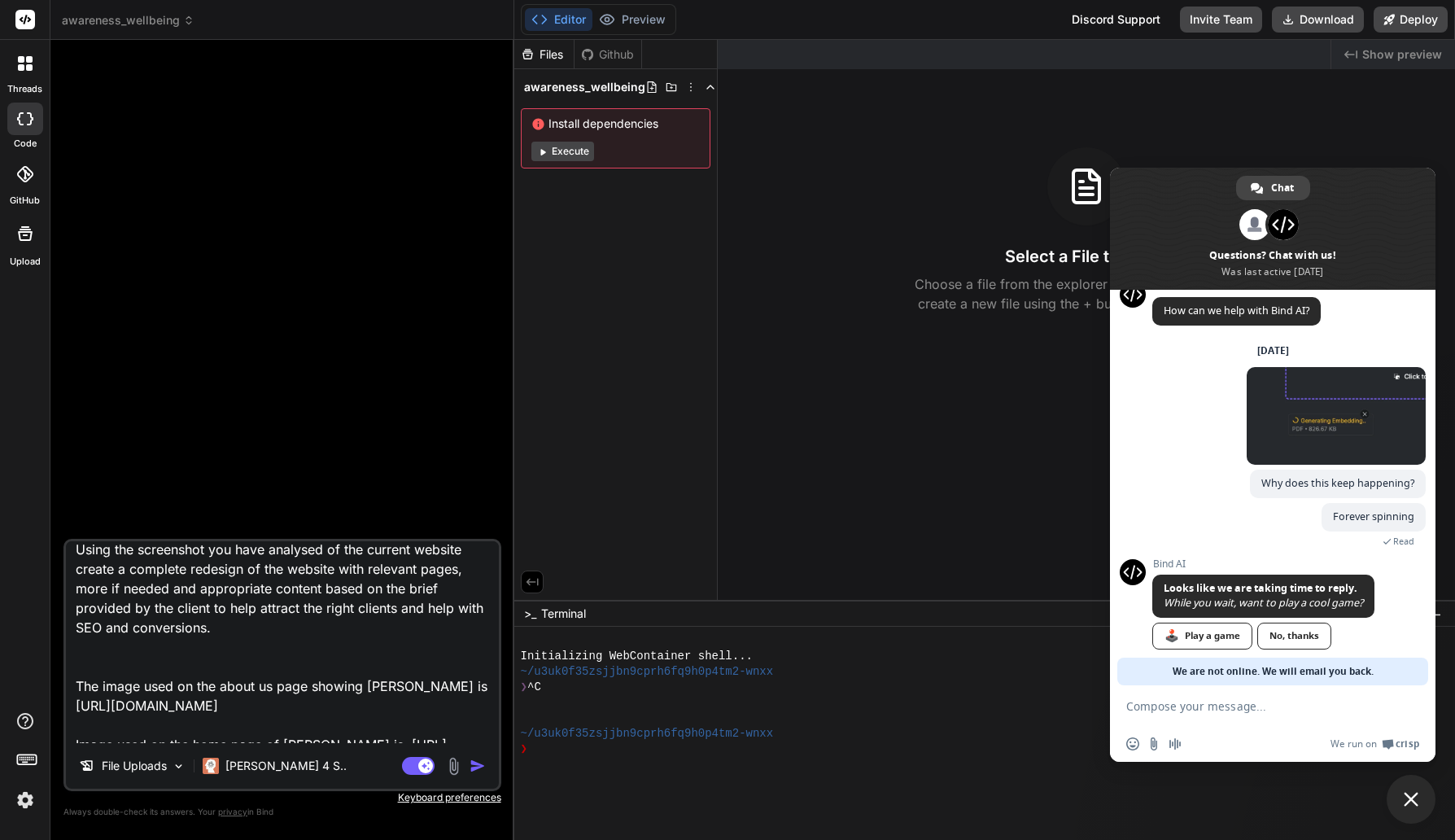
paste textarea "The logo to use for the new mockup of Awareness Wellbeing is: [URL][DOMAIN_NAME…"
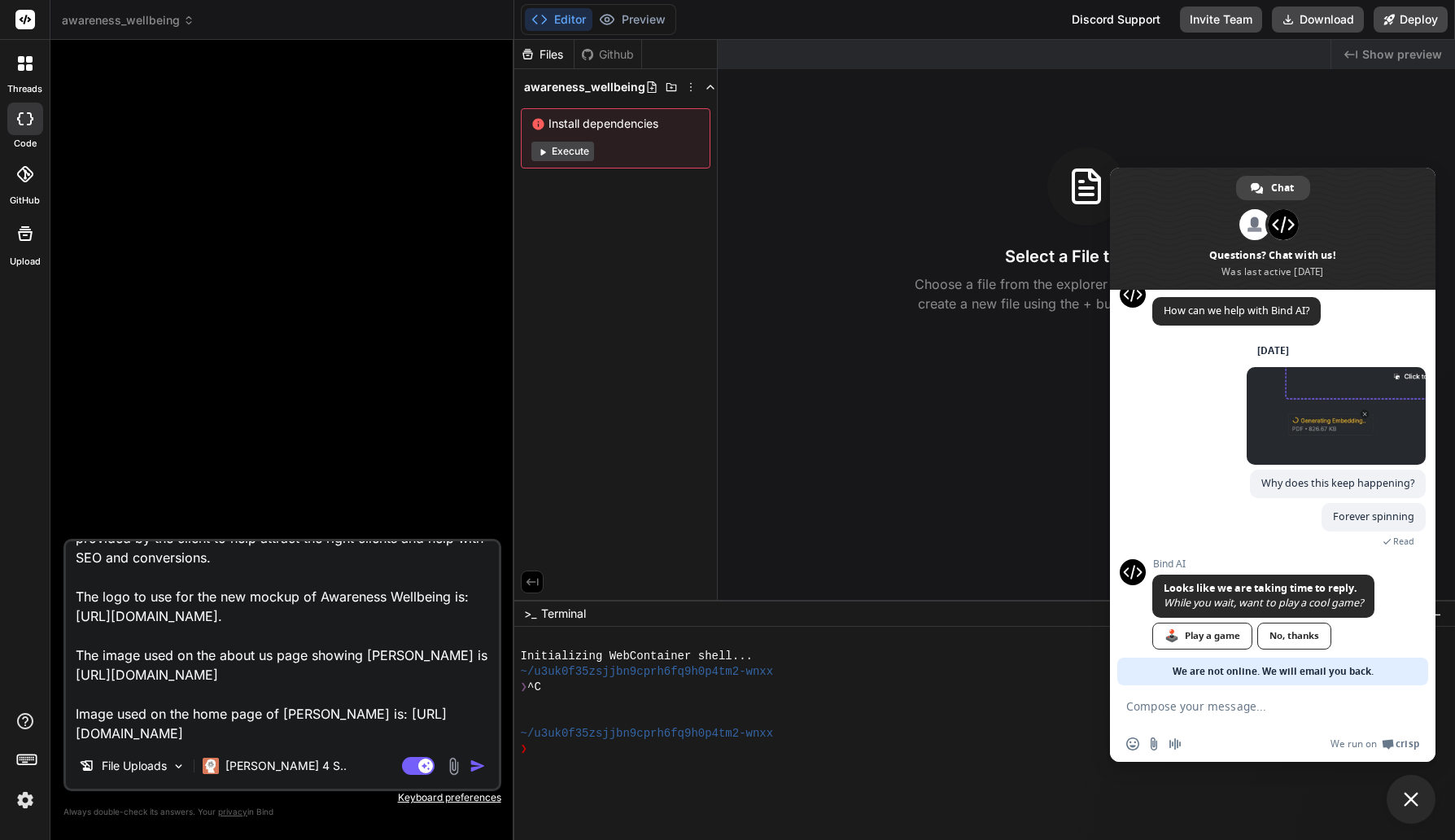
scroll to position [235, 0]
click at [268, 649] on textarea "Analyse the website content of [DOMAIN_NAME] from the attached screenshots from…" at bounding box center [282, 642] width 433 height 201
click at [268, 642] on textarea "Analyse the website content of [DOMAIN_NAME] from the attached screenshots from…" at bounding box center [282, 642] width 433 height 201
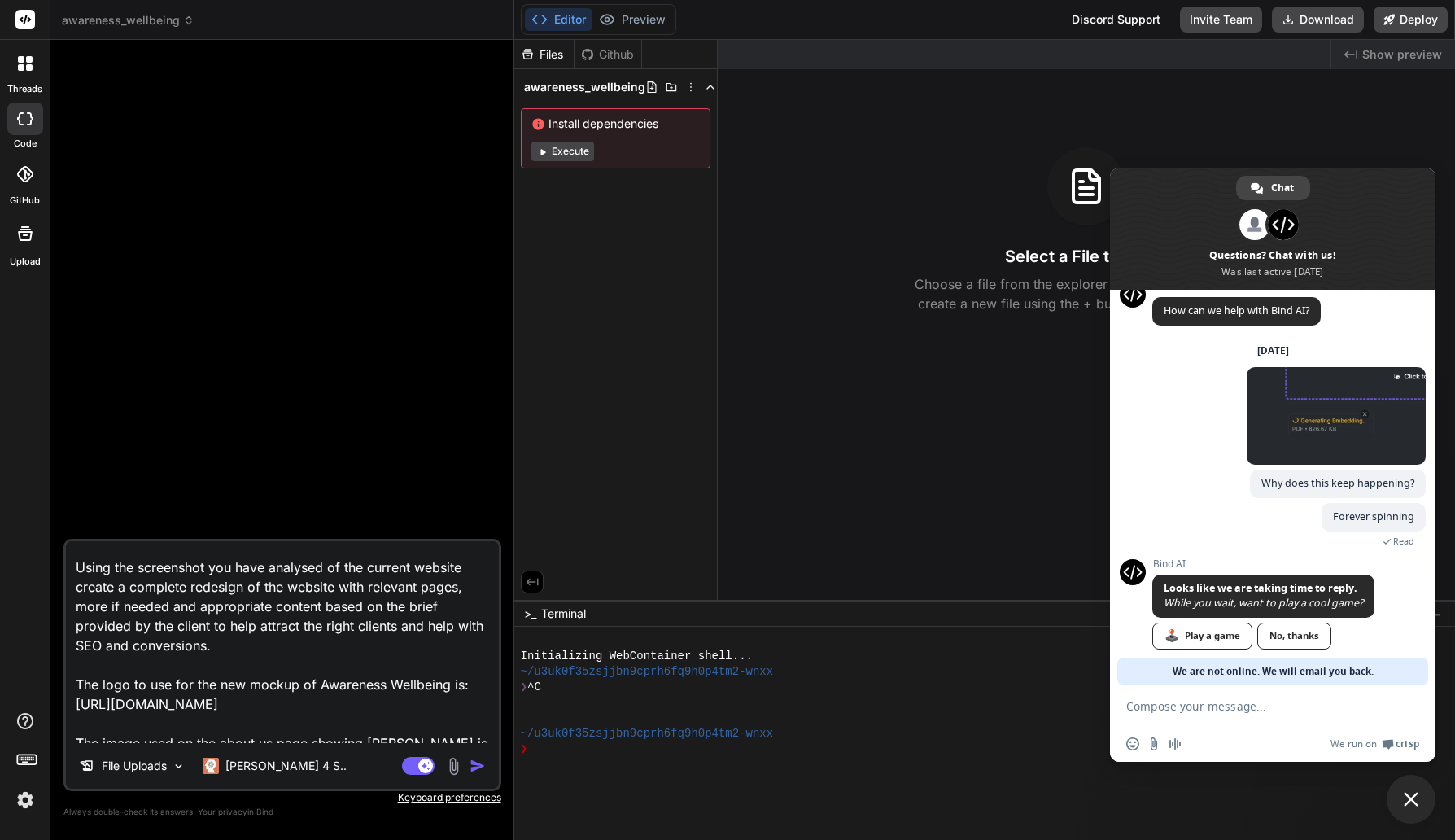
scroll to position [209, 0]
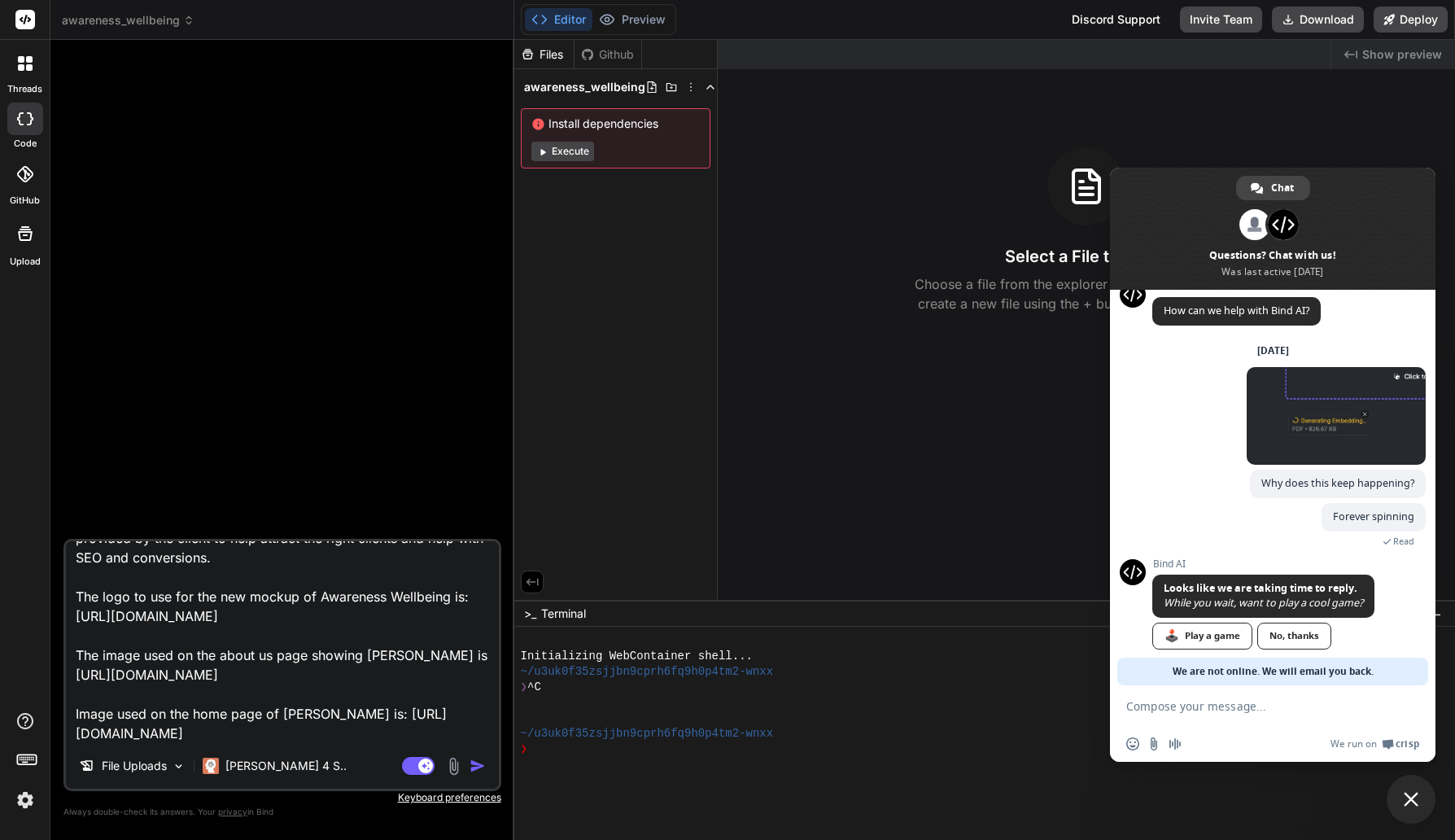
click at [482, 768] on img "button" at bounding box center [477, 765] width 16 height 16
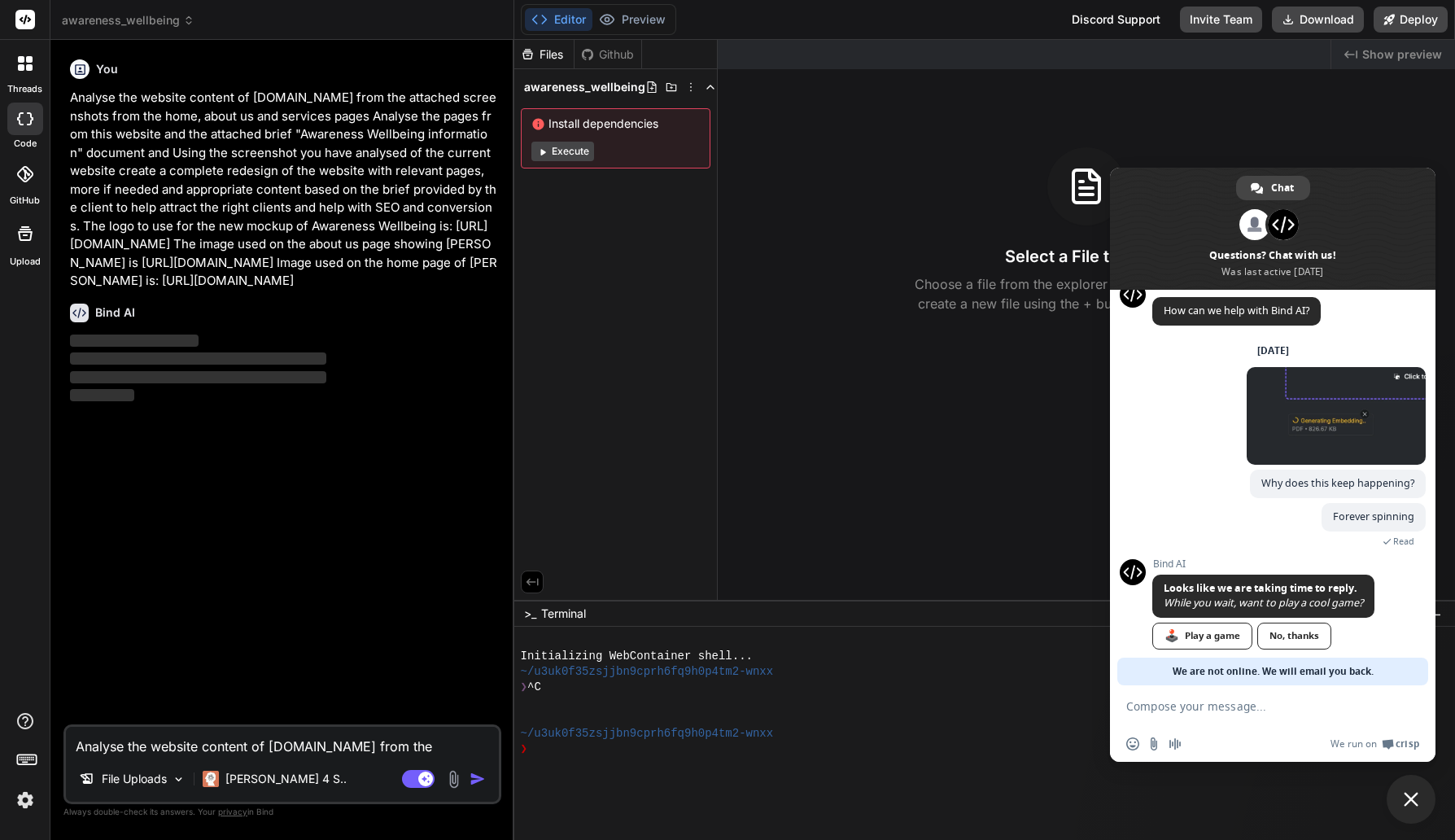
click at [1297, 621] on span "🕹️ Play a game No, thanks" at bounding box center [1264, 614] width 222 height 78
click at [1301, 632] on div "No, thanks" at bounding box center [1294, 636] width 74 height 27
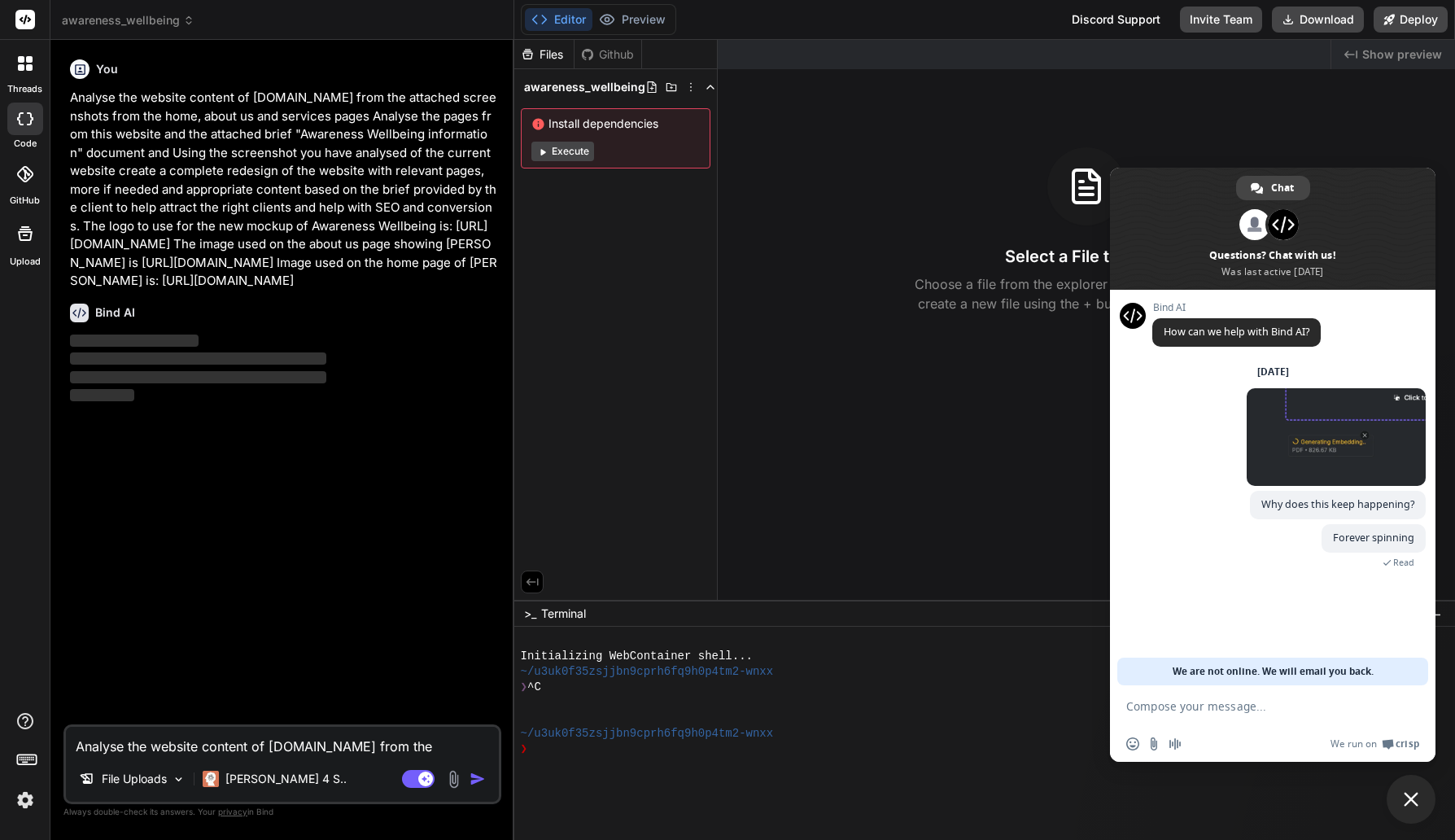
click at [1427, 791] on span "Close chat" at bounding box center [1410, 798] width 48 height 48
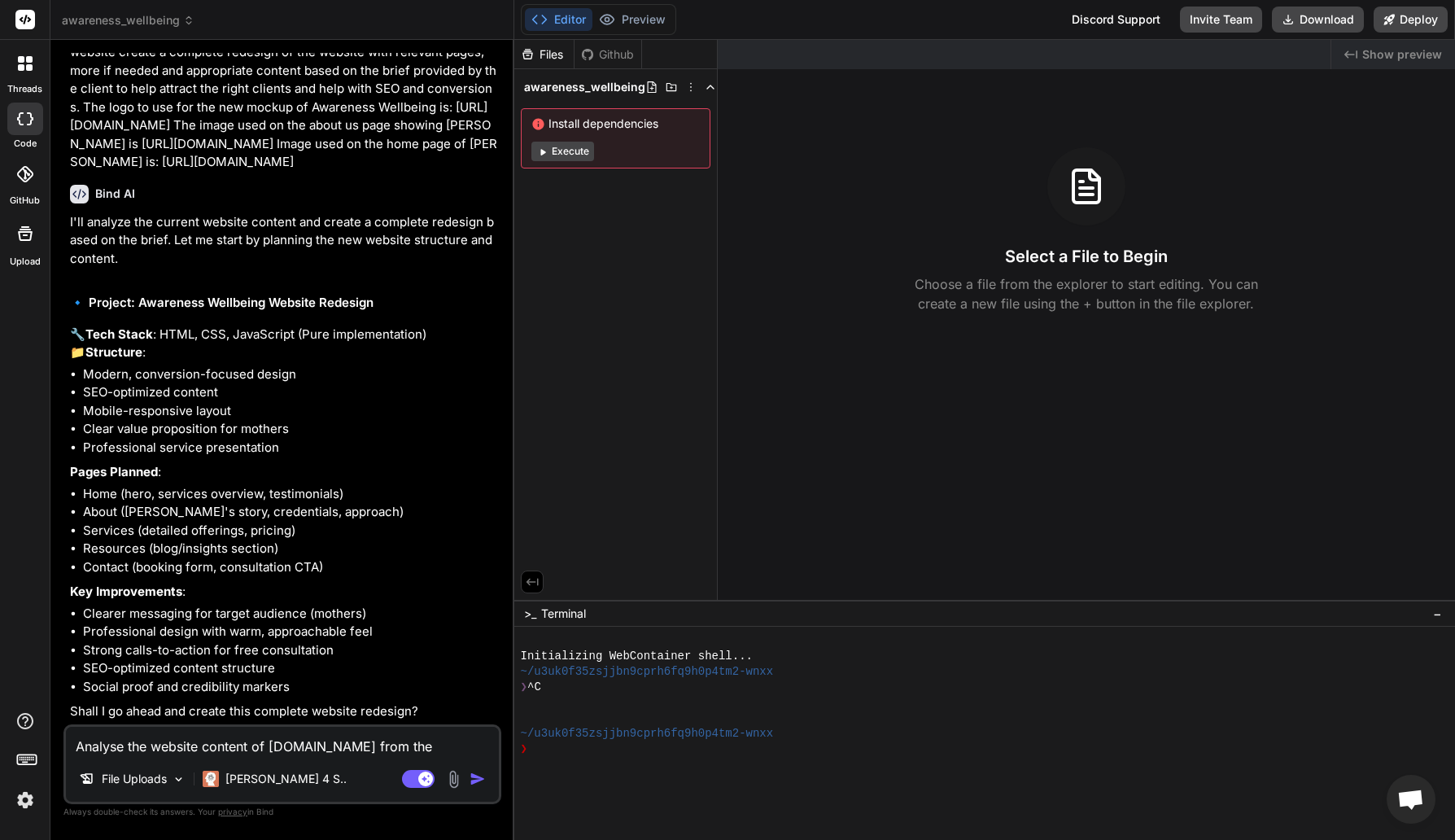
scroll to position [173, 0]
click at [219, 747] on textarea "Analyse the website content of [DOMAIN_NAME] from the attached screenshots from…" at bounding box center [282, 741] width 433 height 29
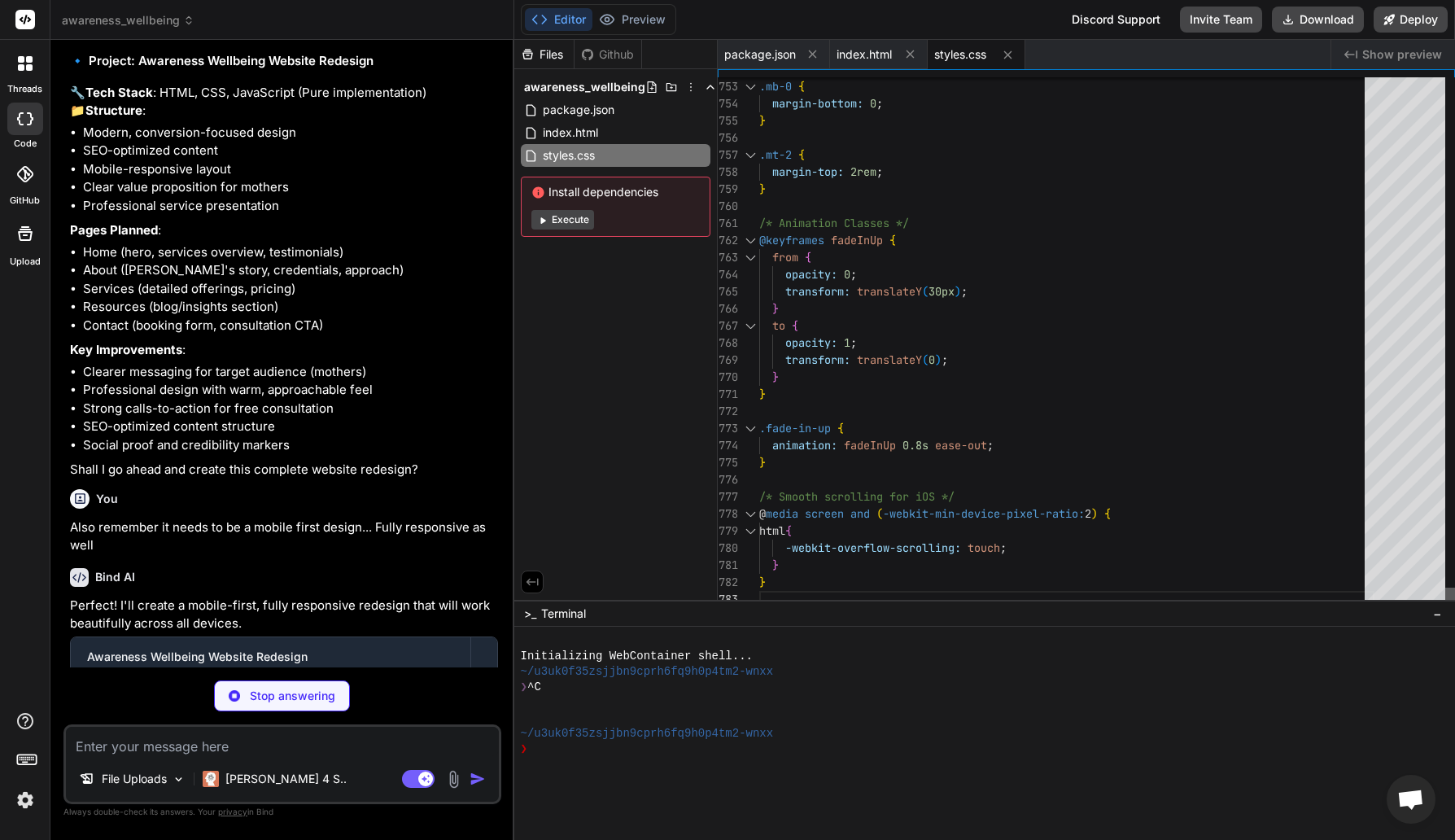
scroll to position [34, 0]
click at [1455, 608] on div at bounding box center [1450, 597] width 10 height 20
click at [584, 220] on button "Execute" at bounding box center [563, 220] width 63 height 20
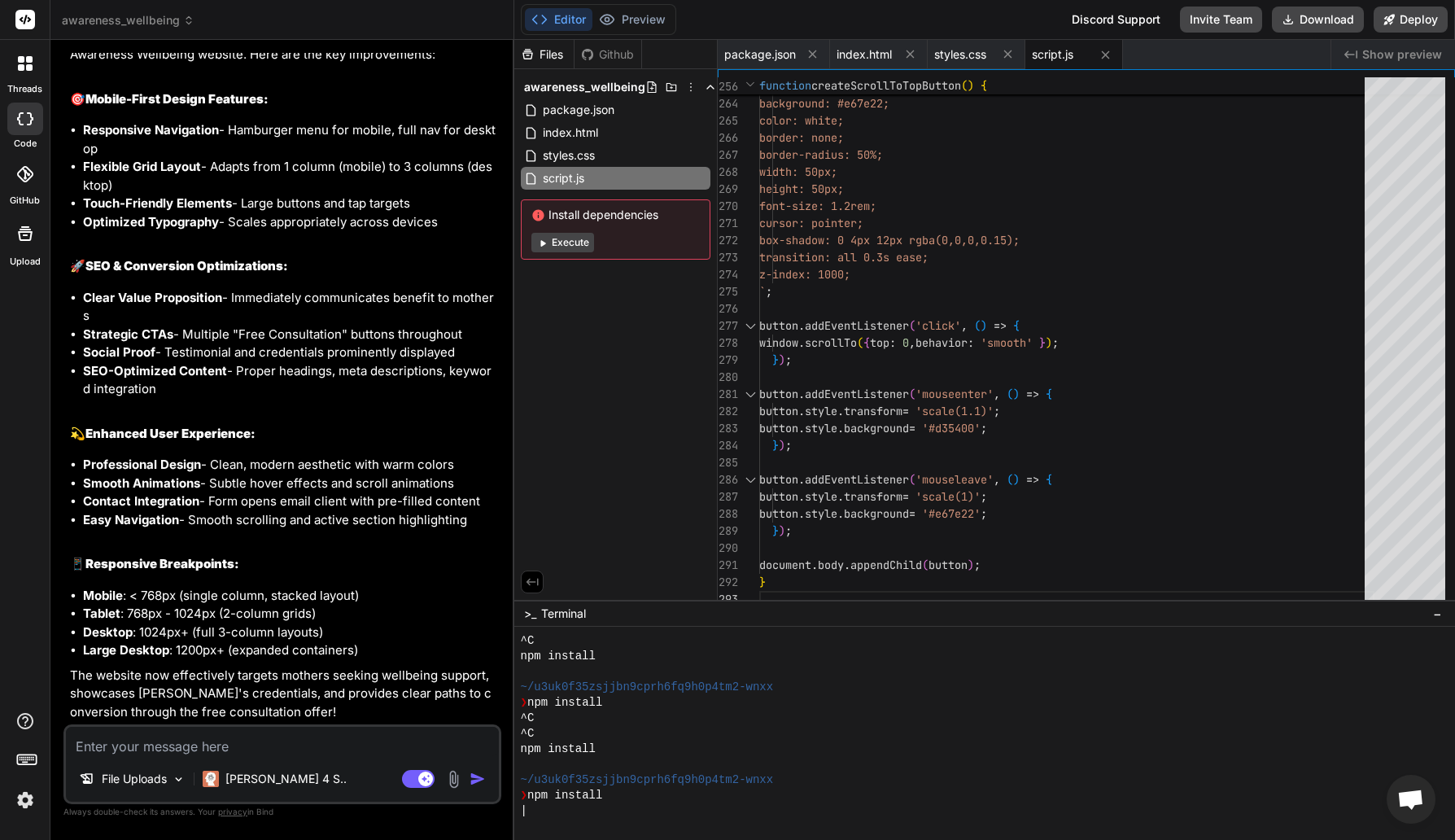
scroll to position [1330, 0]
click at [1052, 57] on span "script.js" at bounding box center [1053, 54] width 42 height 16
click at [967, 54] on span "styles.css" at bounding box center [960, 54] width 52 height 16
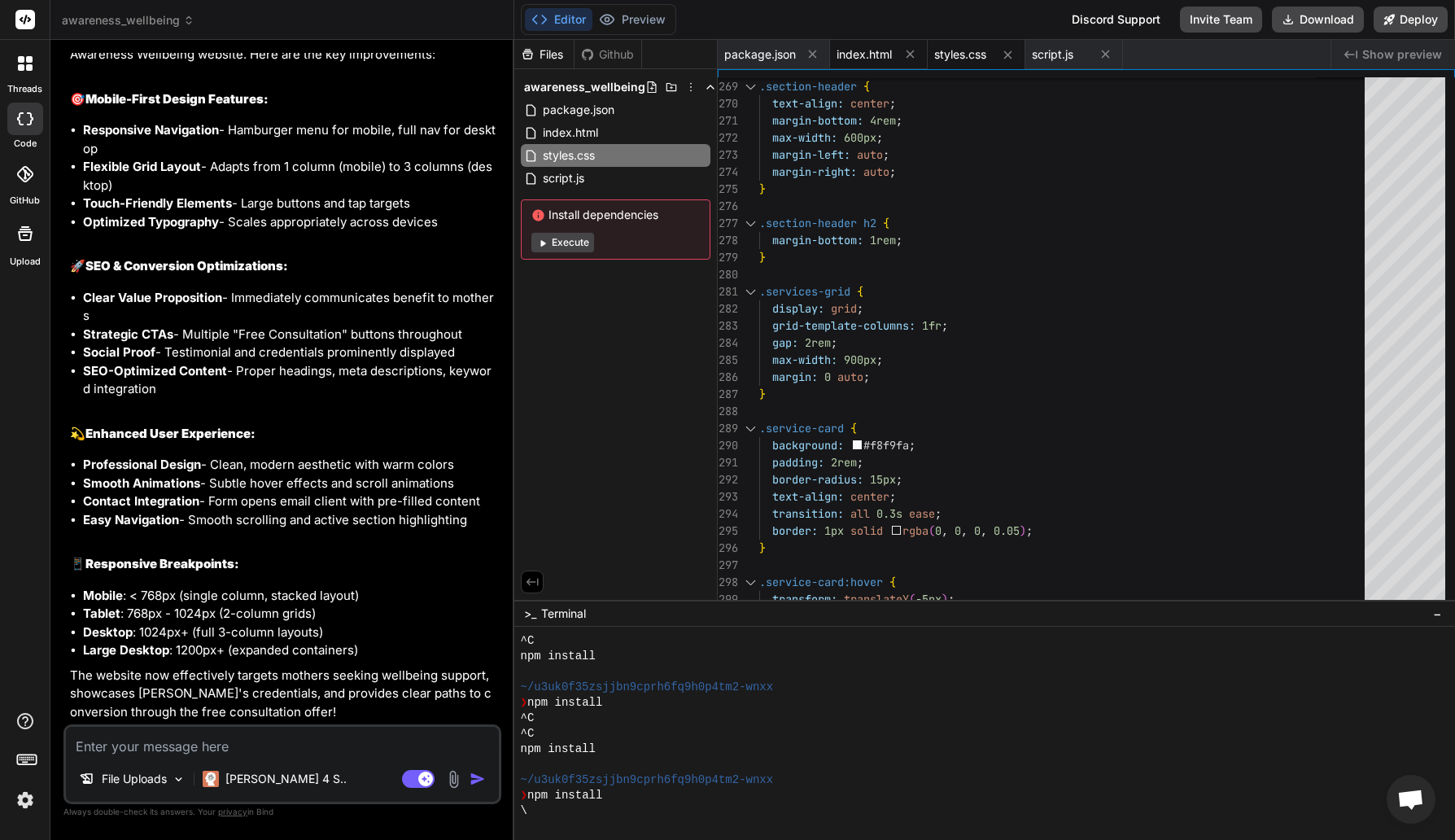
click at [866, 57] on span "index.html" at bounding box center [864, 54] width 55 height 16
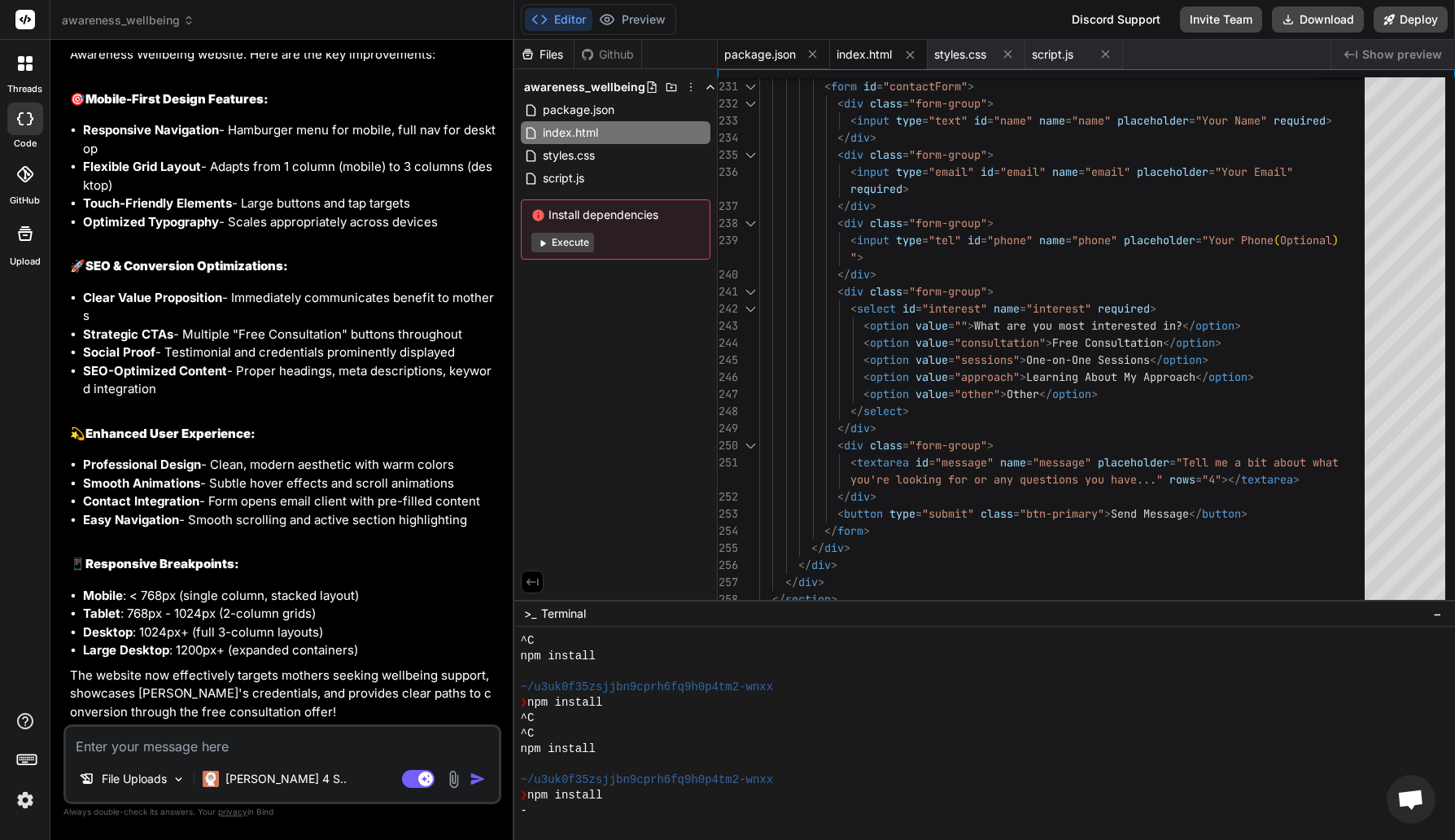
click at [779, 60] on span "package.json" at bounding box center [759, 54] width 71 height 16
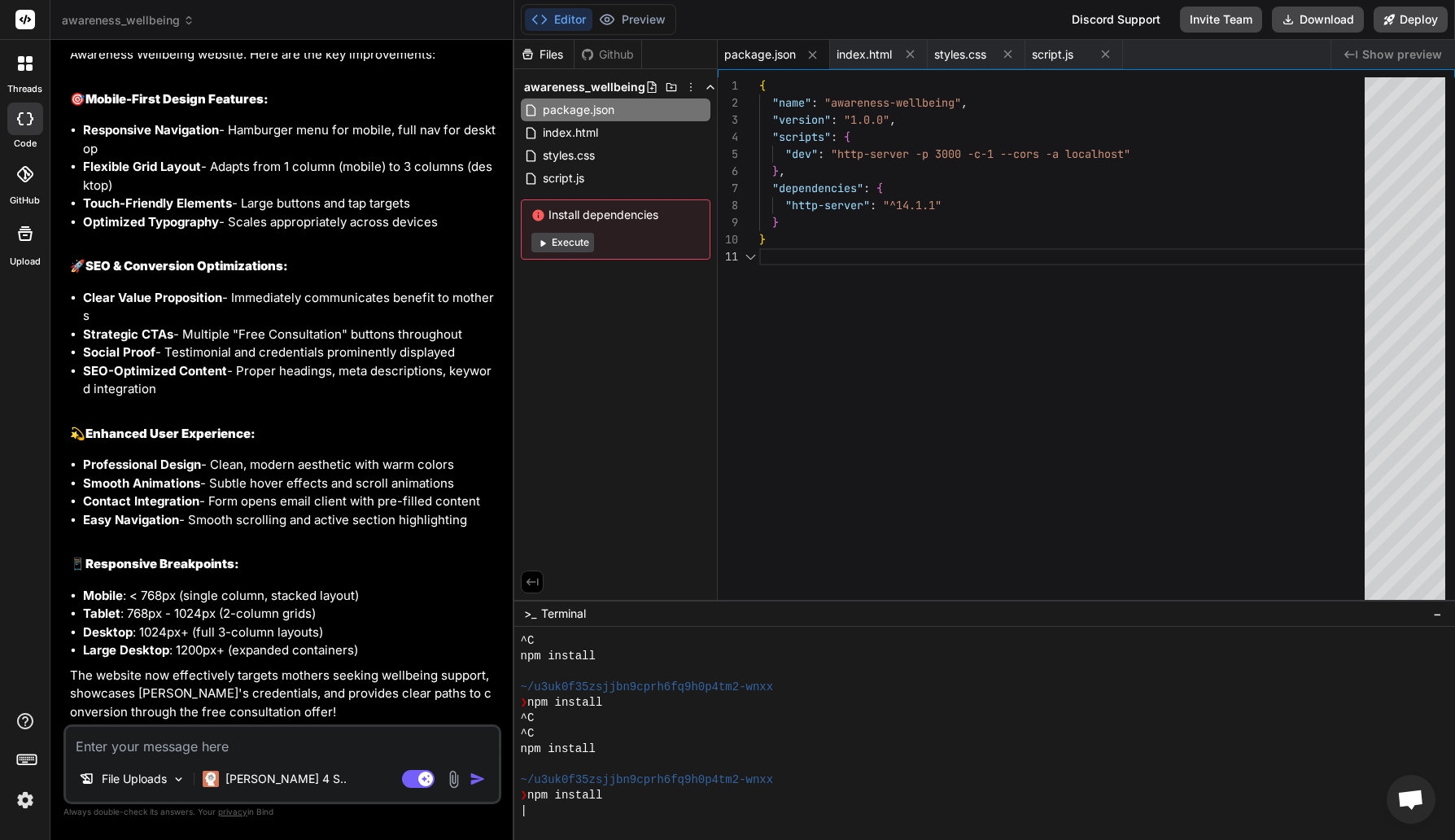
scroll to position [0, 0]
click at [559, 23] on button "Editor" at bounding box center [558, 20] width 67 height 23
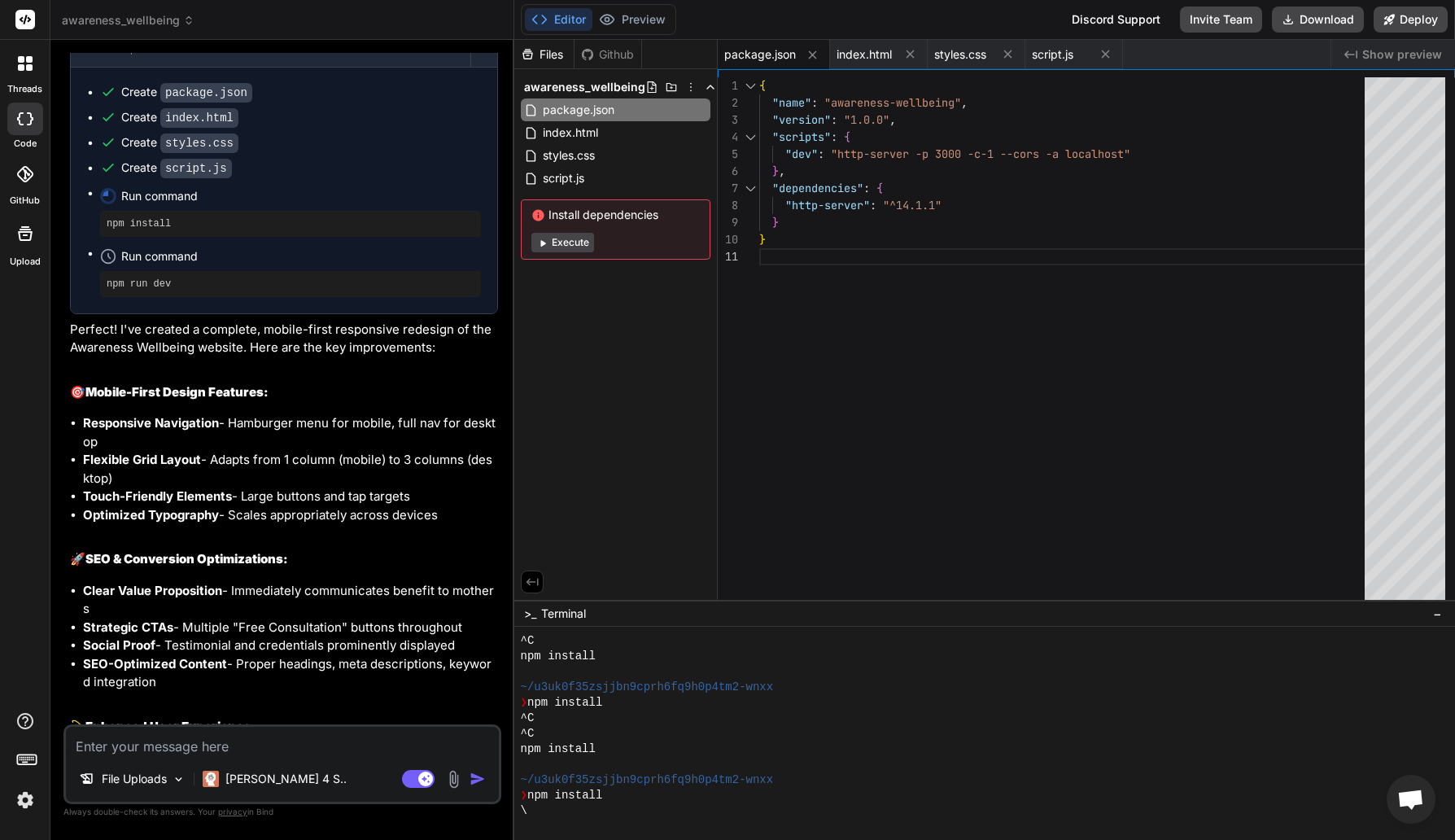
scroll to position [884, 0]
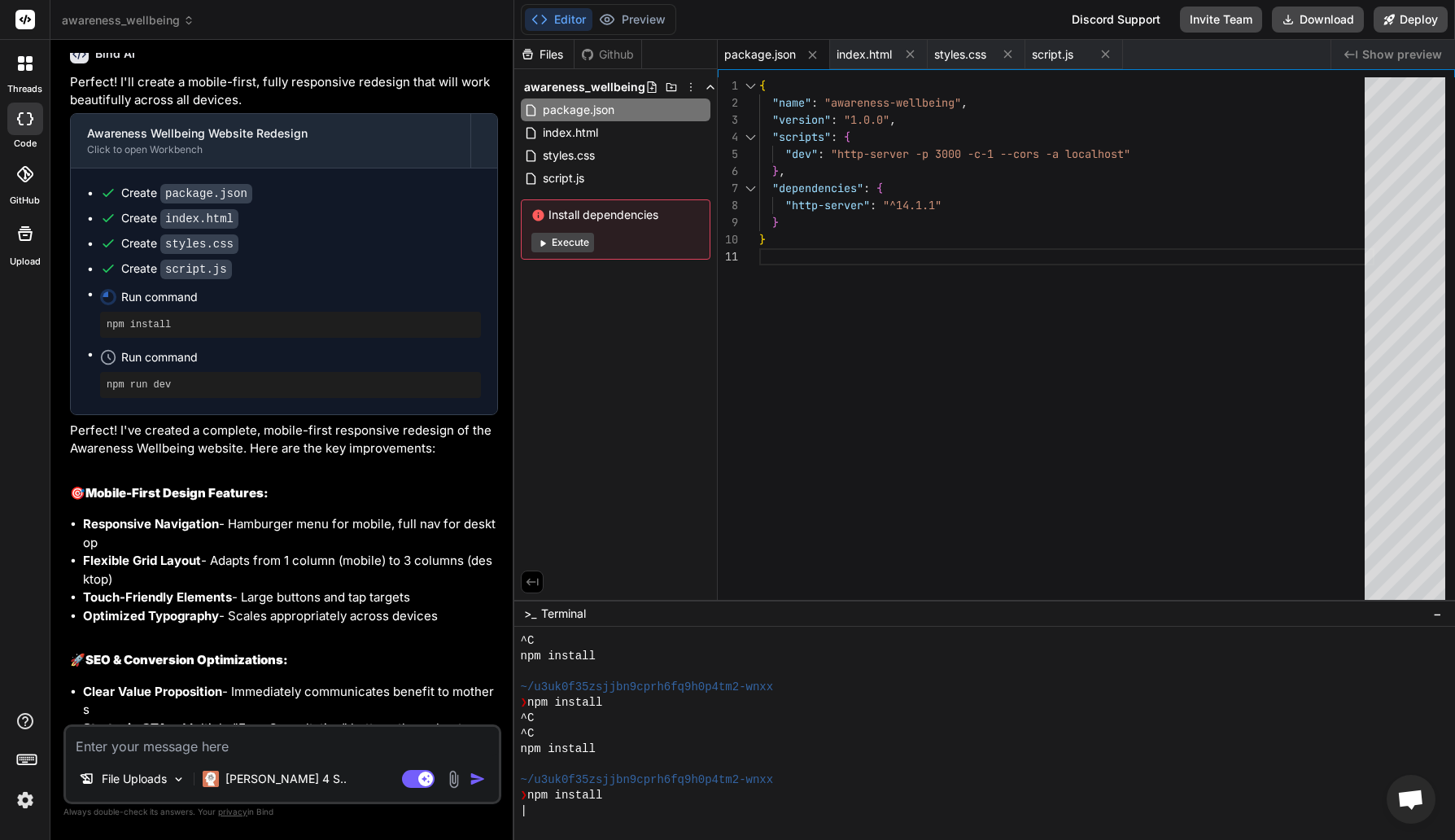
click at [1408, 802] on span "Open chat" at bounding box center [1410, 801] width 27 height 23
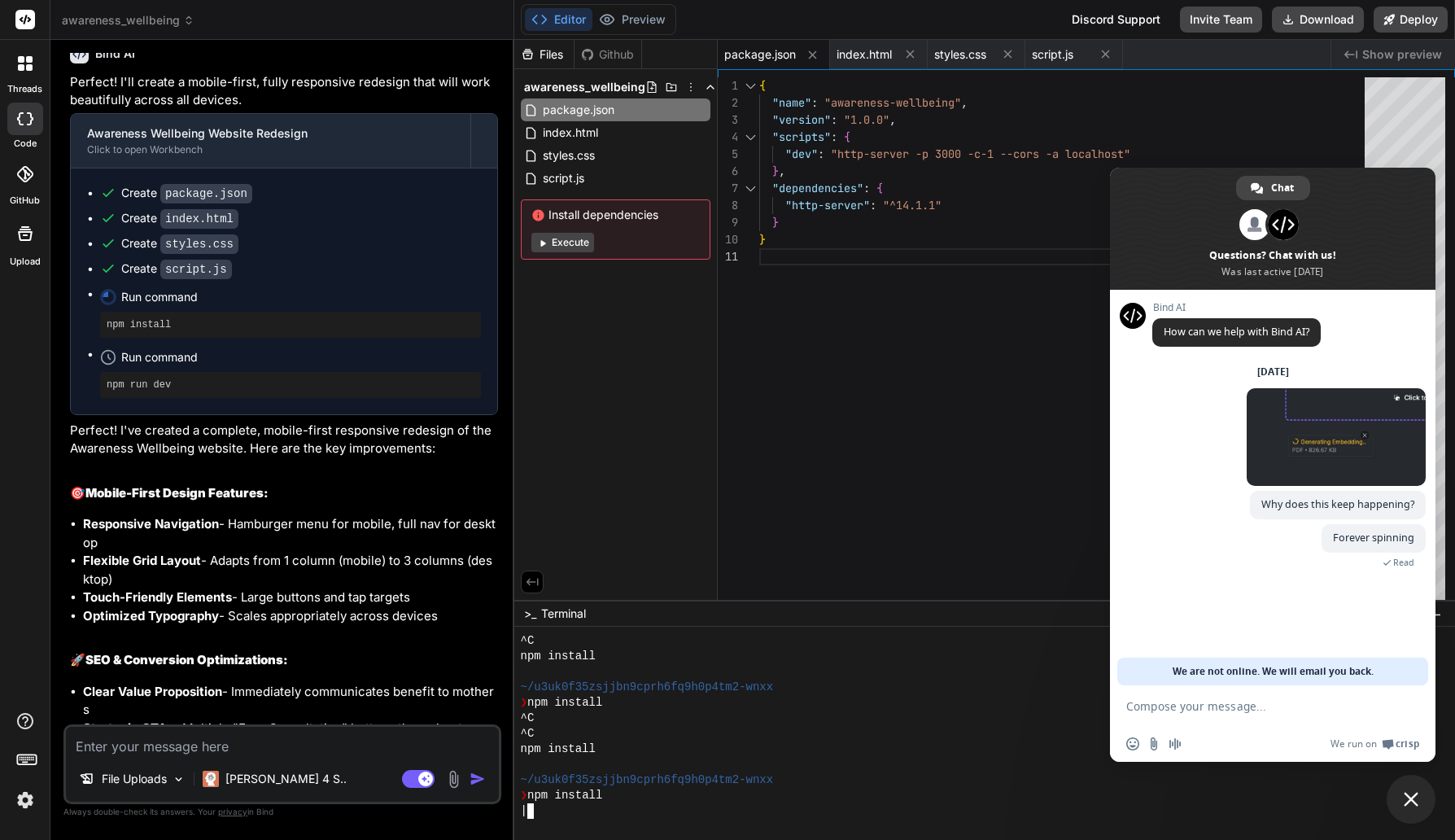
click at [676, 813] on div "|" at bounding box center [977, 811] width 912 height 15
drag, startPoint x: 575, startPoint y: 823, endPoint x: 583, endPoint y: 817, distance: 10.0
click at [575, 823] on div at bounding box center [985, 733] width 941 height 213
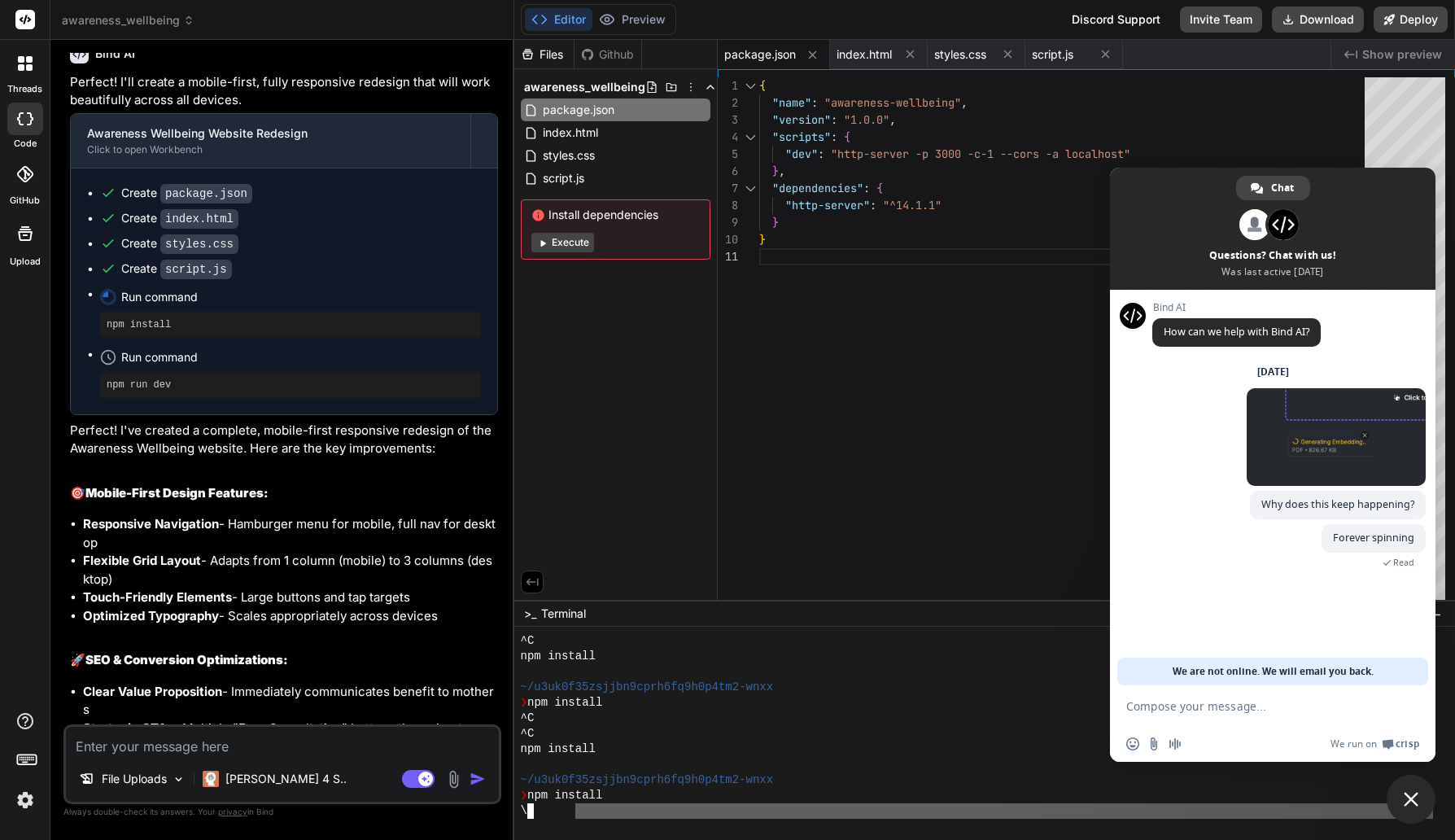
click at [584, 816] on div "\" at bounding box center [977, 811] width 912 height 15
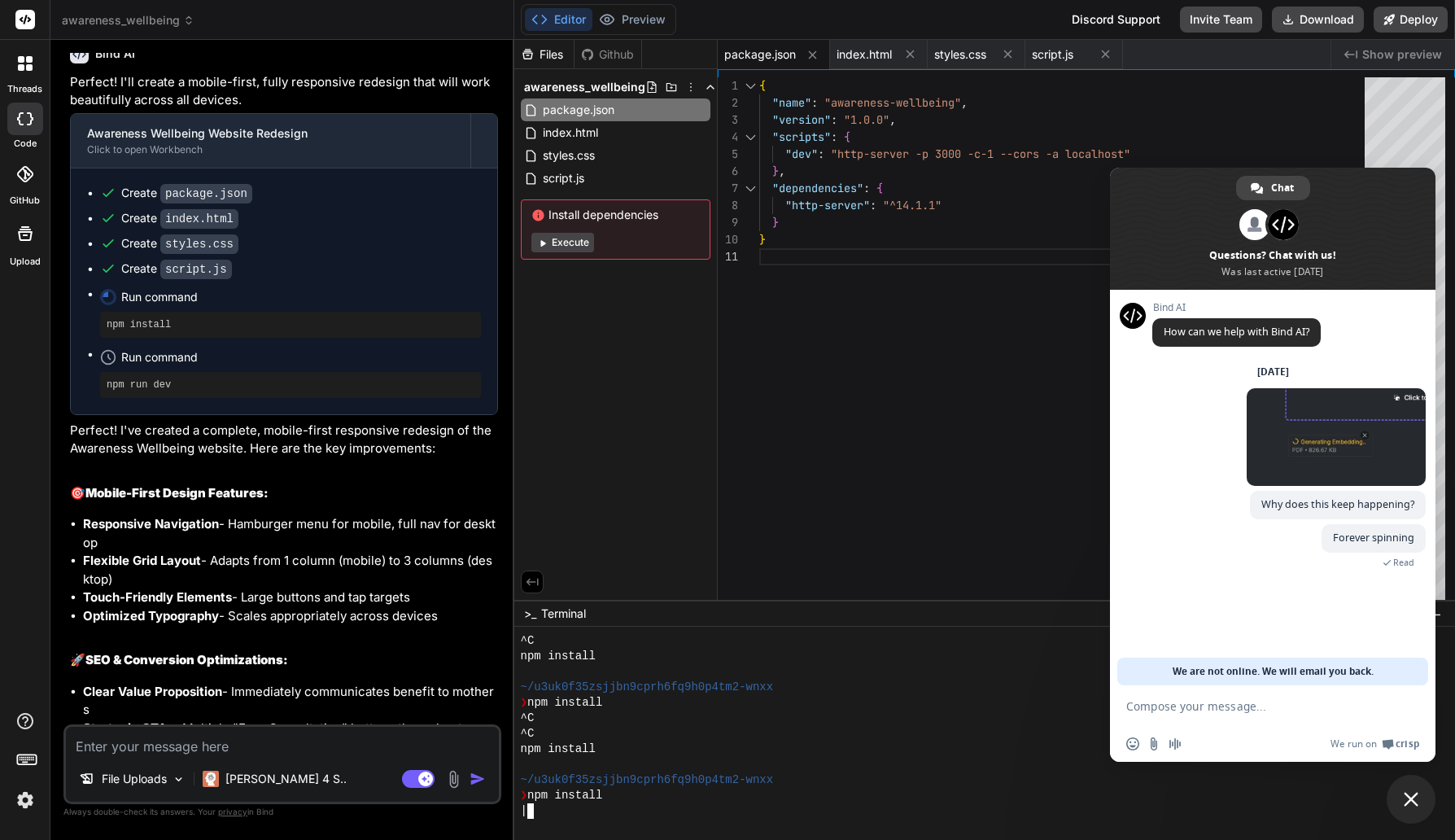
click at [626, 797] on div "❯ npm install" at bounding box center [977, 795] width 912 height 15
click at [1390, 800] on span "Close chat" at bounding box center [1410, 798] width 48 height 48
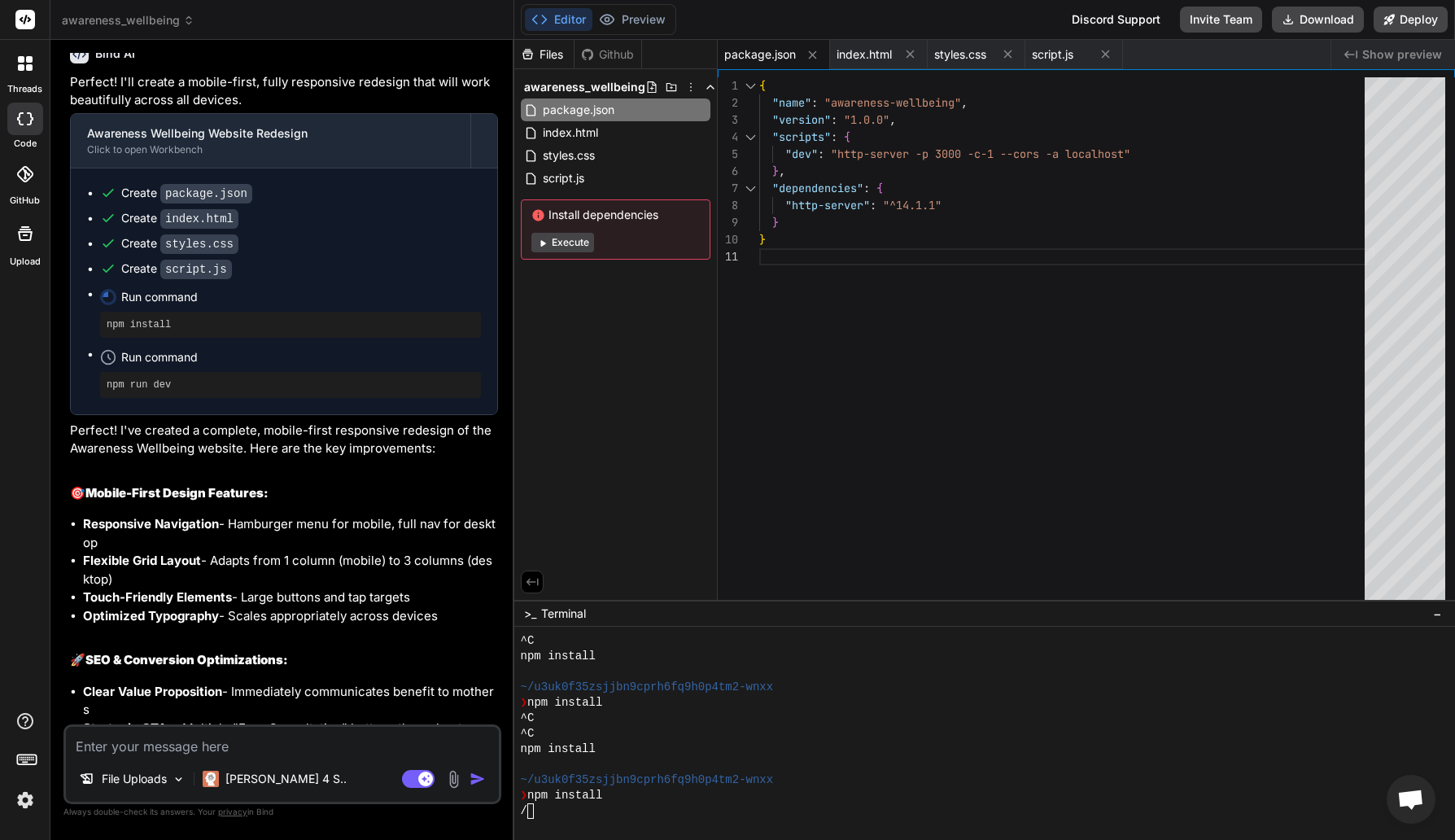
drag, startPoint x: 752, startPoint y: 791, endPoint x: 747, endPoint y: 798, distance: 8.6
click at [752, 791] on div "❯ npm install" at bounding box center [977, 795] width 912 height 15
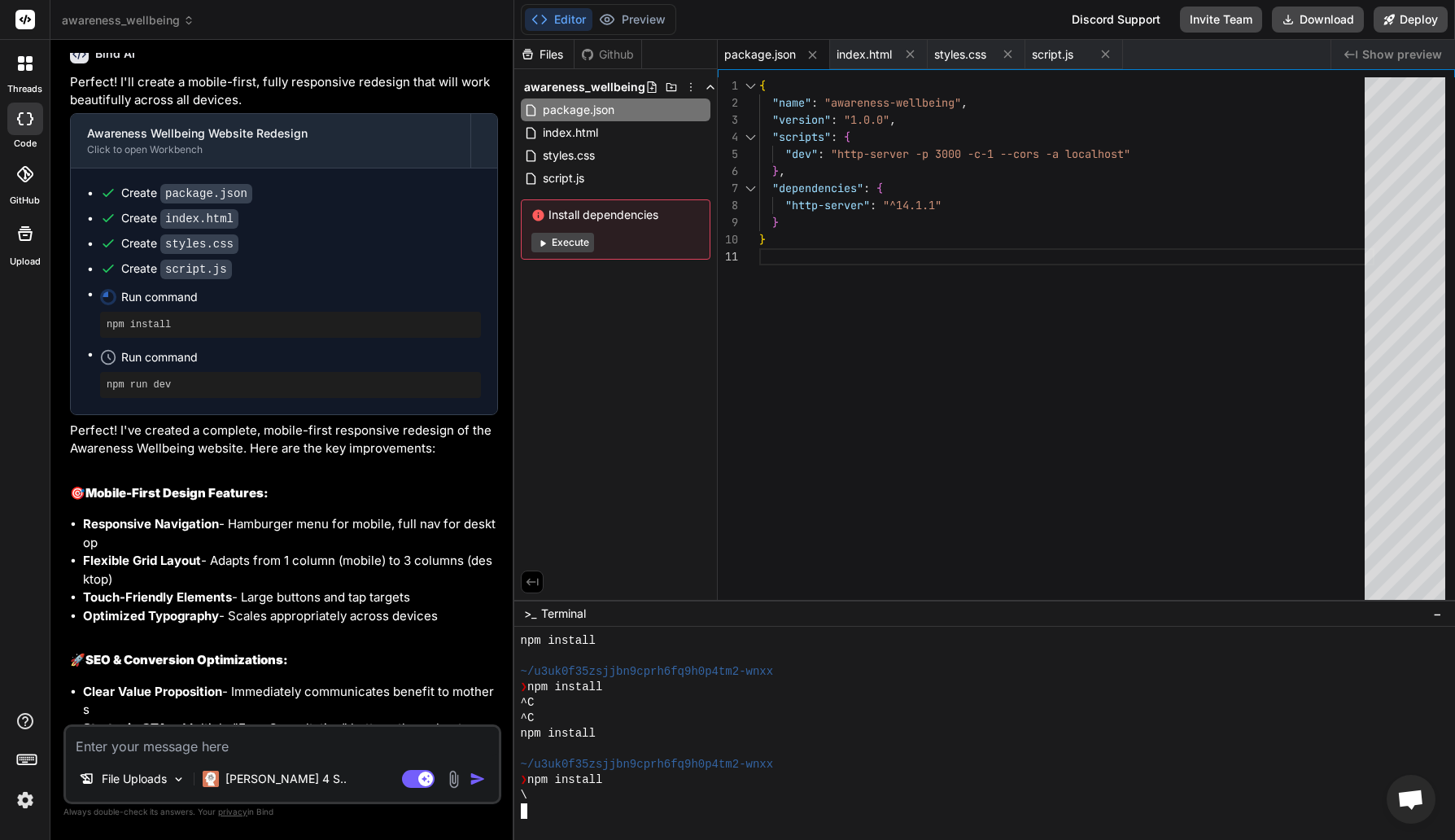
scroll to position [294, 0]
click at [1441, 608] on span "−" at bounding box center [1437, 613] width 9 height 16
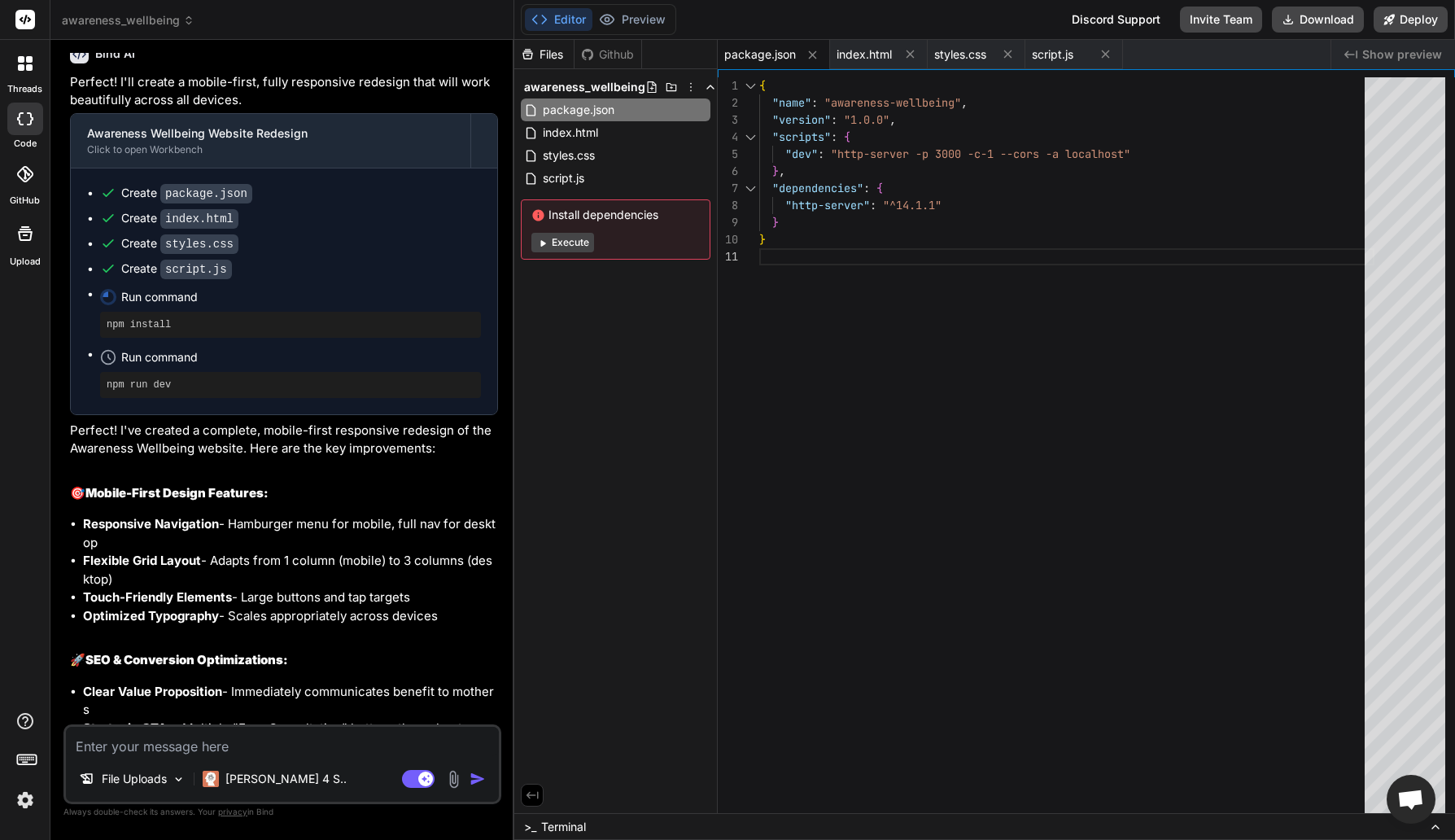
click at [105, 308] on icon at bounding box center [107, 296] width 22 height 22
click at [114, 364] on circle at bounding box center [108, 356] width 14 height 14
click at [105, 304] on icon at bounding box center [108, 301] width 8 height 8
click at [560, 253] on div "Install dependencies Execute" at bounding box center [616, 229] width 190 height 60
click at [563, 244] on button "Execute" at bounding box center [563, 242] width 63 height 20
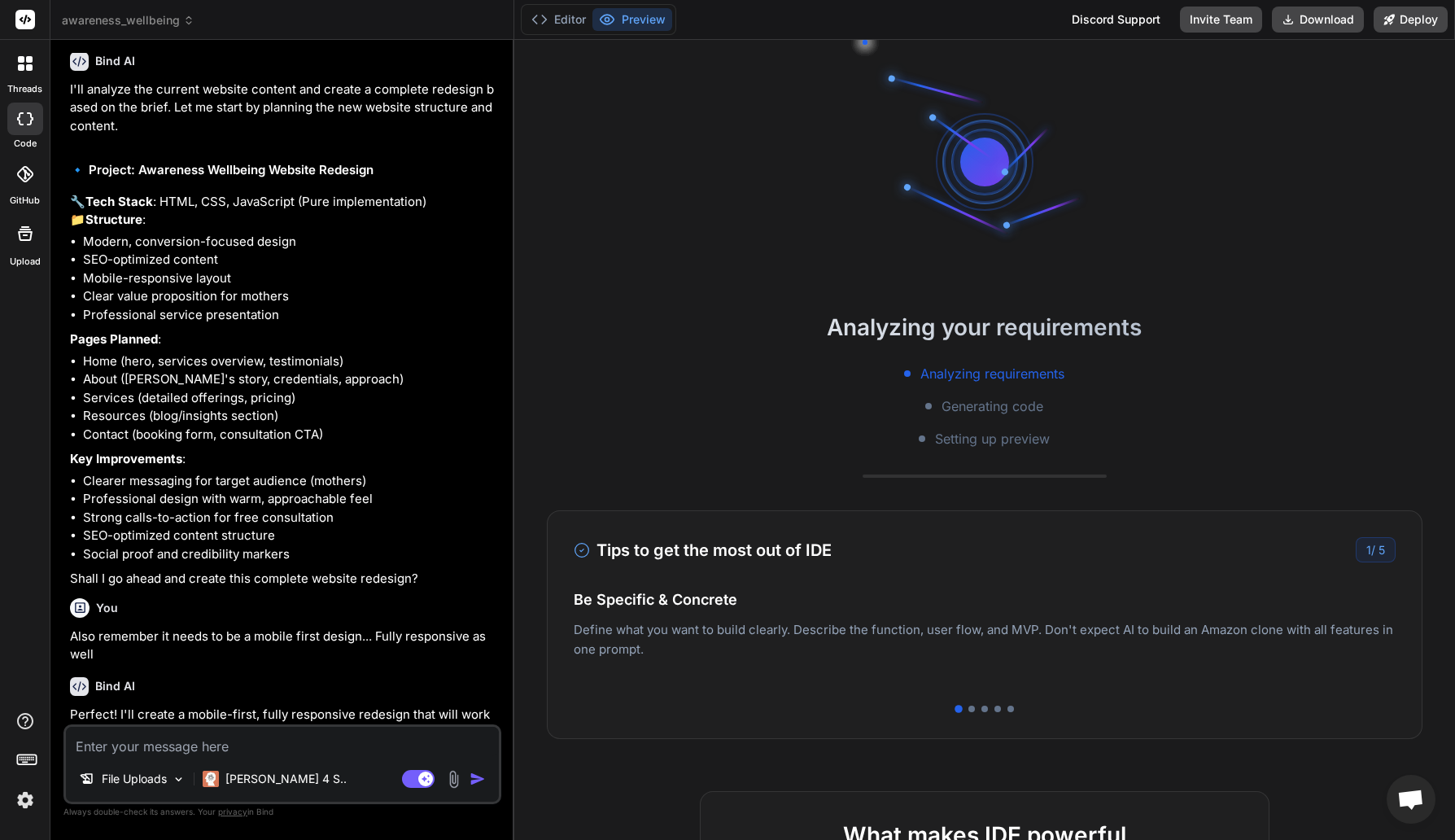
scroll to position [36, 0]
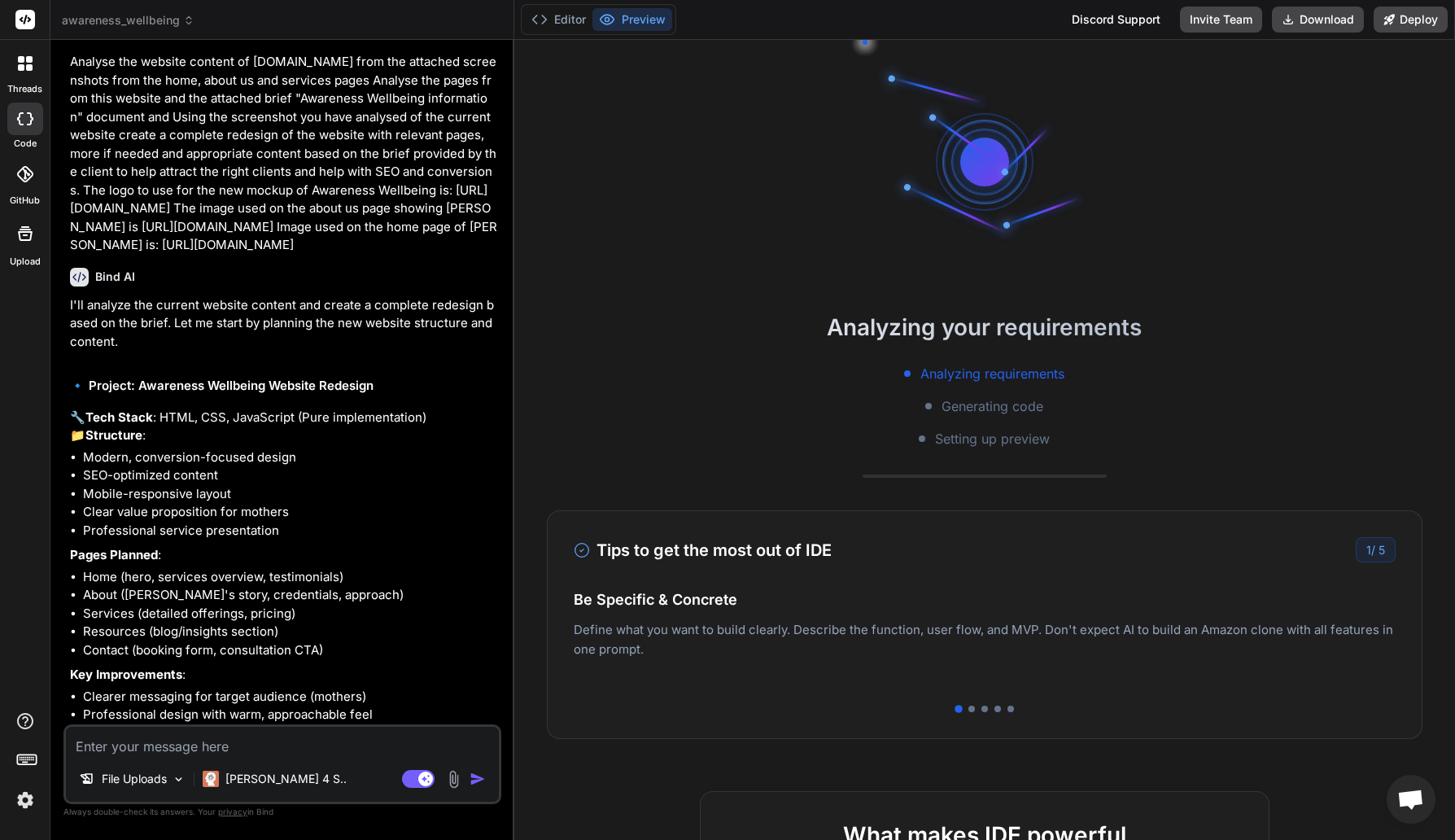
click at [435, 255] on p "Analyse the website content of [DOMAIN_NAME] from the attached screenshots from…" at bounding box center [284, 154] width 428 height 201
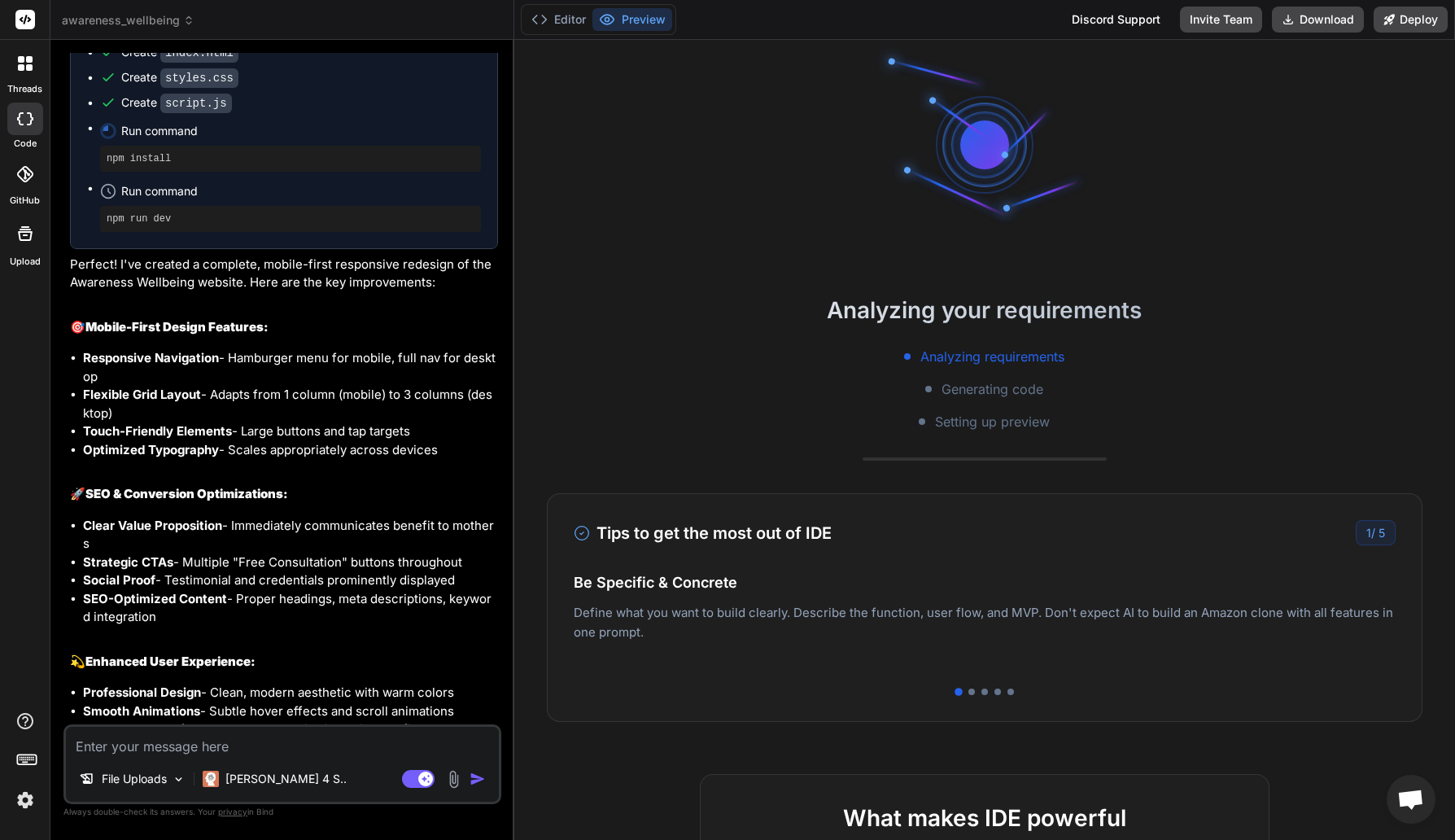
scroll to position [1034, 0]
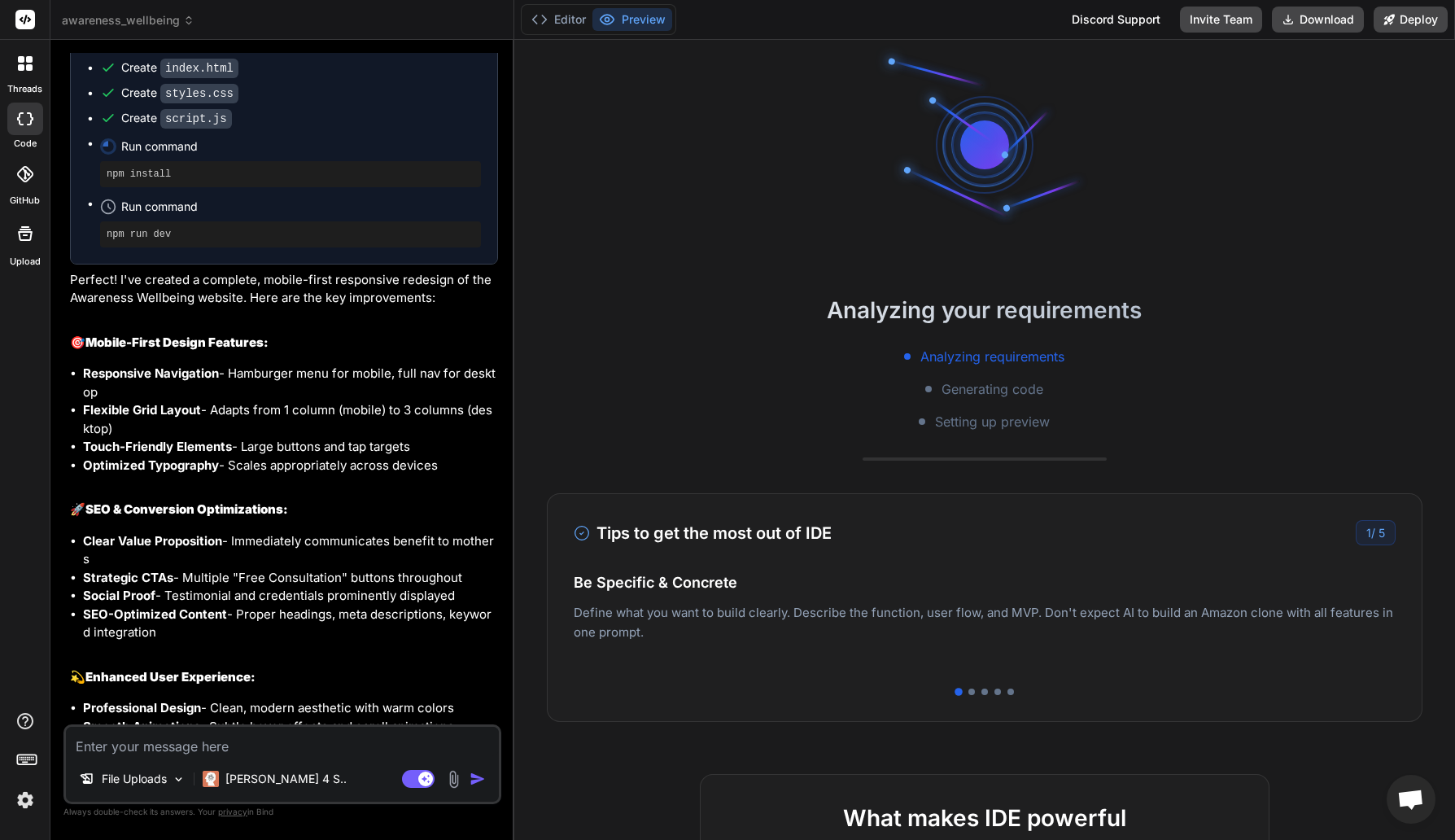
click at [247, 741] on textarea at bounding box center [282, 741] width 433 height 29
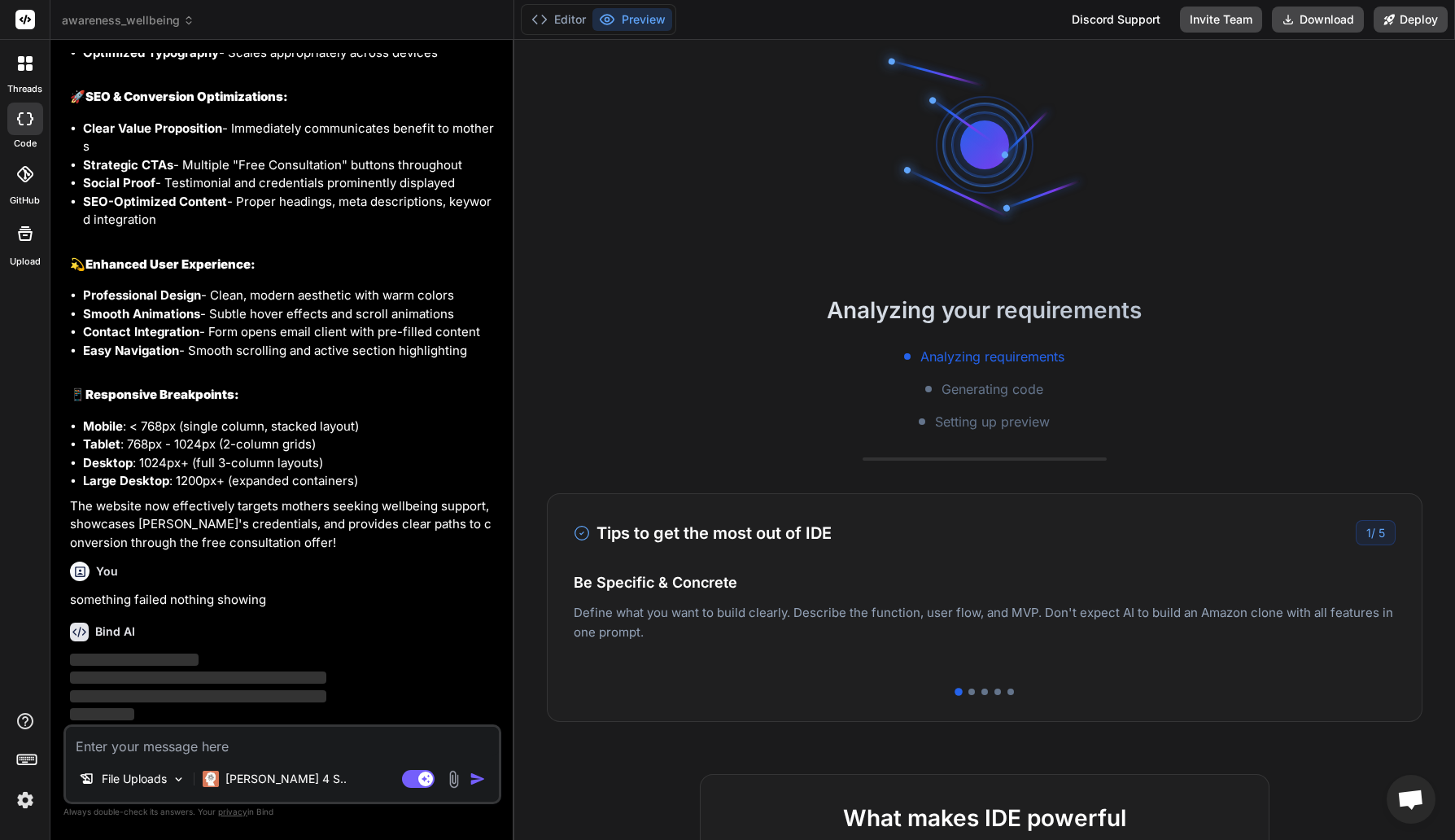
scroll to position [1499, 0]
click at [634, 22] on button "Preview" at bounding box center [632, 20] width 80 height 23
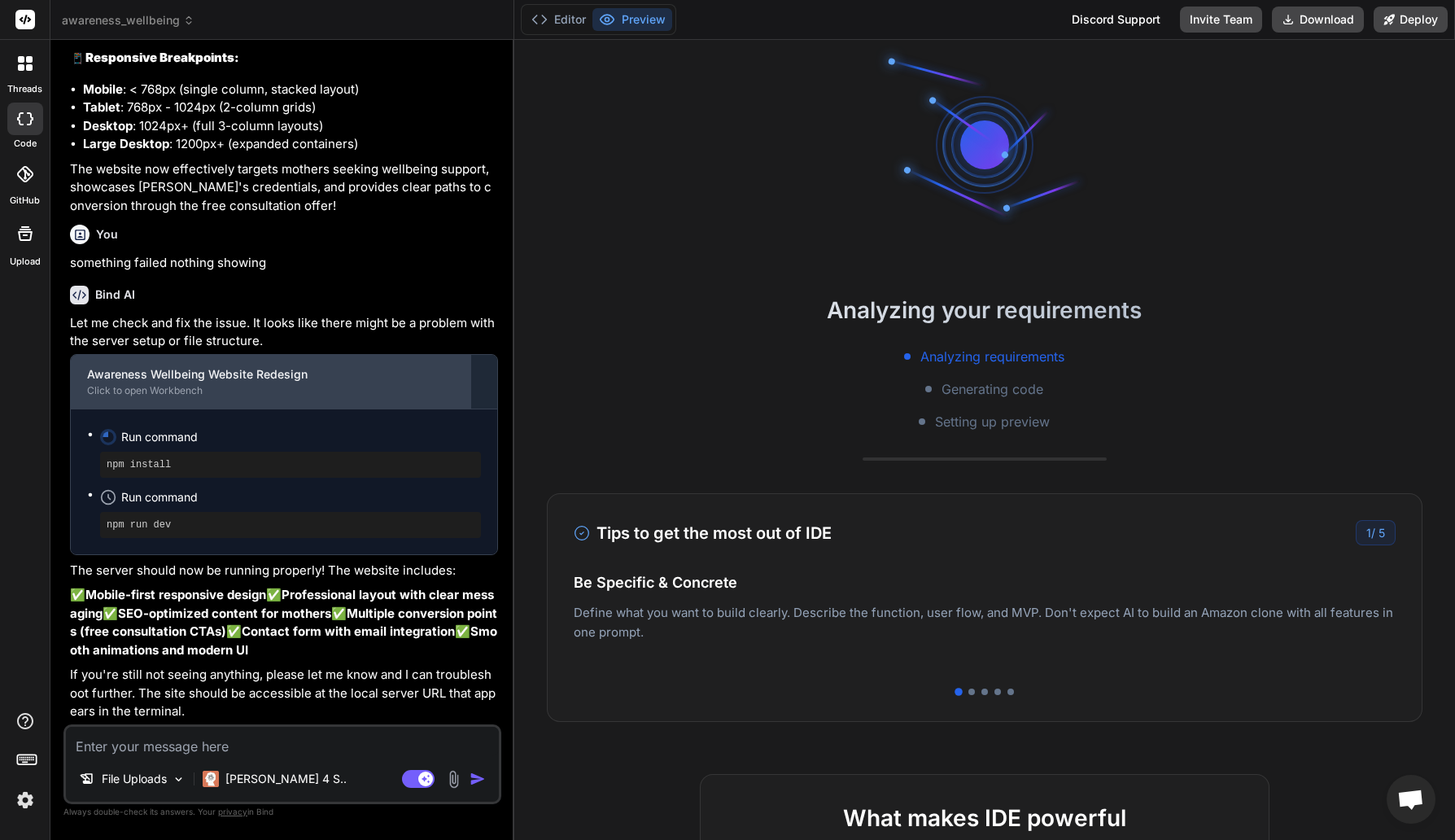
scroll to position [1873, 0]
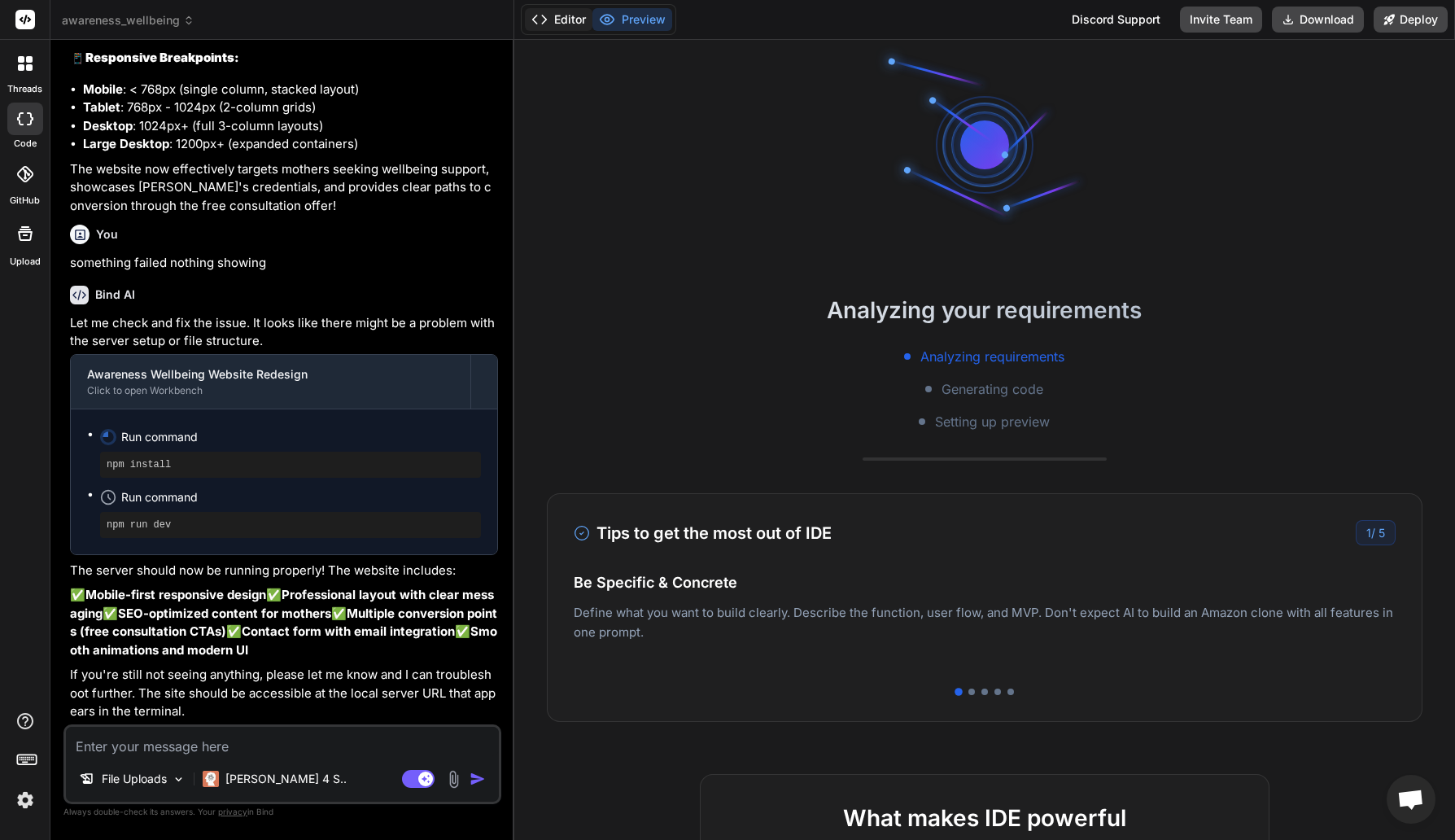
click at [551, 21] on button "Editor" at bounding box center [558, 20] width 67 height 23
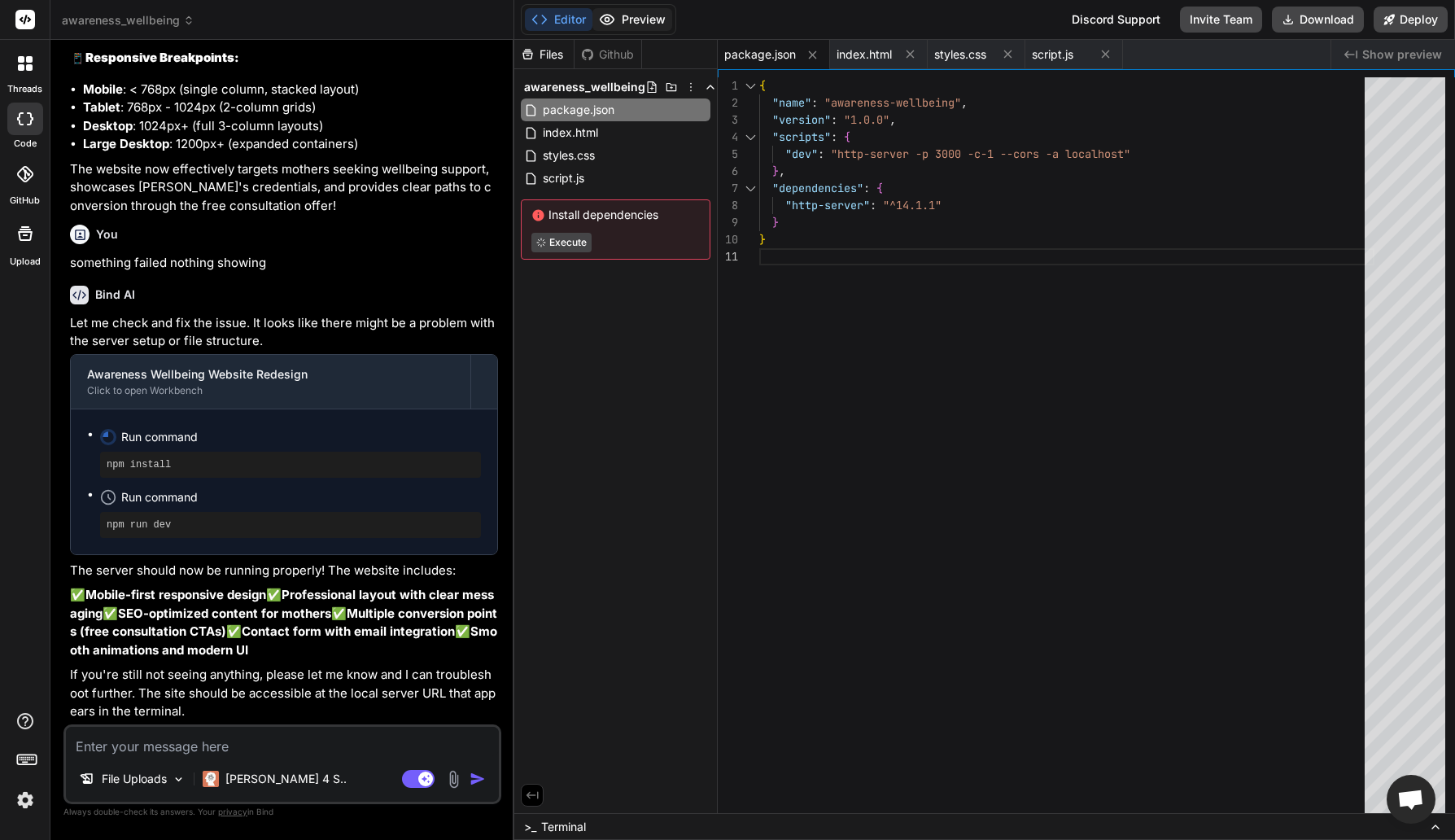
click at [627, 23] on button "Preview" at bounding box center [632, 20] width 80 height 23
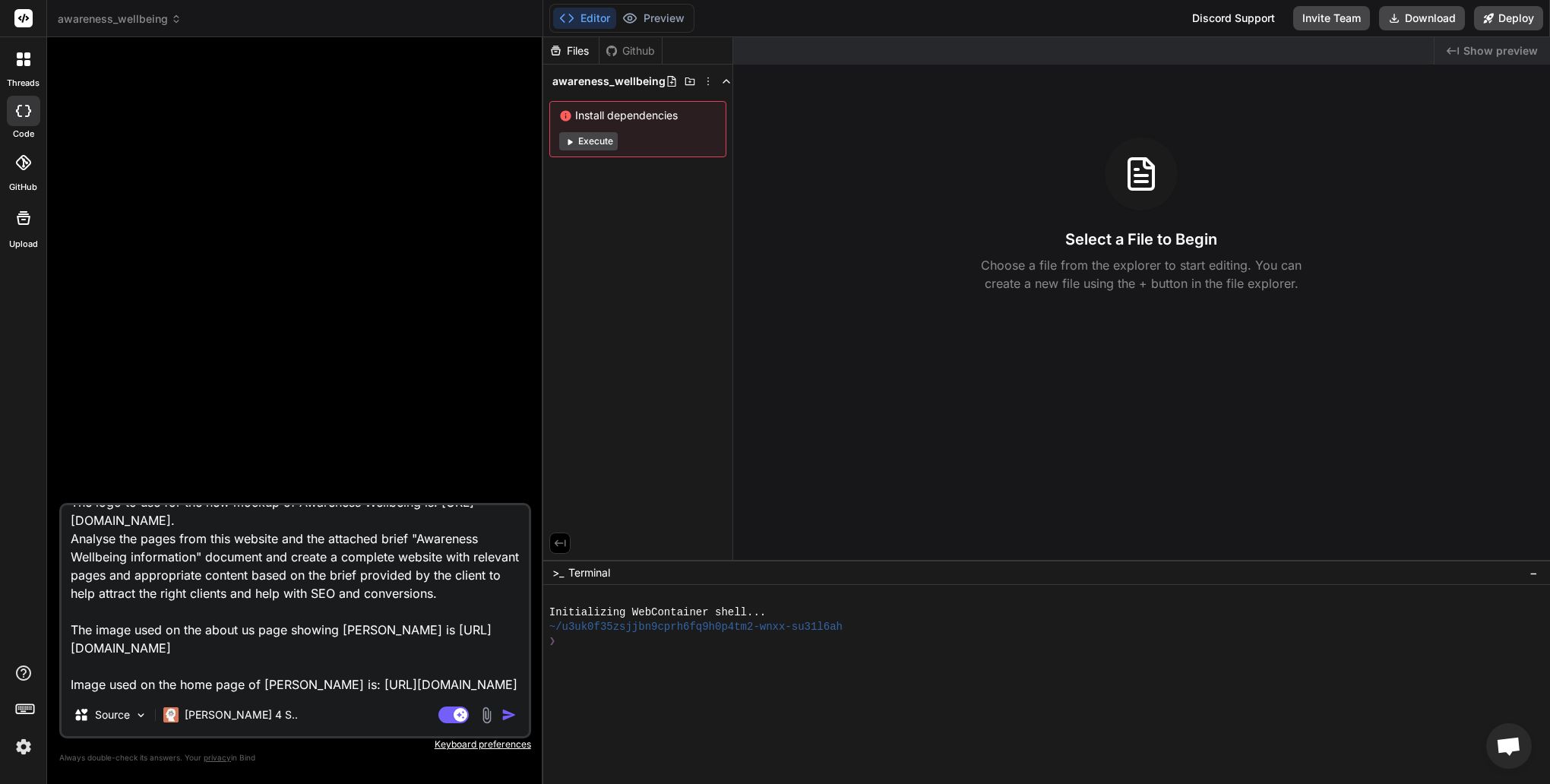
scroll to position [185, 0]
click at [487, 712] on img at bounding box center [487, 715] width 18 height 18
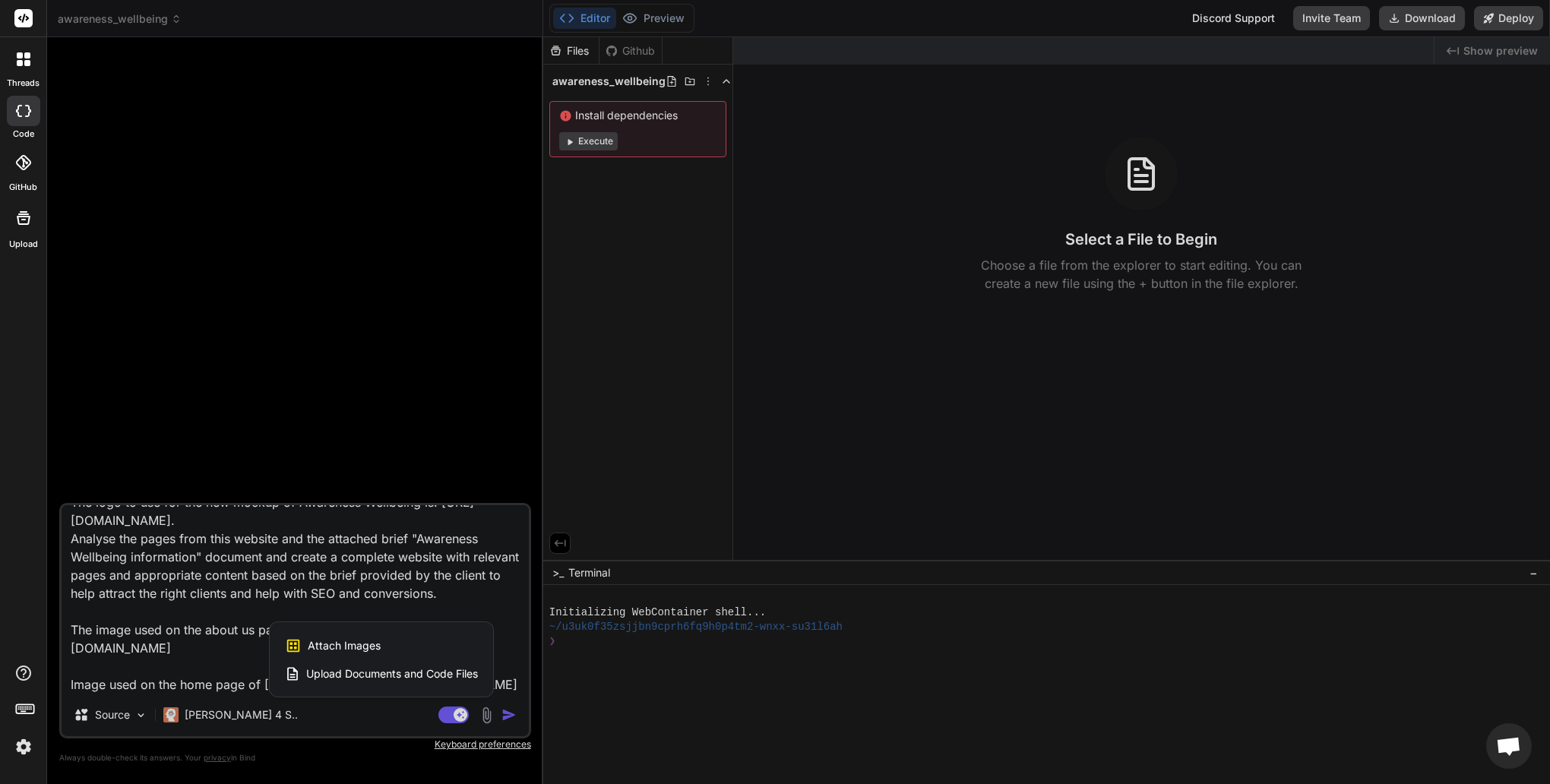
click at [378, 675] on span "Upload Documents and Code Files" at bounding box center [392, 673] width 172 height 15
type textarea "x"
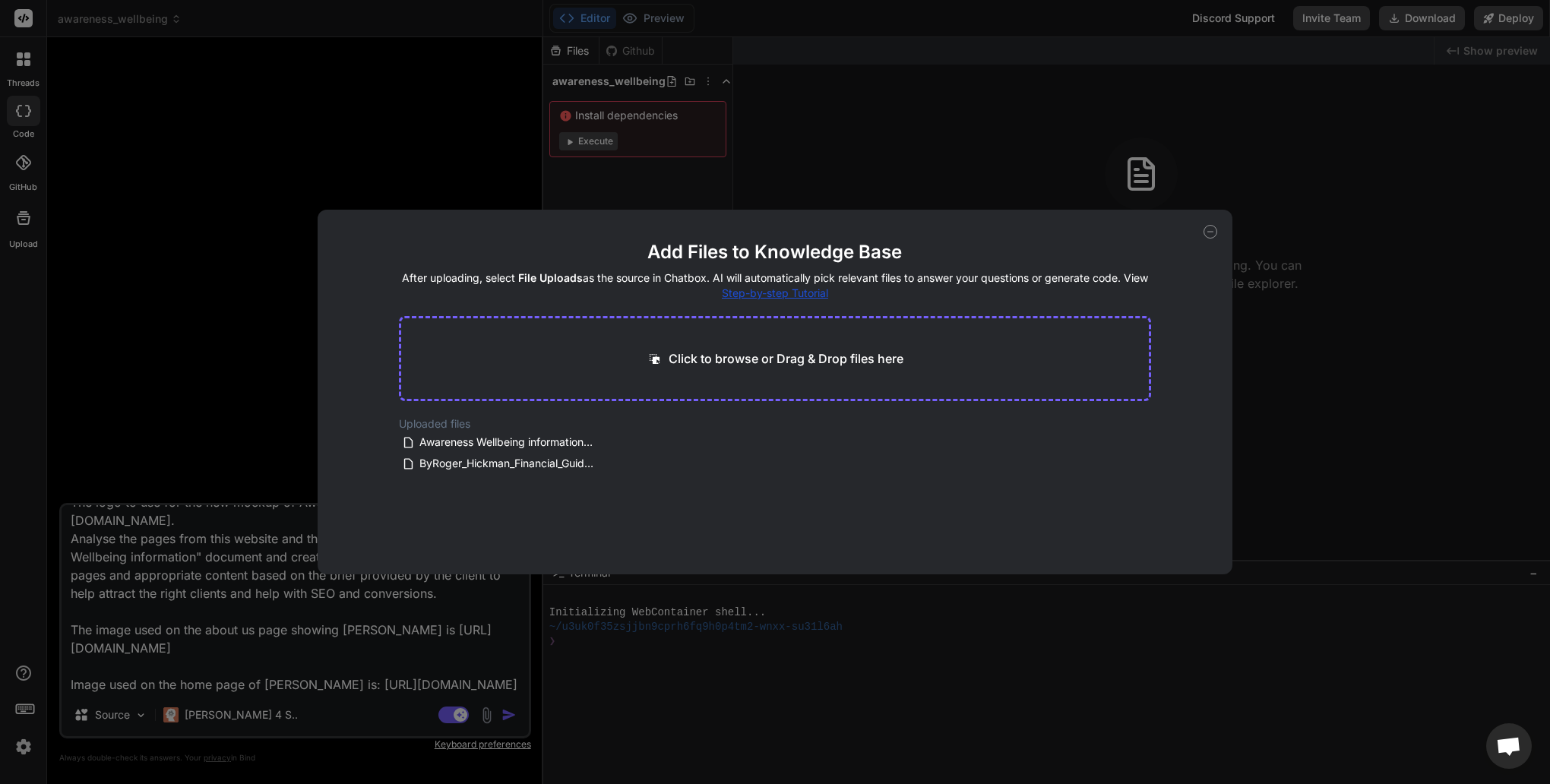
click at [712, 365] on p "Click to browse or Drag & Drop files here" at bounding box center [786, 358] width 235 height 19
type input "C:\fakepath\Home - Awarenesswellbeing www.awarenesswellbeing.com.pdf"
click at [1059, 450] on div "Generating Embedding... pdf 826.67 KB Generating Embedding... pdf 505.80 KB Gen…" at bounding box center [775, 465] width 753 height 98
type textarea "x"
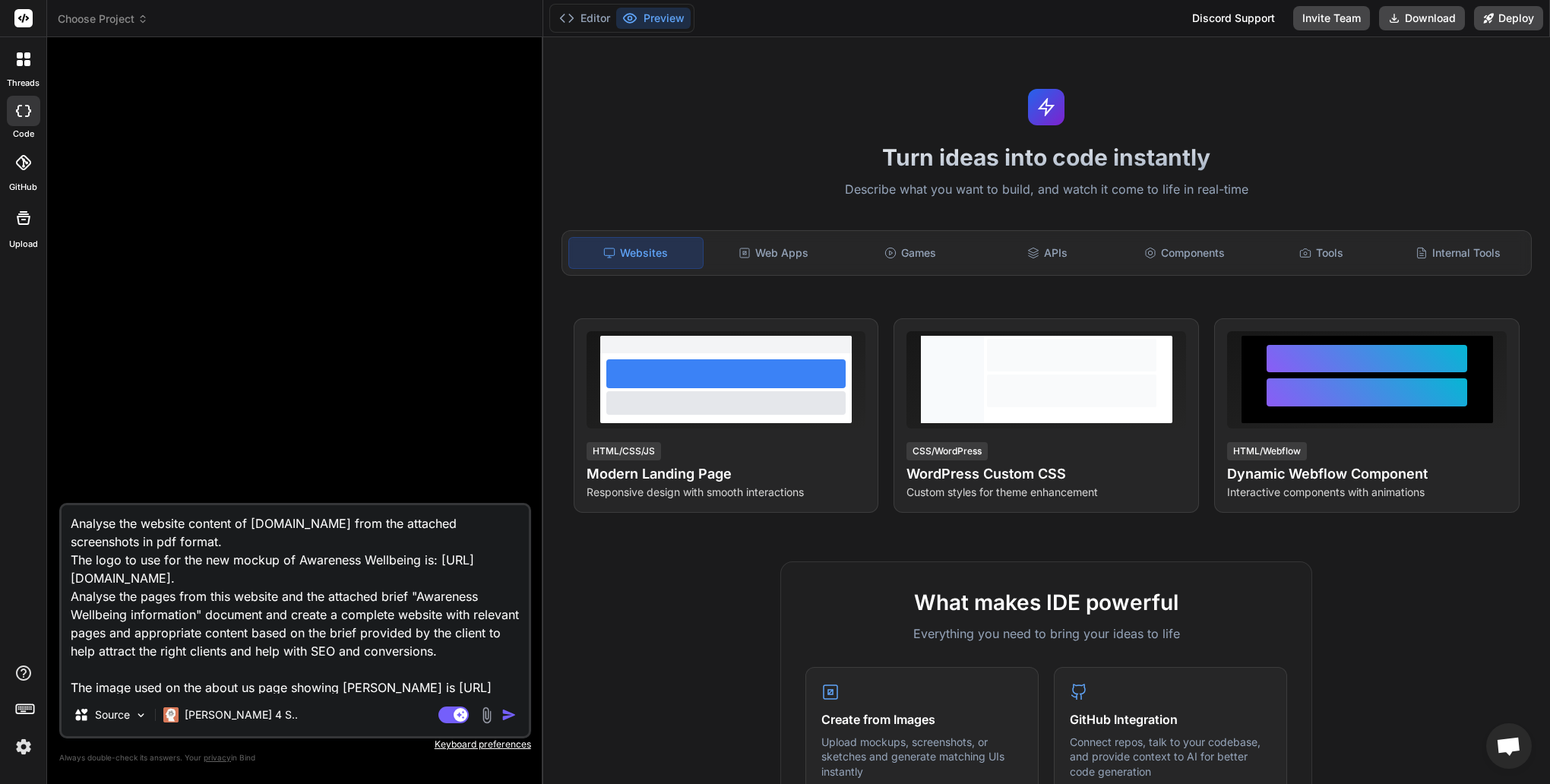
type textarea "x"
